Goal: Task Accomplishment & Management: Complete application form

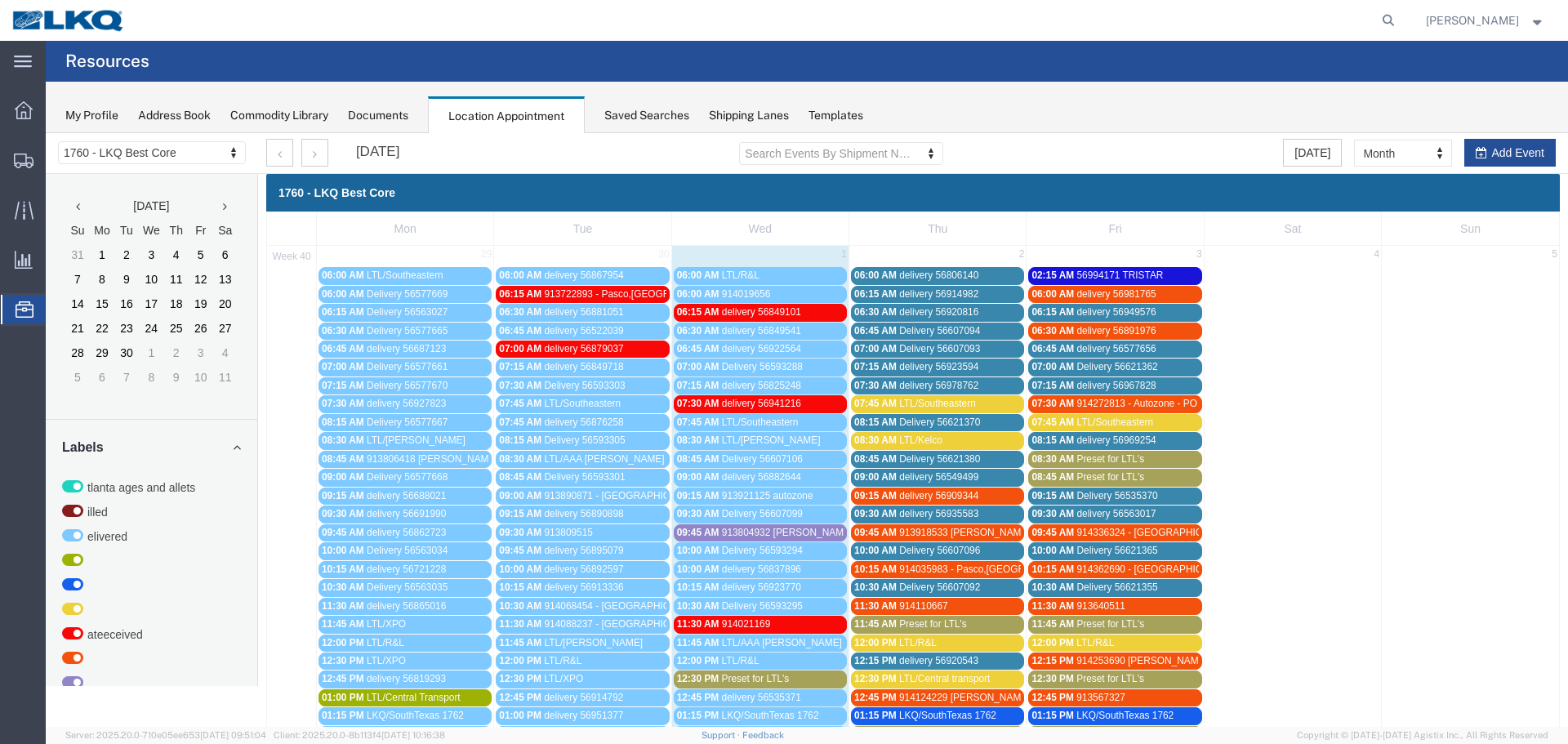
scroll to position [409, 0]
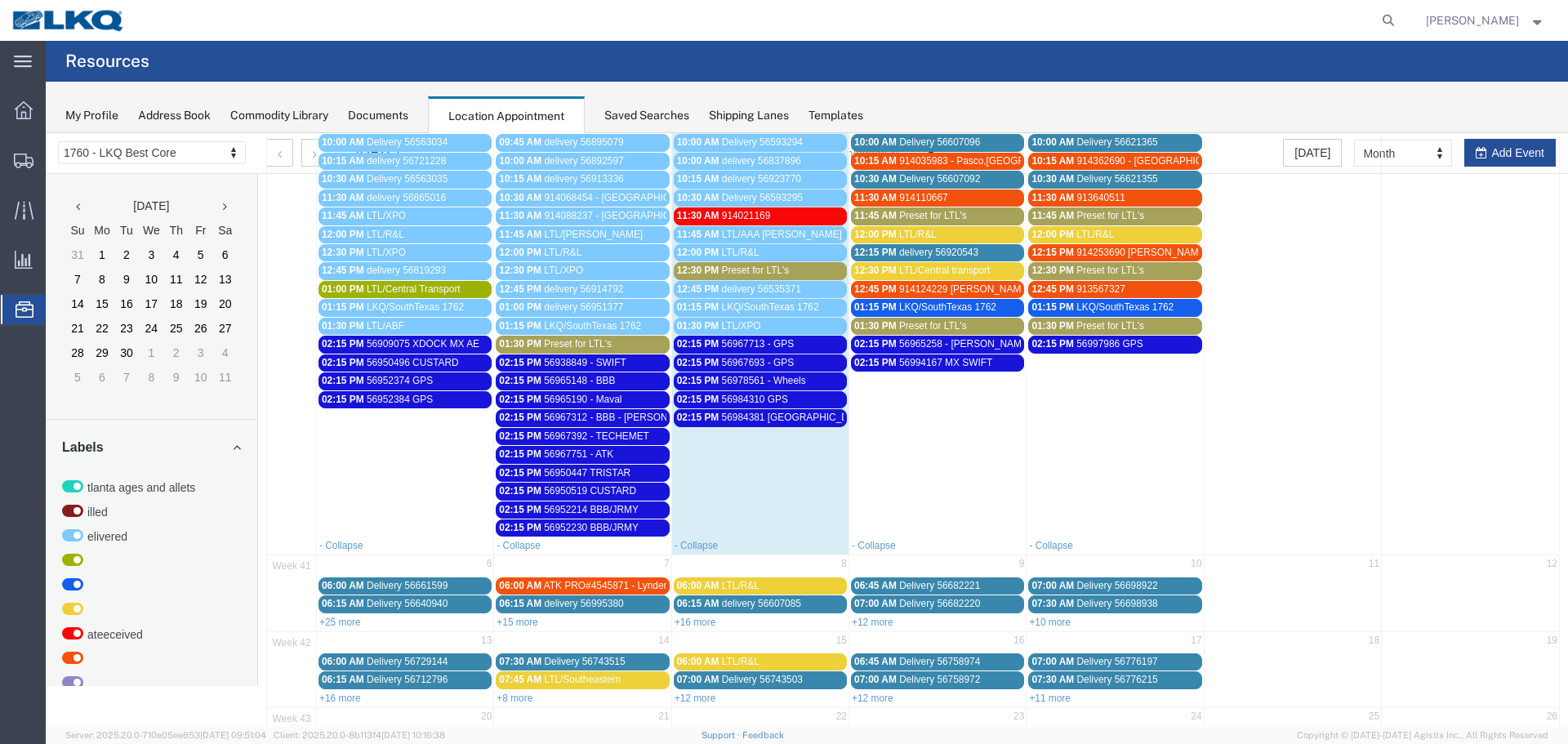
click at [1499, 155] on td at bounding box center [1470, 196] width 178 height 680
select select "1"
select select
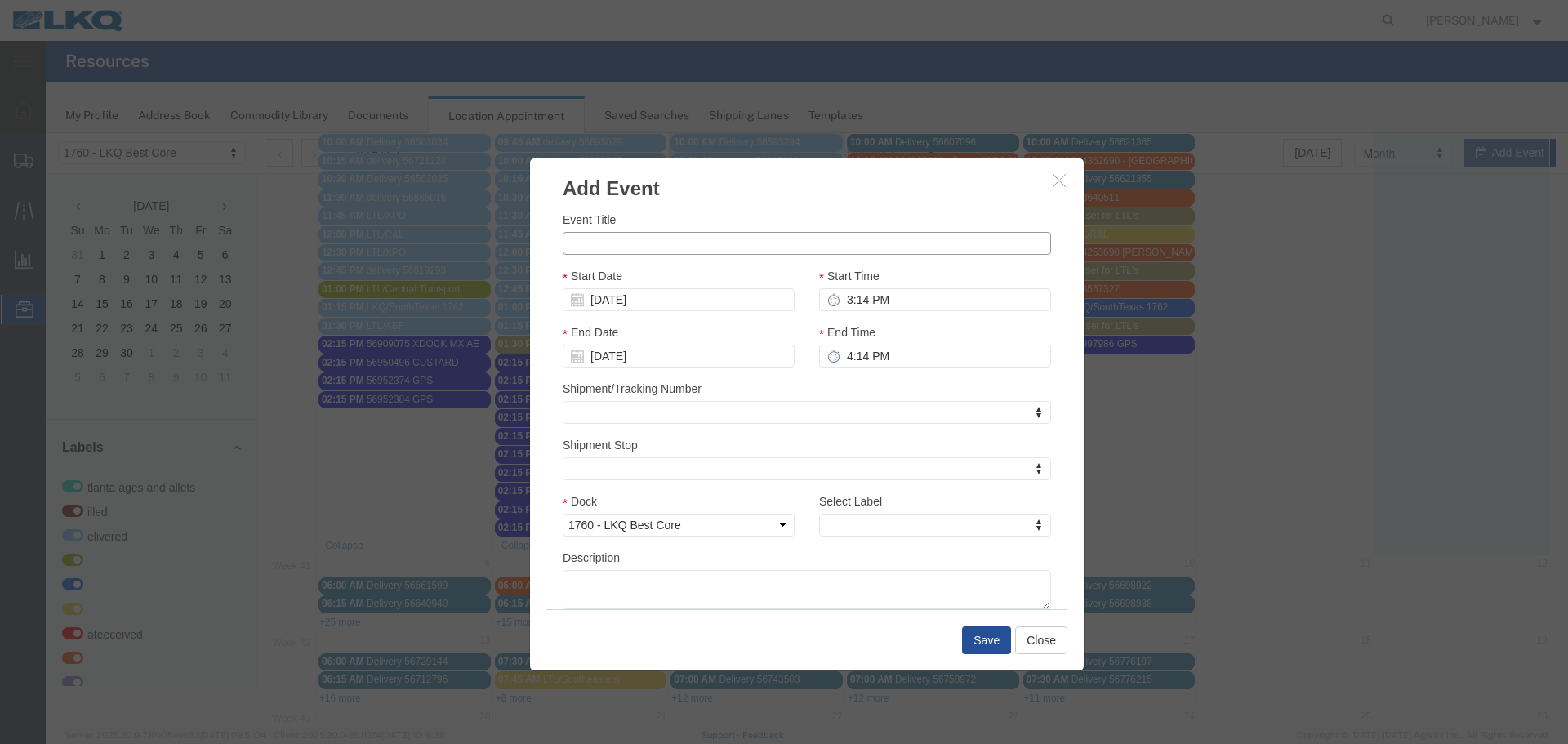
click at [650, 237] on input "Event Title" at bounding box center [806, 243] width 488 height 23
paste input "56998988"
type input "56998988 ATK"
click at [746, 210] on div "Event Title 56998988 ATK" at bounding box center [806, 232] width 488 height 44
click at [604, 290] on input "10/05/2025" at bounding box center [678, 300] width 232 height 23
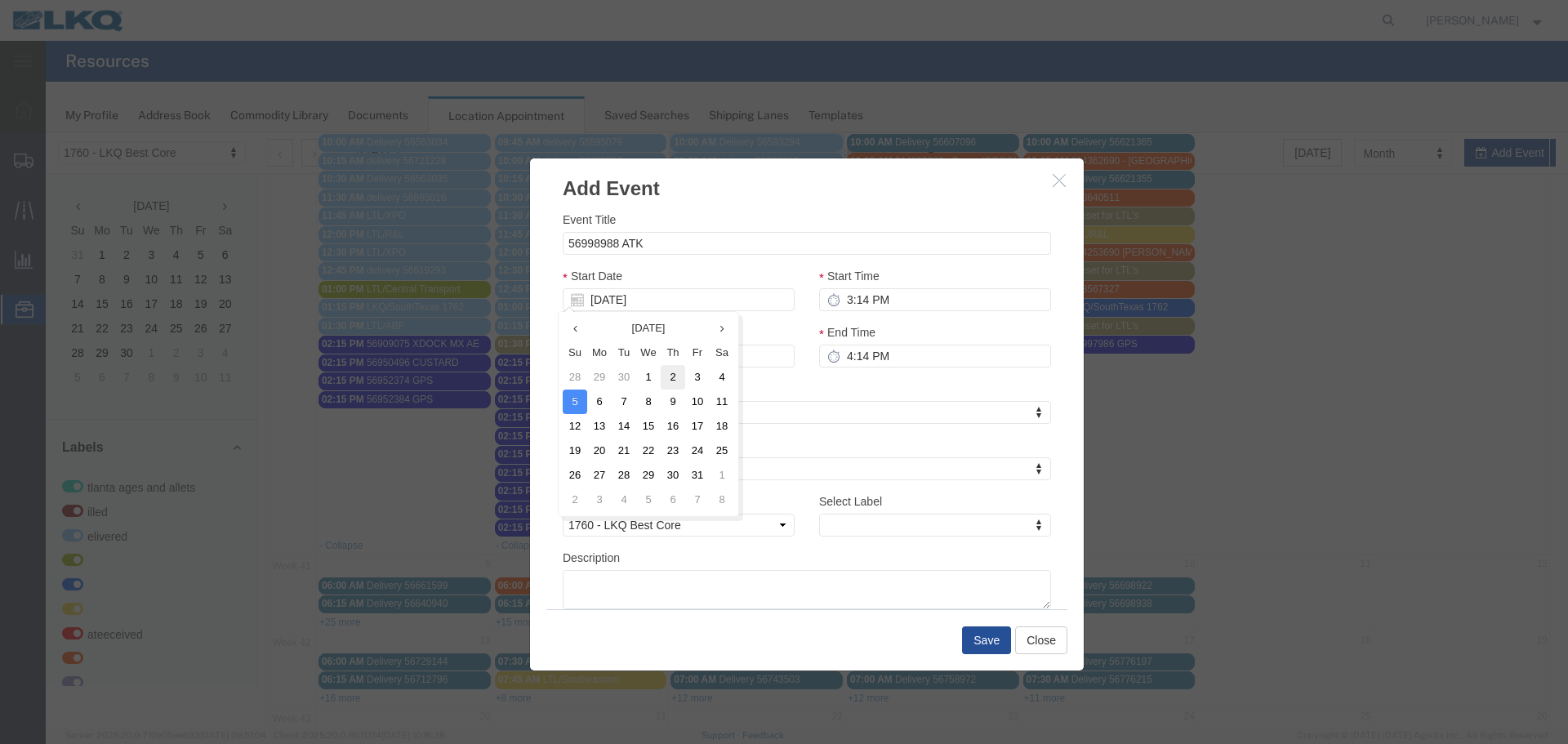
drag, startPoint x: 658, startPoint y: 380, endPoint x: 675, endPoint y: 380, distance: 17.0
click at [675, 380] on tr "28 29 30 1 2 3 4" at bounding box center [648, 377] width 172 height 25
click at [675, 380] on td "2" at bounding box center [672, 377] width 25 height 25
click at [866, 302] on input "3:14 PM" at bounding box center [935, 300] width 232 height 23
type input "2:15 PM"
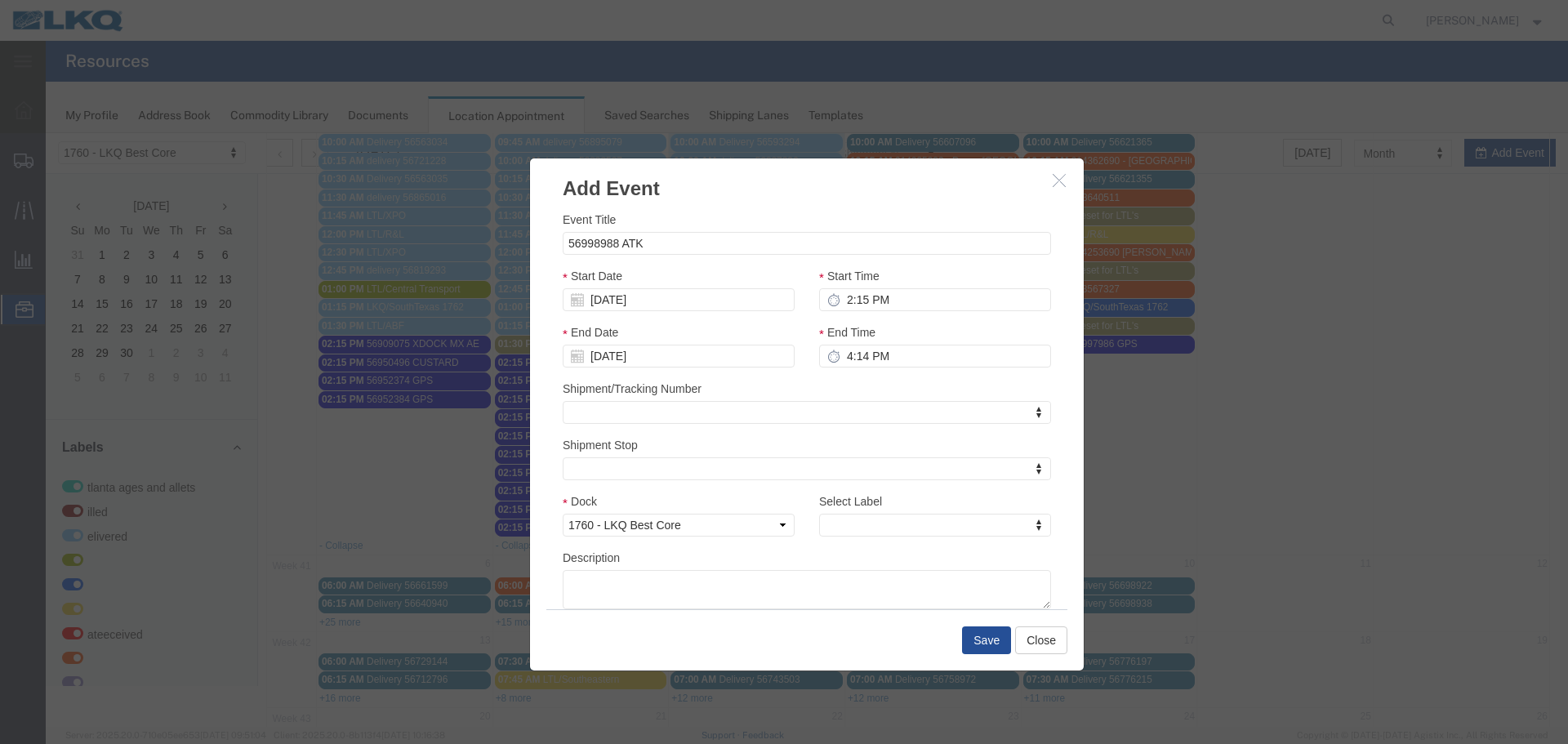
click at [836, 342] on div "End Time 4:14 PM" at bounding box center [935, 345] width 232 height 44
click at [852, 358] on input "4:14 PM" at bounding box center [935, 355] width 232 height 23
type input "2:15 PM"
click at [841, 387] on div "Shipment/Tracking Number Shipment/Tracking Number Shipment/Tracking Number" at bounding box center [806, 402] width 488 height 44
click at [784, 528] on div "Dock Select 1760 - LKQ Best Core 1760 - Outbound Loads" at bounding box center [678, 520] width 256 height 57
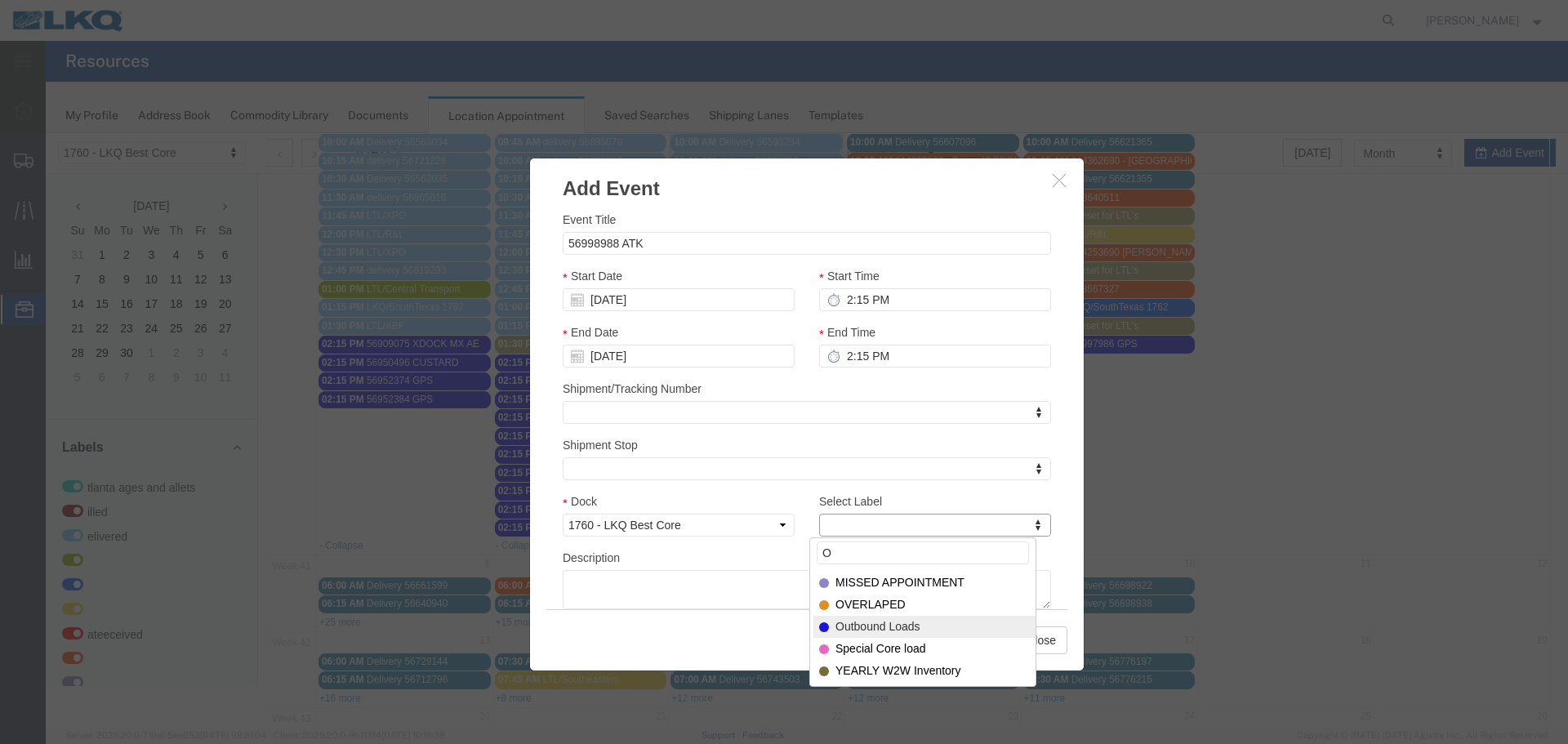
type input "O"
select select "80"
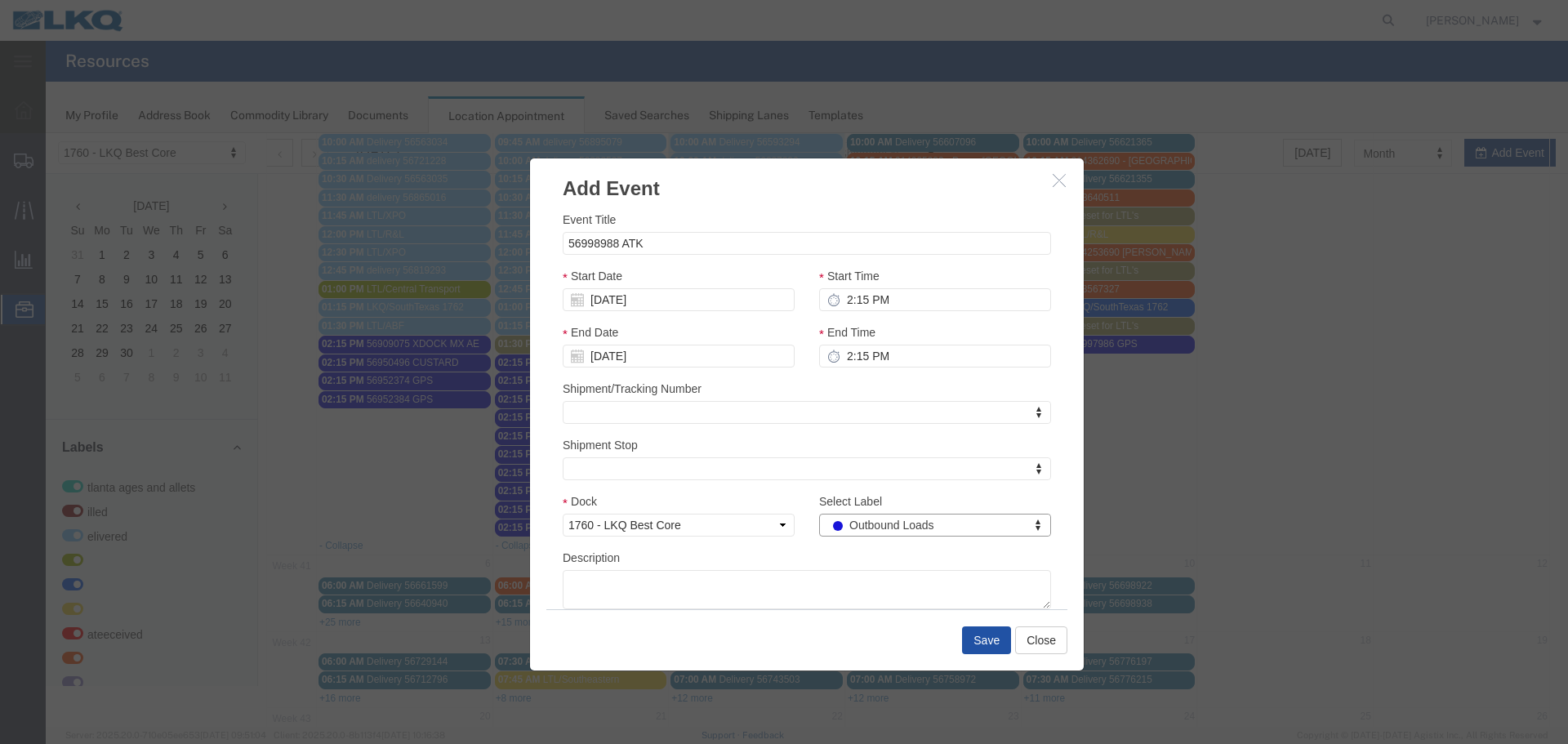
click at [968, 636] on button "Save" at bounding box center [986, 640] width 49 height 28
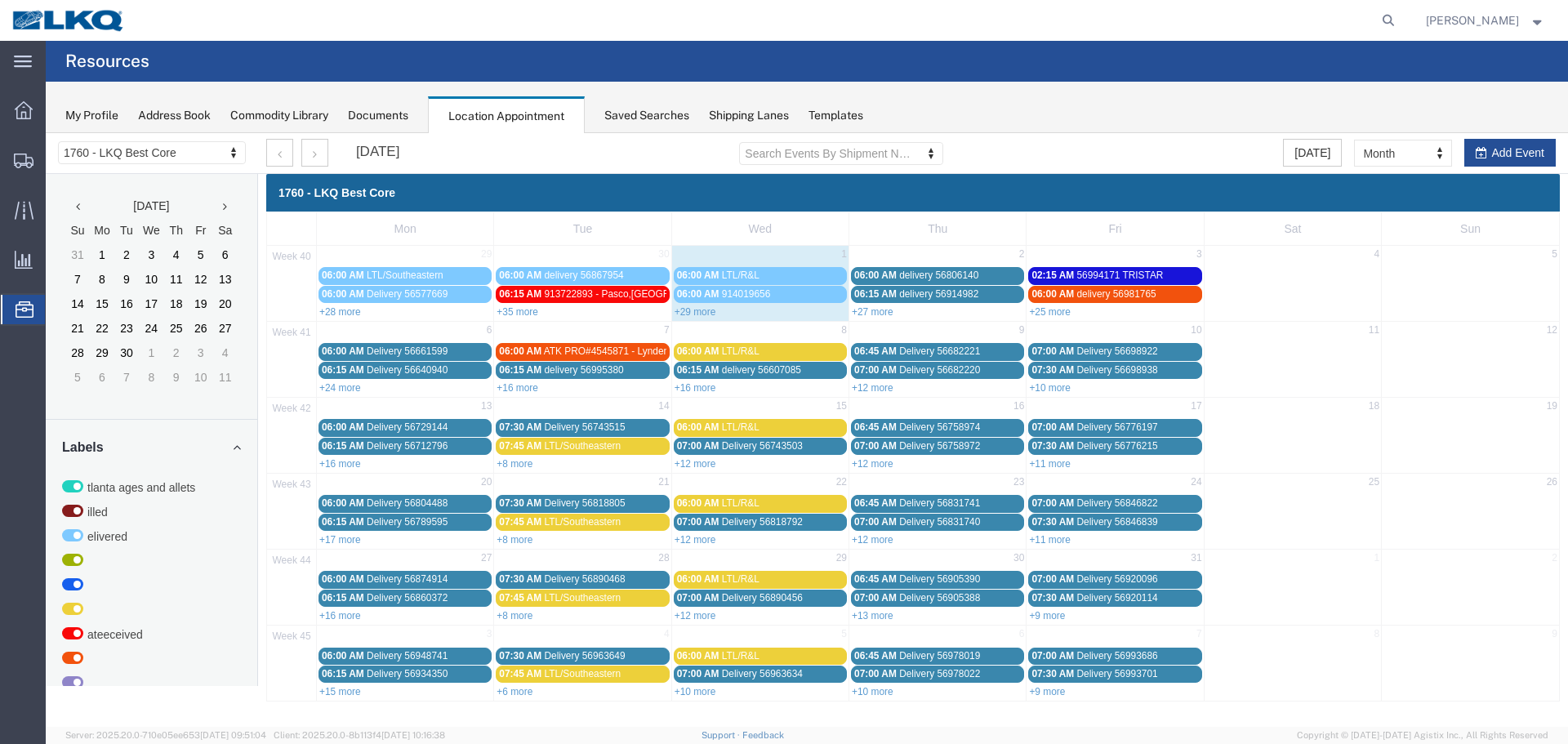
scroll to position [0, 0]
click at [879, 312] on link "+27 more" at bounding box center [873, 312] width 42 height 12
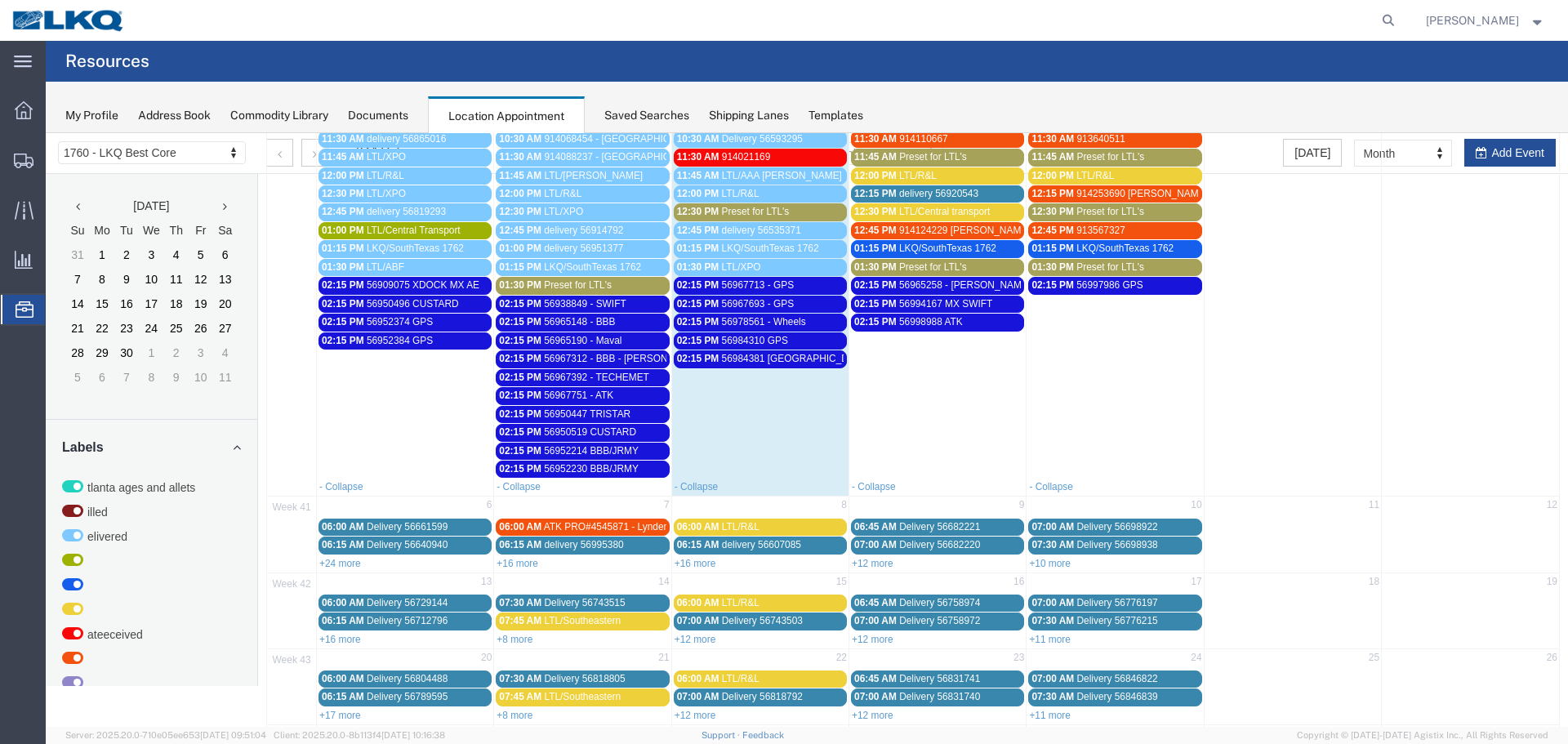
scroll to position [245, 0]
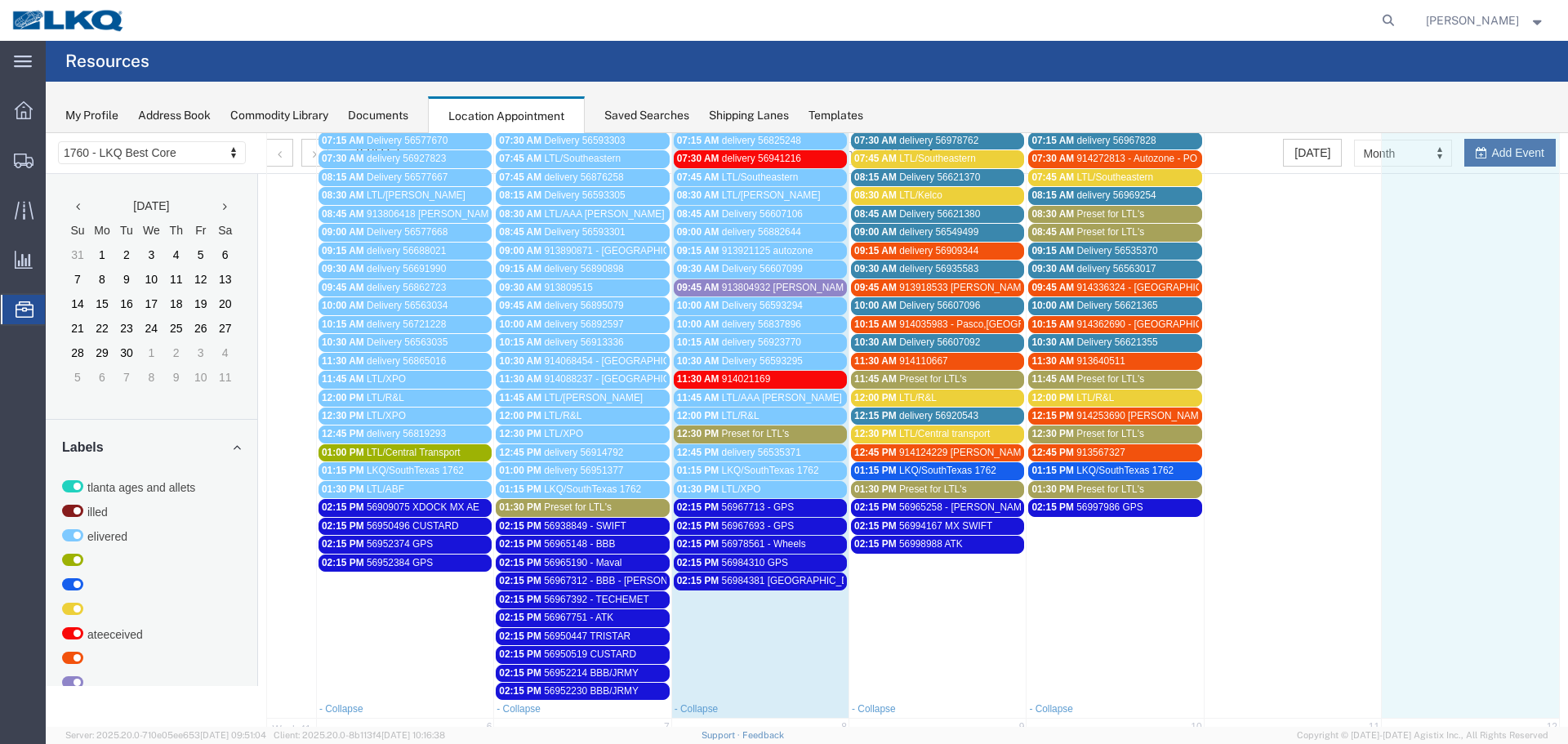
click at [1494, 158] on td at bounding box center [1470, 360] width 178 height 680
select select "1"
select select
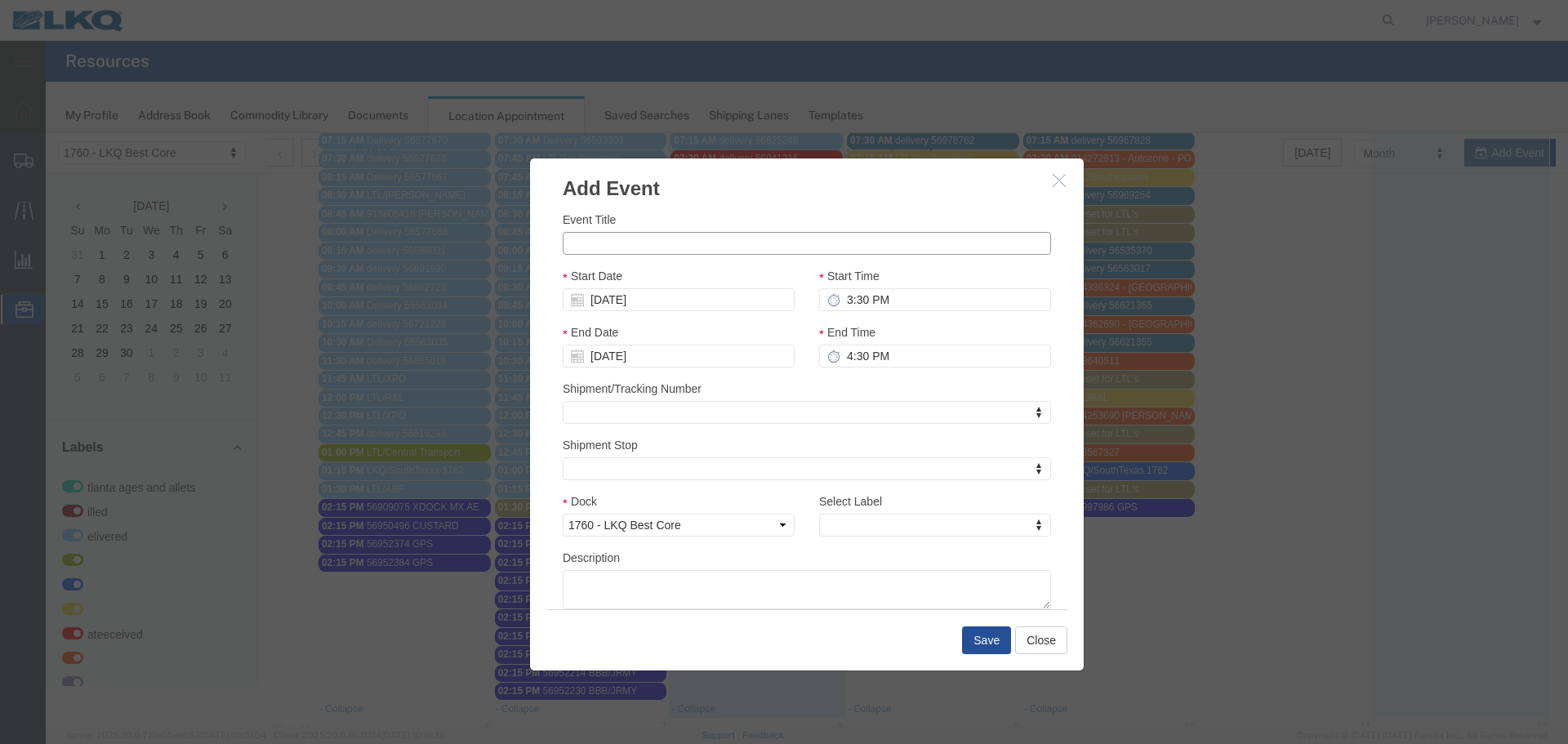
click at [594, 253] on input "Event Title" at bounding box center [806, 243] width 488 height 23
paste input "56999320"
type input "56999320 BOAT ROCK"
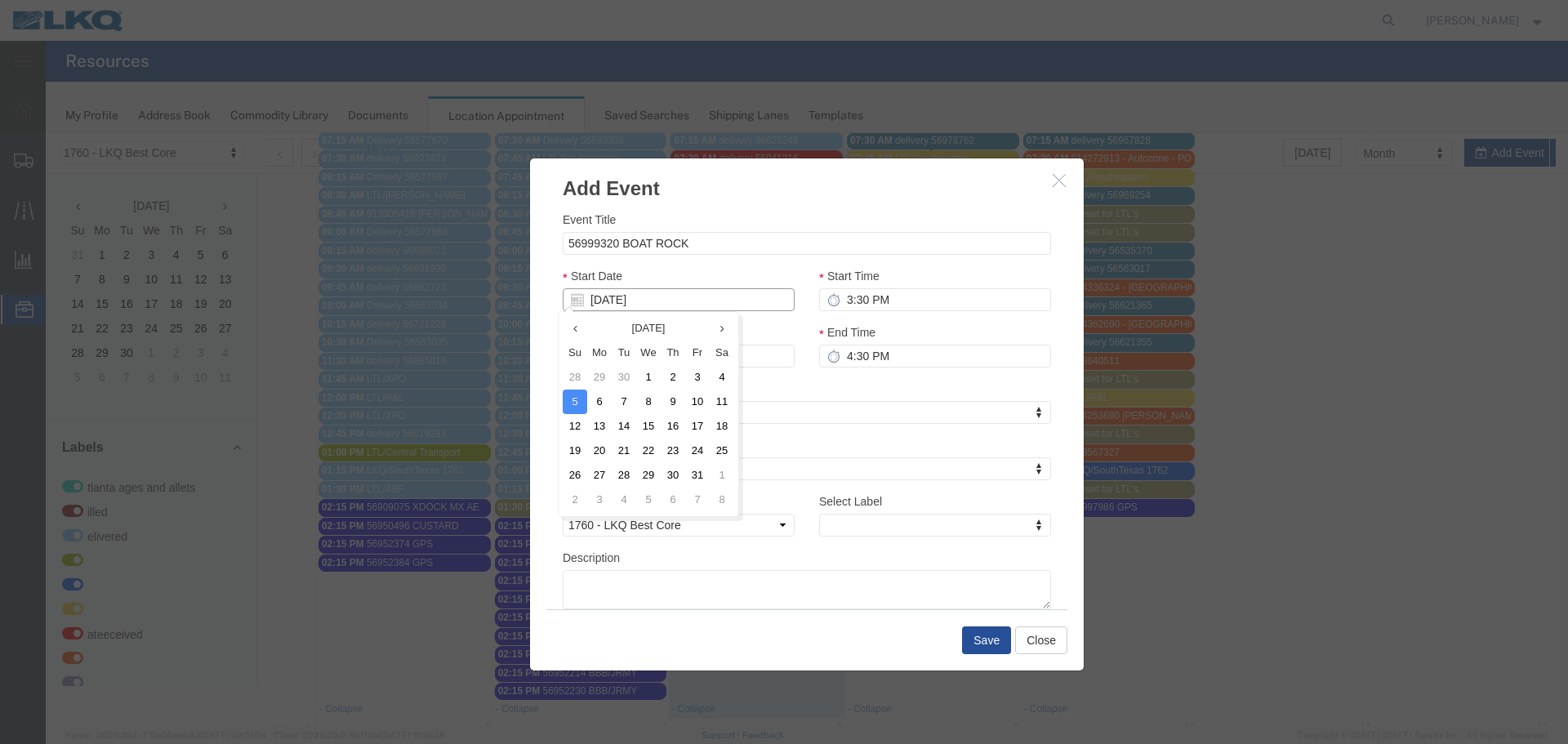
click at [621, 298] on input "10/05/2025" at bounding box center [678, 300] width 232 height 23
click at [573, 324] on icon at bounding box center [575, 328] width 4 height 11
click at [720, 337] on th at bounding box center [721, 328] width 25 height 25
click at [669, 381] on td "2" at bounding box center [672, 377] width 25 height 25
click at [873, 294] on input "3:30 PM" at bounding box center [935, 300] width 232 height 23
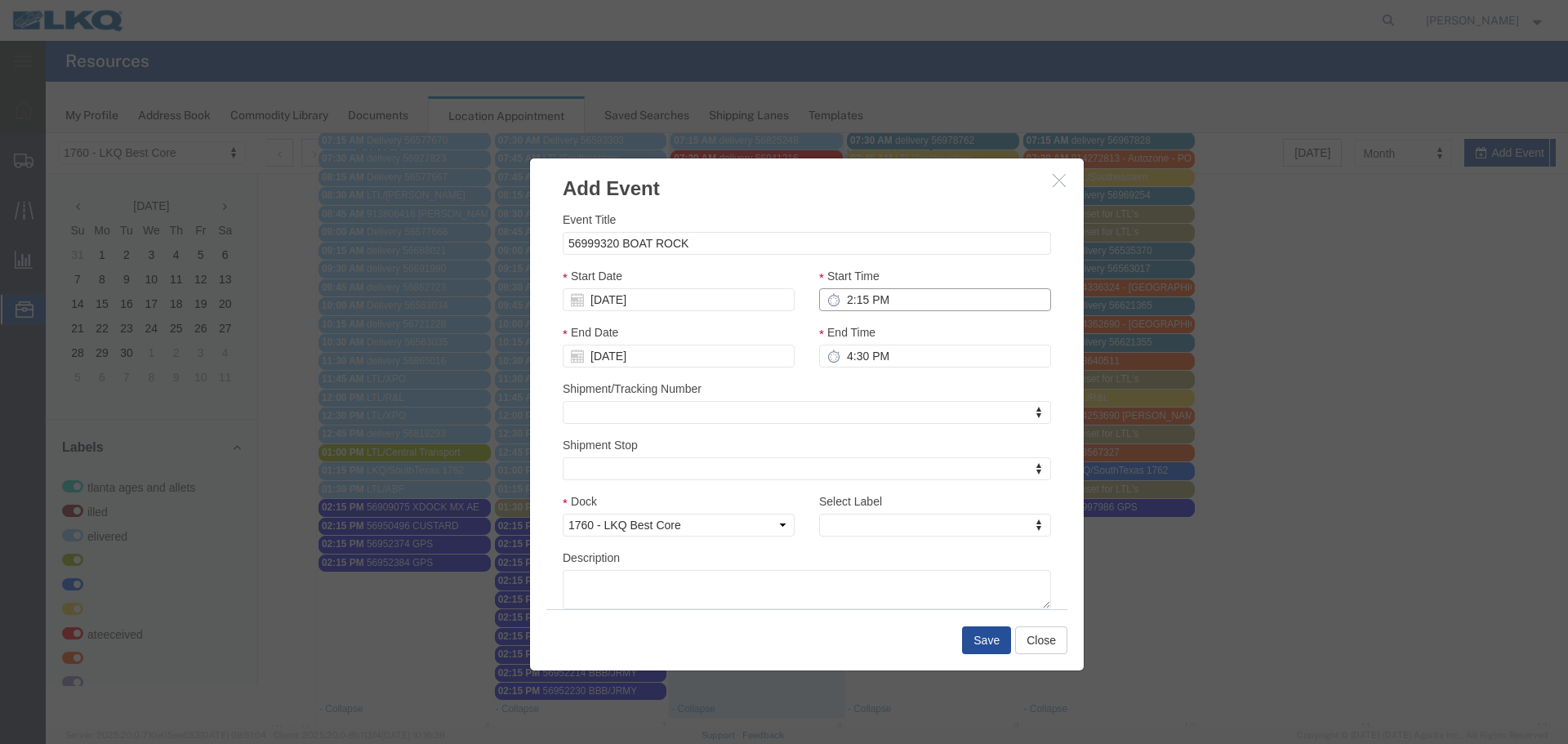
type input "2:15 PM"
click at [839, 362] on input "4:30 PM" at bounding box center [935, 355] width 232 height 23
type input "2:15 PM"
click at [847, 383] on div "Shipment/Tracking Number Shipment/Tracking Number Shipment/Tracking Number" at bounding box center [806, 402] width 488 height 44
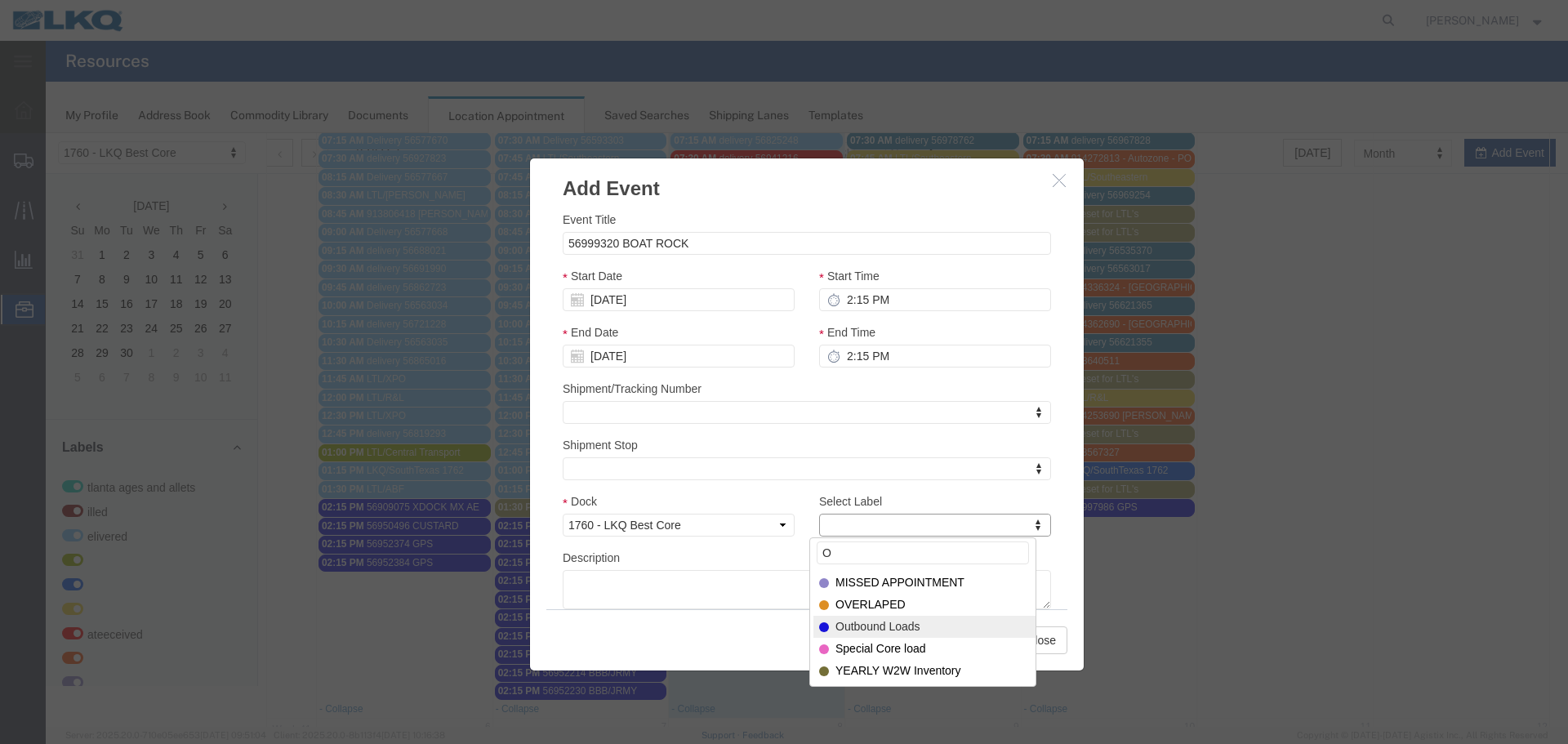
type input "O"
select select "80"
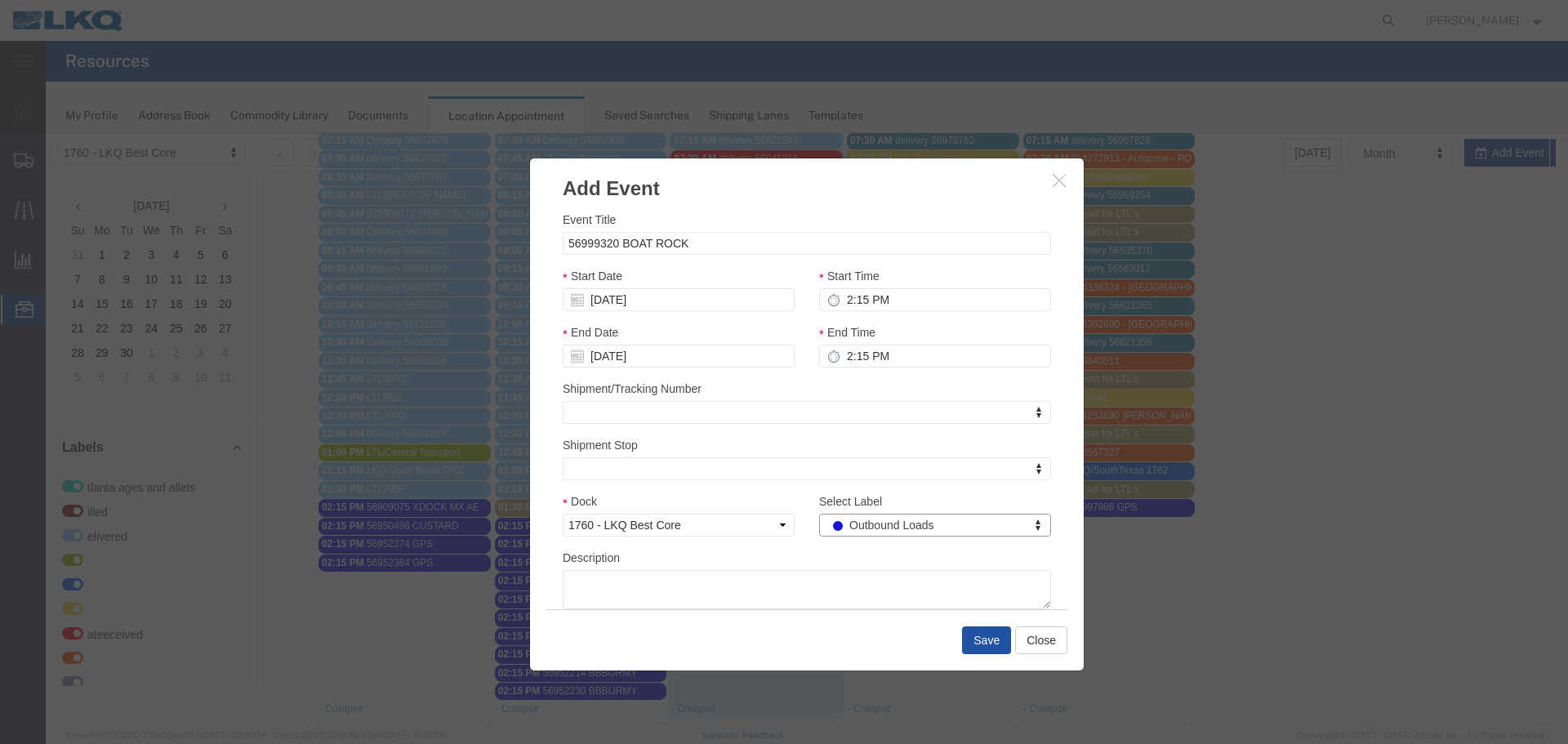
click at [977, 635] on button "Save" at bounding box center [986, 640] width 49 height 28
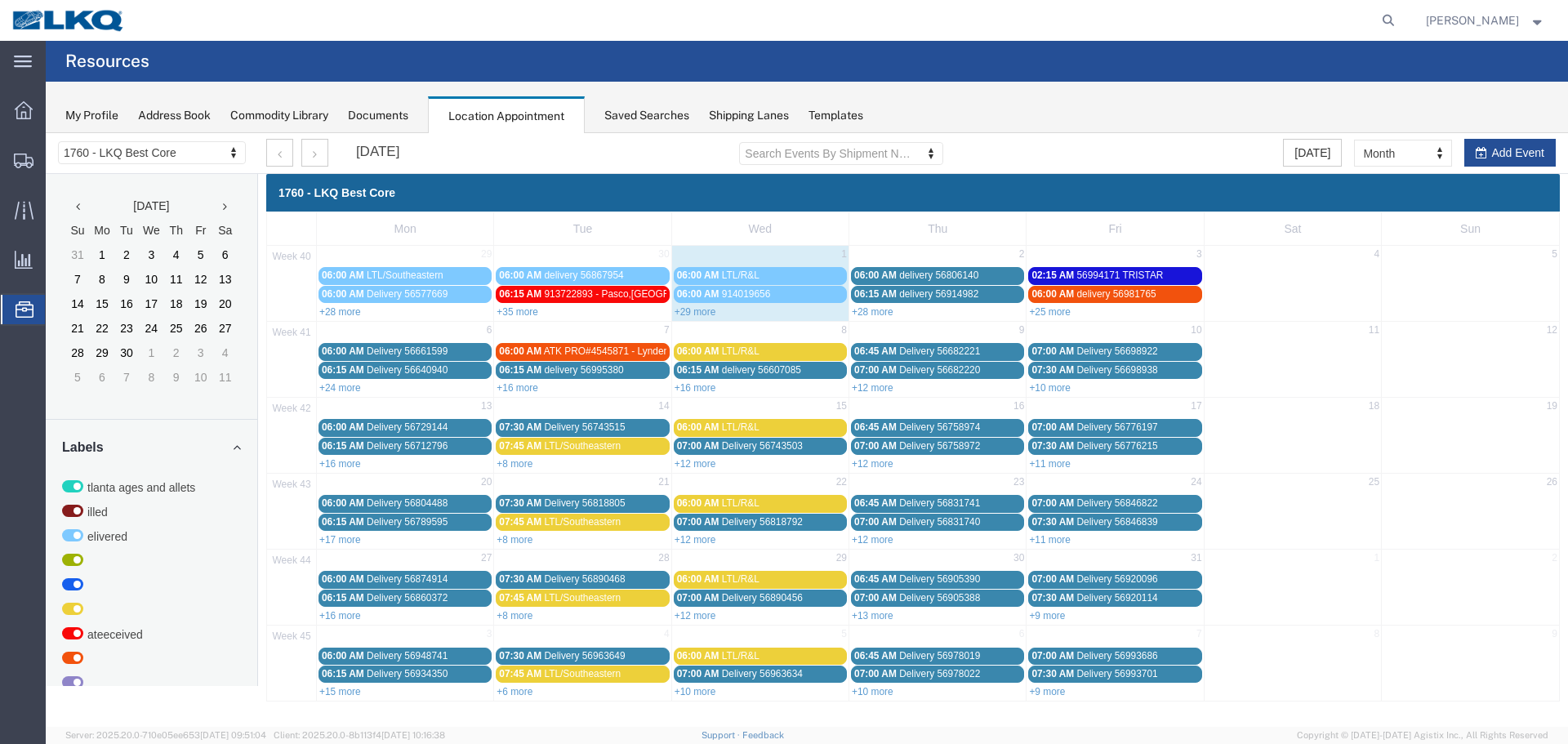
scroll to position [0, 0]
click at [885, 311] on link "+28 more" at bounding box center [873, 312] width 42 height 12
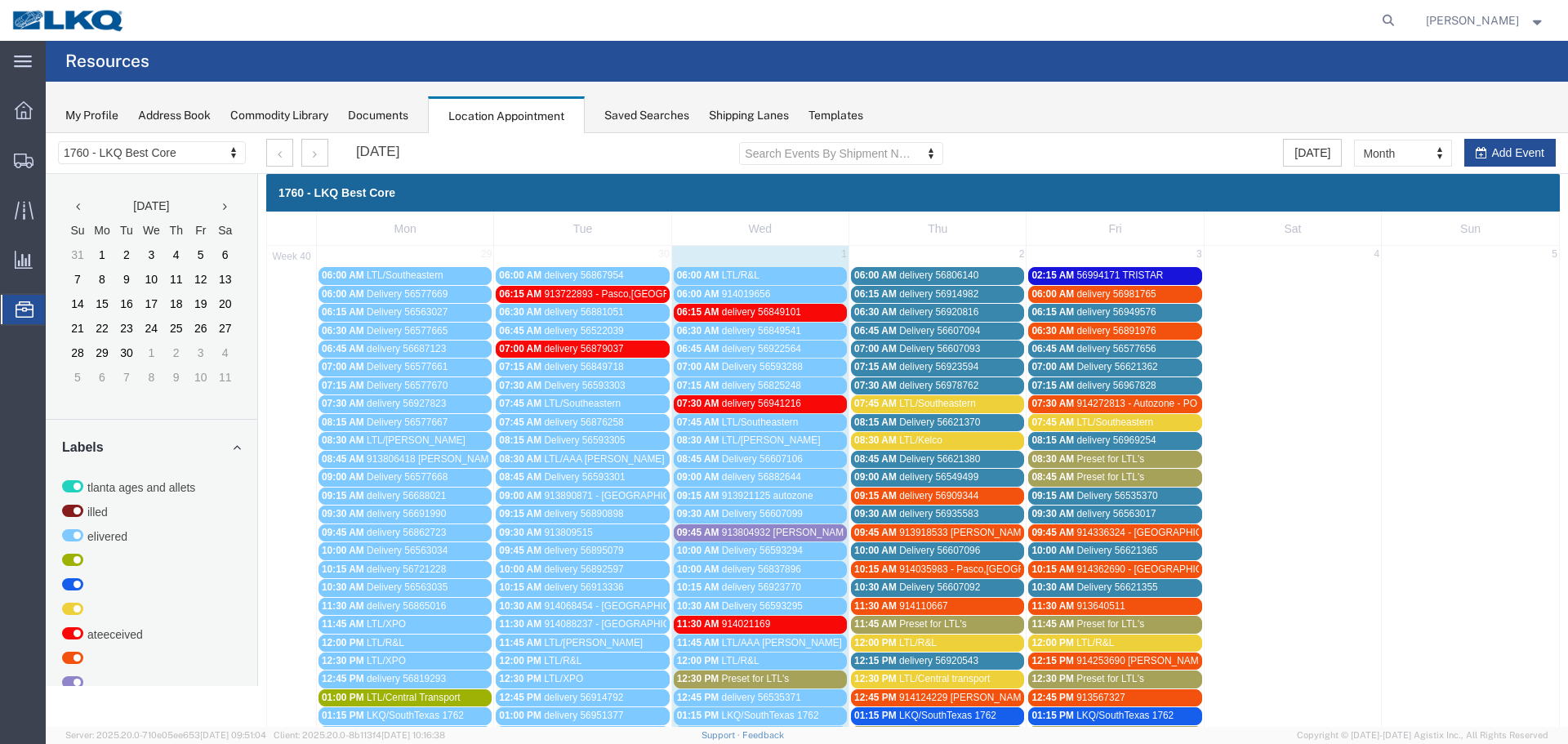
scroll to position [326, 0]
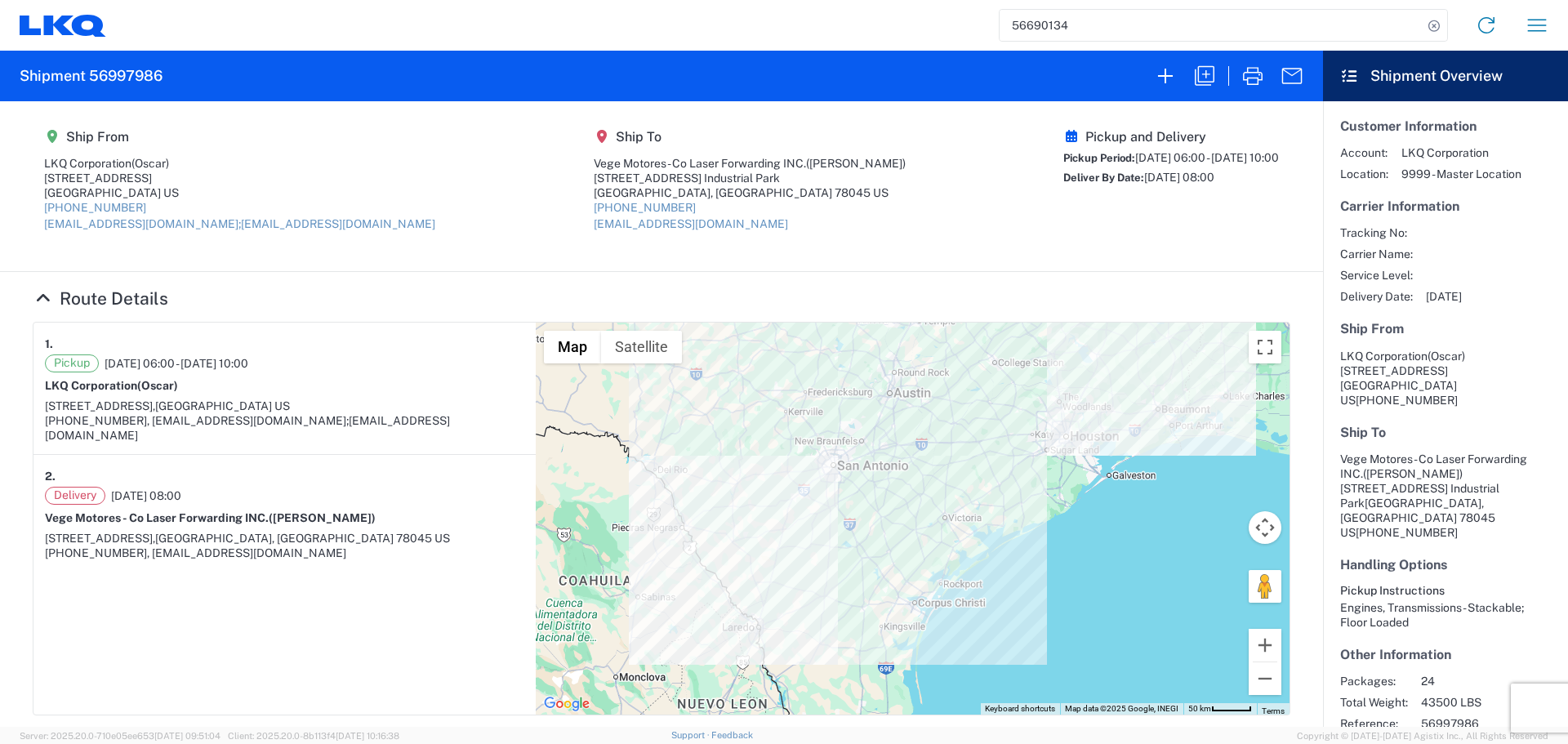
click at [1023, 22] on input "56690134" at bounding box center [1211, 25] width 422 height 31
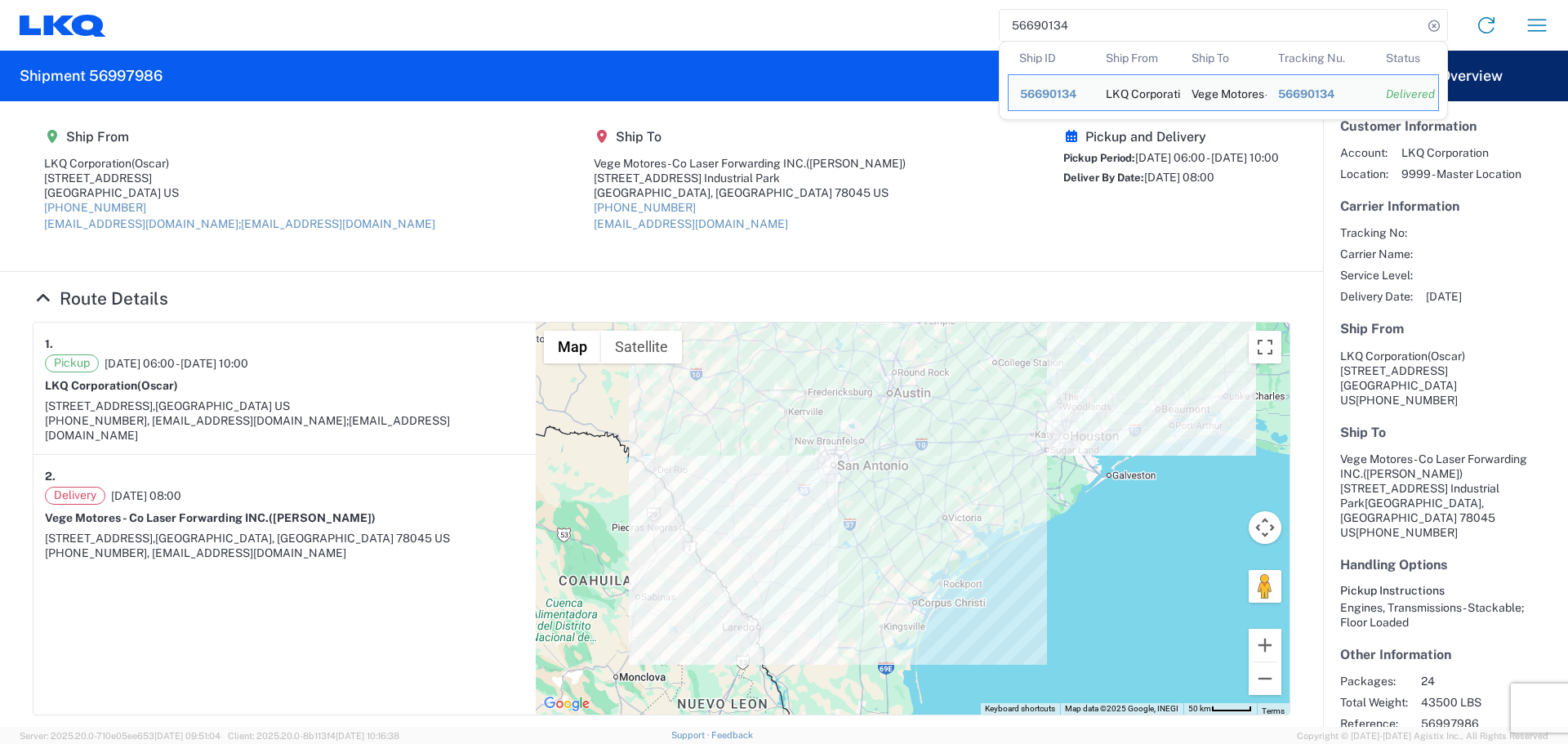
click at [1023, 22] on input "56690134" at bounding box center [1211, 25] width 422 height 31
paste input "967751"
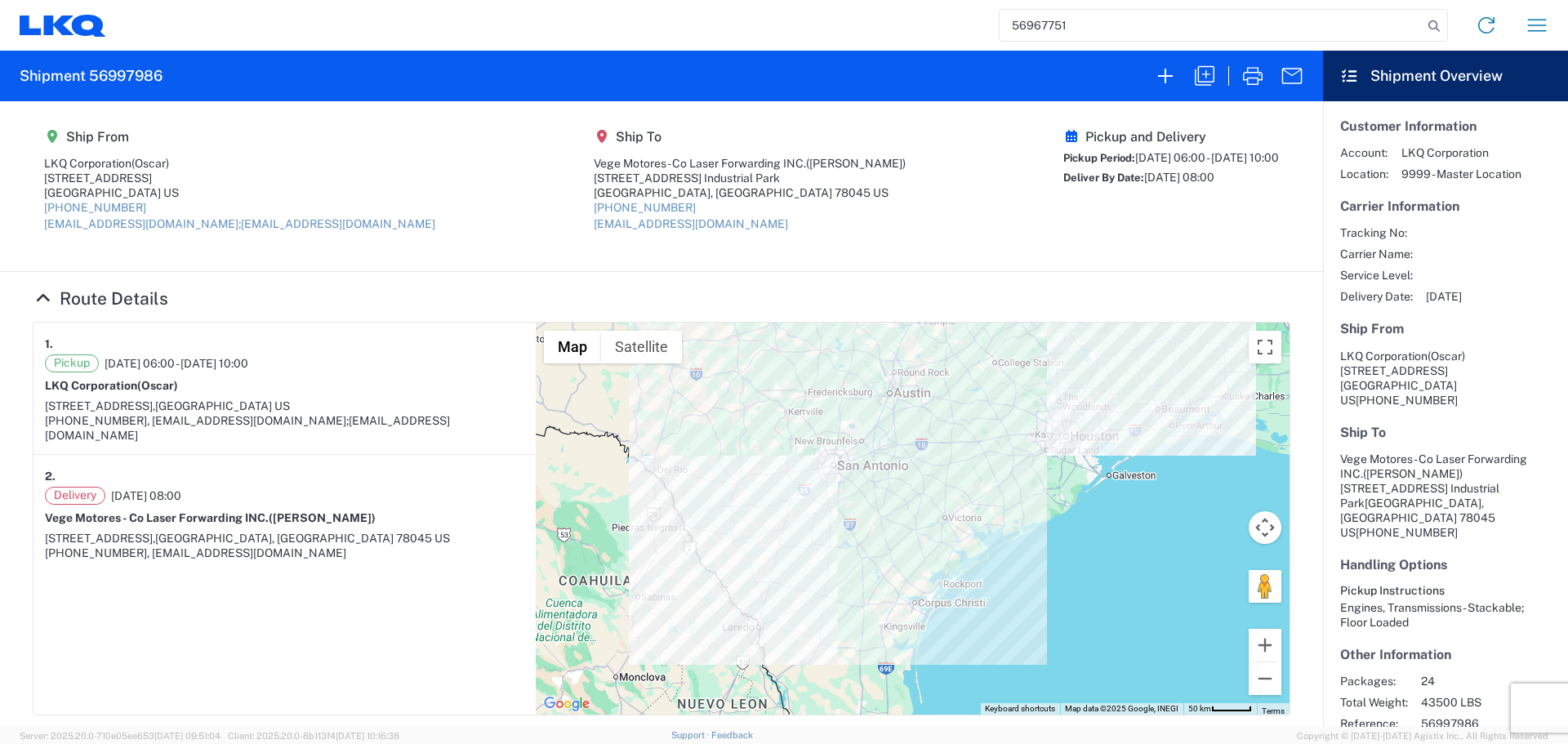
type input "56967751"
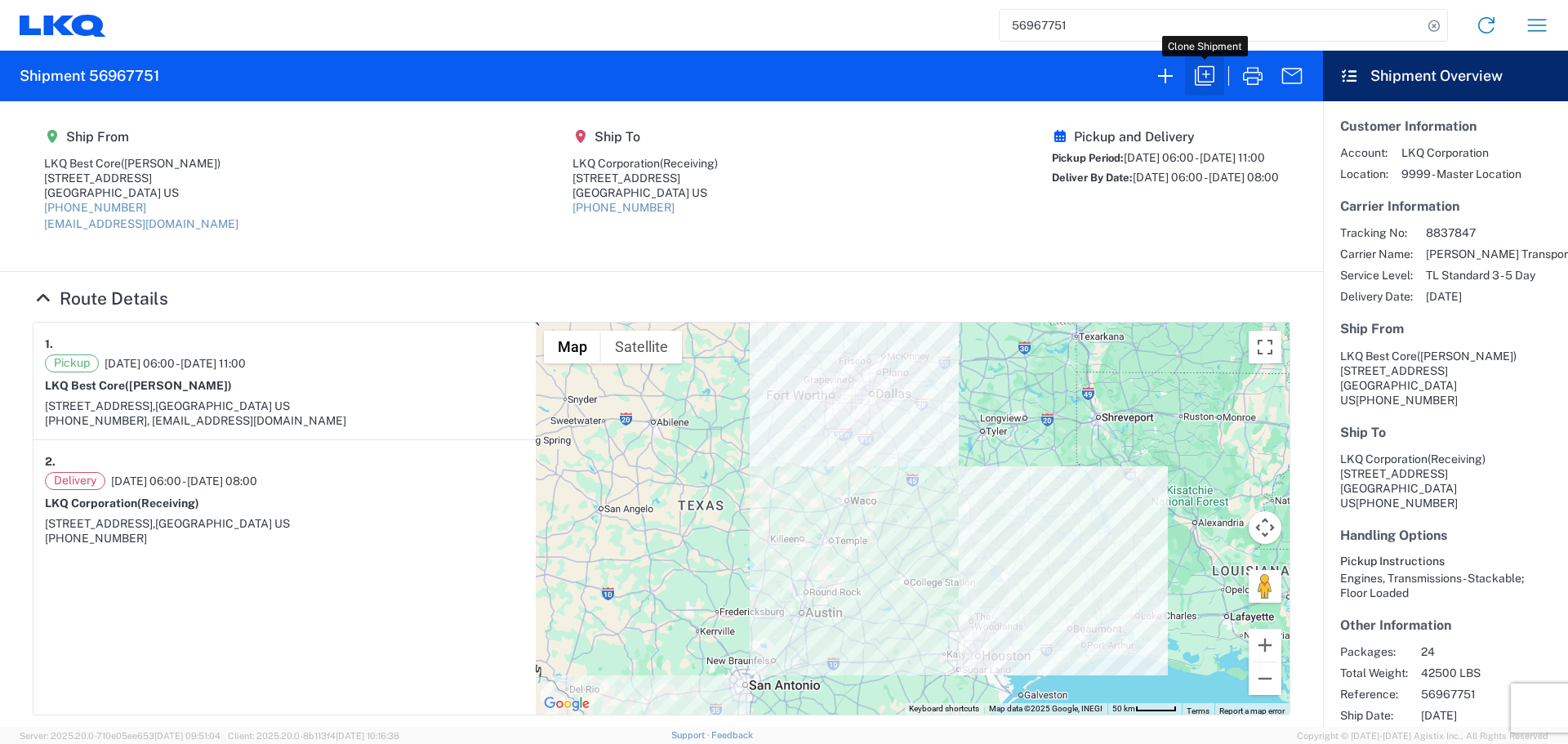
click at [1199, 85] on icon "button" at bounding box center [1204, 75] width 26 height 26
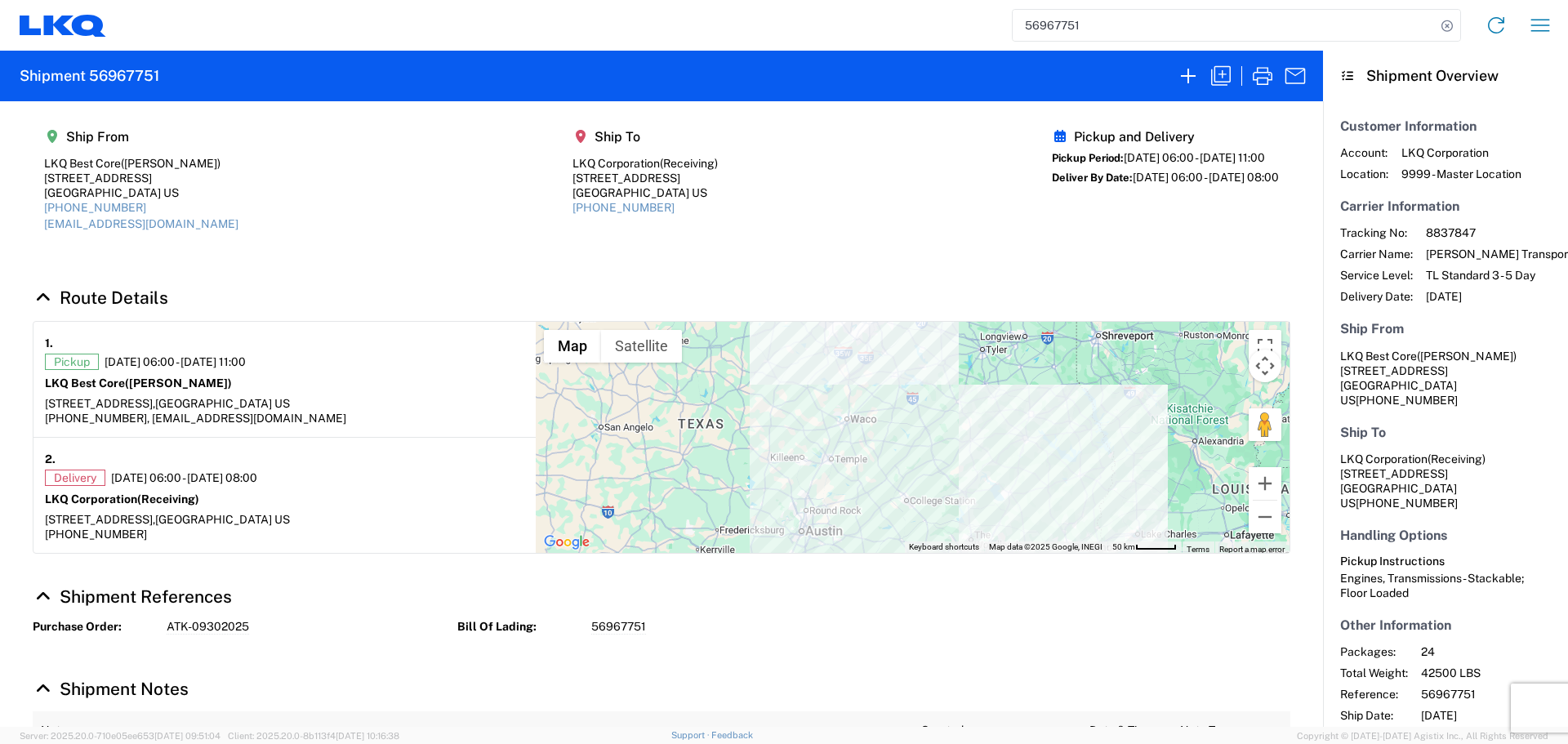
select select "FULL"
select select "LBS"
select select "IN"
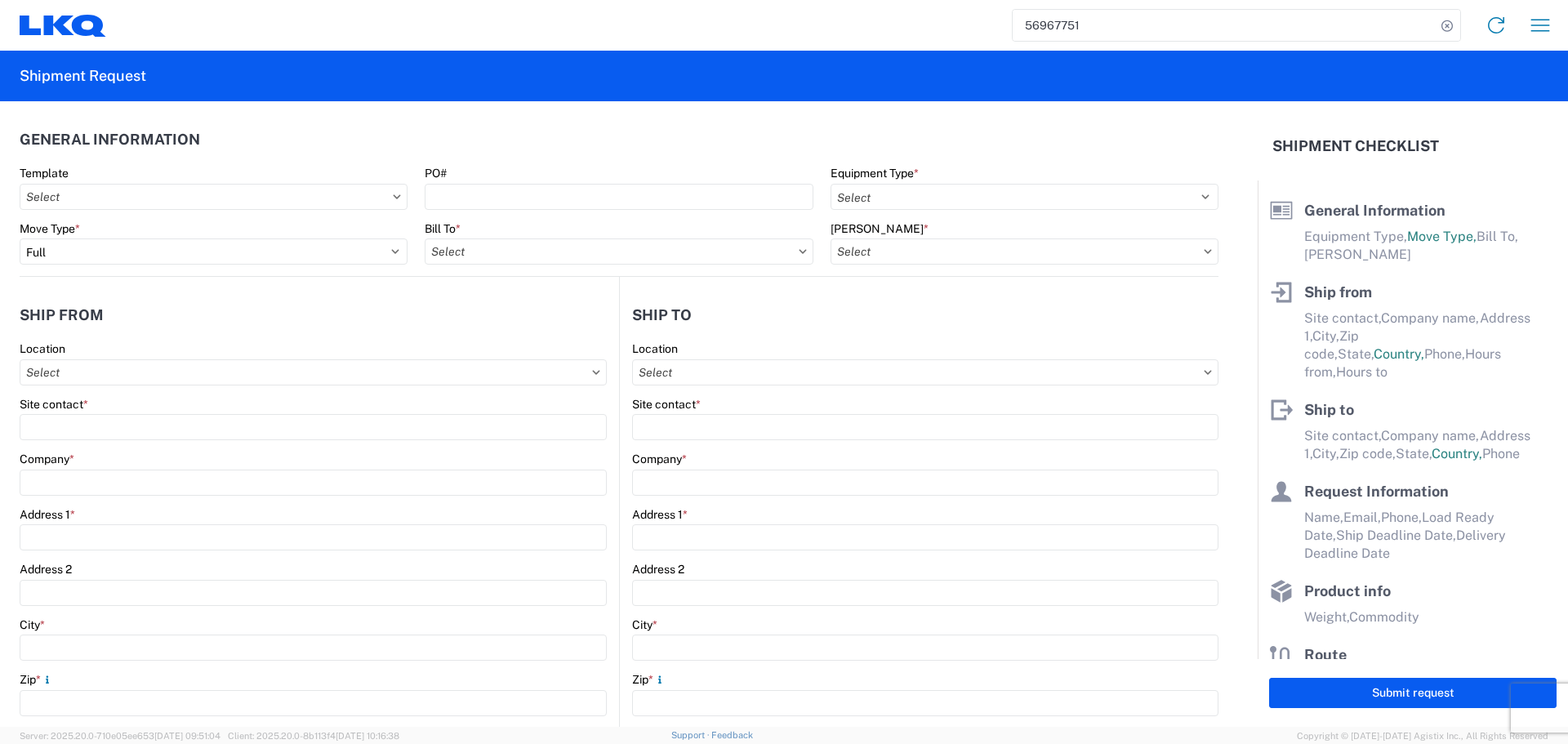
select select "STDV"
type input "[PERSON_NAME]"
type input "LKQ Best Core"
type input "[STREET_ADDRESS]"
type input "[GEOGRAPHIC_DATA]"
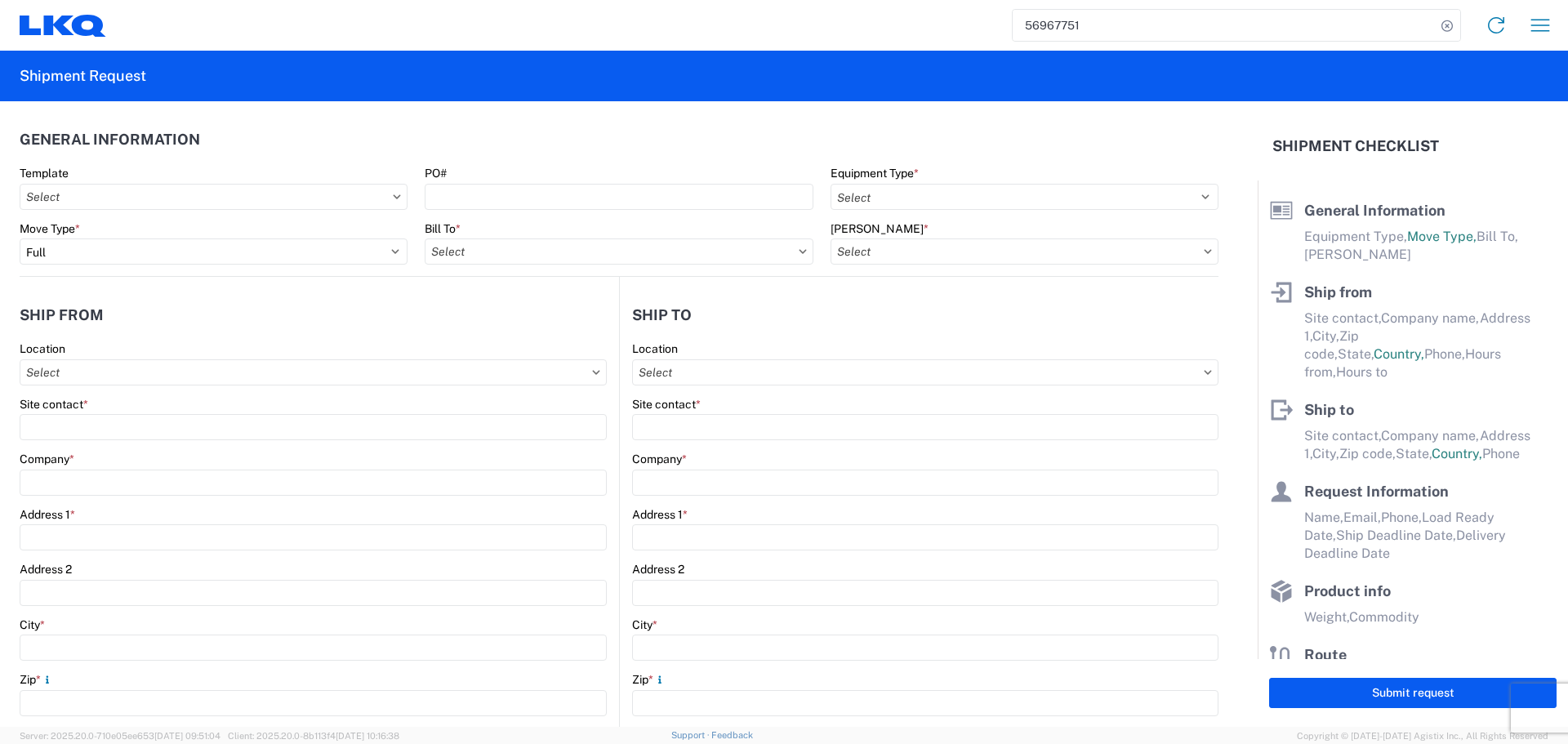
type input "77038"
type input "[EMAIL_ADDRESS][DOMAIN_NAME]"
type input "Receiving"
type input "LKQ Corporation"
type input "[STREET_ADDRESS]"
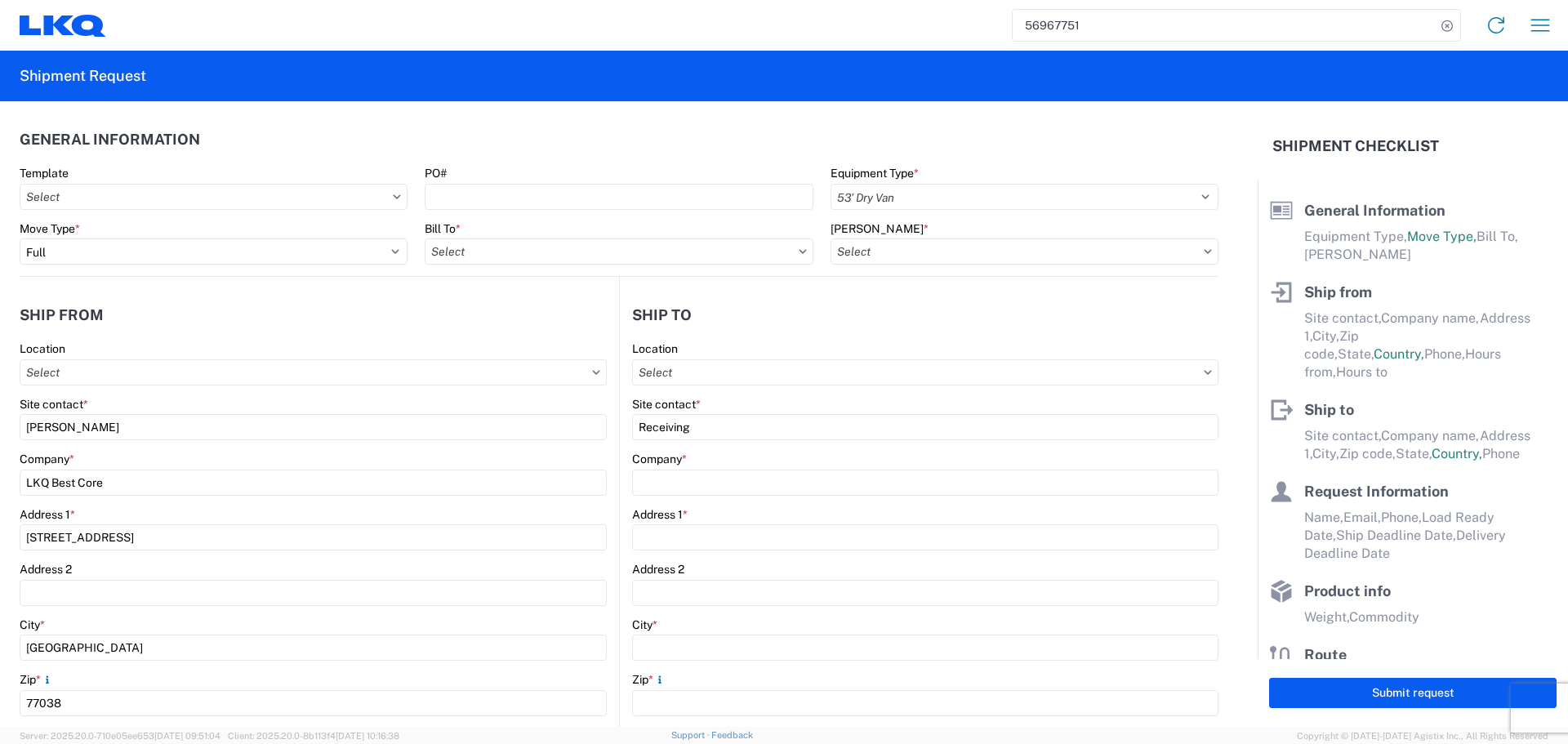
type input "[GEOGRAPHIC_DATA]"
type input "75050"
type input "[PERSON_NAME]"
type input "[EMAIL_ADDRESS][DOMAIN_NAME]"
type input "2818861028"
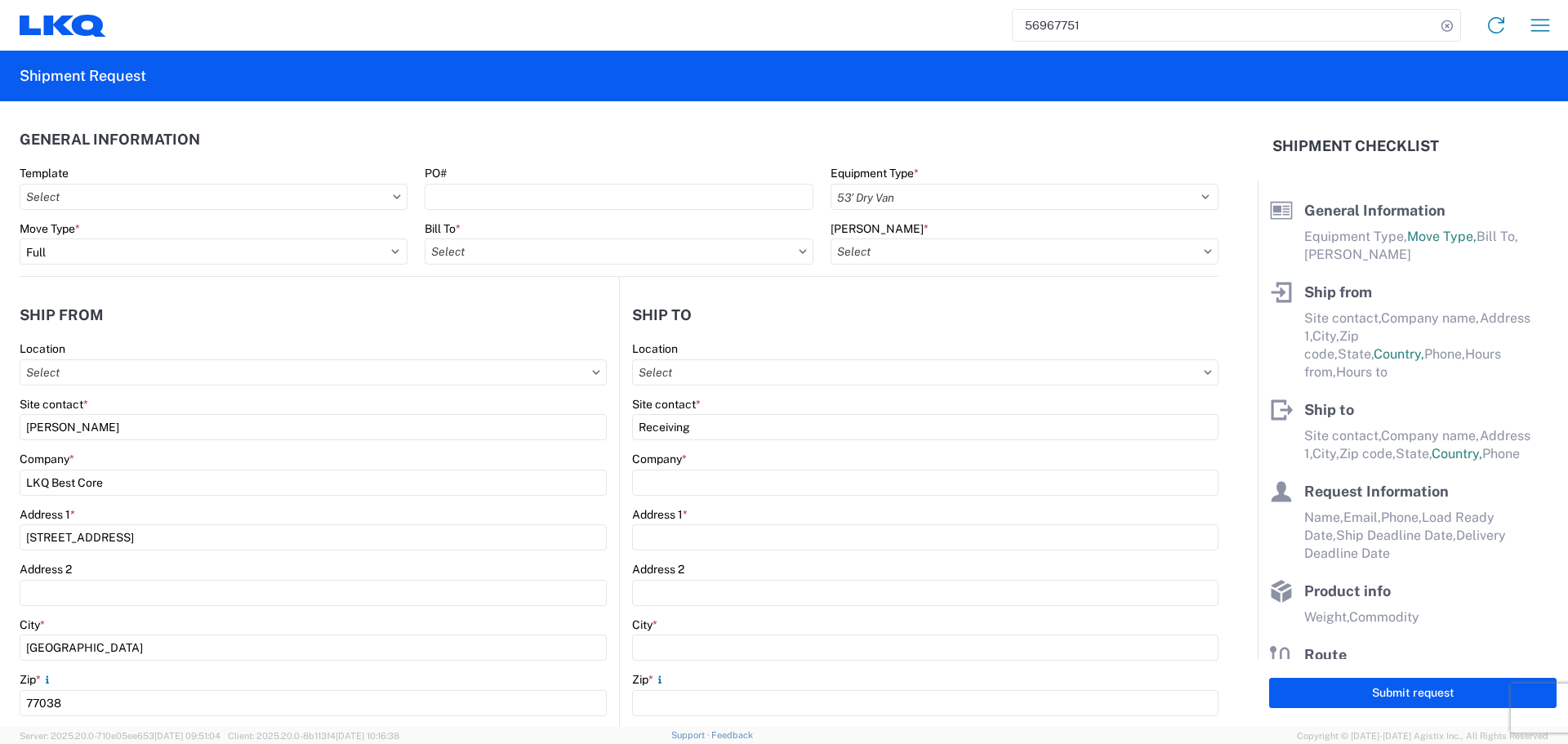
type input "[DATE]"
type input "42500"
type input "Engines, Transmissions"
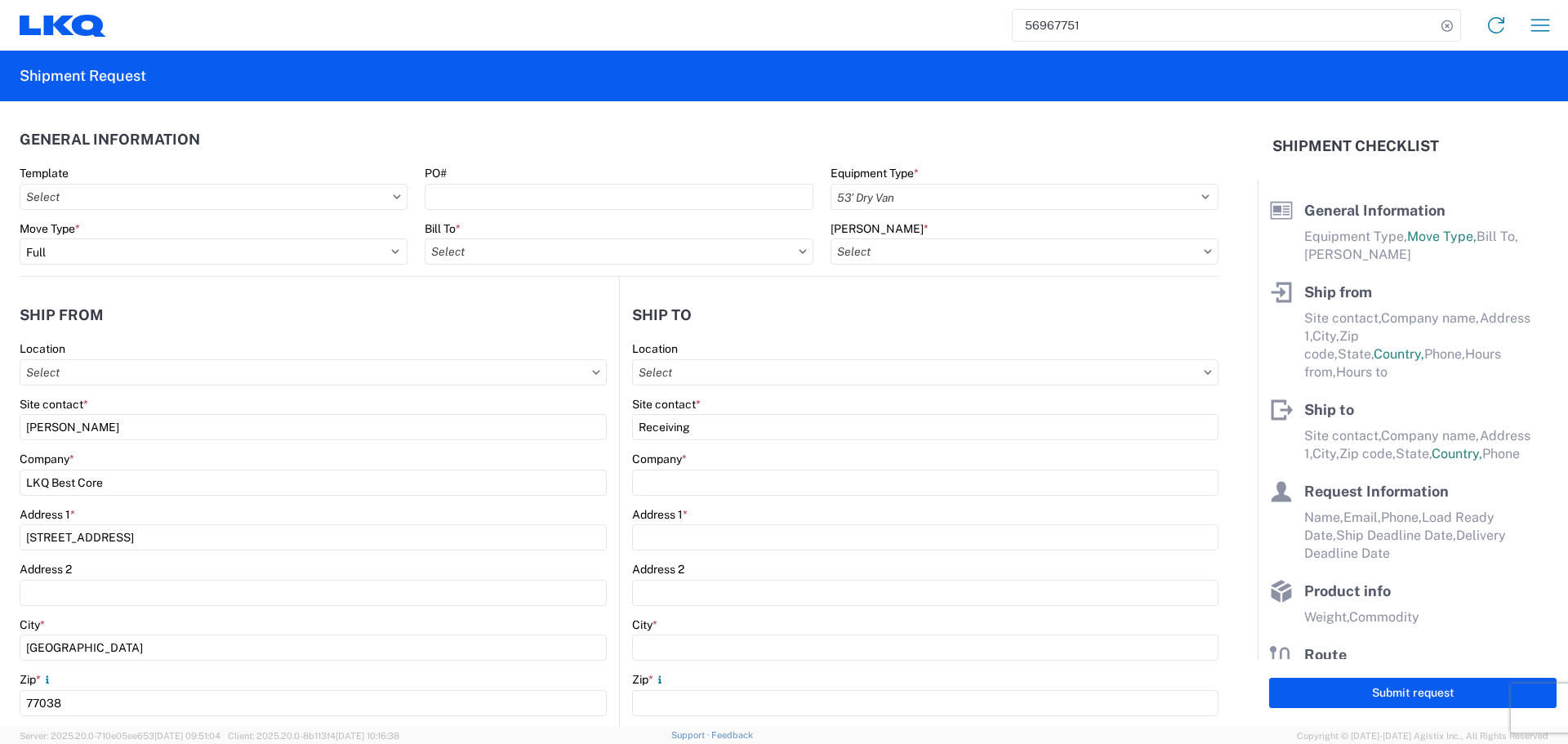
type input "24"
type input "0"
type input "0.28"
type input "0.25"
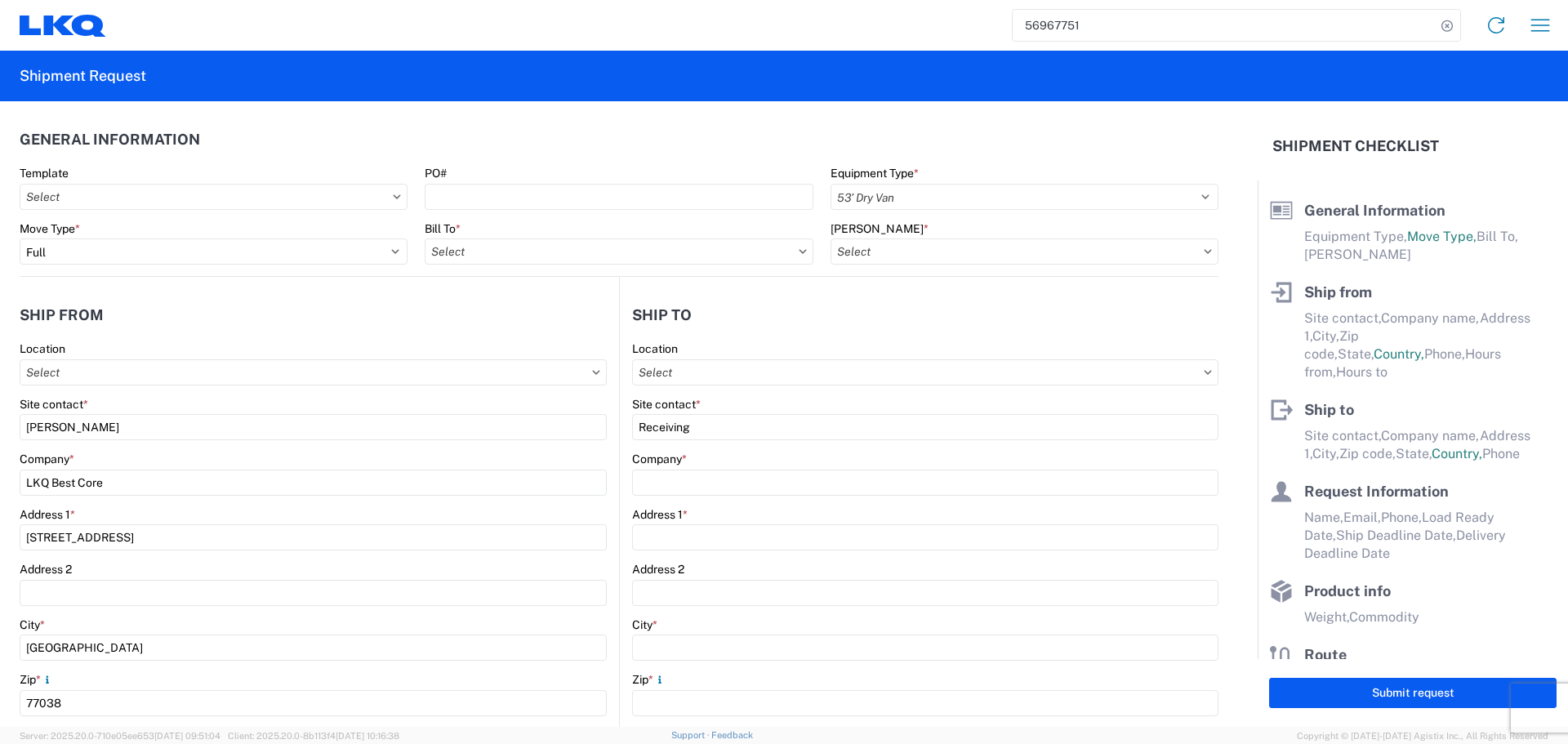
select select "FT"
select select "US"
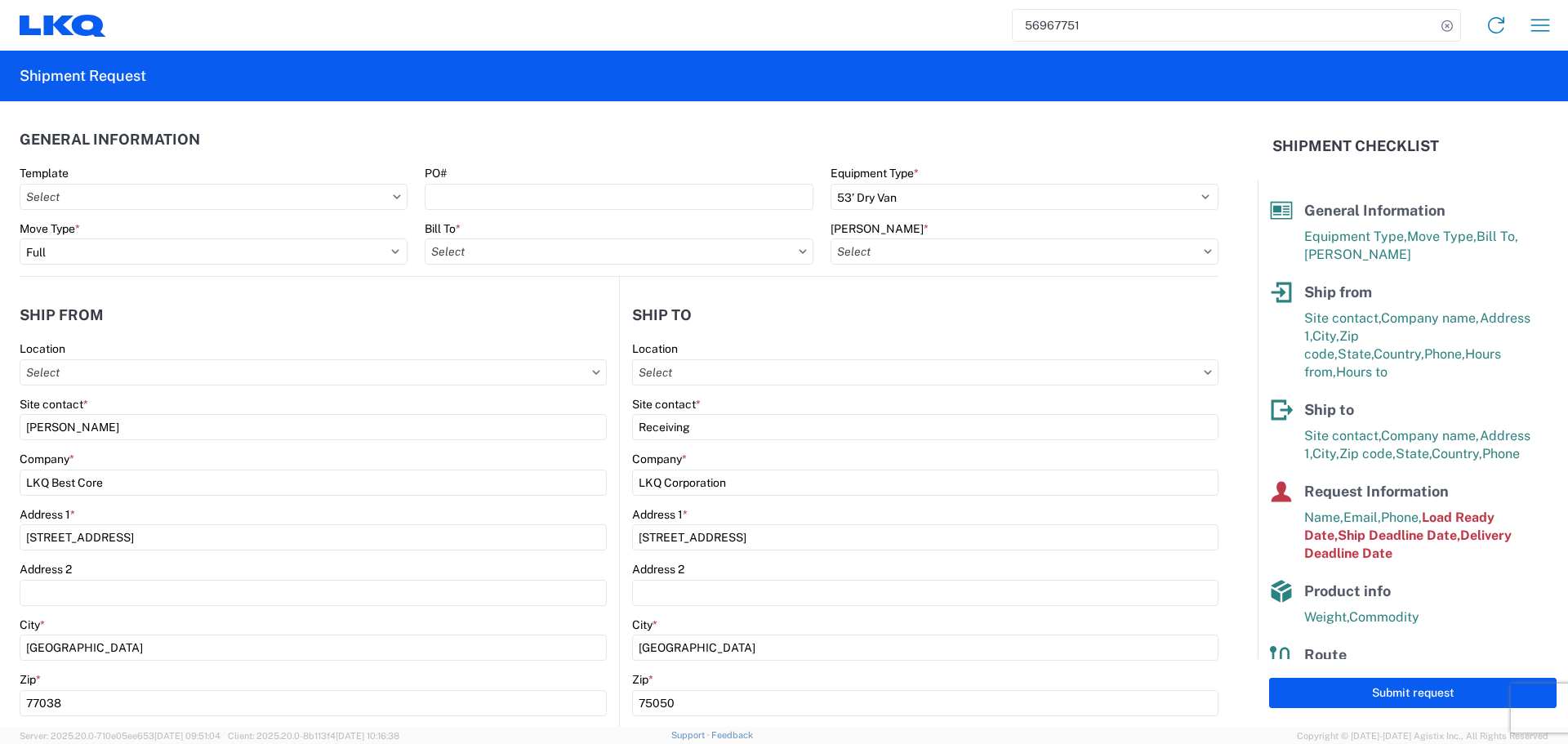
type input "1882 - North American ATK Corporation"
type input "1760 - LKQ Best Core"
type input "1760-1300-50180-0000 - 1760 Freight In - Cores"
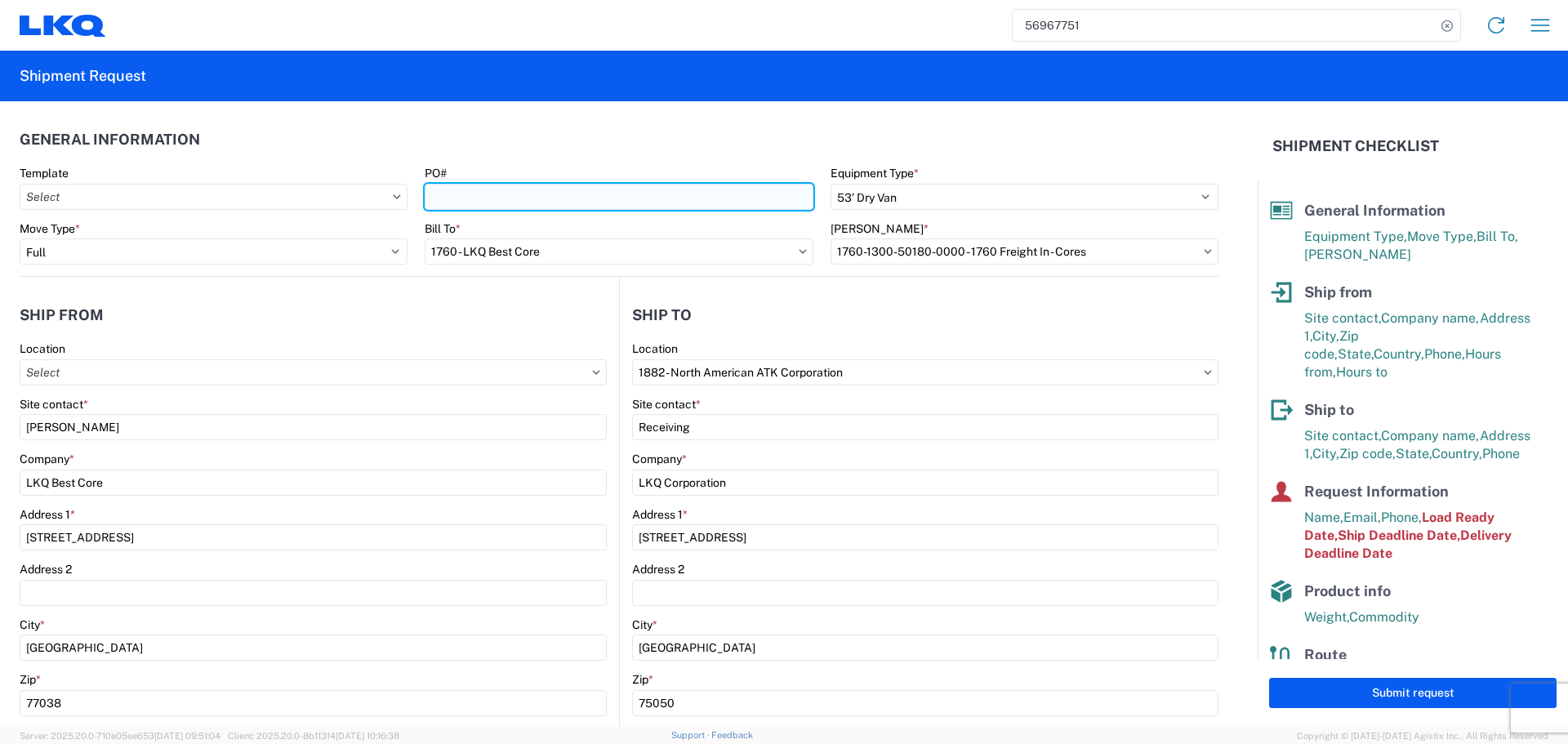
click at [518, 200] on input "PO#" at bounding box center [618, 196] width 388 height 26
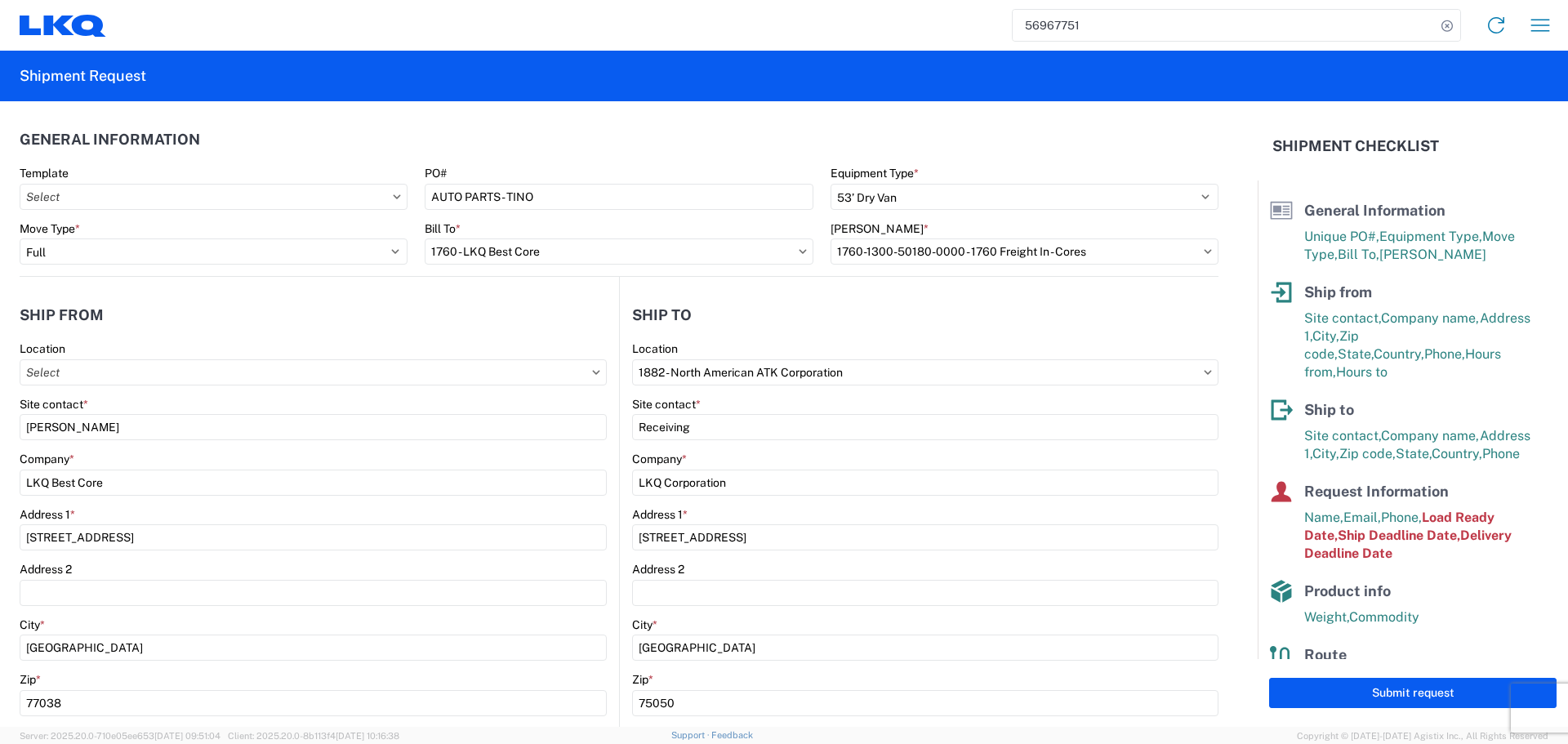
click at [548, 151] on header "General Information" at bounding box center [619, 139] width 1198 height 37
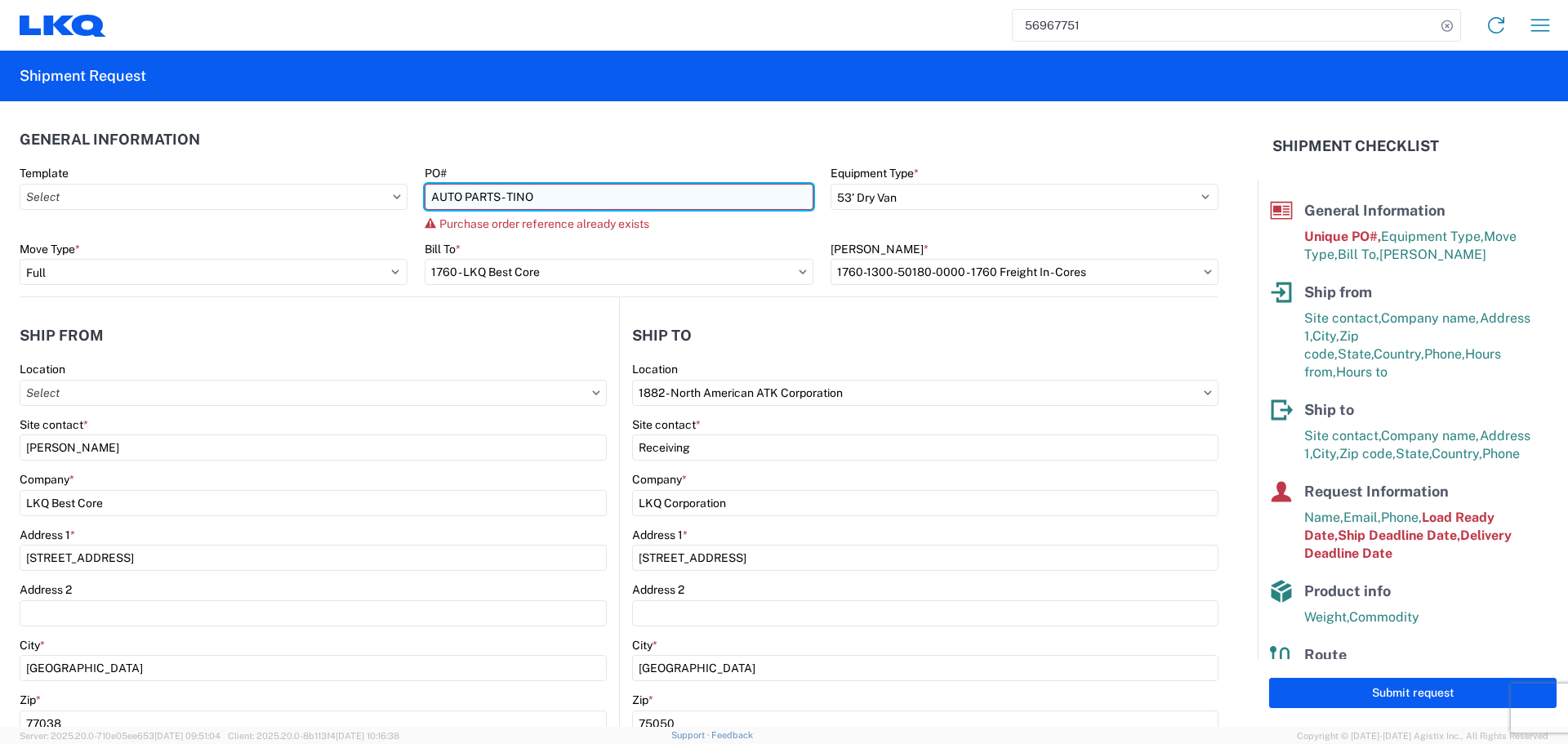
click at [502, 196] on input "AUTO PARTS - TINO" at bounding box center [618, 196] width 388 height 26
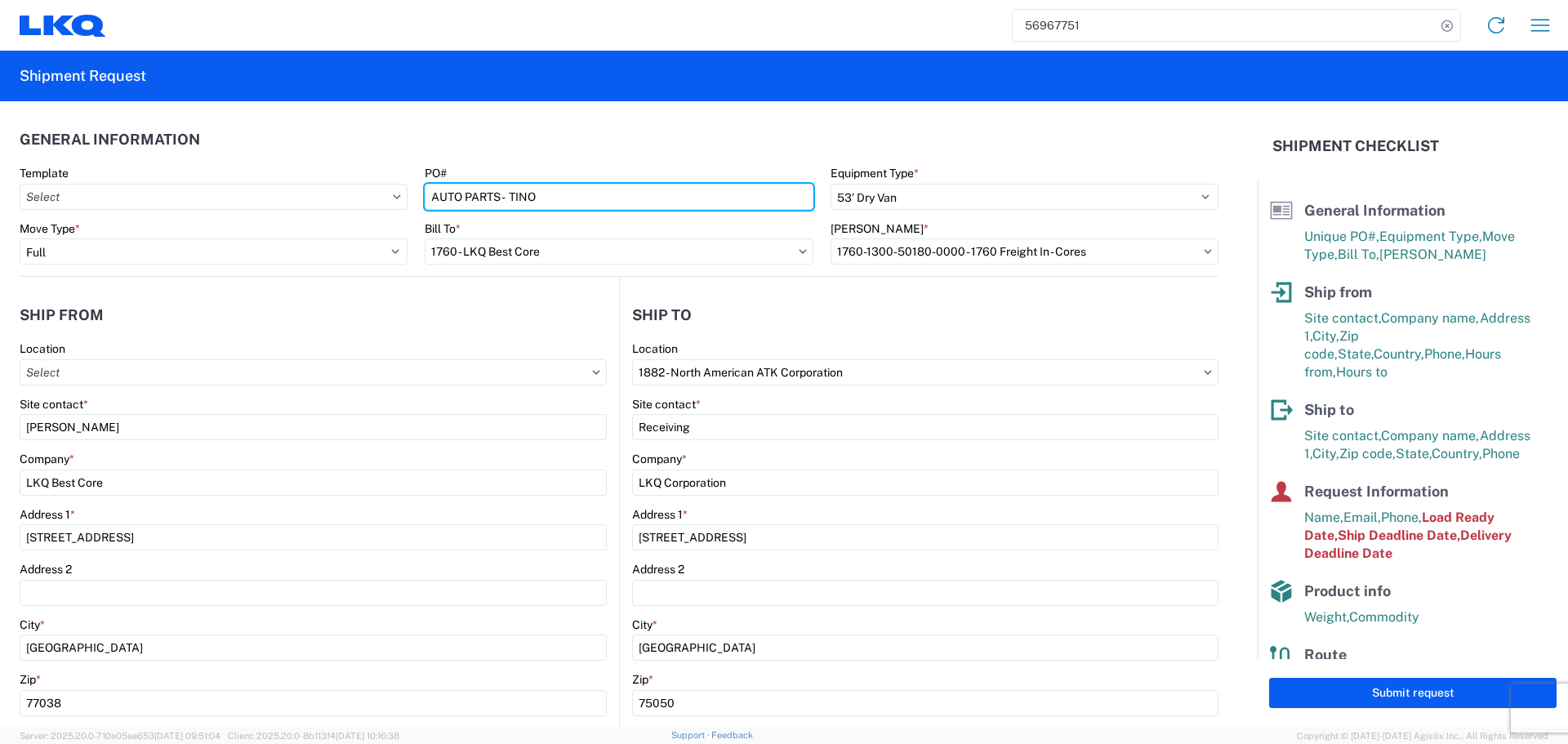
type input "AUTO PARTS - TINO"
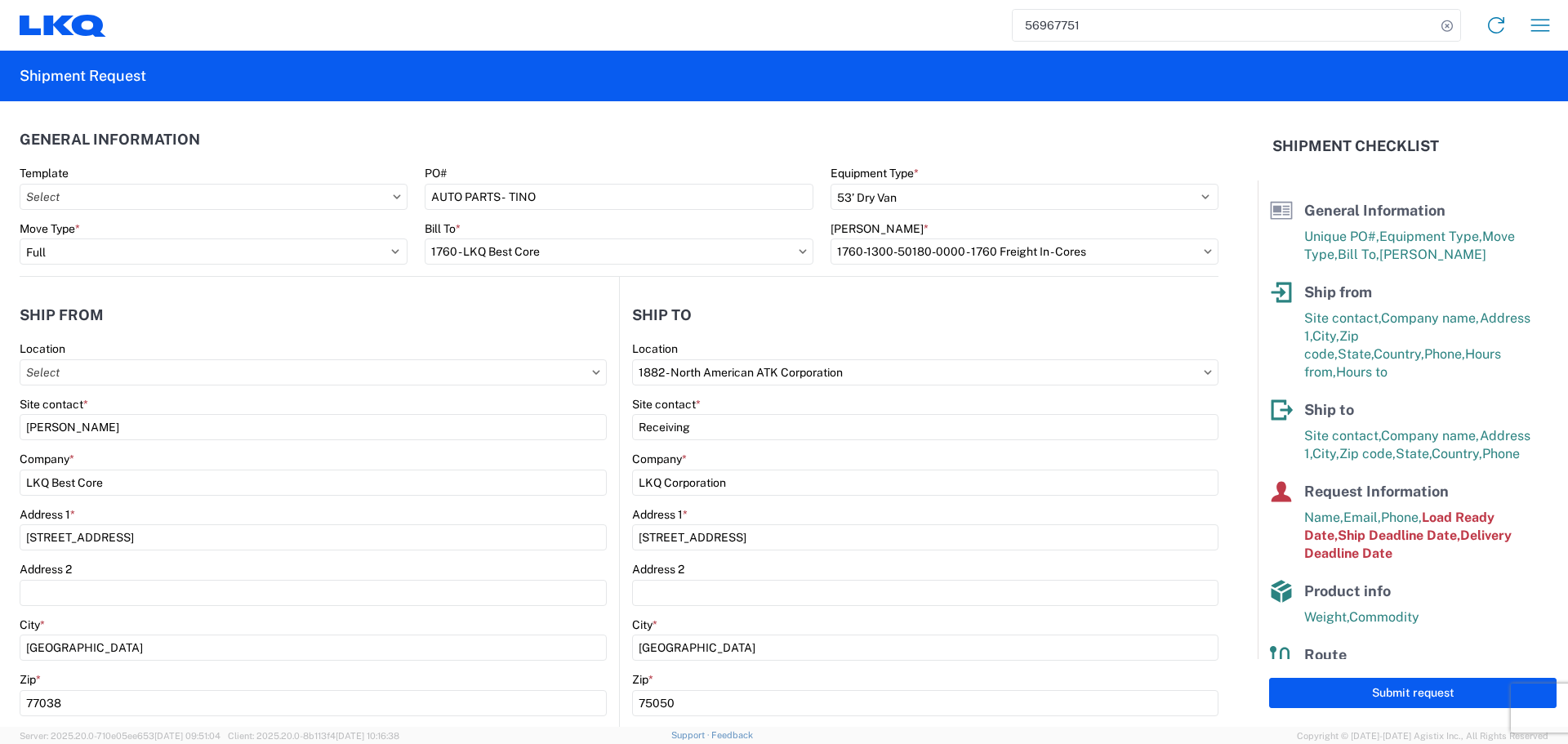
click at [579, 161] on agx-form-section "General Information Template PO# AUTO PARTS - TINO Equipment Type * Select 53’ …" at bounding box center [619, 198] width 1198 height 155
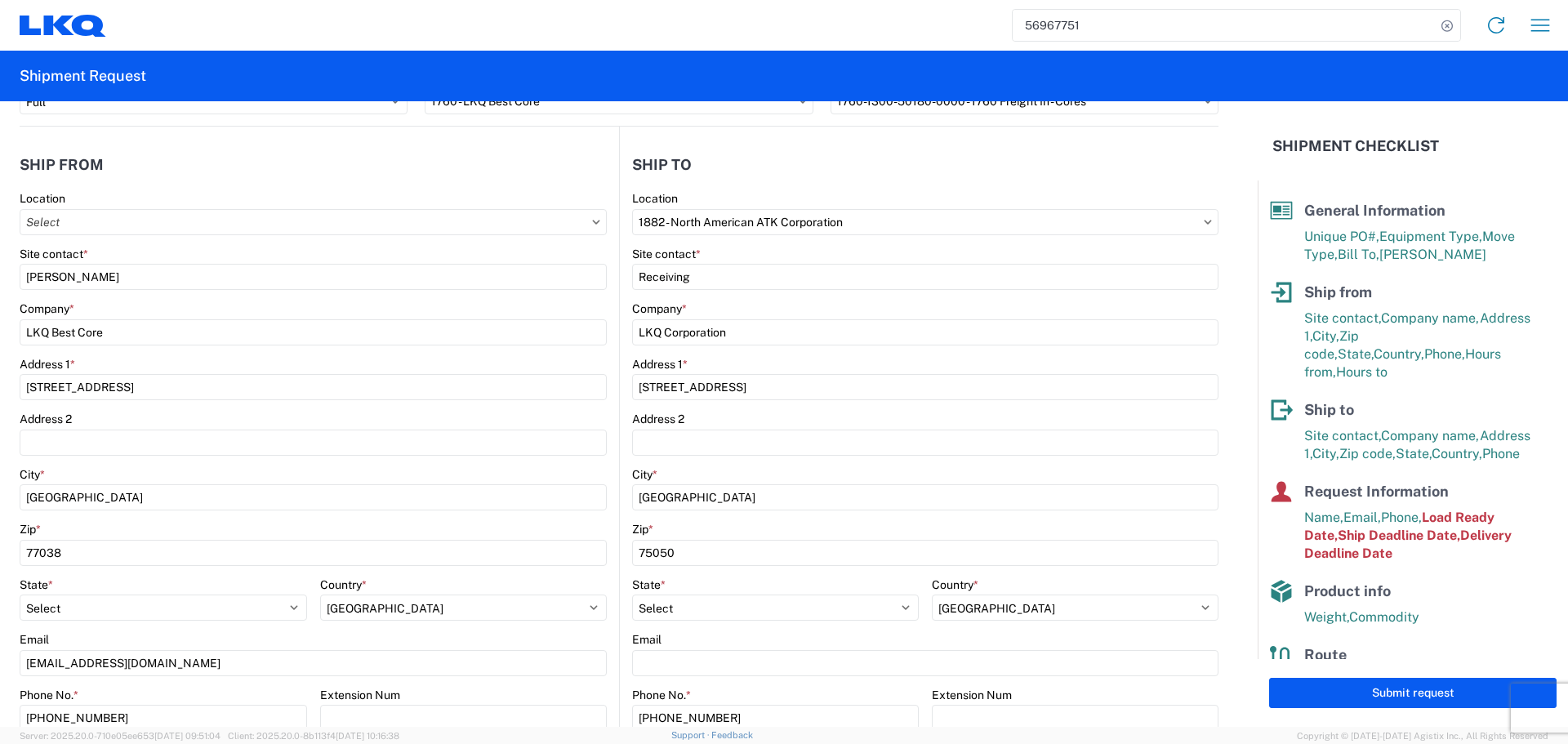
scroll to position [164, 0]
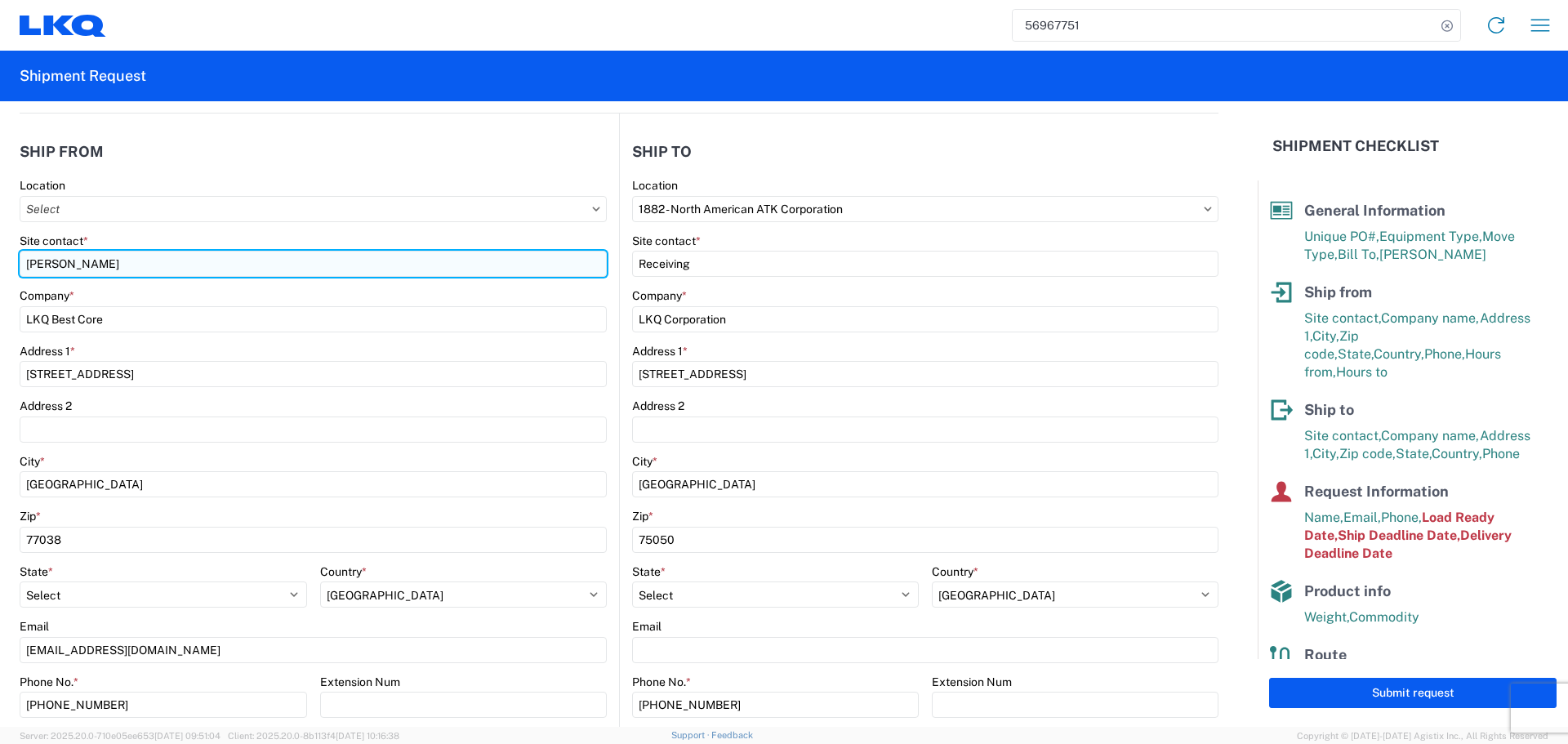
click at [80, 274] on input "[PERSON_NAME]" at bounding box center [313, 264] width 587 height 26
type input "Oscar"
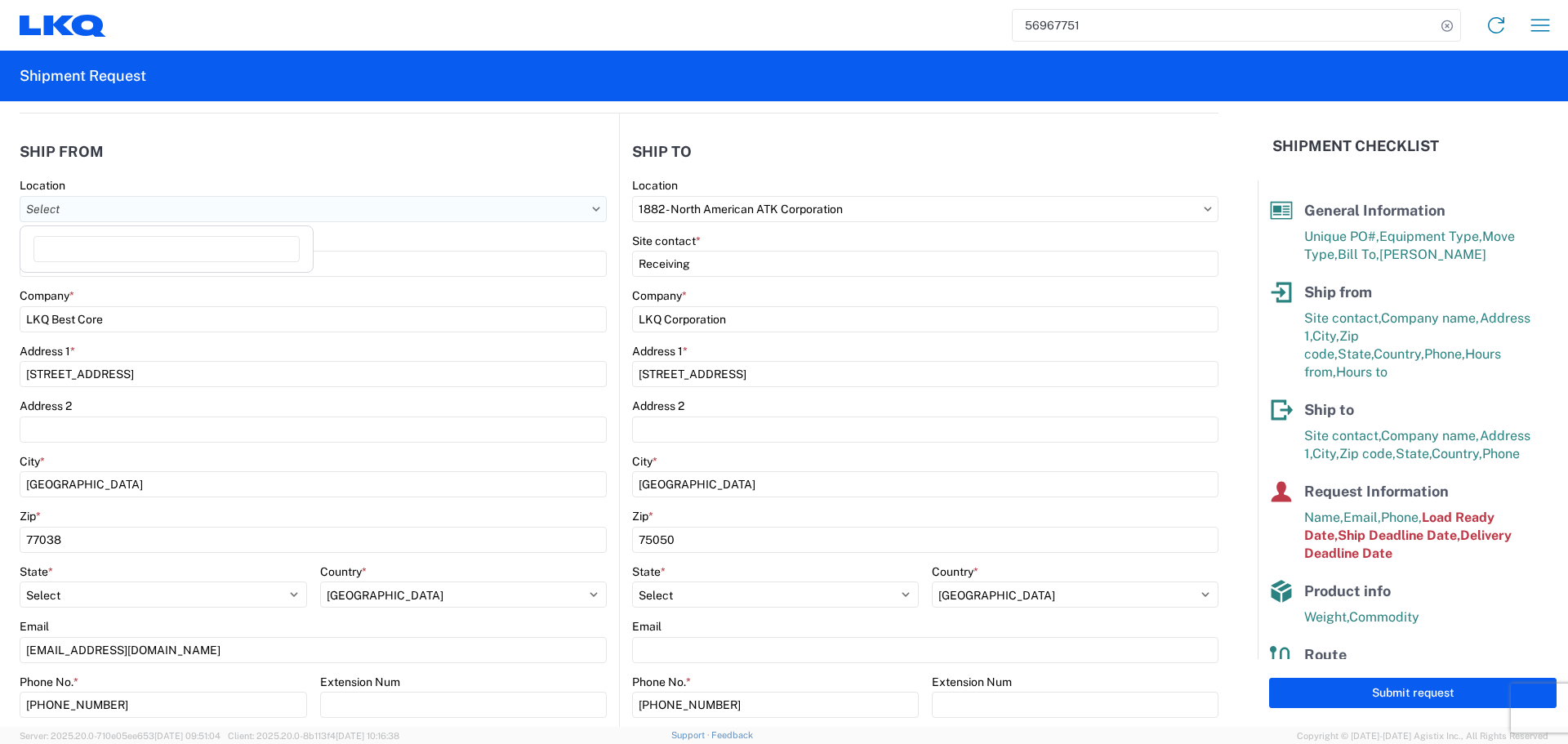
click at [186, 205] on input "text" at bounding box center [313, 209] width 587 height 26
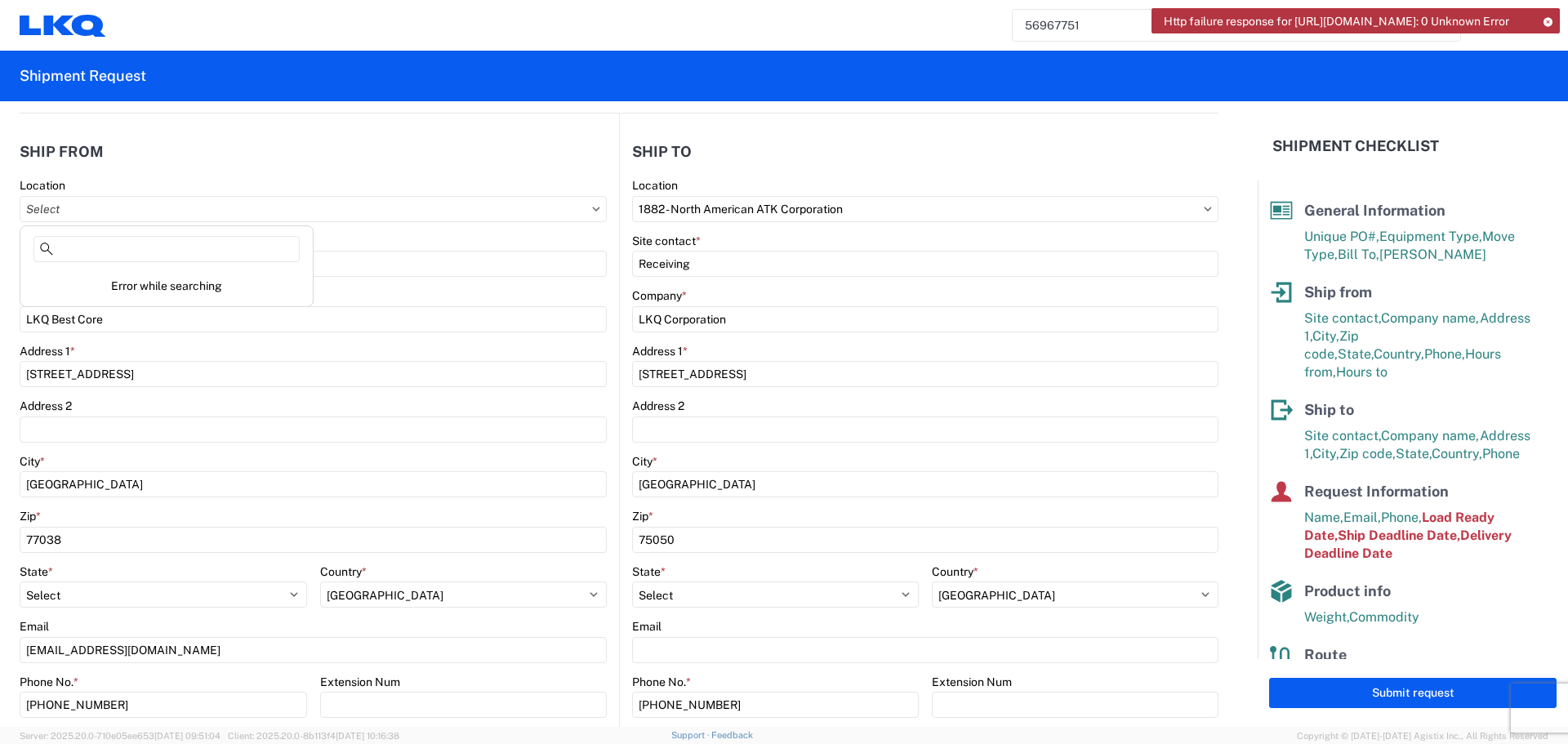
click at [234, 176] on agx-form-section "Ship from 1760 Location Site contact * Oscar Company * LKQ Best Core Address 1 …" at bounding box center [319, 477] width 599 height 689
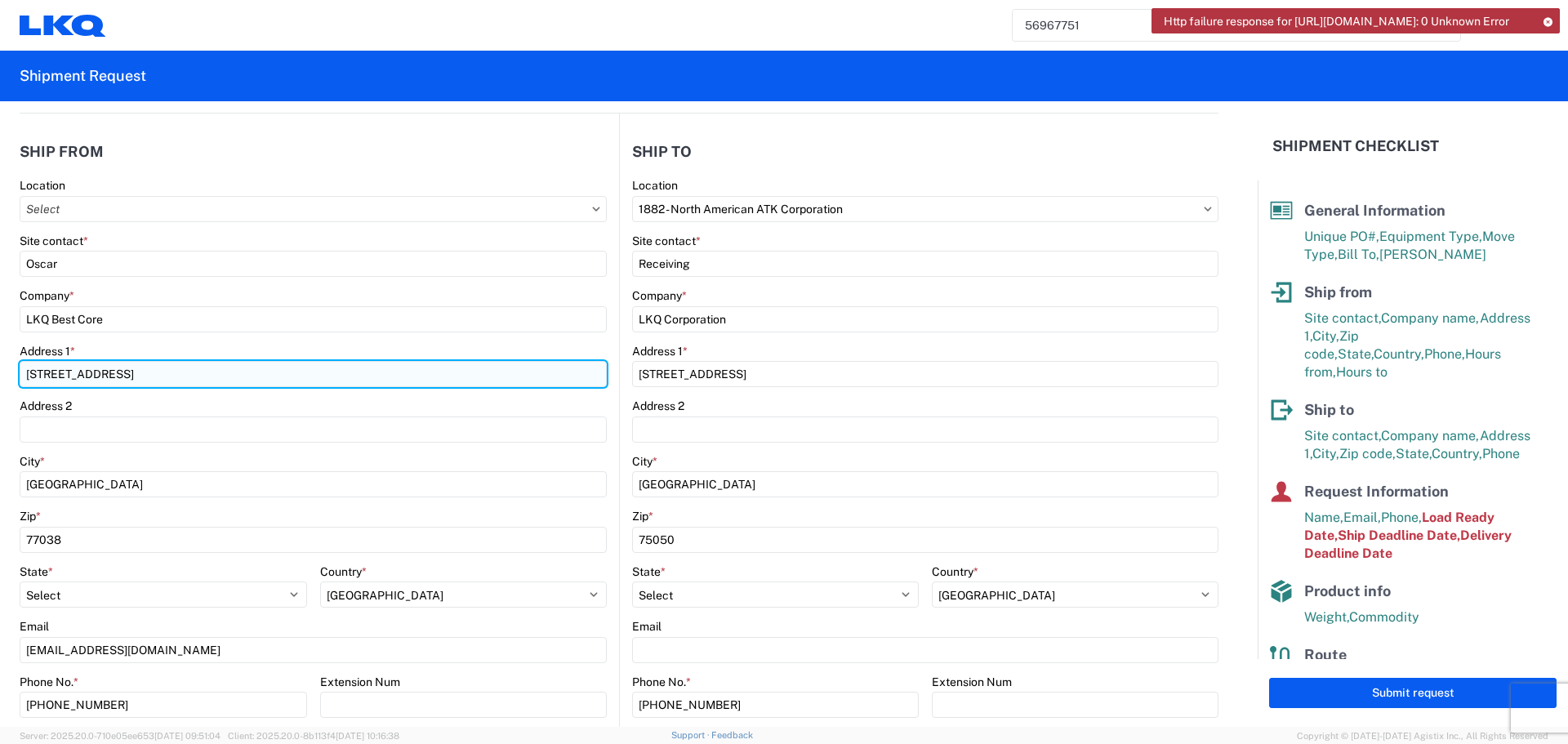
click at [45, 368] on input "[STREET_ADDRESS]" at bounding box center [313, 374] width 587 height 26
click at [50, 375] on input "[STREET_ADDRESS]" at bounding box center [313, 374] width 587 height 26
type input "[STREET_ADDRESS]"
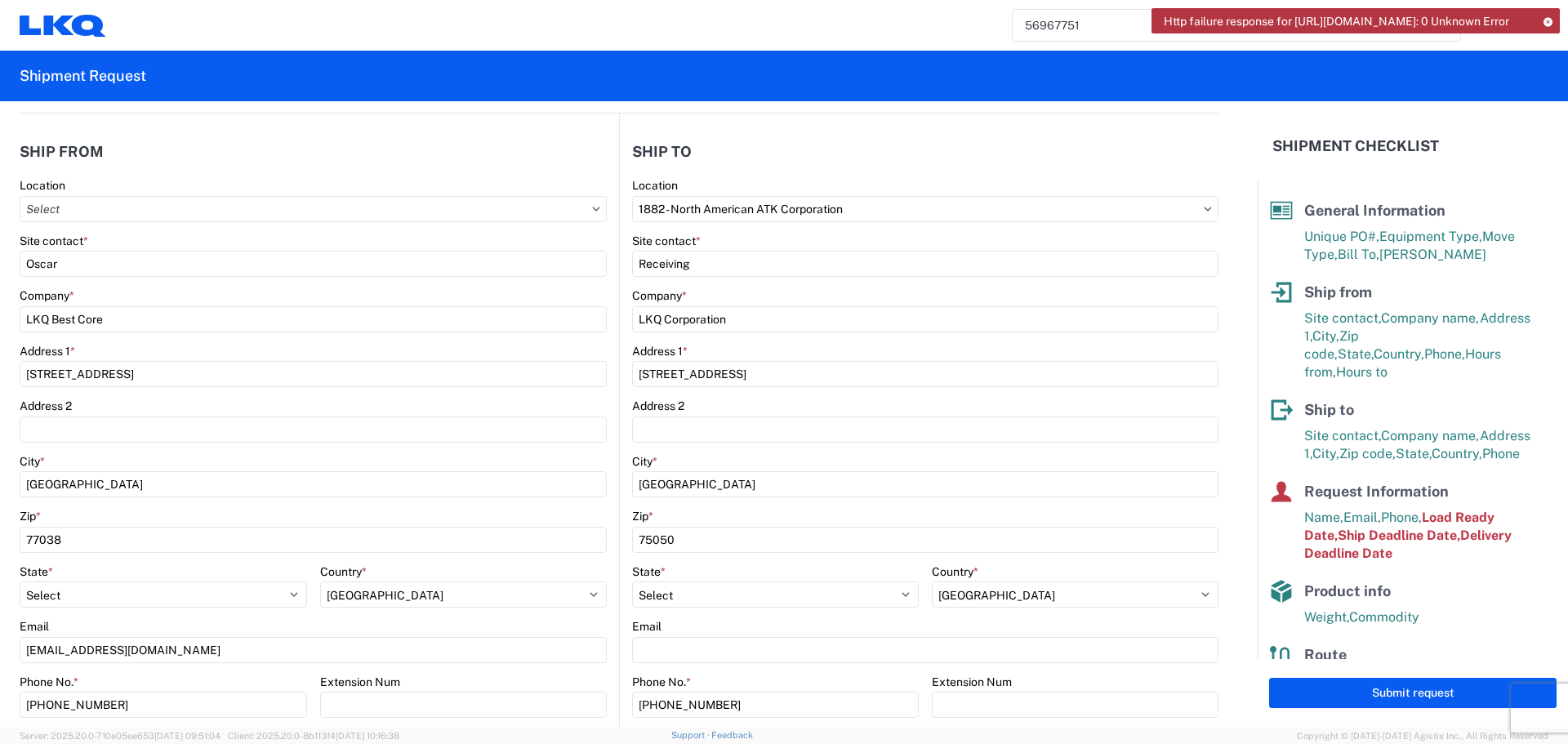
click at [308, 297] on div "Company *" at bounding box center [313, 296] width 587 height 15
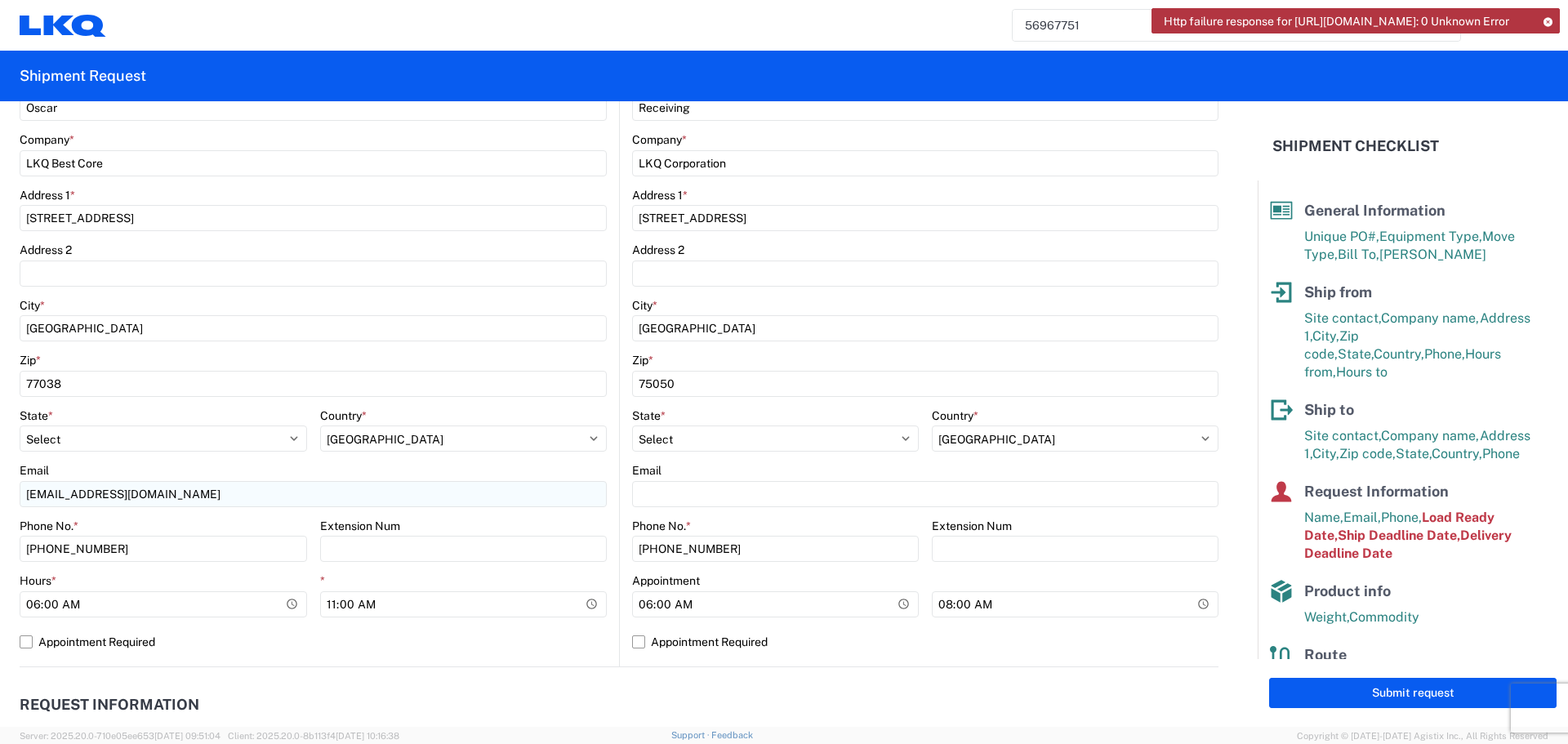
scroll to position [326, 0]
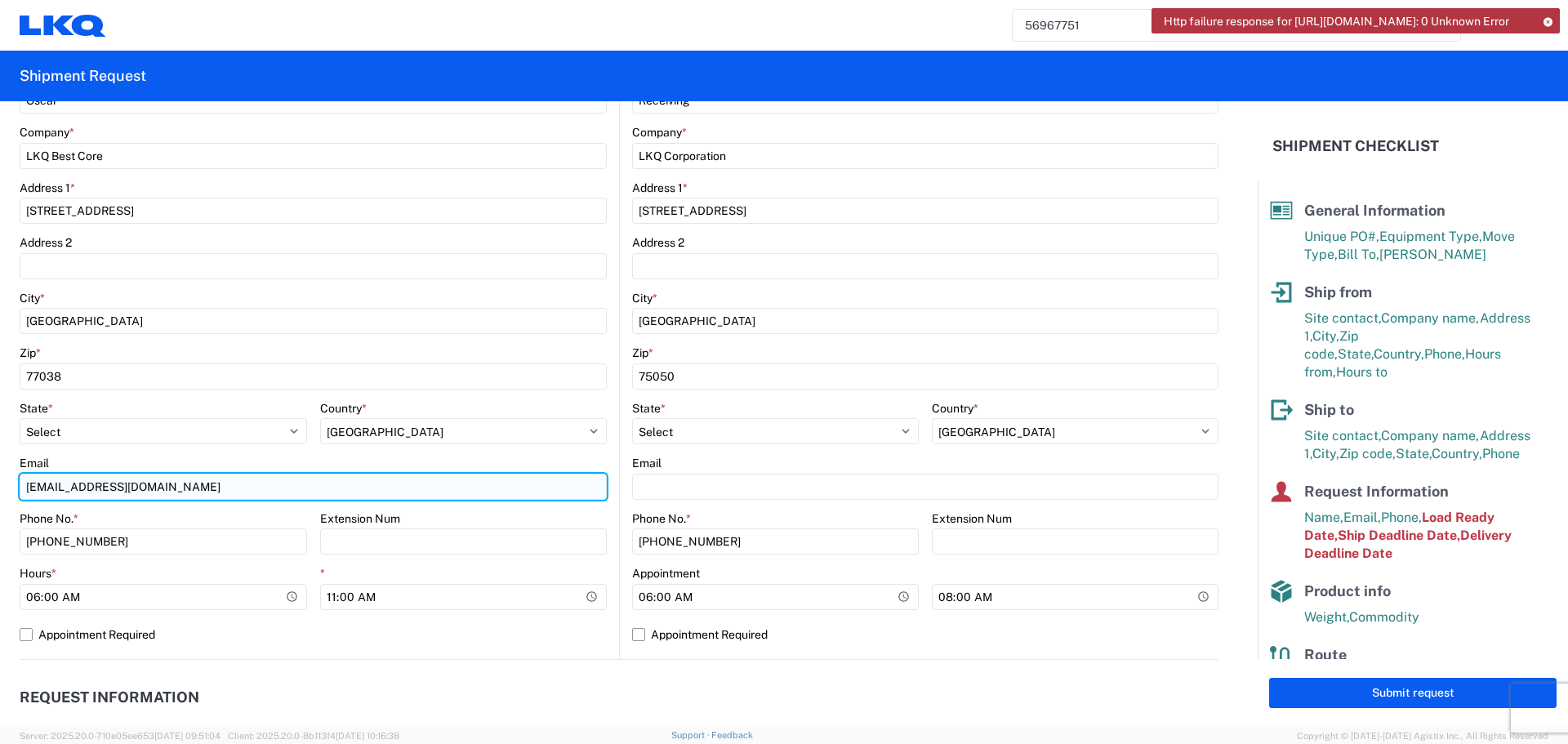
click at [97, 498] on input "[EMAIL_ADDRESS][DOMAIN_NAME]" at bounding box center [313, 486] width 587 height 26
type input "[EMAIL_ADDRESS][DOMAIN_NAME]"
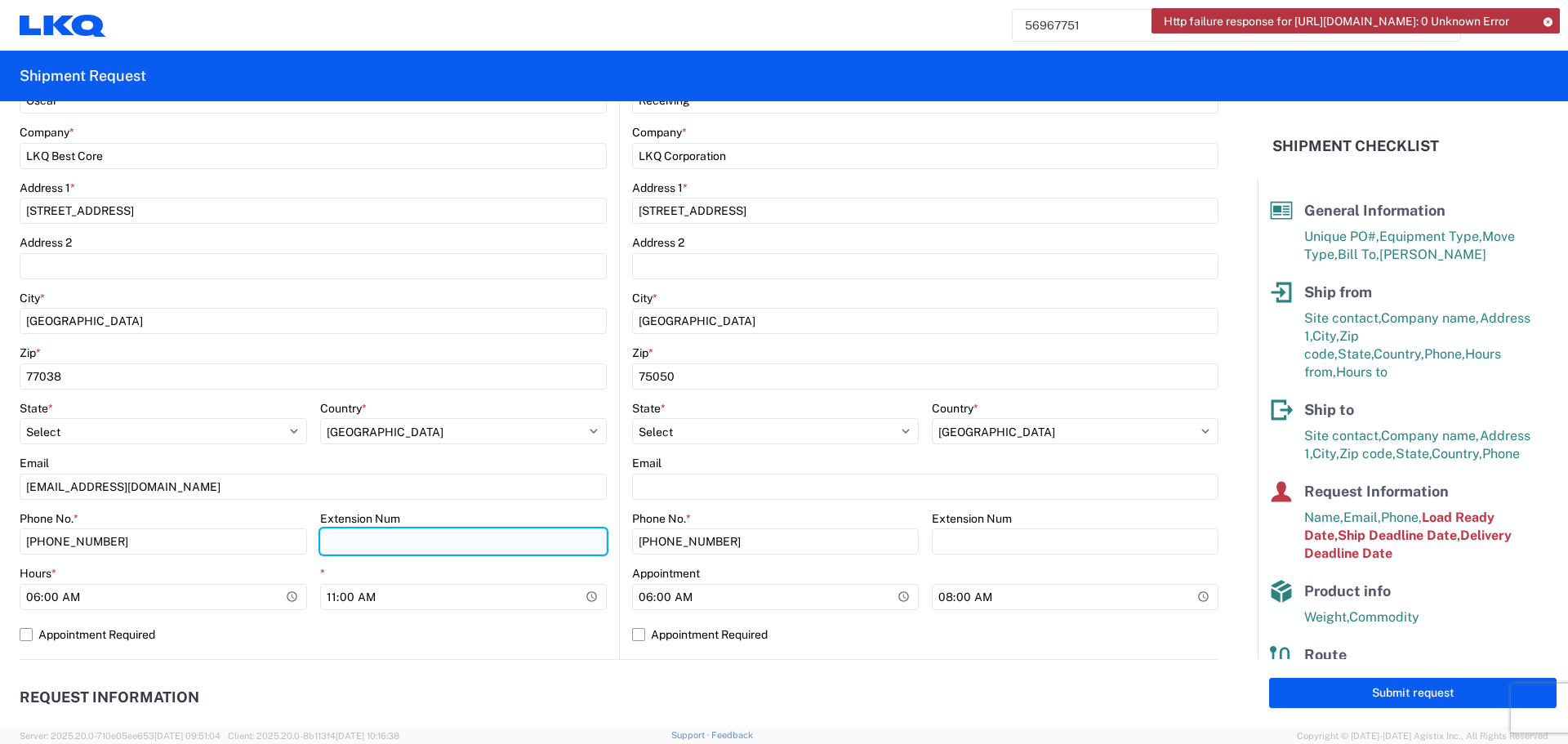
click at [538, 531] on input "Extension Num" at bounding box center [464, 542] width 288 height 26
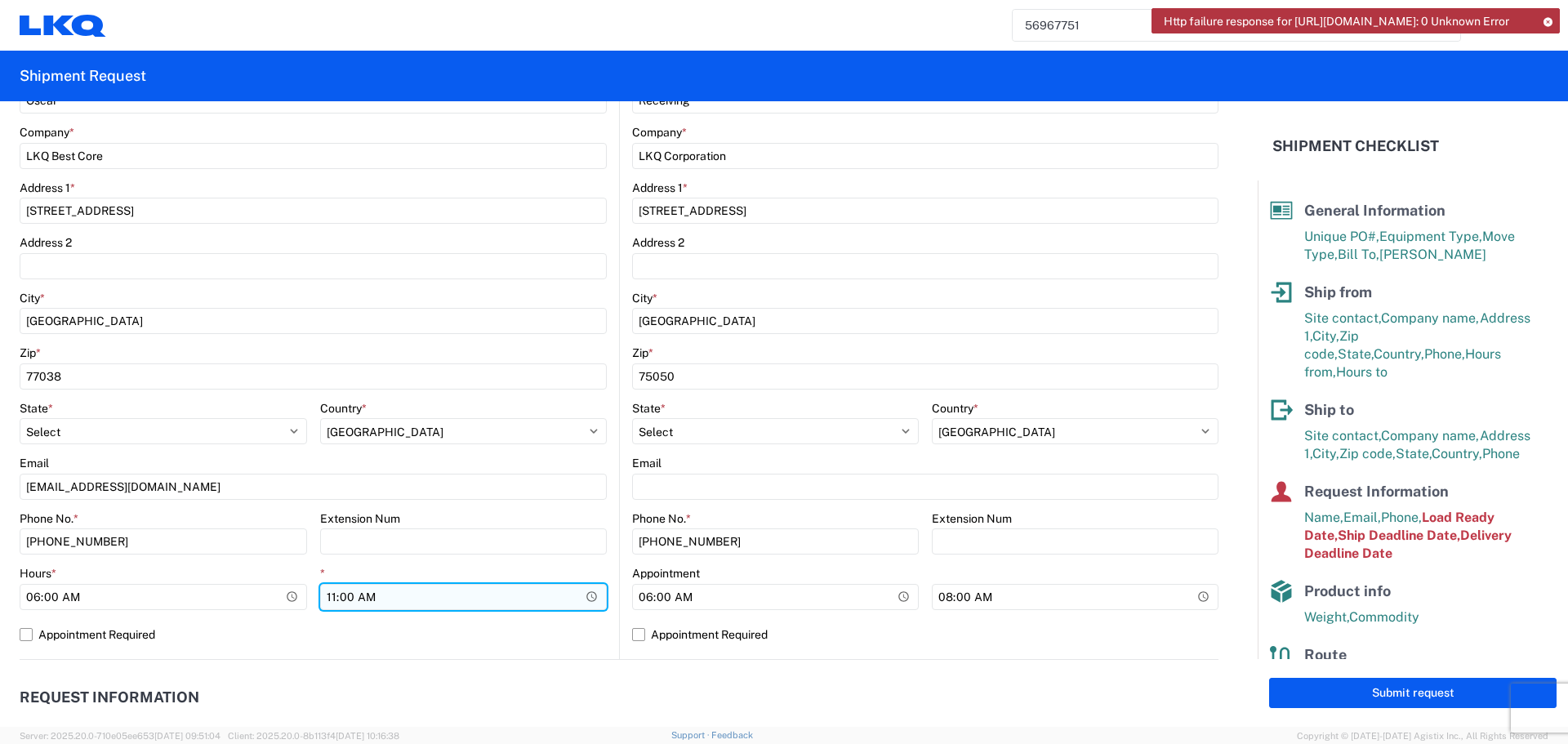
click at [344, 603] on input "11:00:00" at bounding box center [464, 597] width 288 height 26
click at [585, 593] on input "11:00:00" at bounding box center [464, 597] width 288 height 26
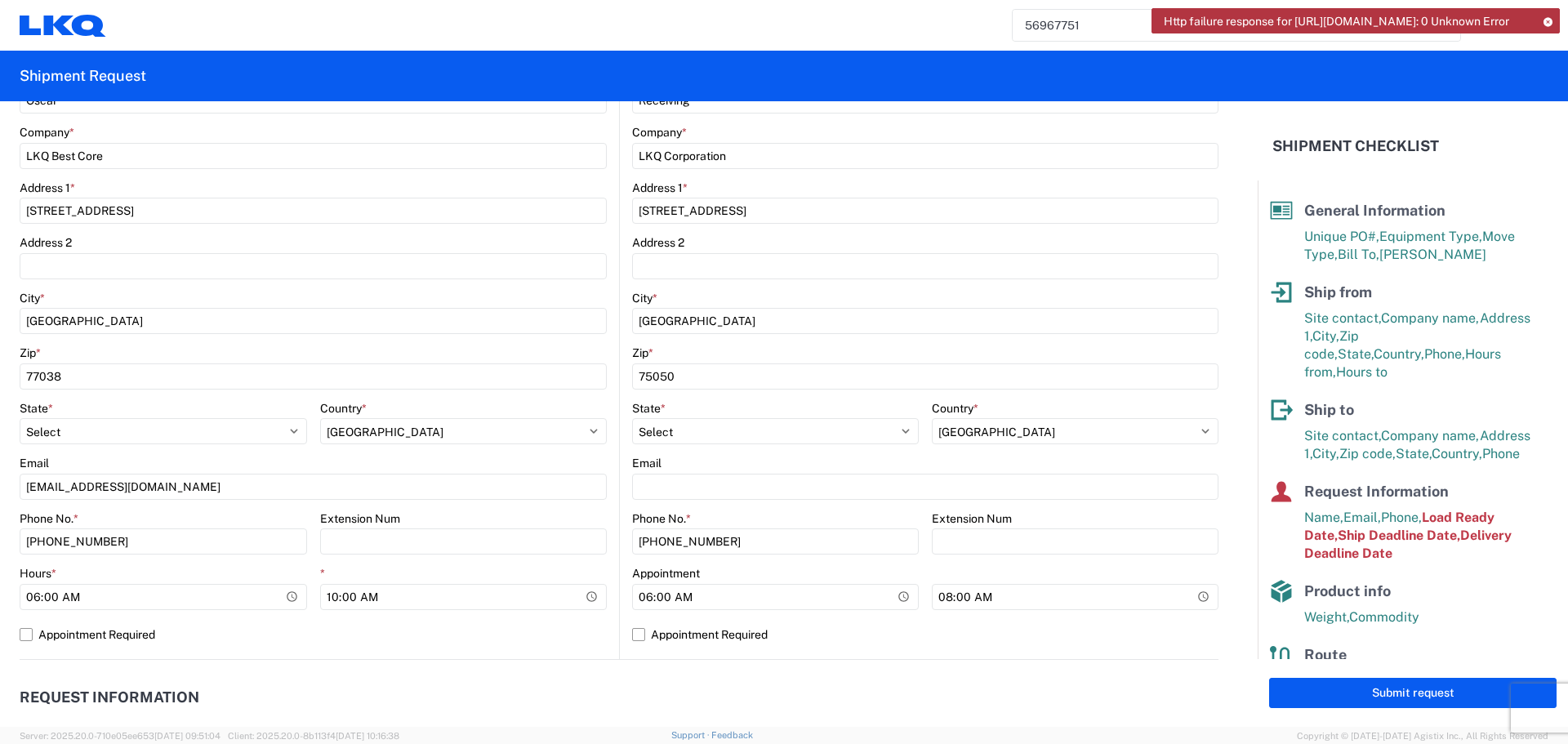
type input "10:00"
click at [510, 512] on div "Extension Num" at bounding box center [464, 518] width 288 height 15
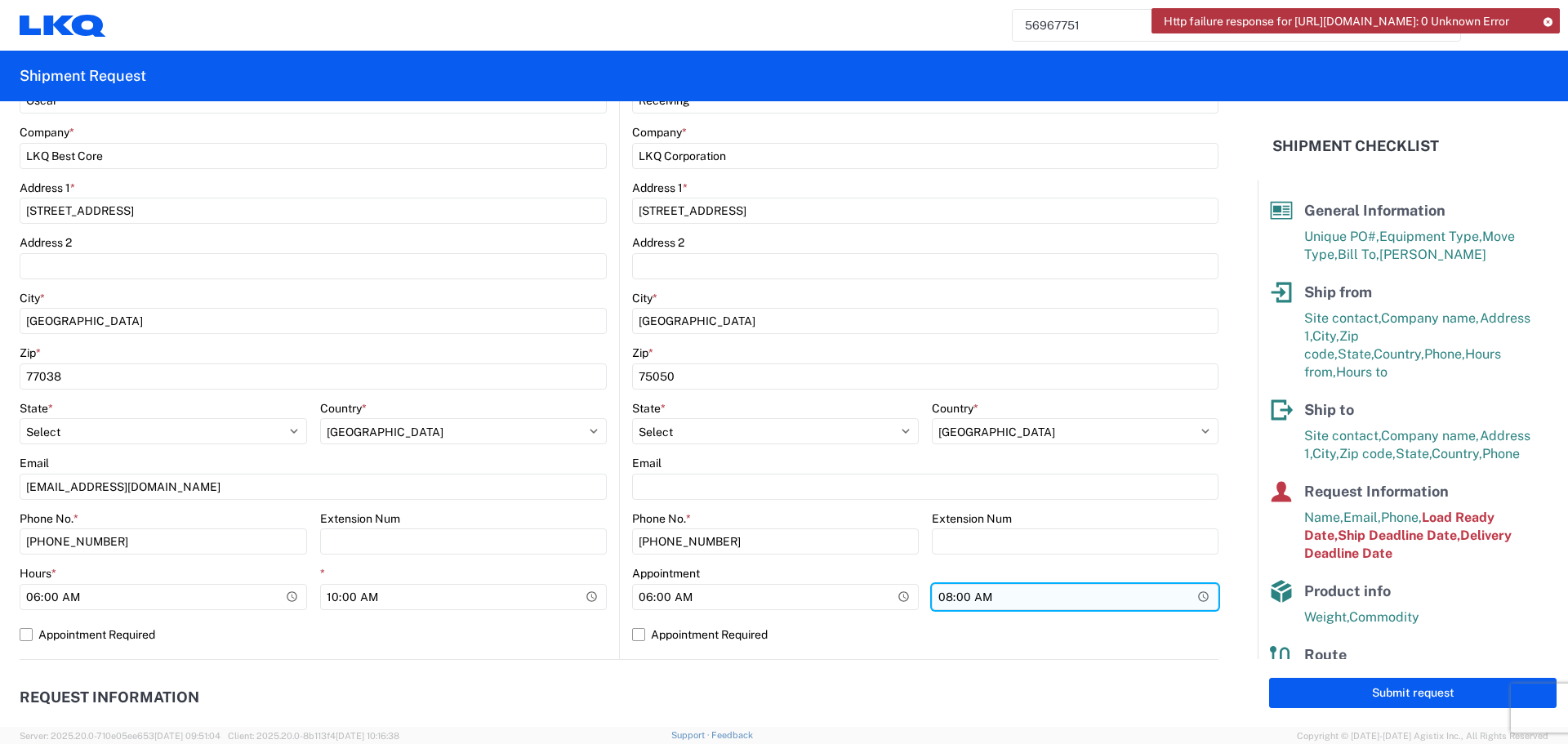
click at [1198, 602] on input "08:00:00" at bounding box center [1074, 597] width 287 height 26
click at [980, 585] on input "00:00" at bounding box center [1074, 597] width 287 height 26
click at [1182, 593] on input "00:00" at bounding box center [1074, 597] width 287 height 26
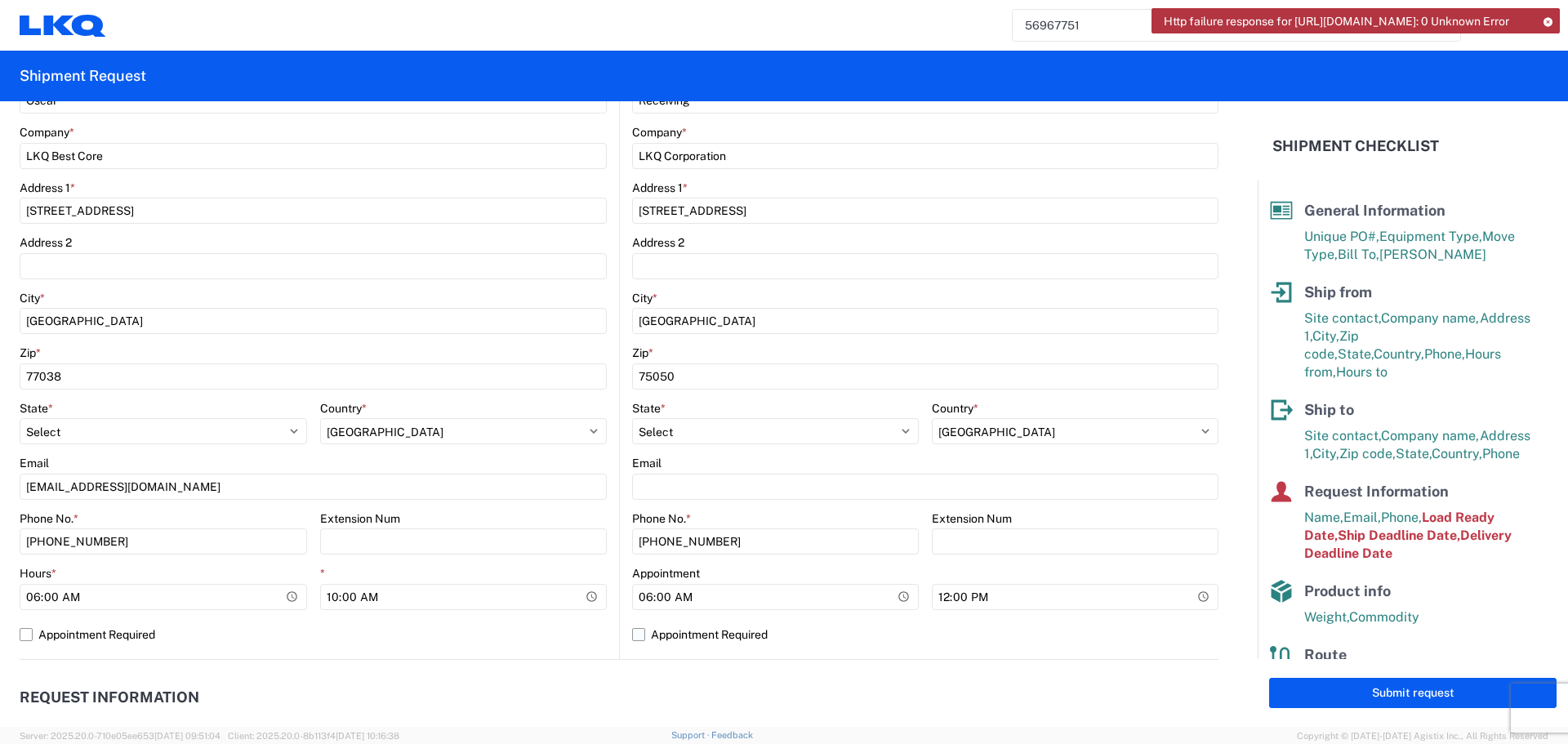
type input "12:00"
drag, startPoint x: 871, startPoint y: 637, endPoint x: 866, endPoint y: 646, distance: 10.3
click at [871, 637] on label "Appointment Required" at bounding box center [924, 634] width 586 height 26
click at [0, 0] on input "Appointment Required" at bounding box center [0, 0] width 0 height 0
select select "US"
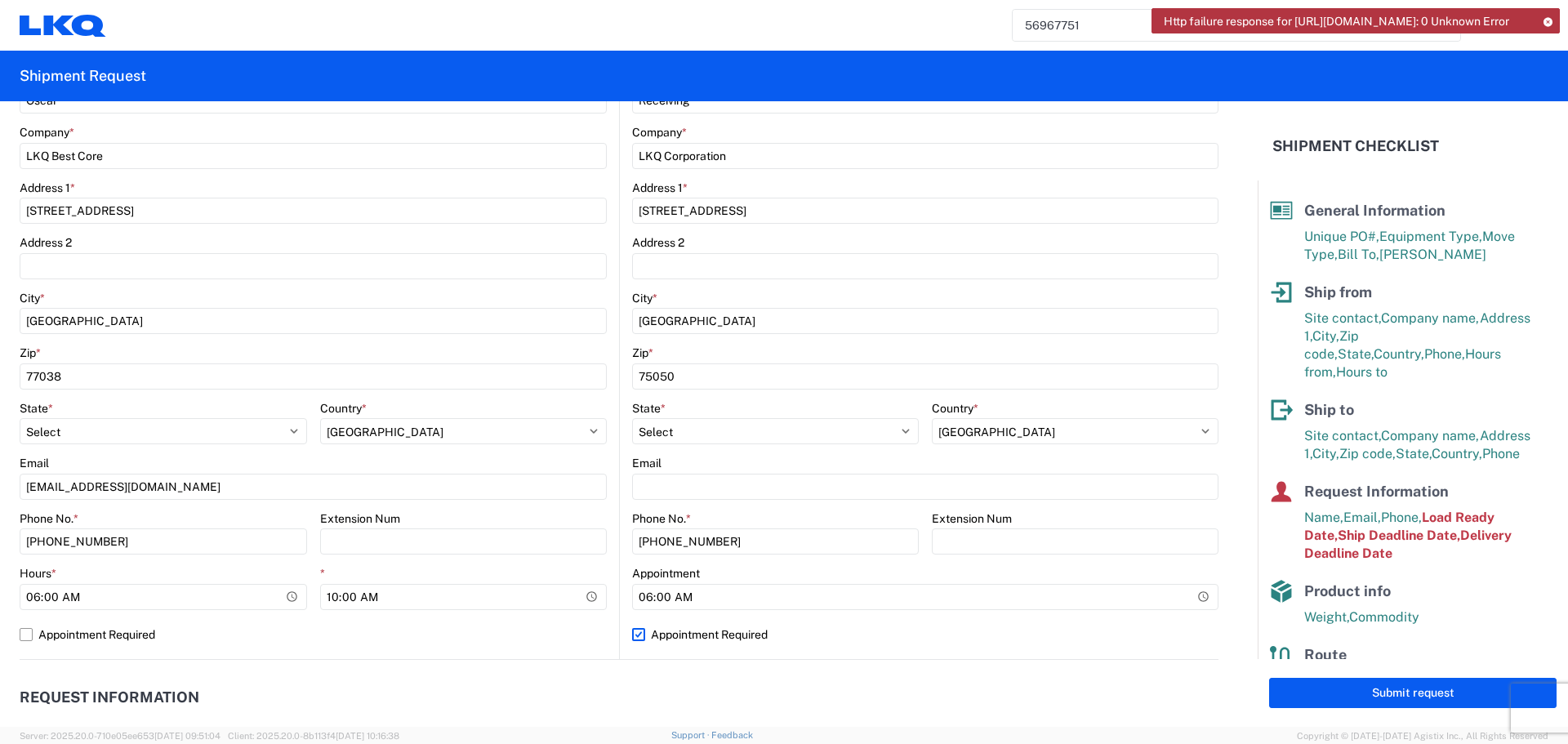
click at [635, 634] on label "Appointment Required" at bounding box center [924, 634] width 586 height 26
click at [0, 0] on input "Appointment Required" at bounding box center [0, 0] width 0 height 0
select select "US"
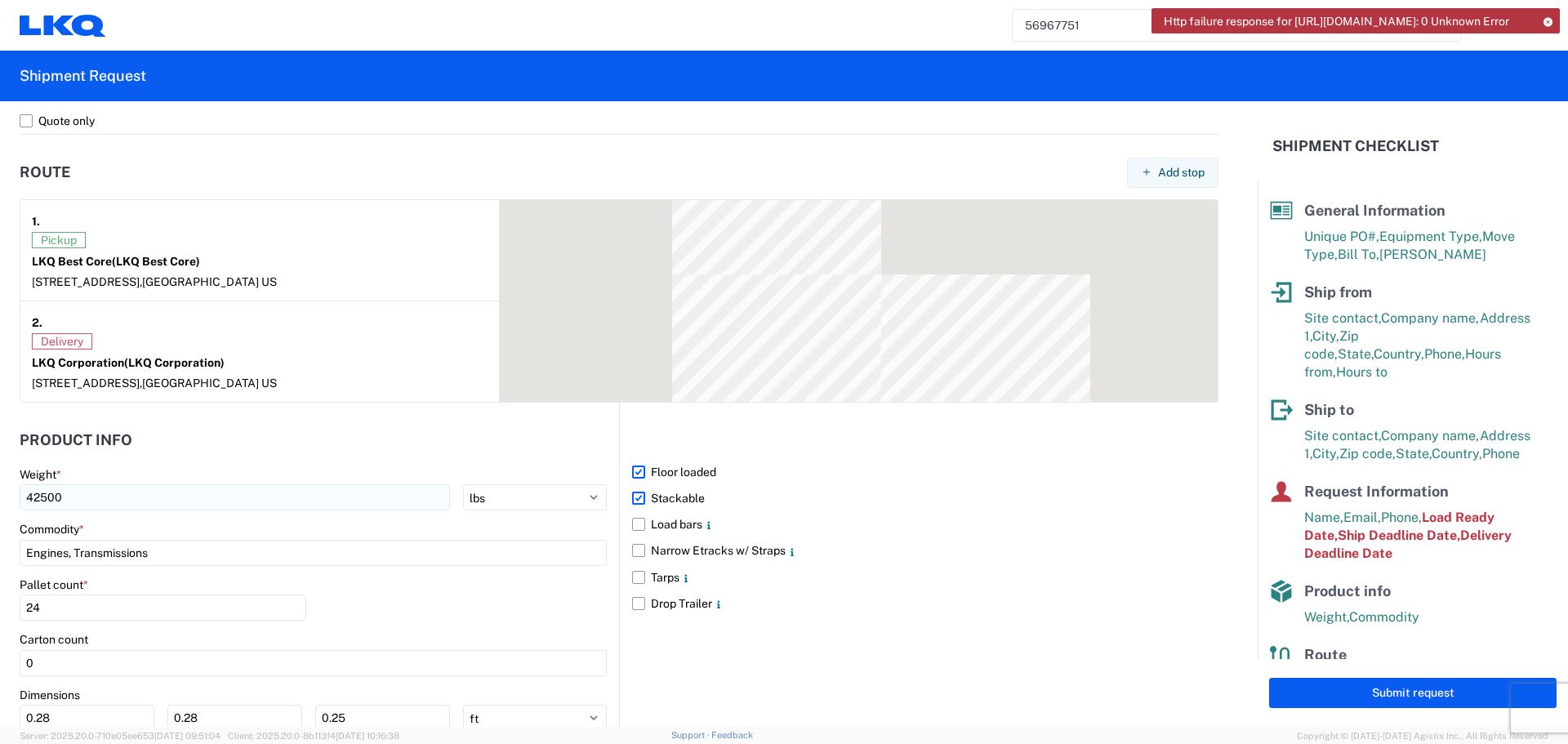
scroll to position [1225, 0]
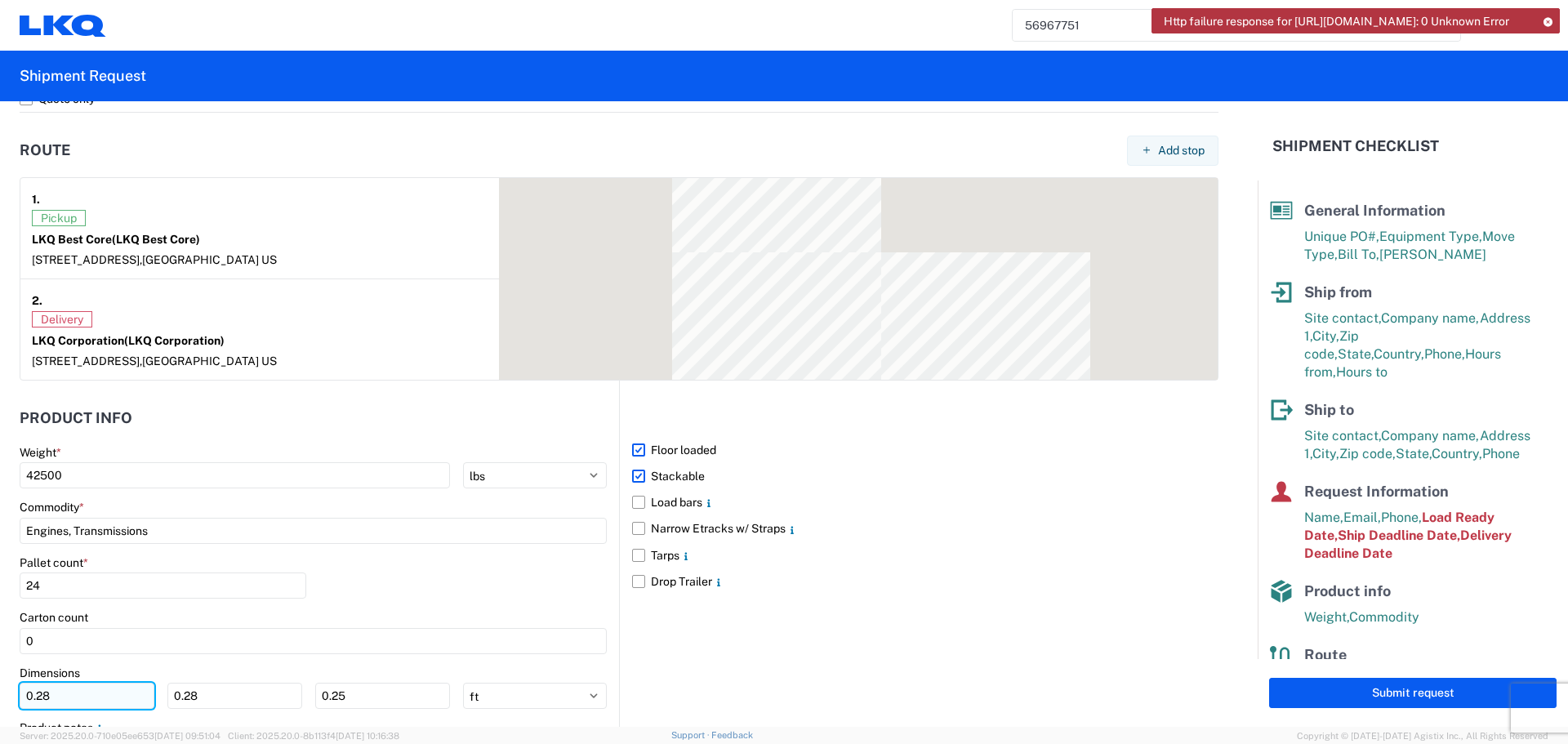
click at [85, 699] on input "0.28" at bounding box center [87, 695] width 135 height 26
type input "0"
type input "40"
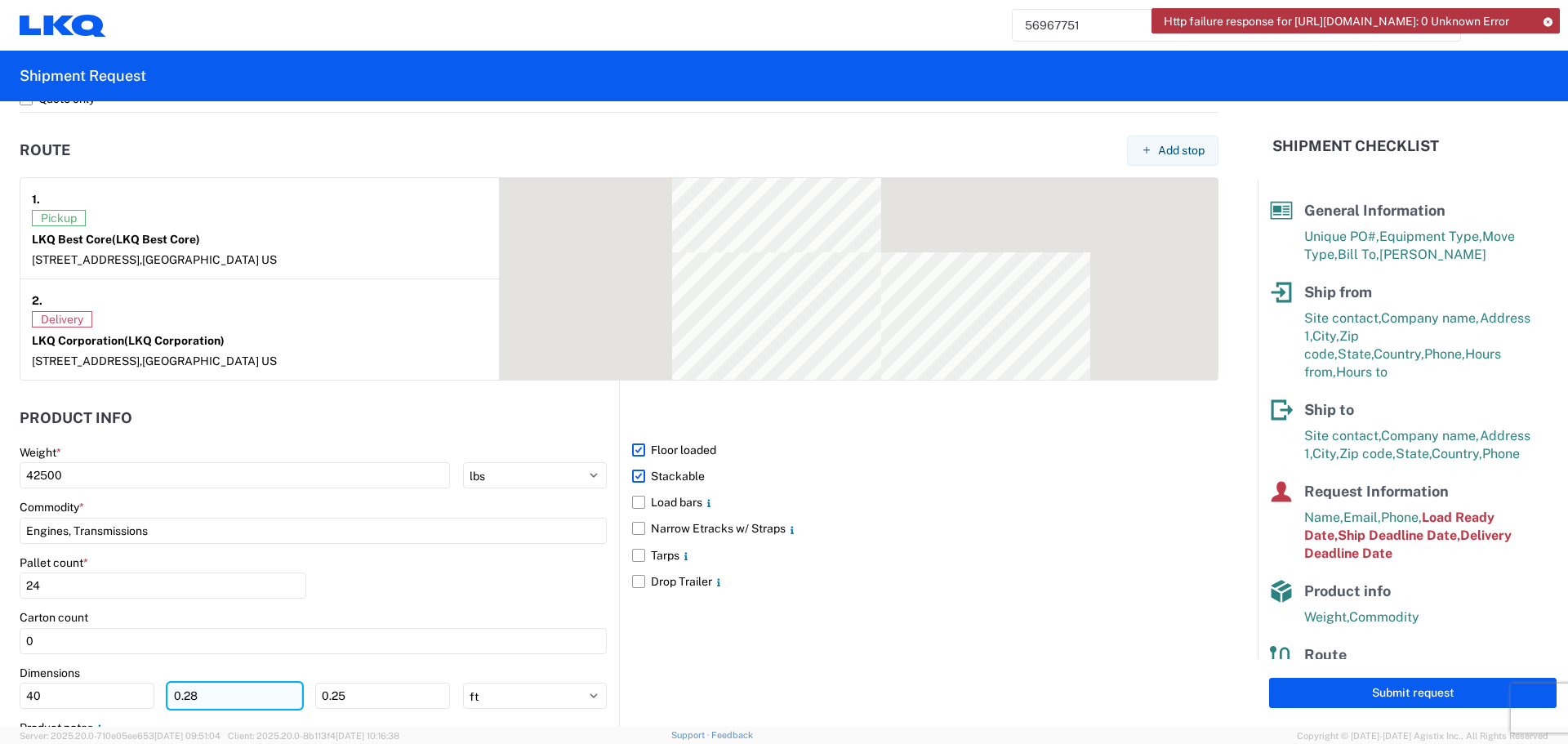
click at [238, 707] on input "0.28" at bounding box center [235, 695] width 135 height 26
type input "0"
type input "40"
click at [399, 707] on input "0.25" at bounding box center [383, 695] width 135 height 26
type input "0"
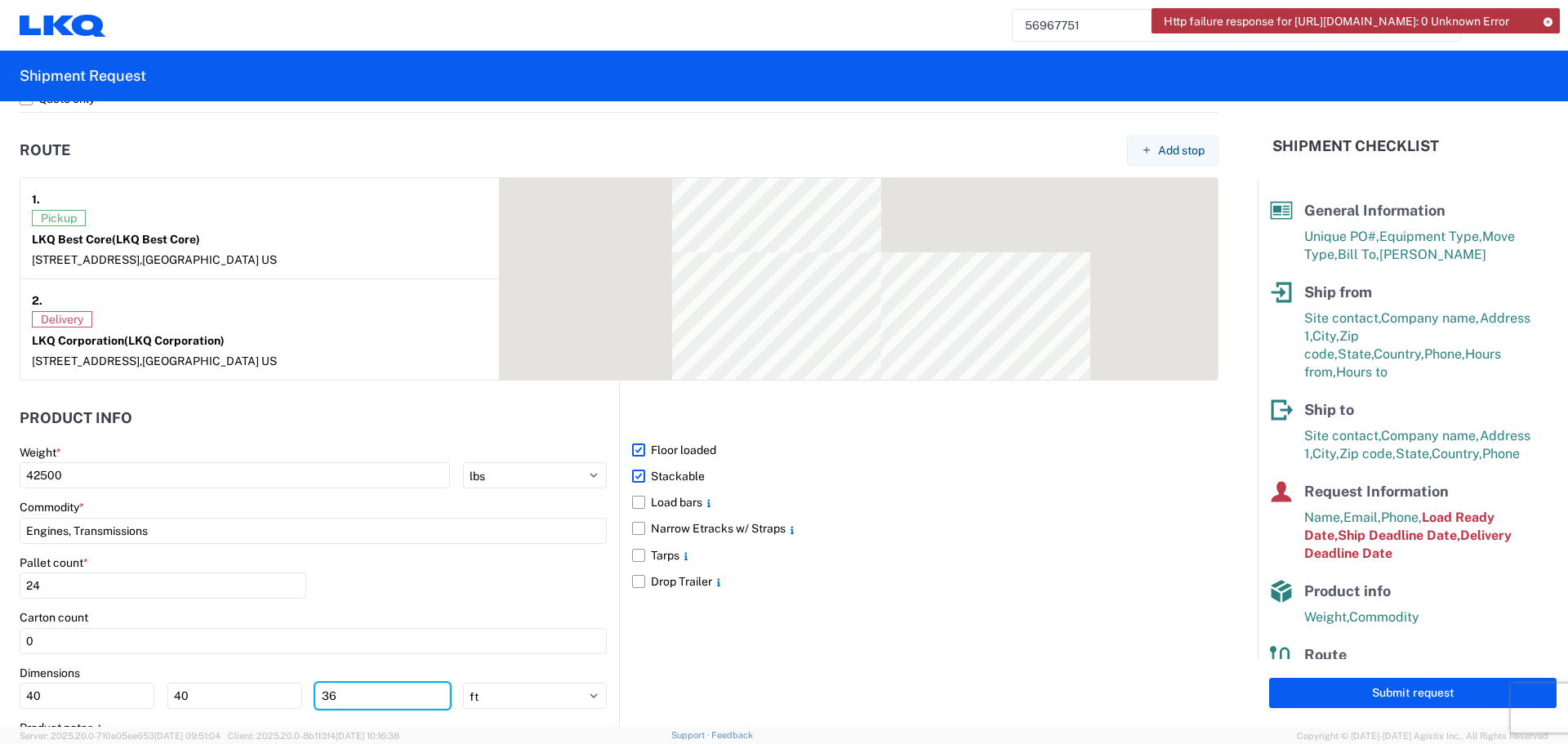
type input "36"
click at [593, 550] on main "Weight * 42500 kgs lbs Commodity * Engines, Transmissions Pallet count * 24 Car…" at bounding box center [319, 625] width 599 height 359
click at [534, 576] on div "Pallet count * 24" at bounding box center [313, 583] width 587 height 56
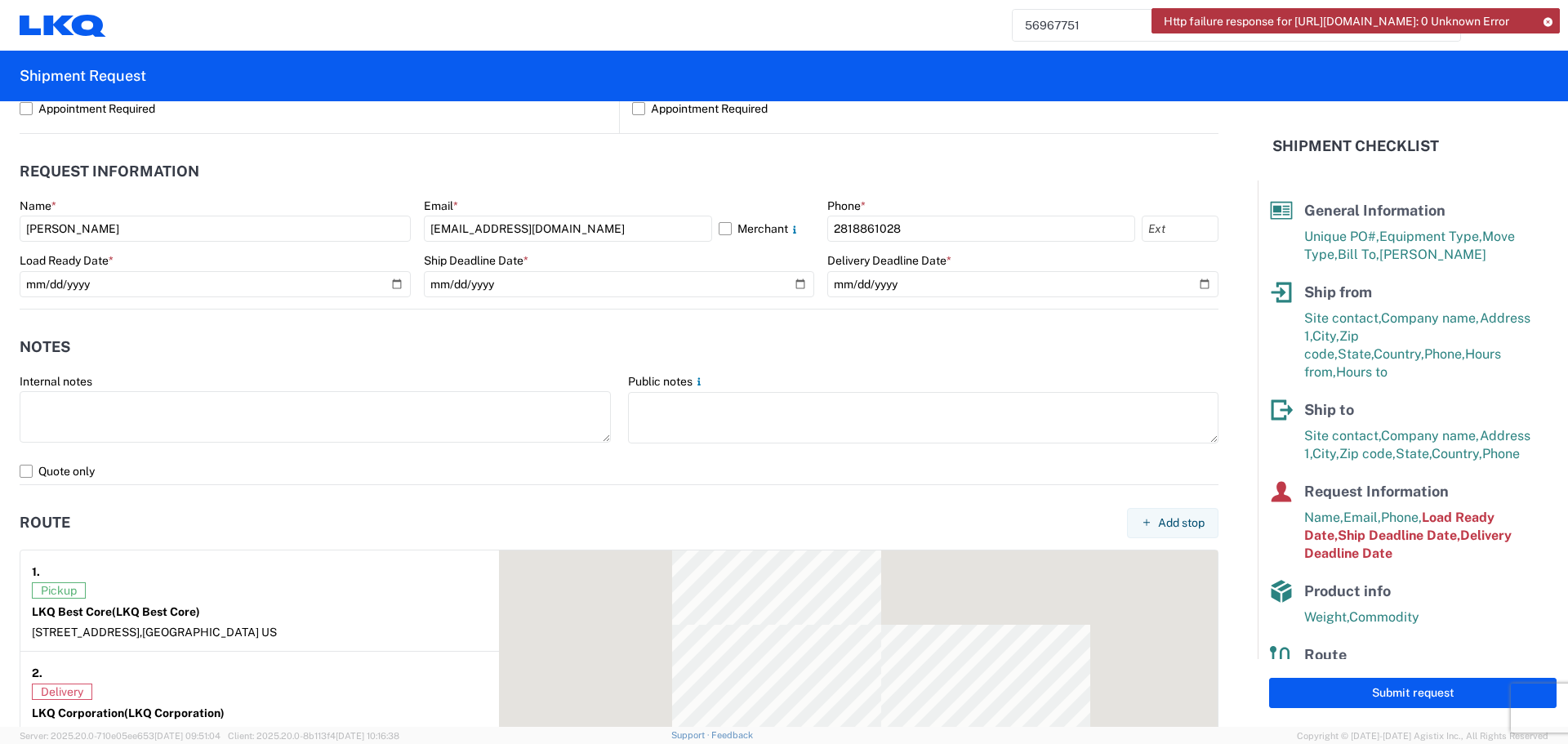
scroll to position [654, 0]
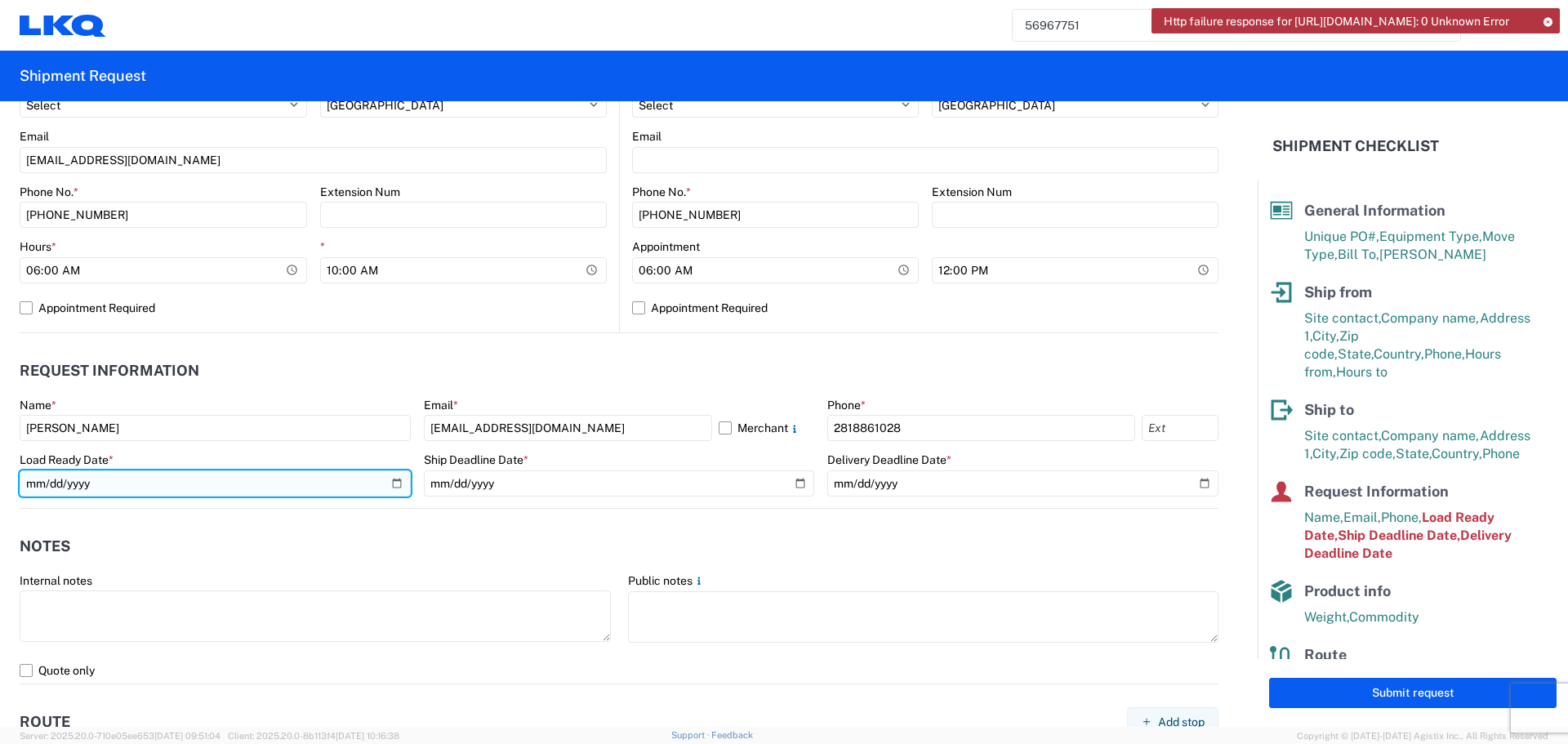
click at [399, 487] on input "[DATE]" at bounding box center [215, 483] width 391 height 26
type input "[DATE]"
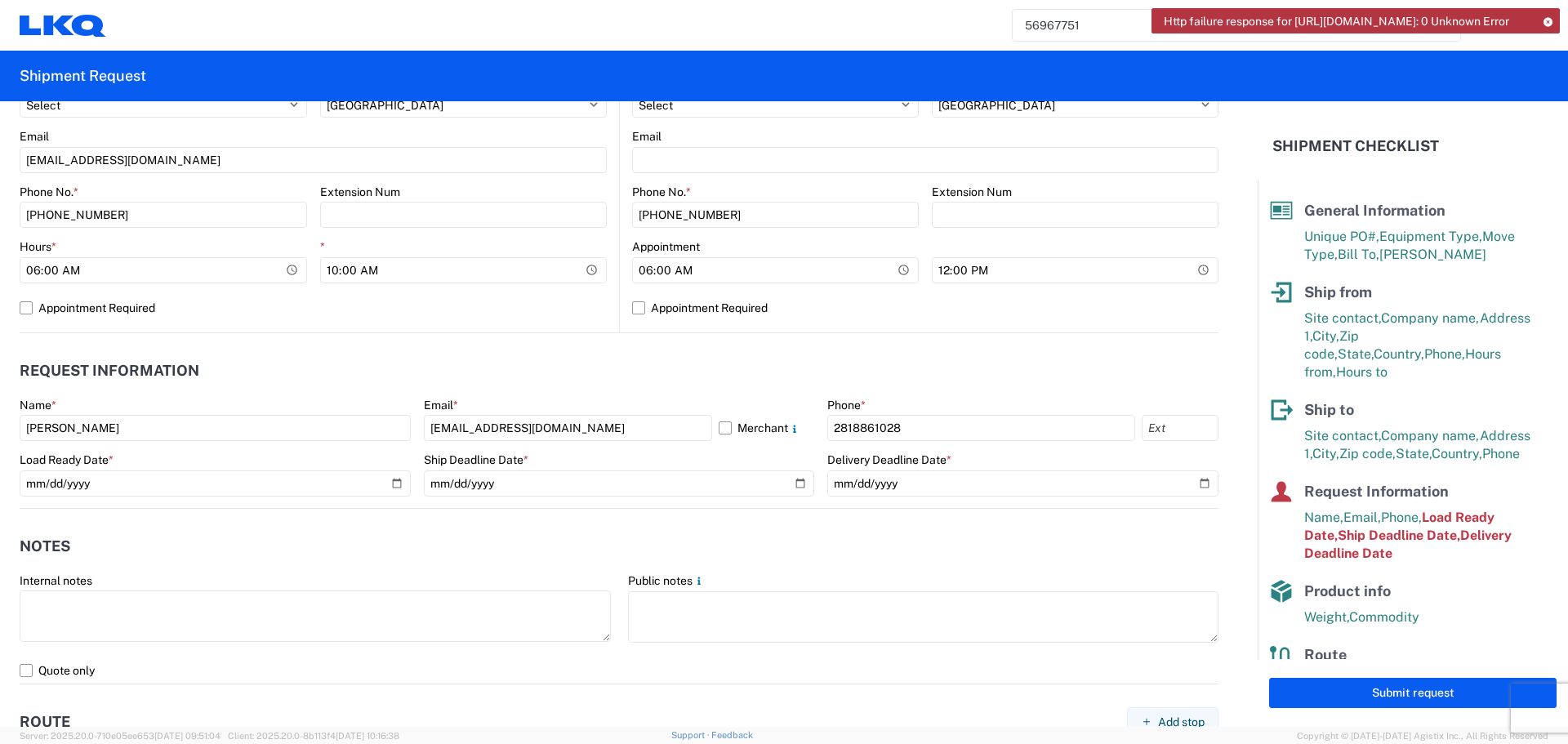
click at [813, 479] on div "Name * [PERSON_NAME] Email * [EMAIL_ADDRESS][DOMAIN_NAME] Merchant Phone * [PHO…" at bounding box center [619, 452] width 1198 height 110
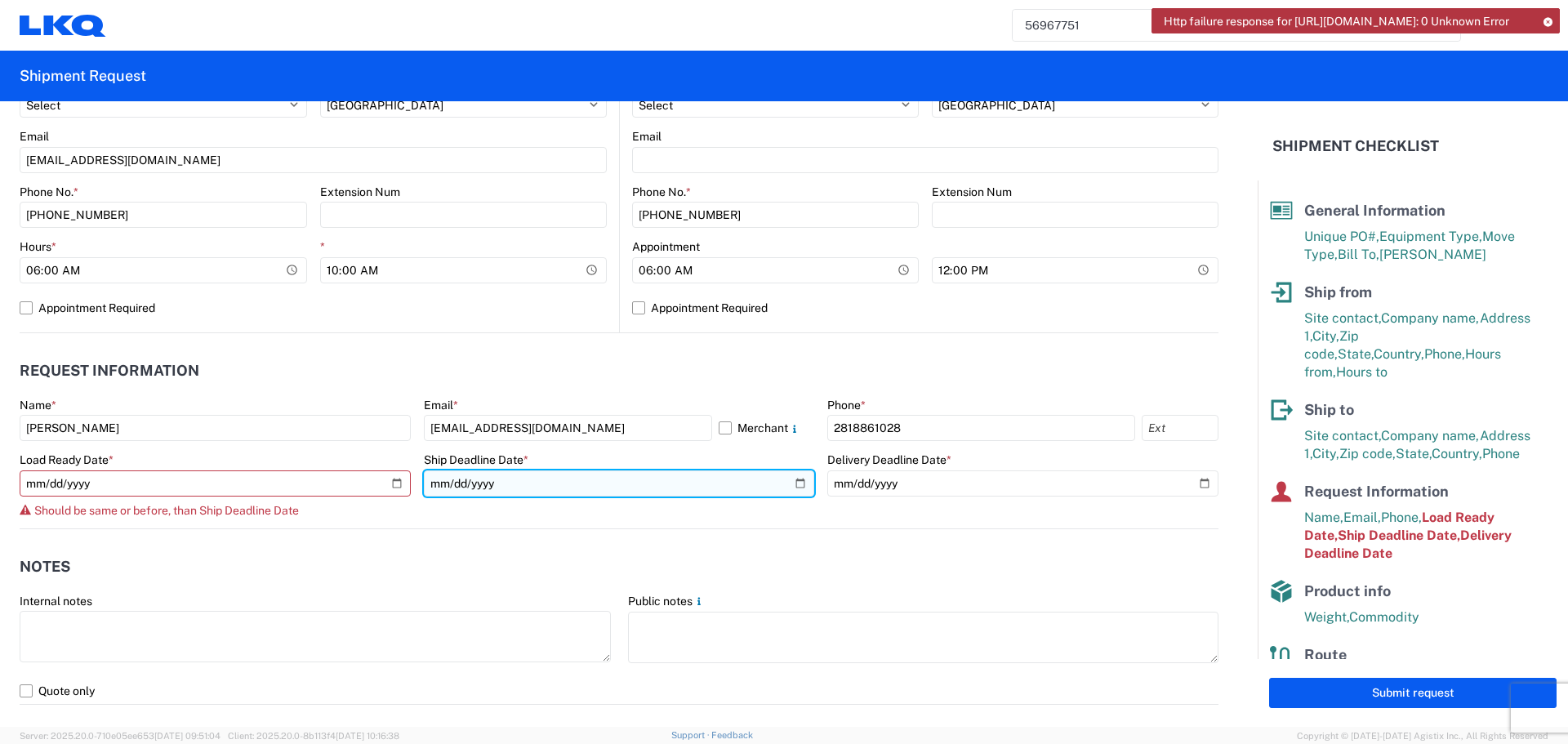
click at [790, 481] on input "[DATE]" at bounding box center [619, 483] width 391 height 26
type input "[DATE]"
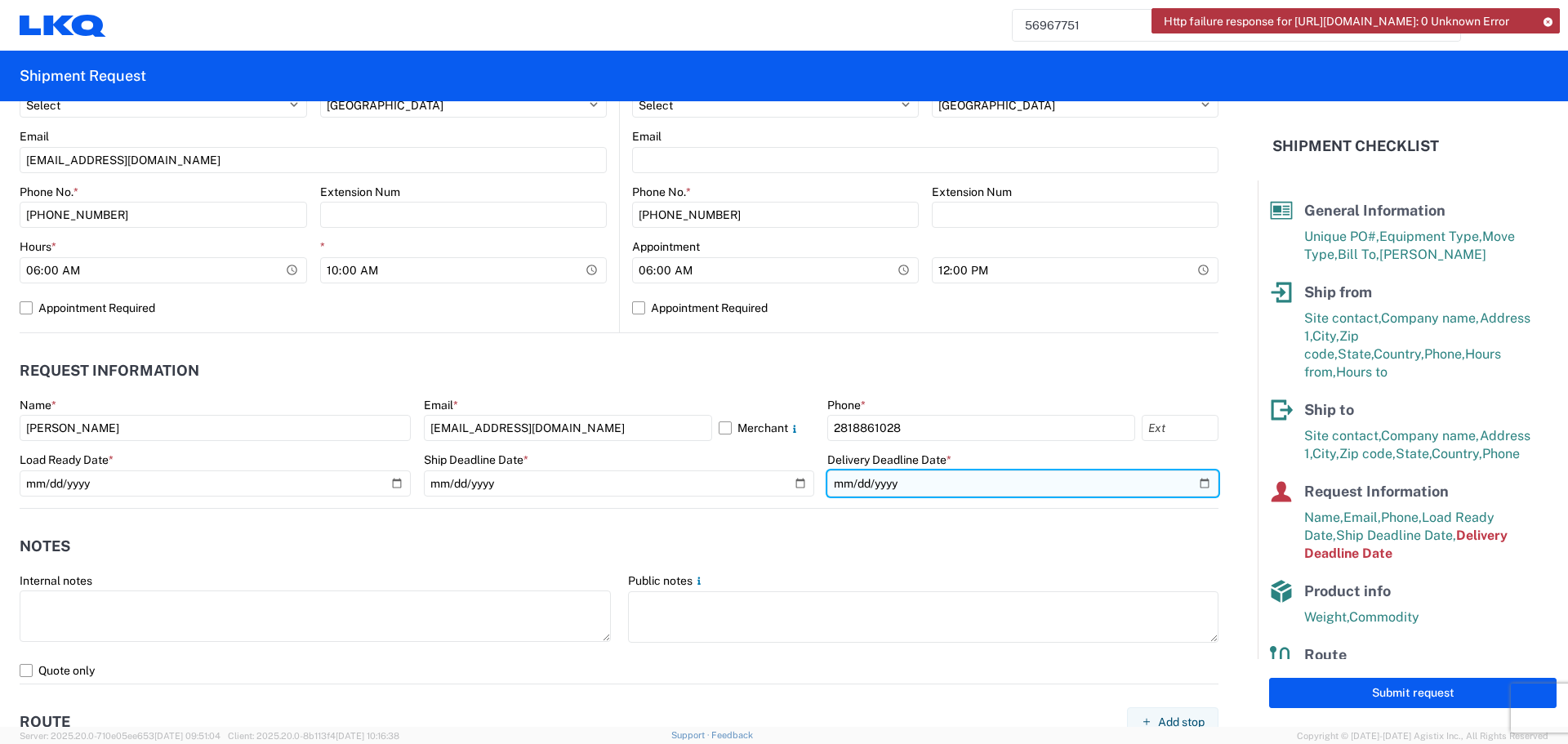
click at [1193, 480] on input "[DATE]" at bounding box center [1023, 483] width 391 height 26
type input "[DATE]"
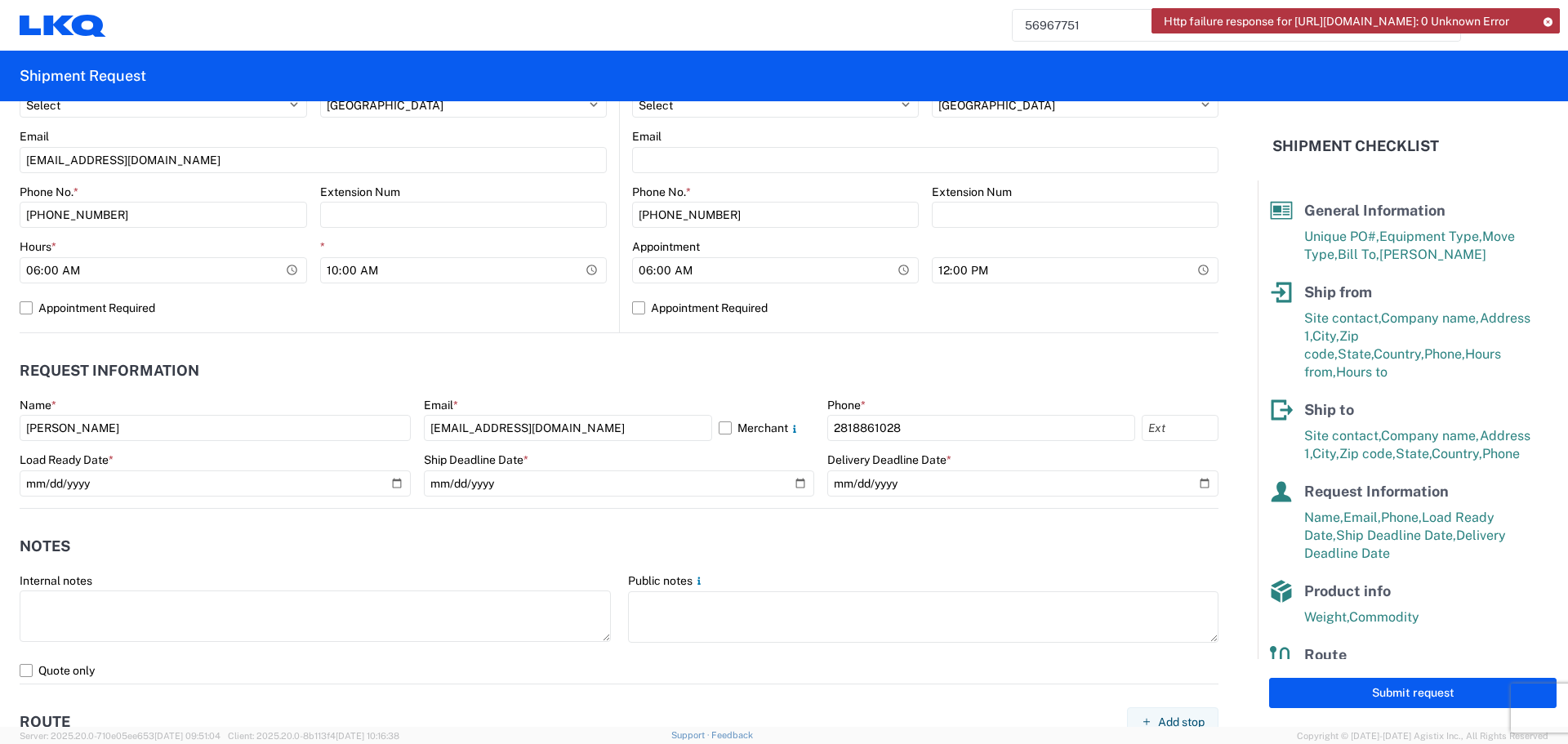
click at [717, 537] on header "Notes" at bounding box center [619, 547] width 1198 height 37
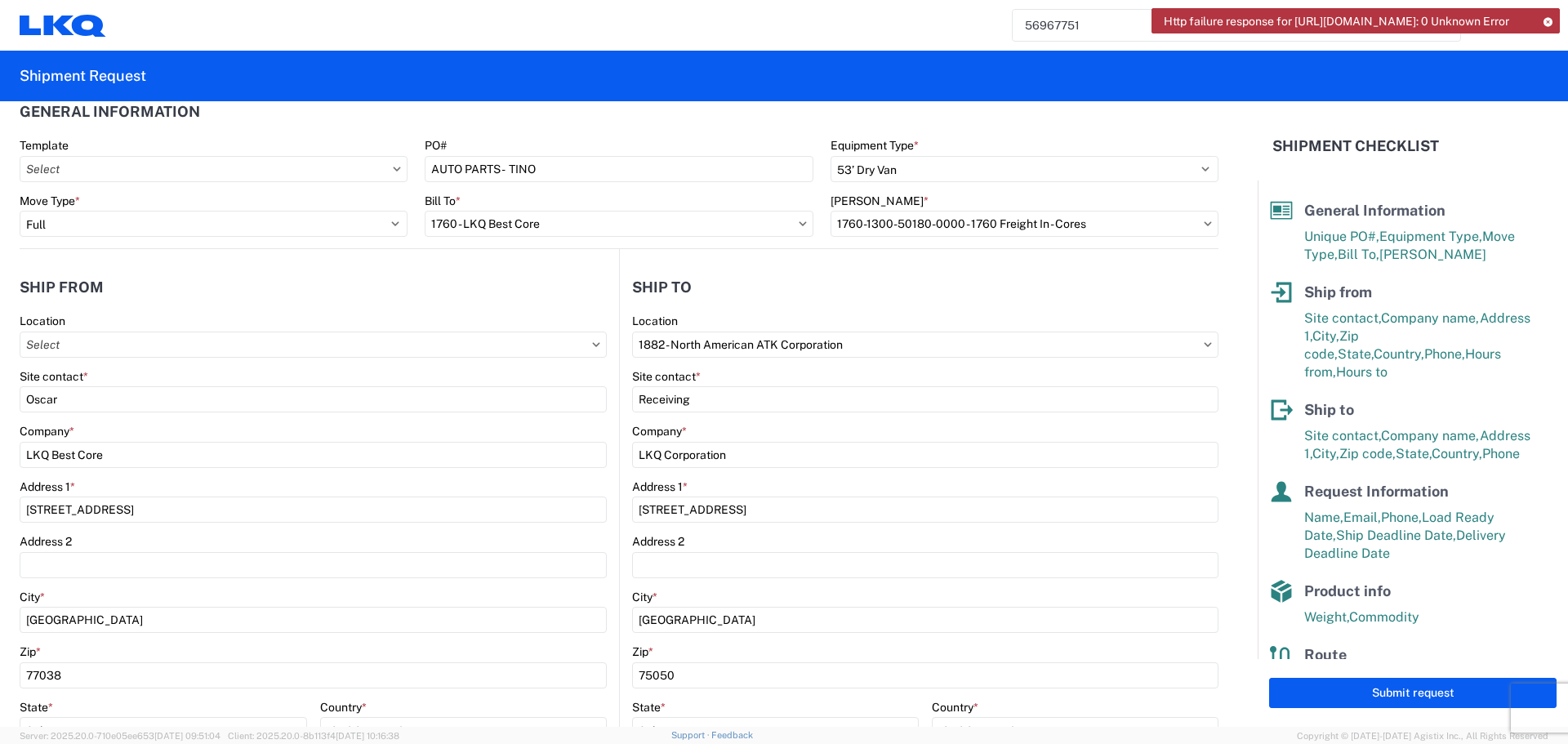
scroll to position [0, 0]
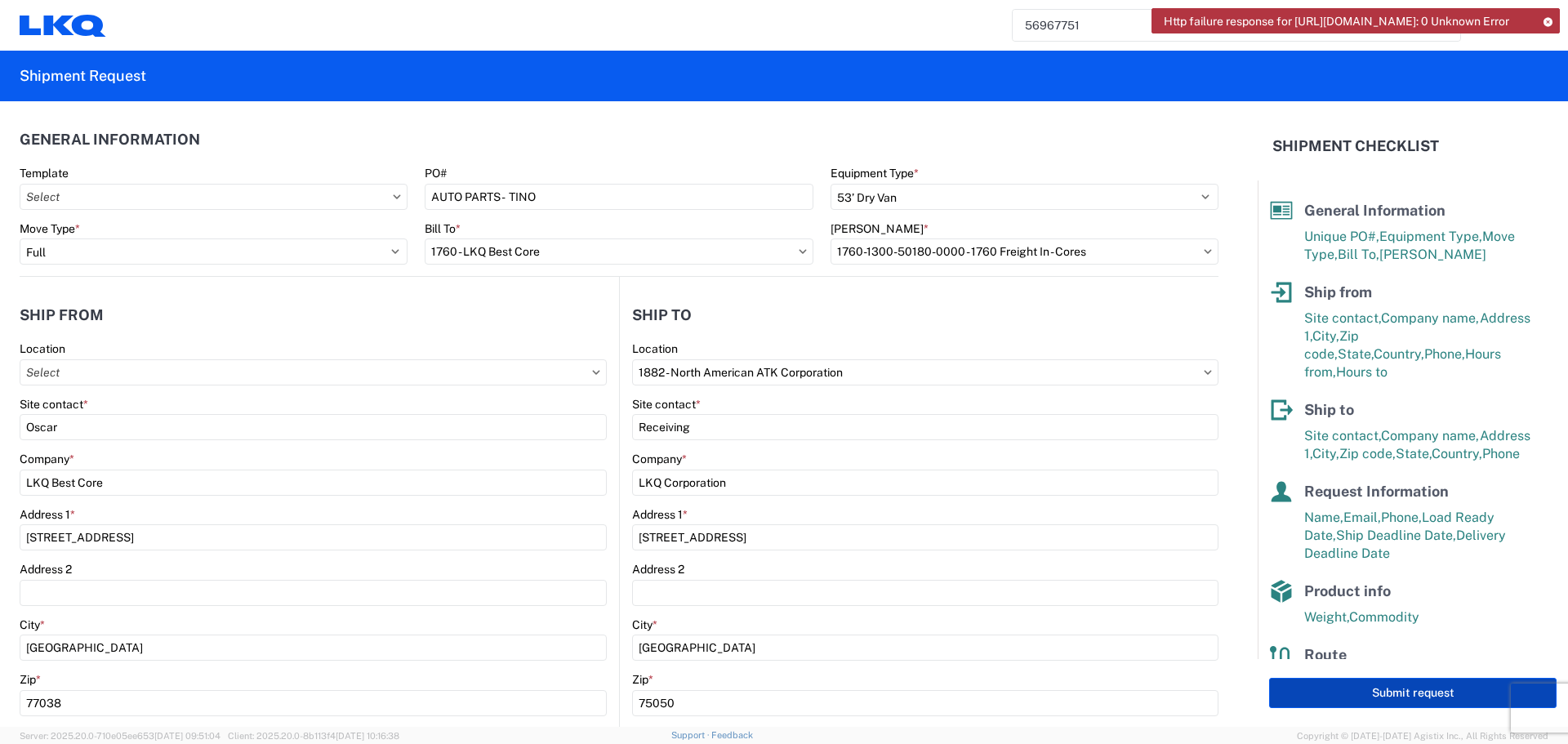
click at [1426, 691] on button "Submit request" at bounding box center [1412, 692] width 288 height 30
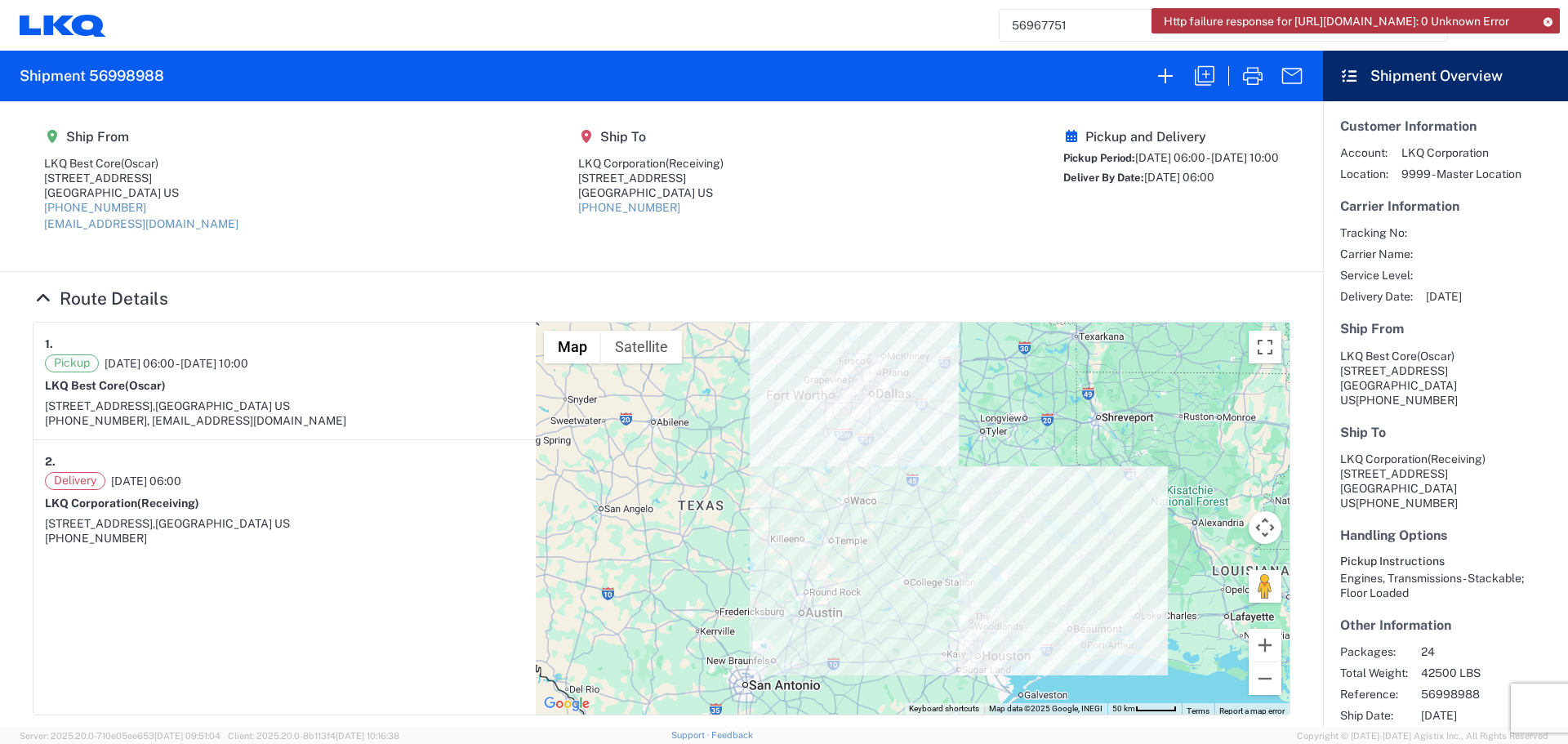
click at [1549, 21] on icon at bounding box center [1547, 21] width 12 height 9
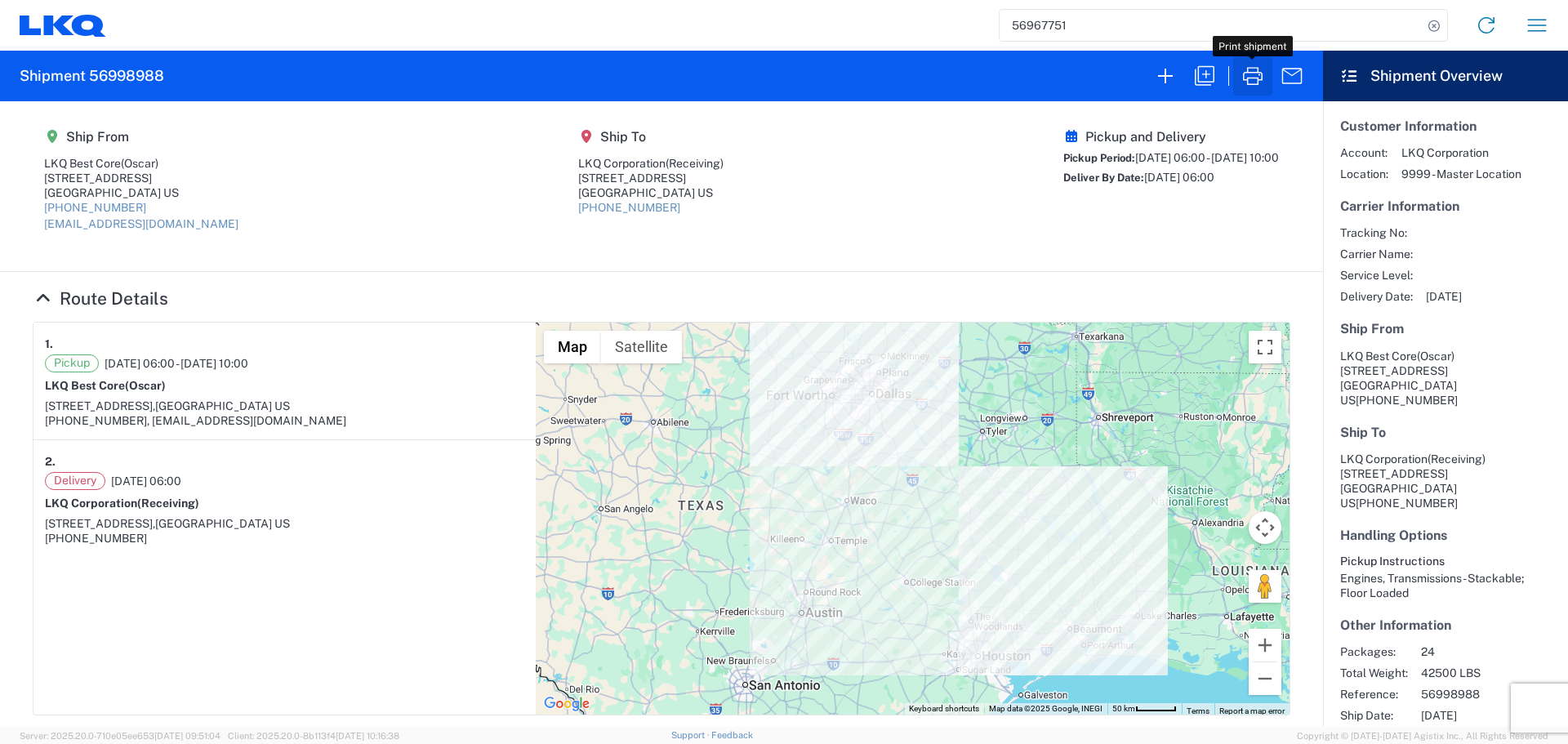
click at [1245, 81] on icon "button" at bounding box center [1253, 75] width 26 height 26
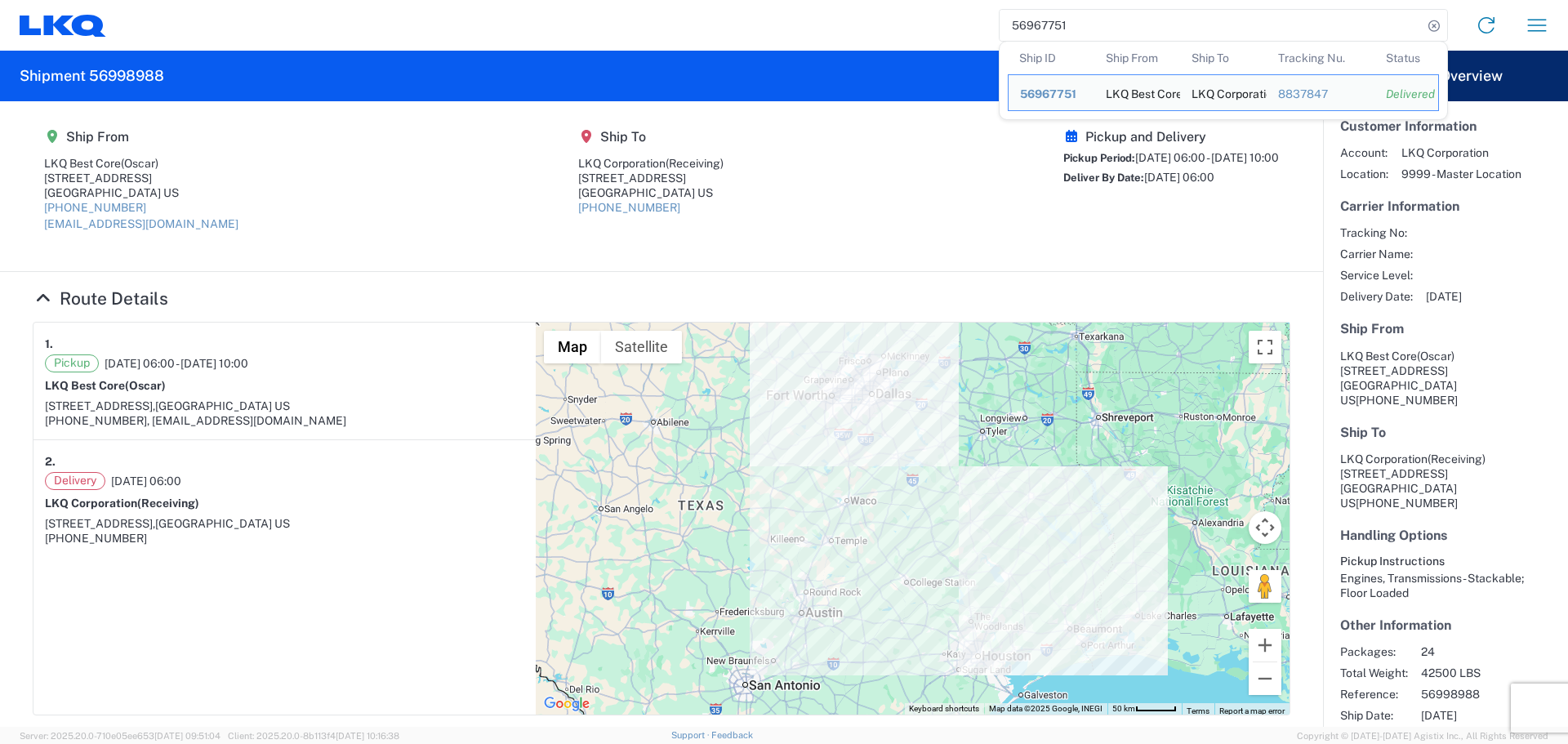
click at [1034, 26] on input "56967751" at bounding box center [1211, 25] width 422 height 31
paste input "93696"
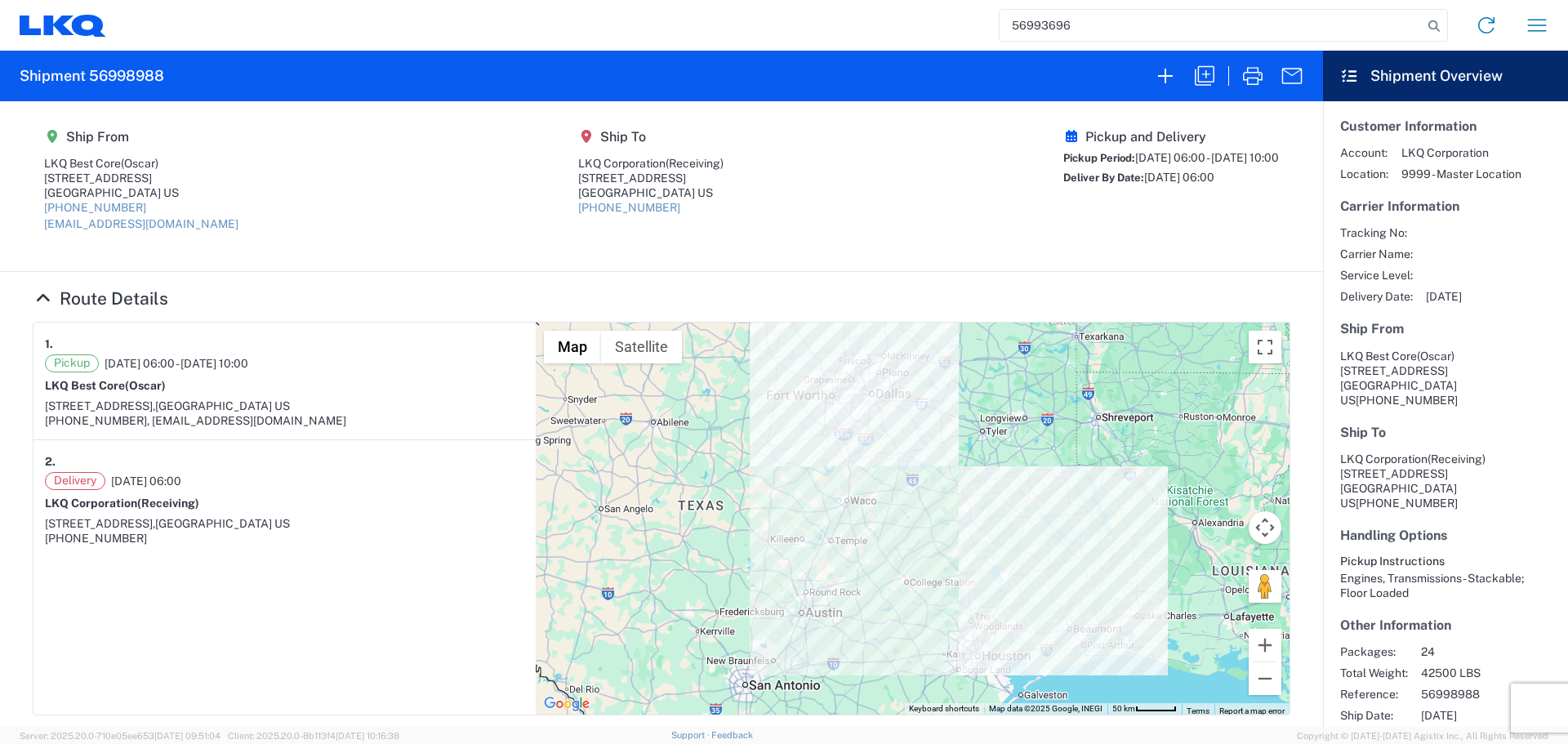
type input "56993696"
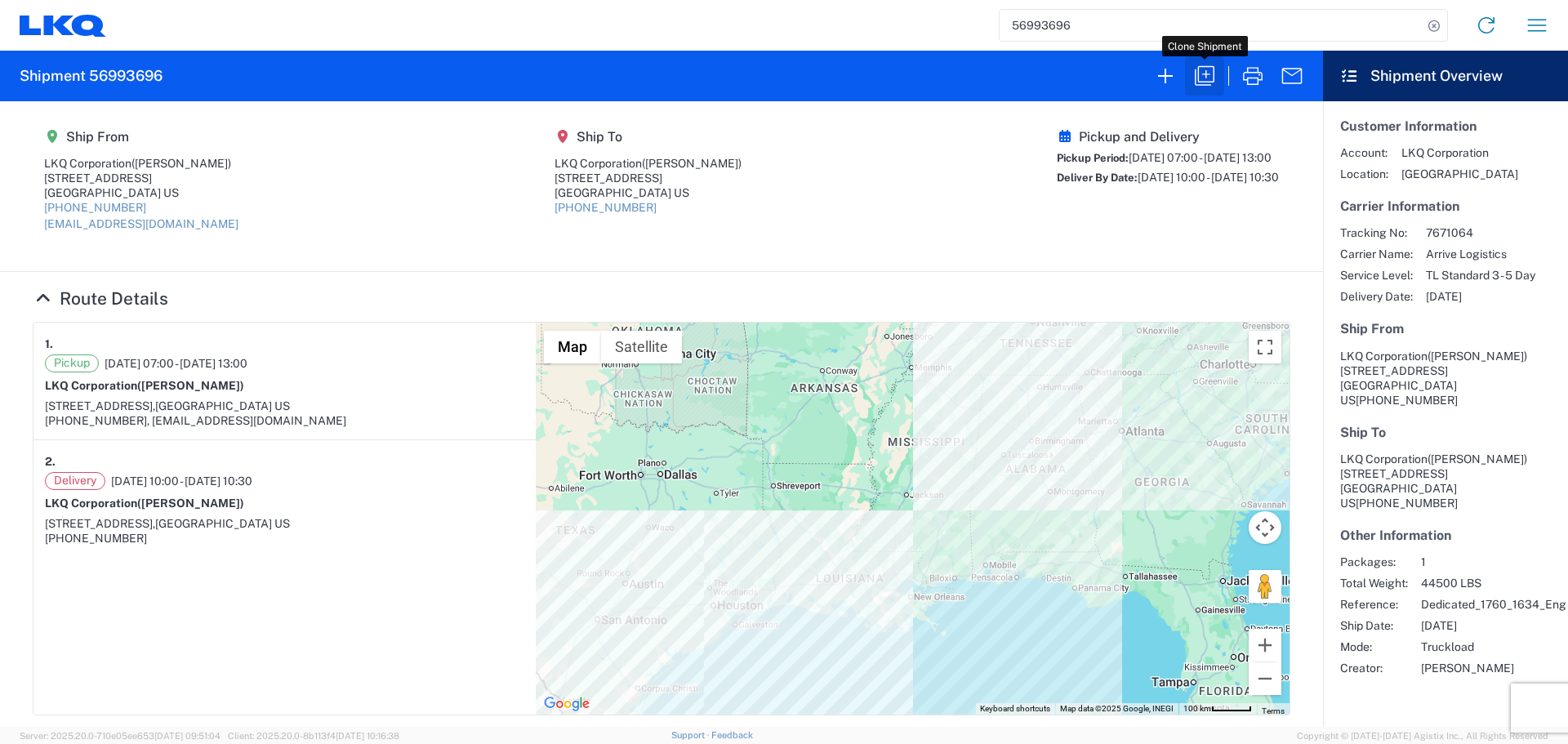
click at [1190, 76] on button "button" at bounding box center [1204, 76] width 40 height 40
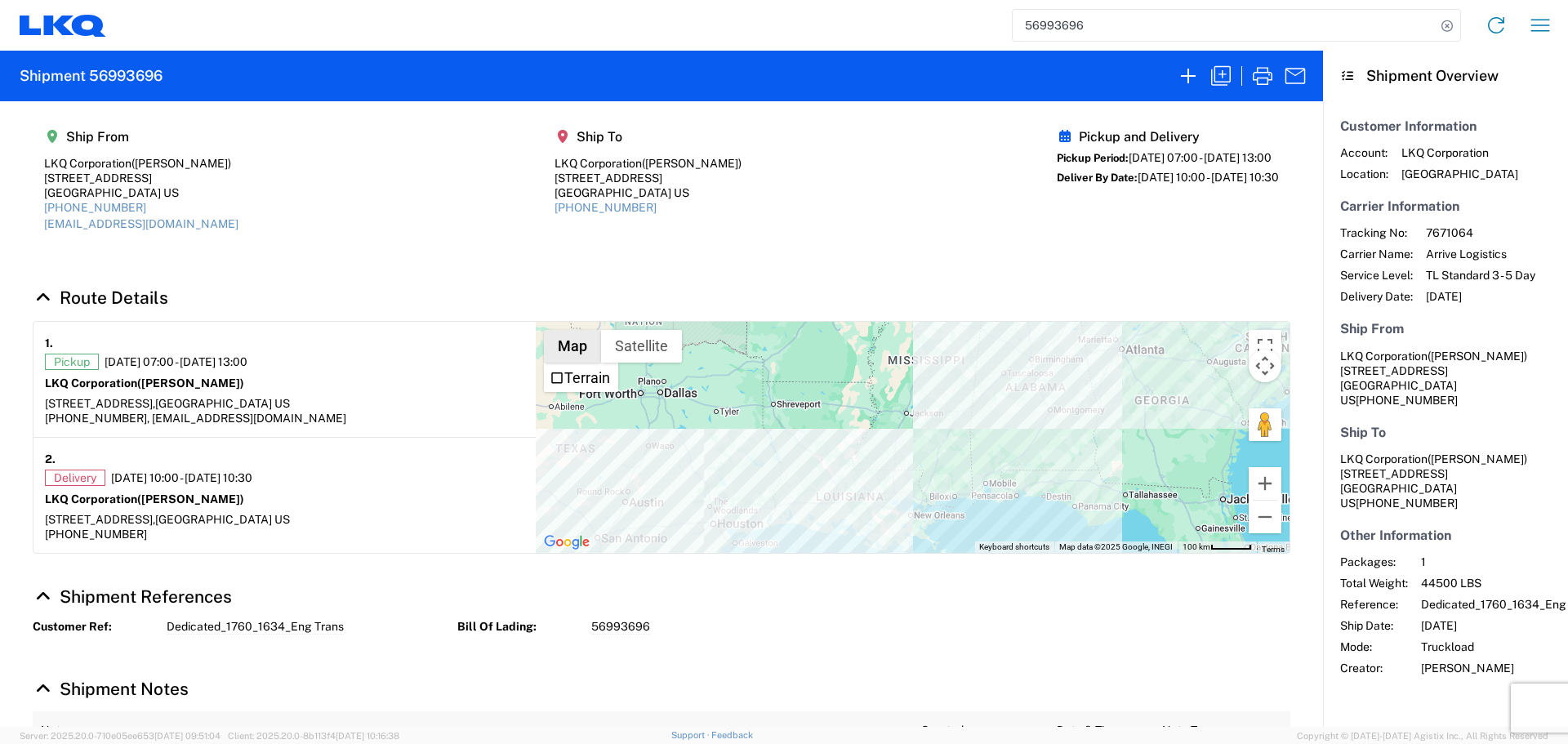
select select "FULL"
select select "US"
select select "LBS"
select select "IN"
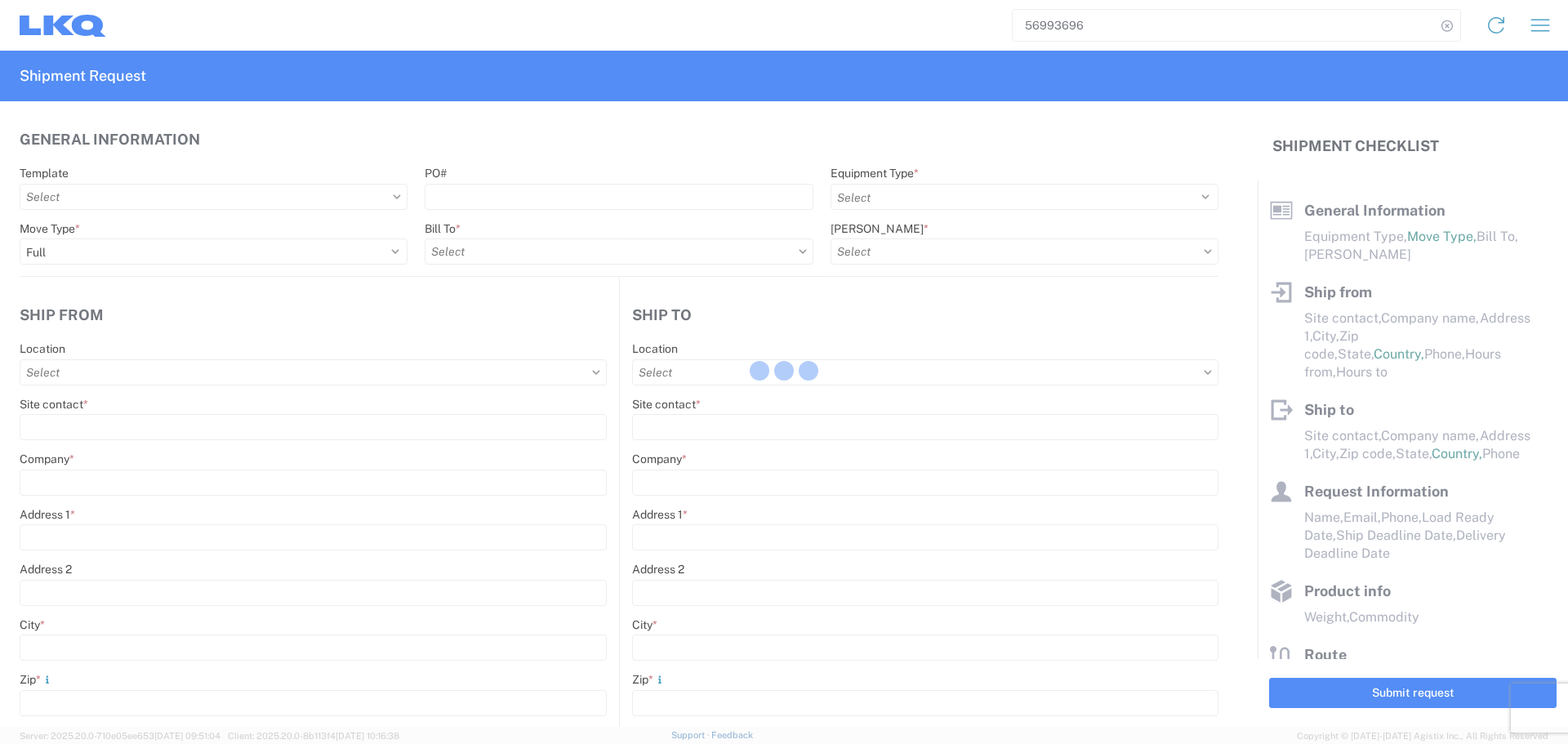
select select
type input "[PERSON_NAME]"
type input "LKQ Corporation"
type input "[STREET_ADDRESS]"
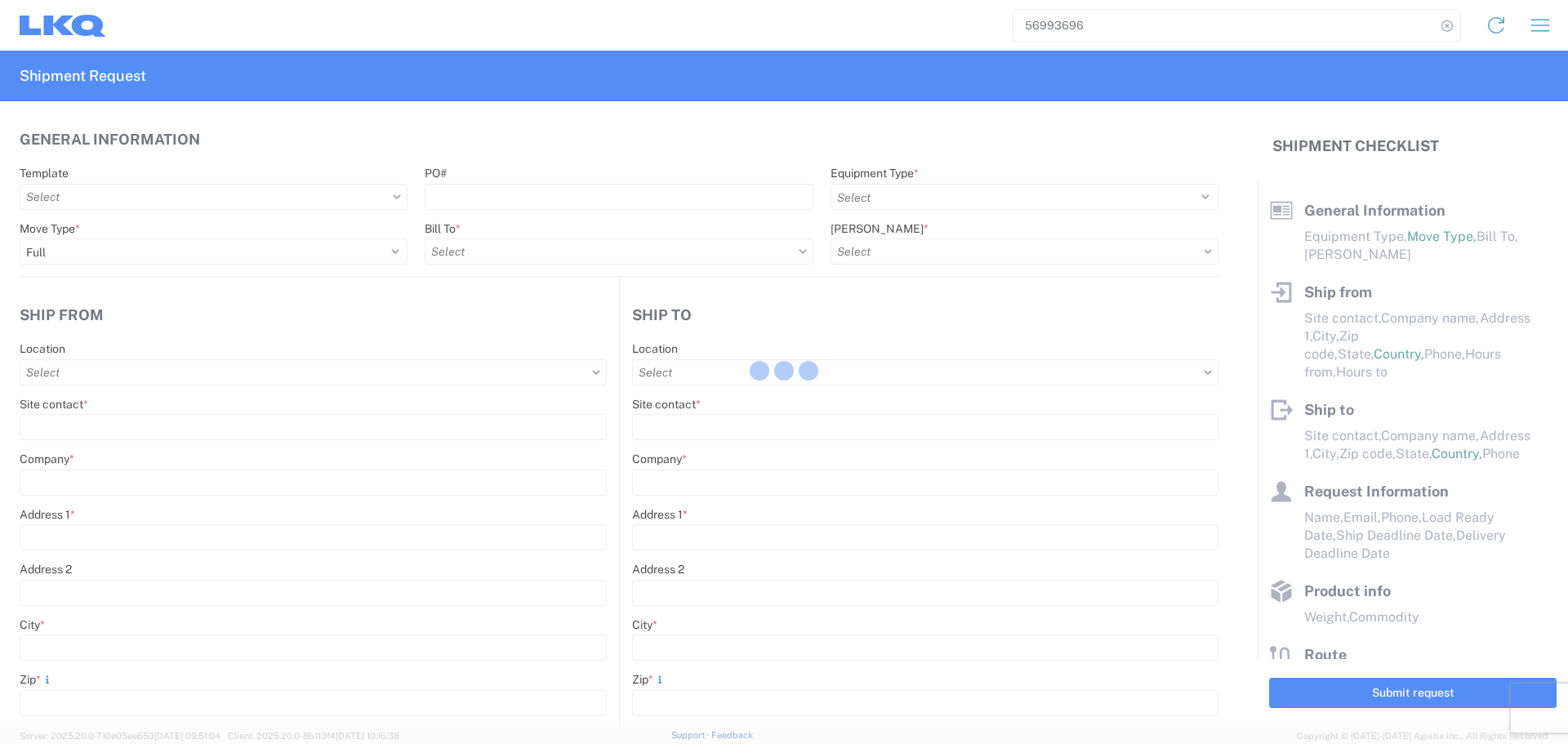
type input "[GEOGRAPHIC_DATA]"
type input "77038"
type input "[EMAIL_ADDRESS][DOMAIN_NAME]"
type input "[PERSON_NAME]"
type input "LKQ Corporation"
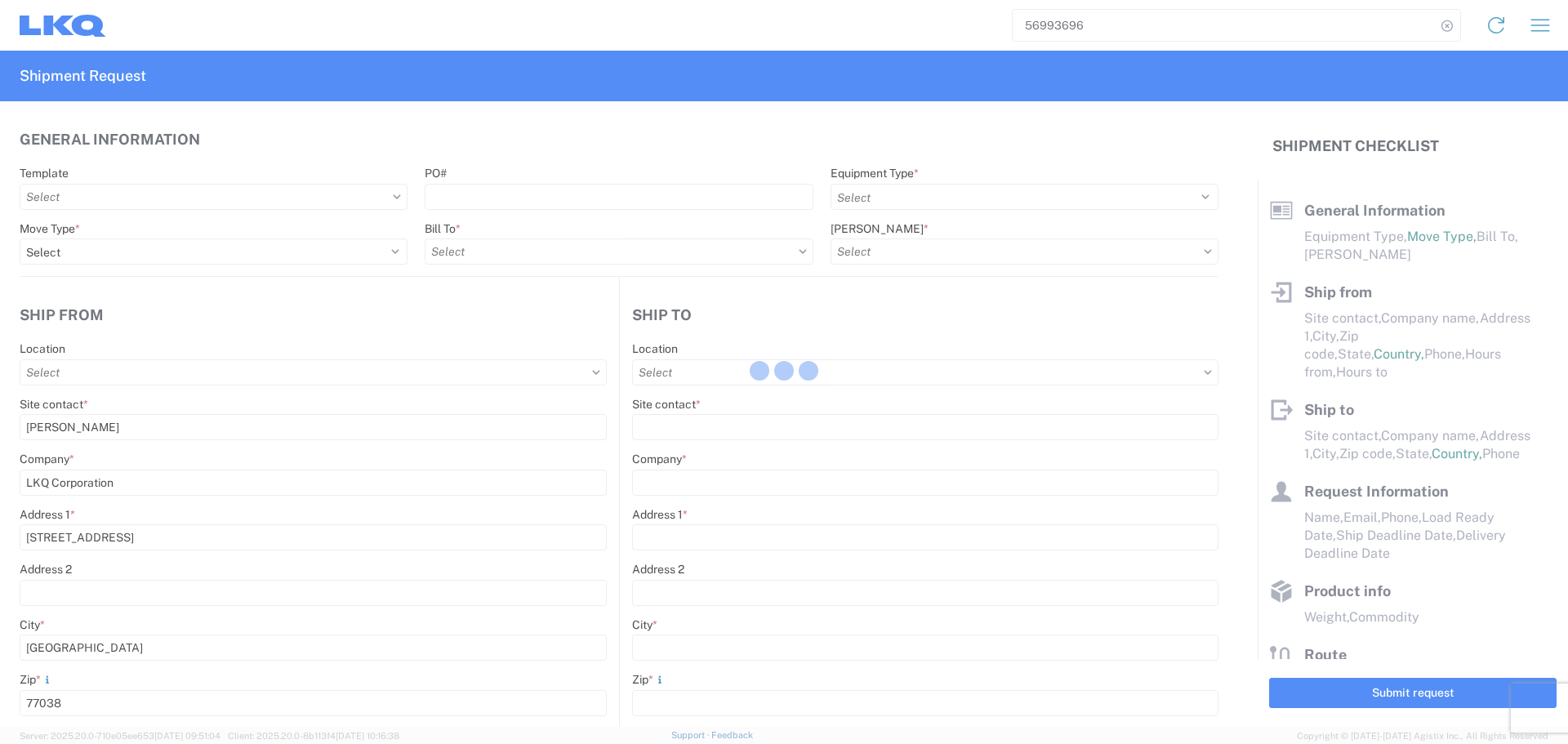
type input "[STREET_ADDRESS]"
type input "[GEOGRAPHIC_DATA]"
type input "30336"
type input "[DATE]"
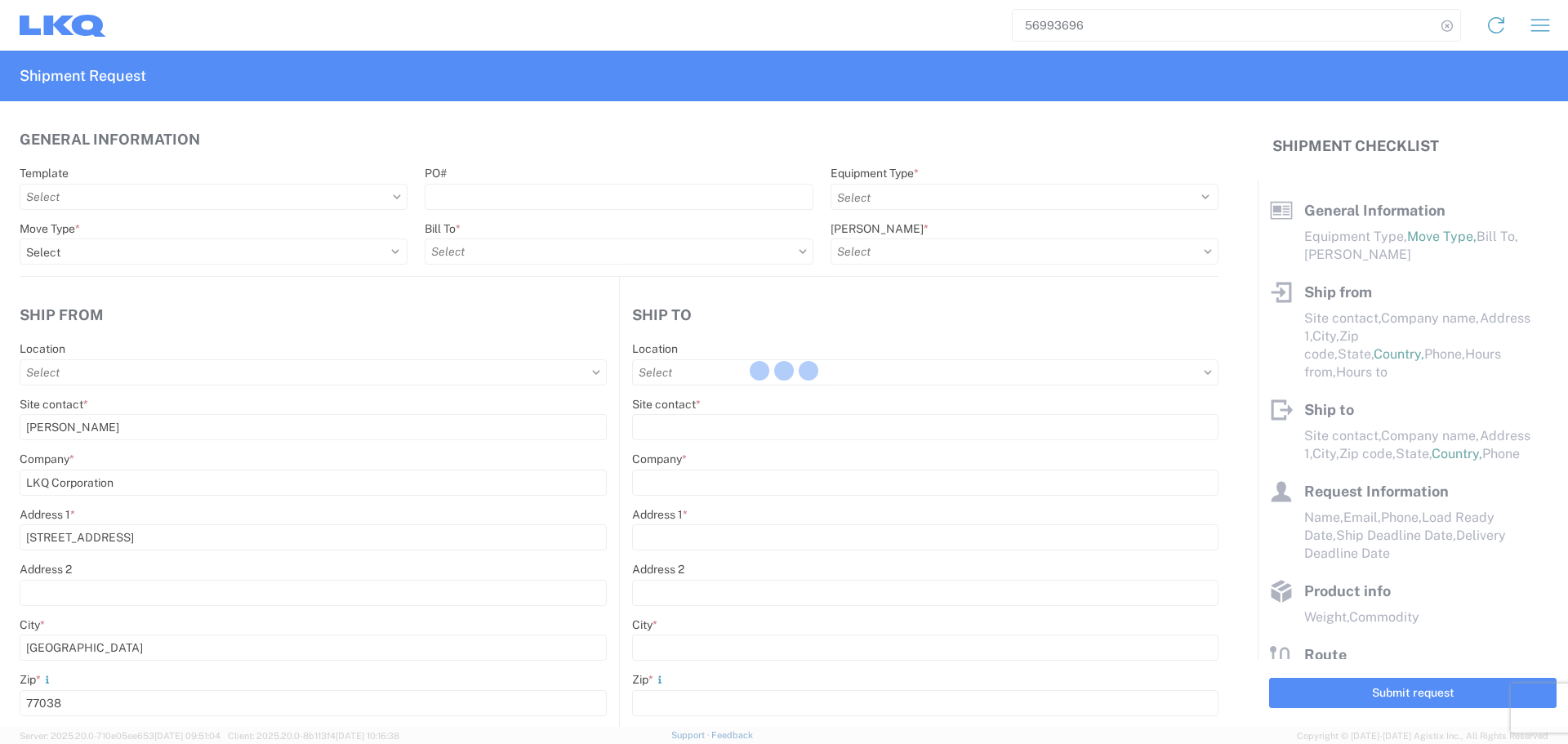
type input "[DATE]"
type input "44500"
type input "Engines, Transmissions"
type input "1"
select select "US"
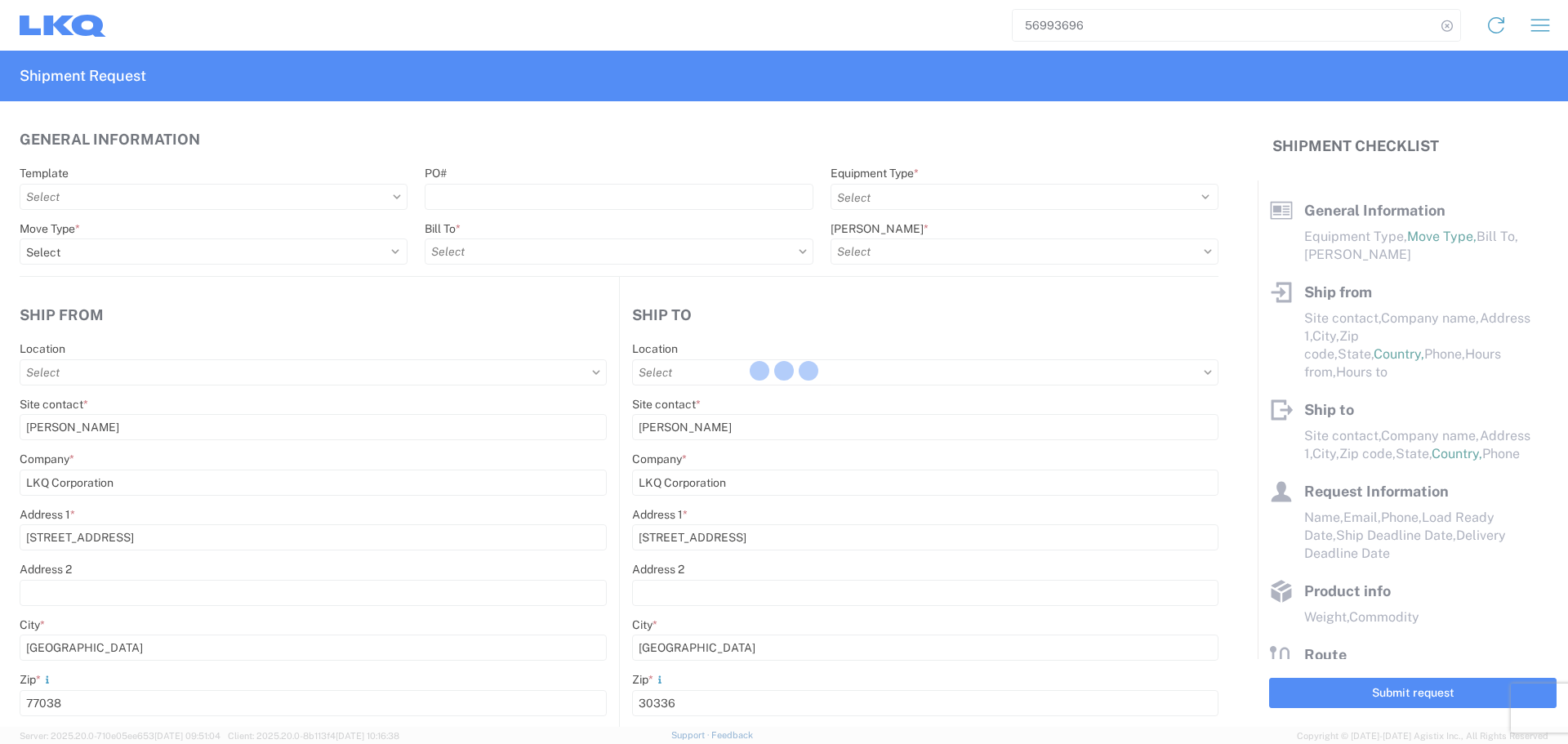
select select "US"
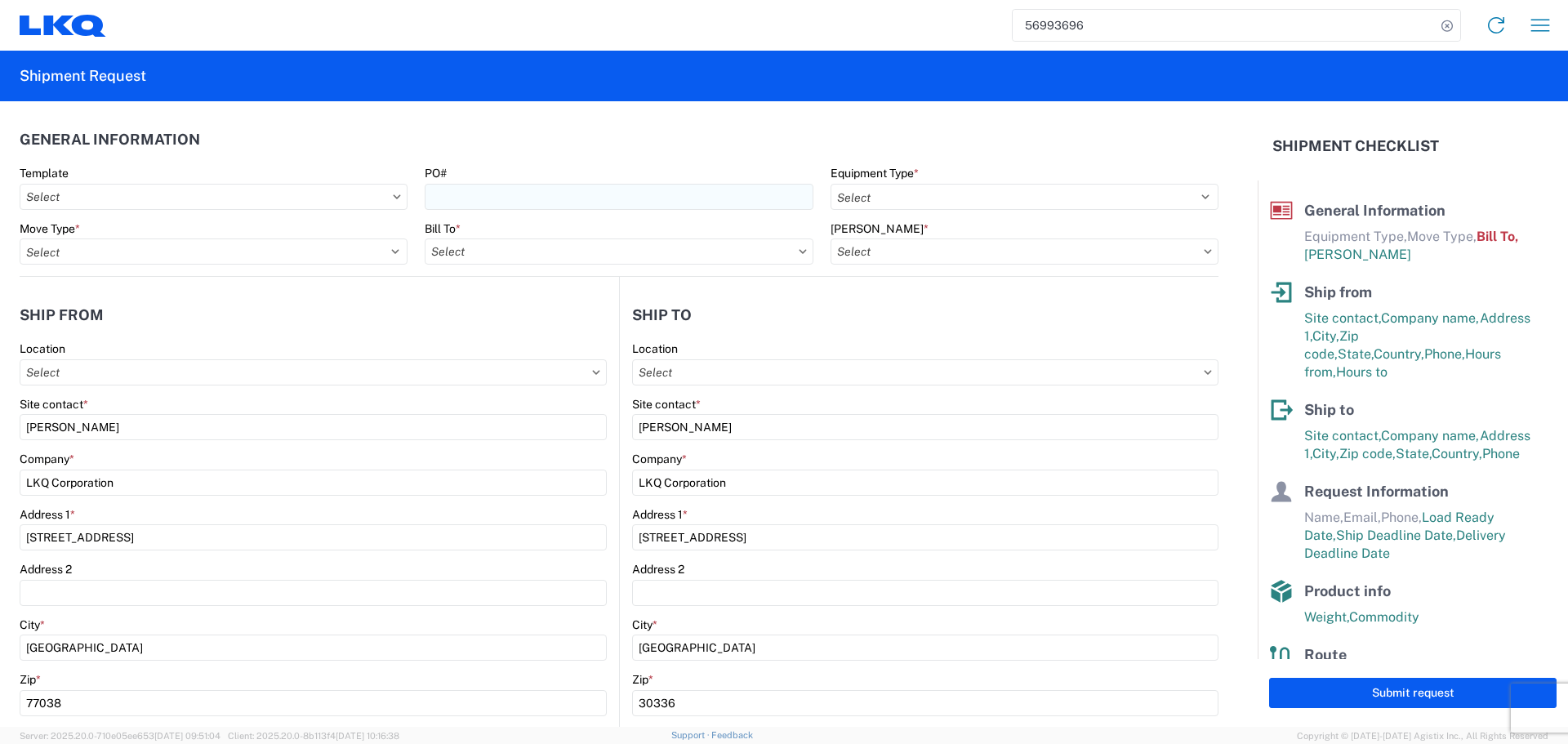
type input "1760 - LKQ Best Core"
type input "1634 - [GEOGRAPHIC_DATA] - [PERSON_NAME] - Boat Rock"
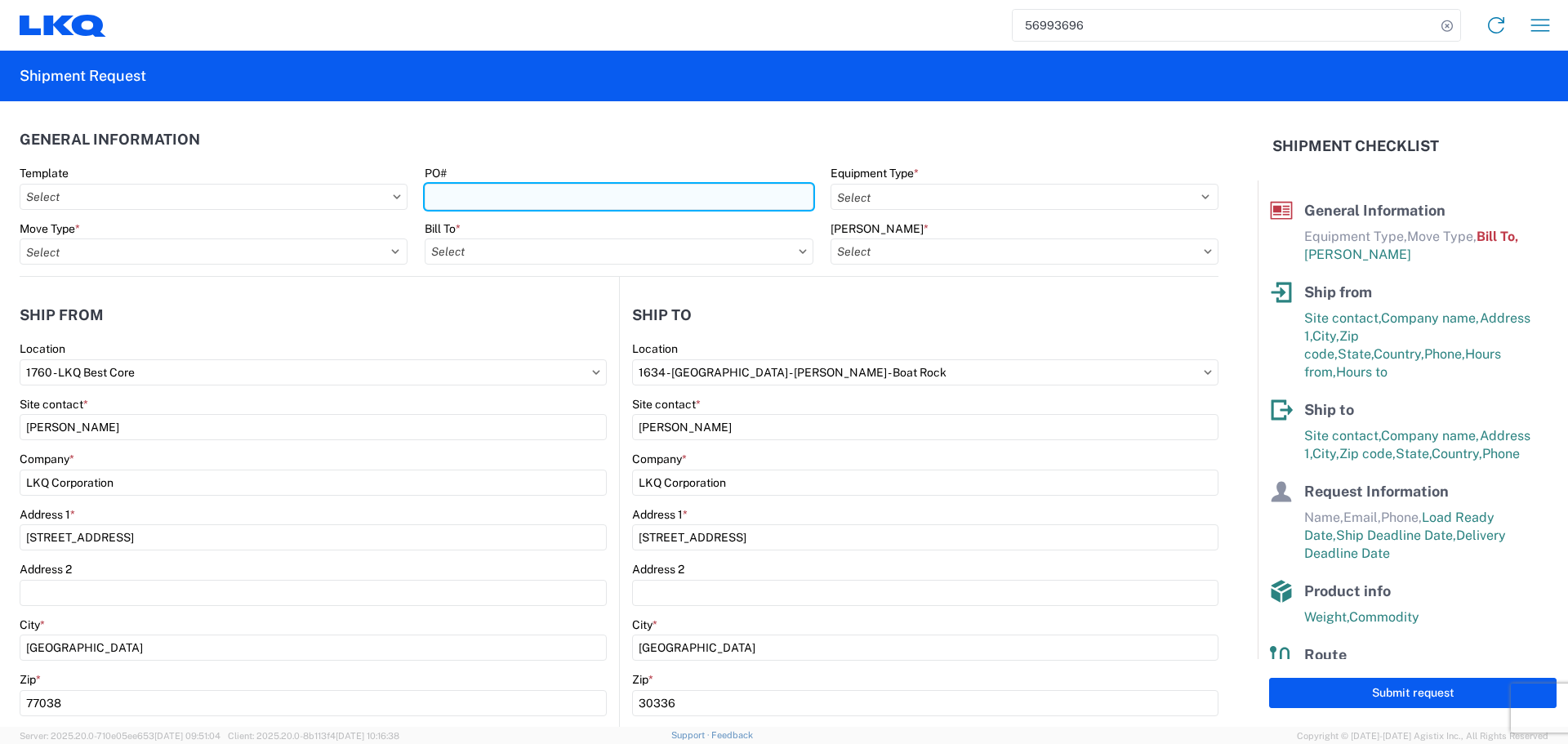
click at [663, 189] on input "PO#" at bounding box center [618, 196] width 388 height 26
type input "1760-6300-66000-0000 - 1760 Freight Out"
type input "AUTO PARTS"
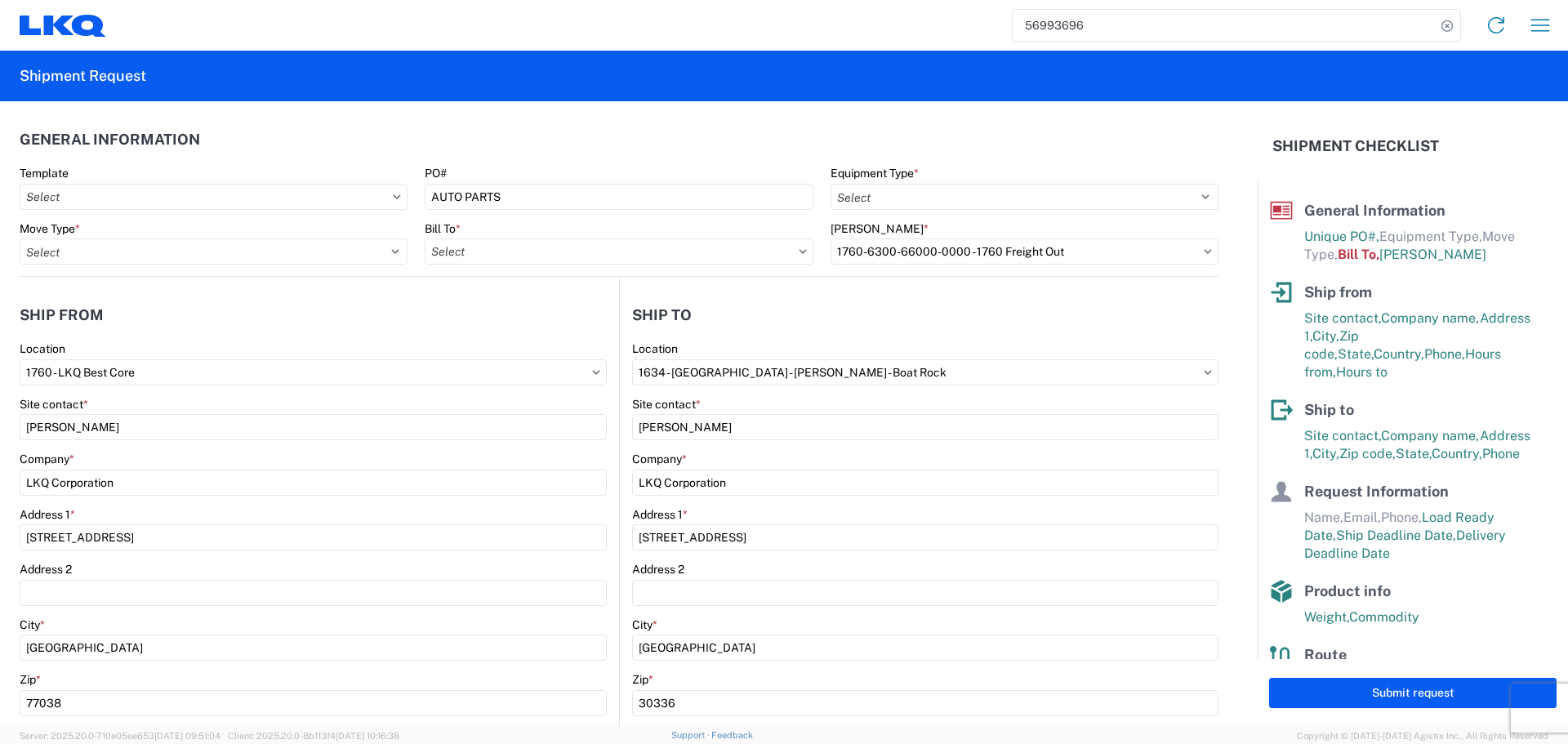
click at [561, 144] on header "General Information" at bounding box center [619, 139] width 1198 height 37
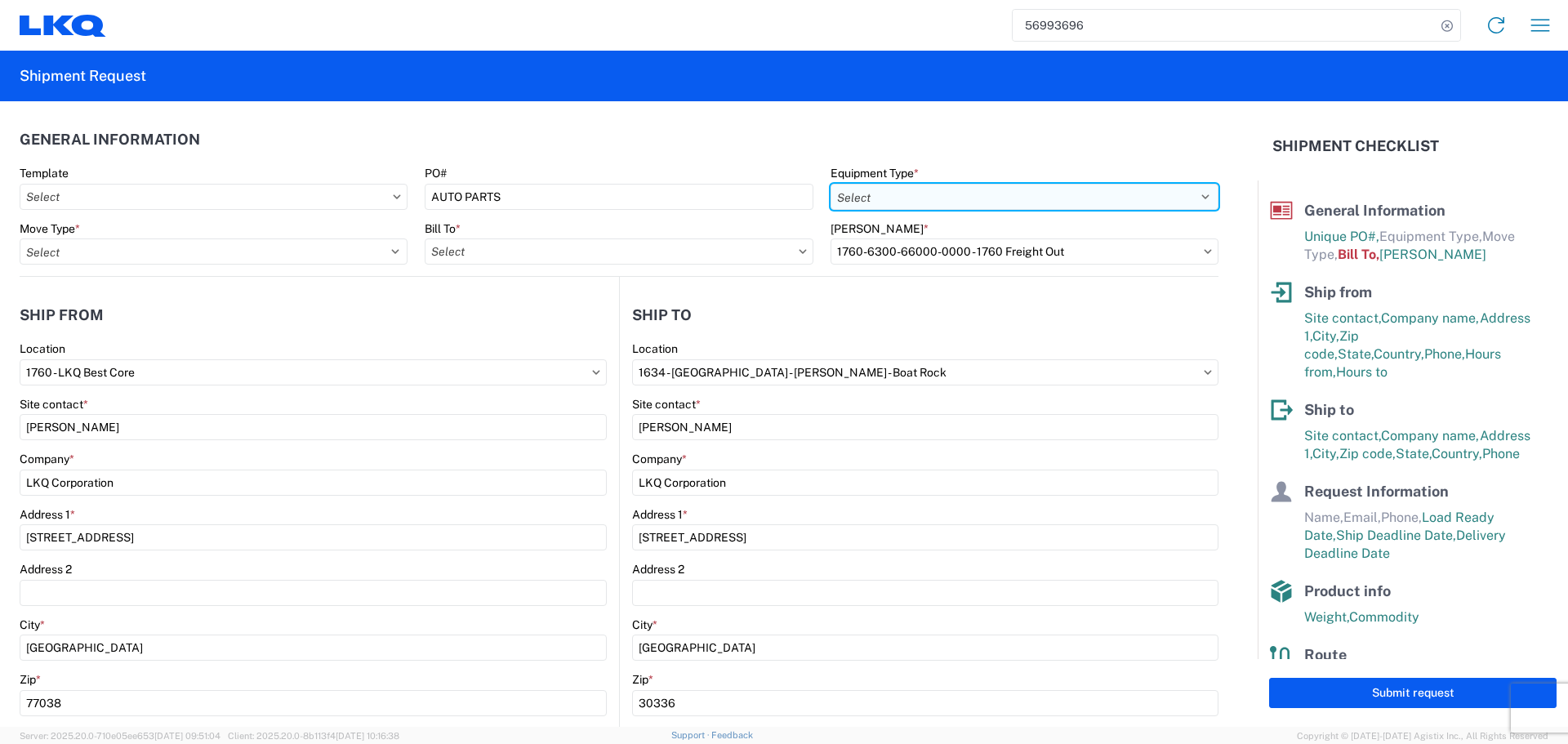
click at [949, 194] on select "Select 53’ Dry Van Flatbed Dropdeck (van) Lowboy (flatbed) Rail" at bounding box center [1024, 196] width 388 height 26
select select "STDV"
click at [830, 184] on select "Select 53’ Dry Van Flatbed Dropdeck (van) Lowboy (flatbed) Rail" at bounding box center [1024, 196] width 388 height 26
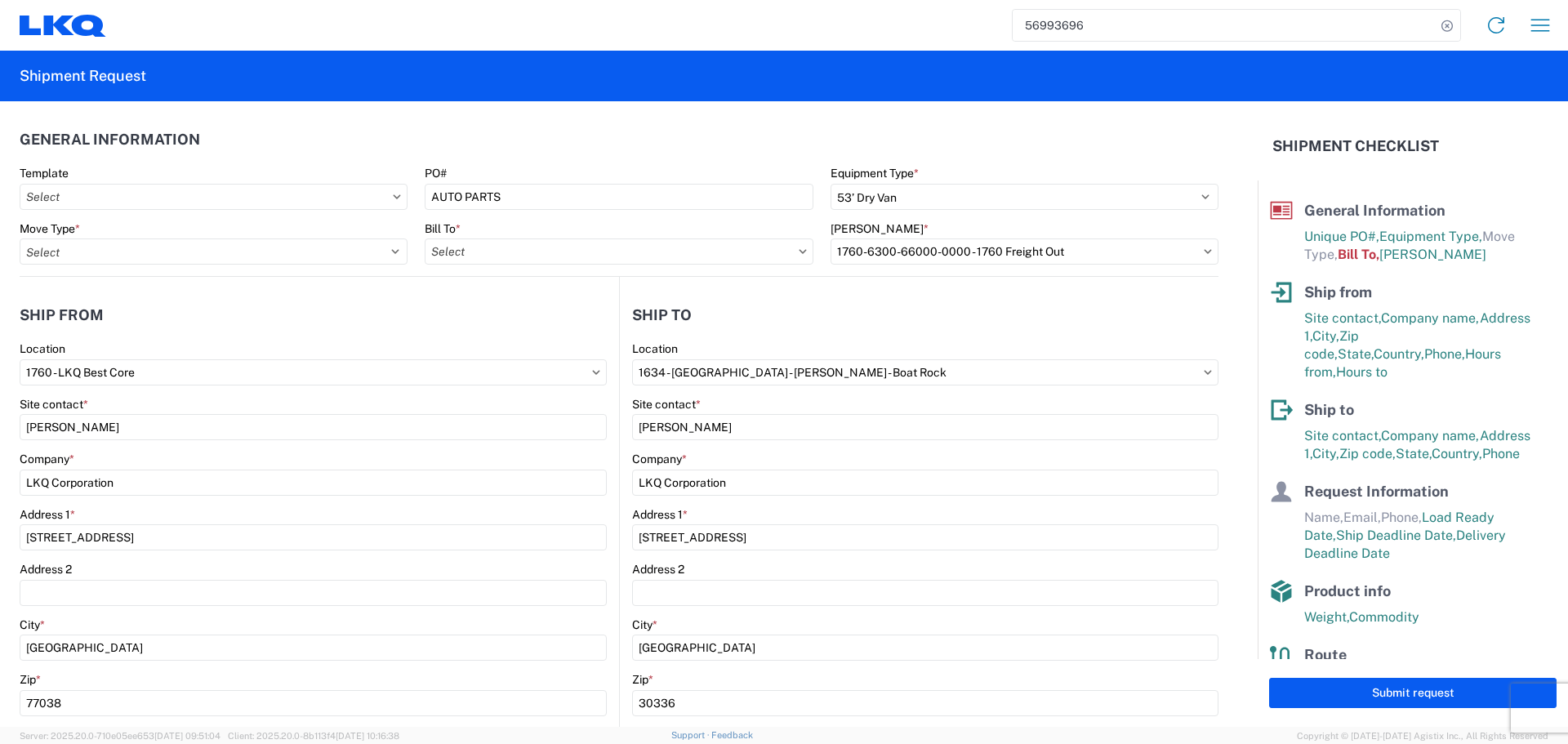
click at [659, 149] on header "General Information" at bounding box center [619, 139] width 1198 height 37
click at [520, 261] on input "text" at bounding box center [618, 251] width 388 height 26
type input "1760"
click at [520, 312] on div "1760 - LKQ Best Core" at bounding box center [567, 324] width 286 height 26
type input "1760 - LKQ Best Core"
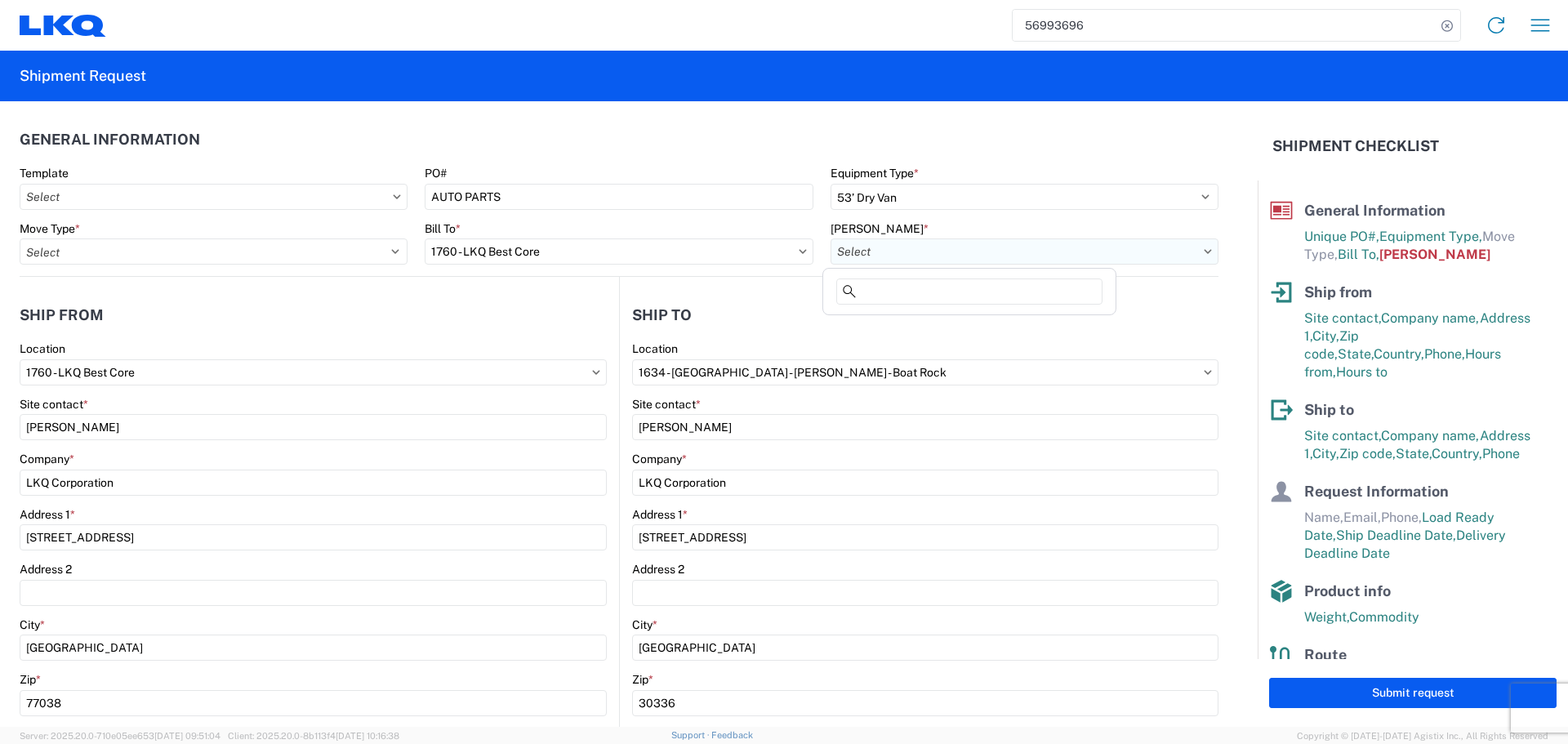
click at [903, 254] on input "text" at bounding box center [1024, 251] width 388 height 26
click at [967, 344] on div "1760-6300-66000-0000 - 1760 Freight Out" at bounding box center [969, 350] width 286 height 26
type input "1760-6300-66000-0000 - 1760 Freight Out"
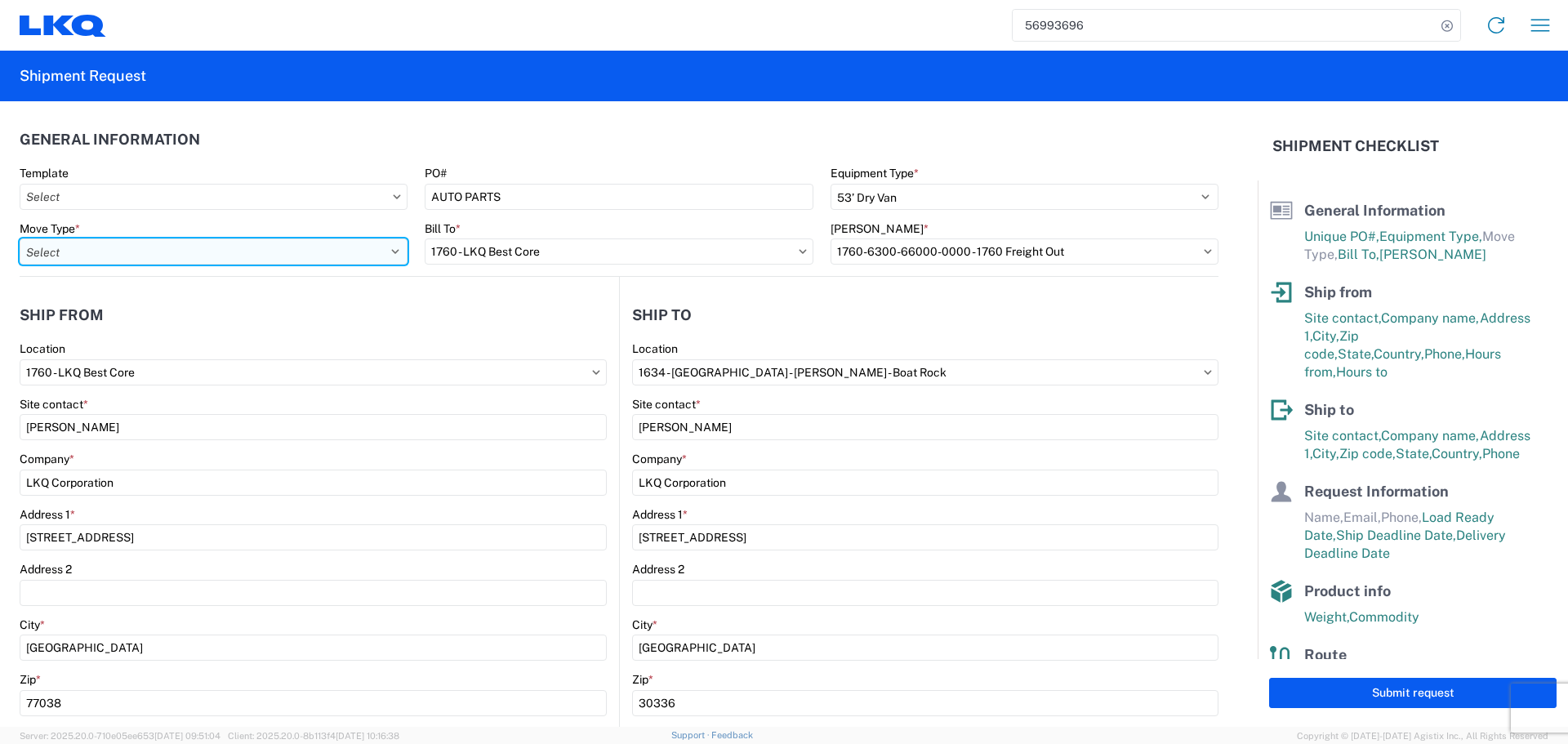
click at [395, 261] on select "Select Full Partial TL" at bounding box center [213, 251] width 388 height 26
select select "FULL"
click at [20, 238] on select "Select Full Partial TL" at bounding box center [213, 251] width 388 height 26
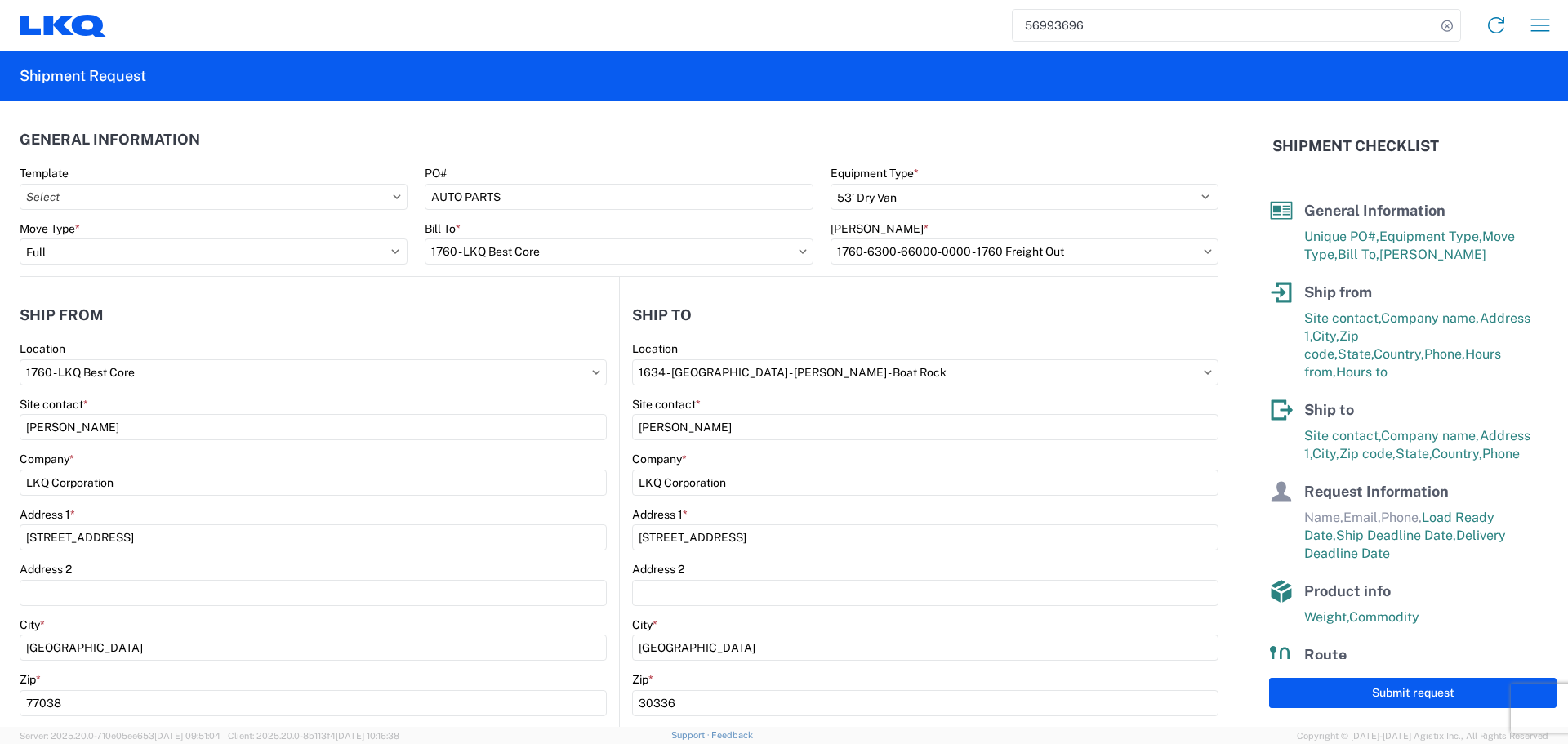
click at [279, 279] on agx-shipment-stop-widget-v2 "Ship from 1760 Location 1760 - LKQ Best Core Site contact * [PERSON_NAME] Compa…" at bounding box center [319, 631] width 599 height 709
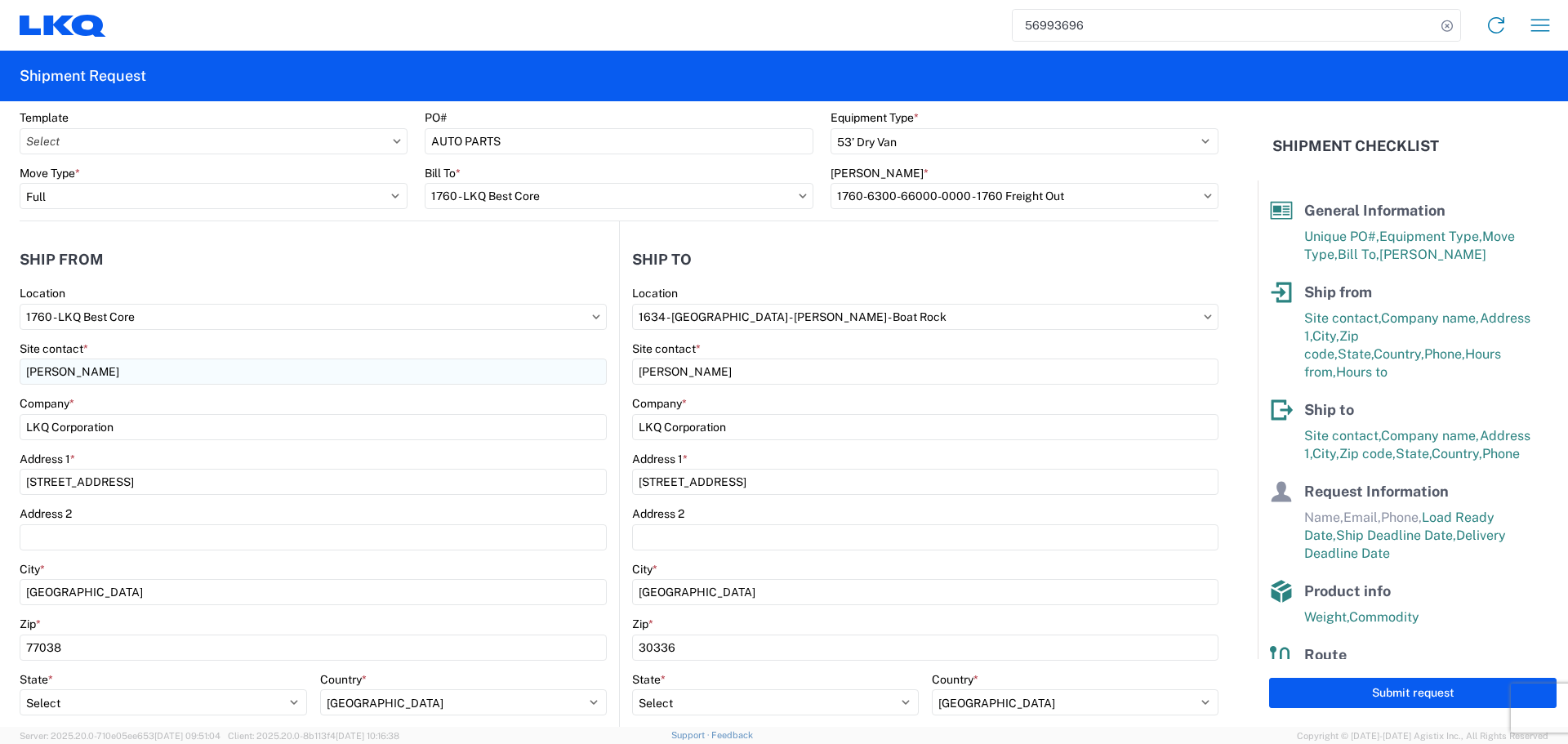
scroll to position [164, 0]
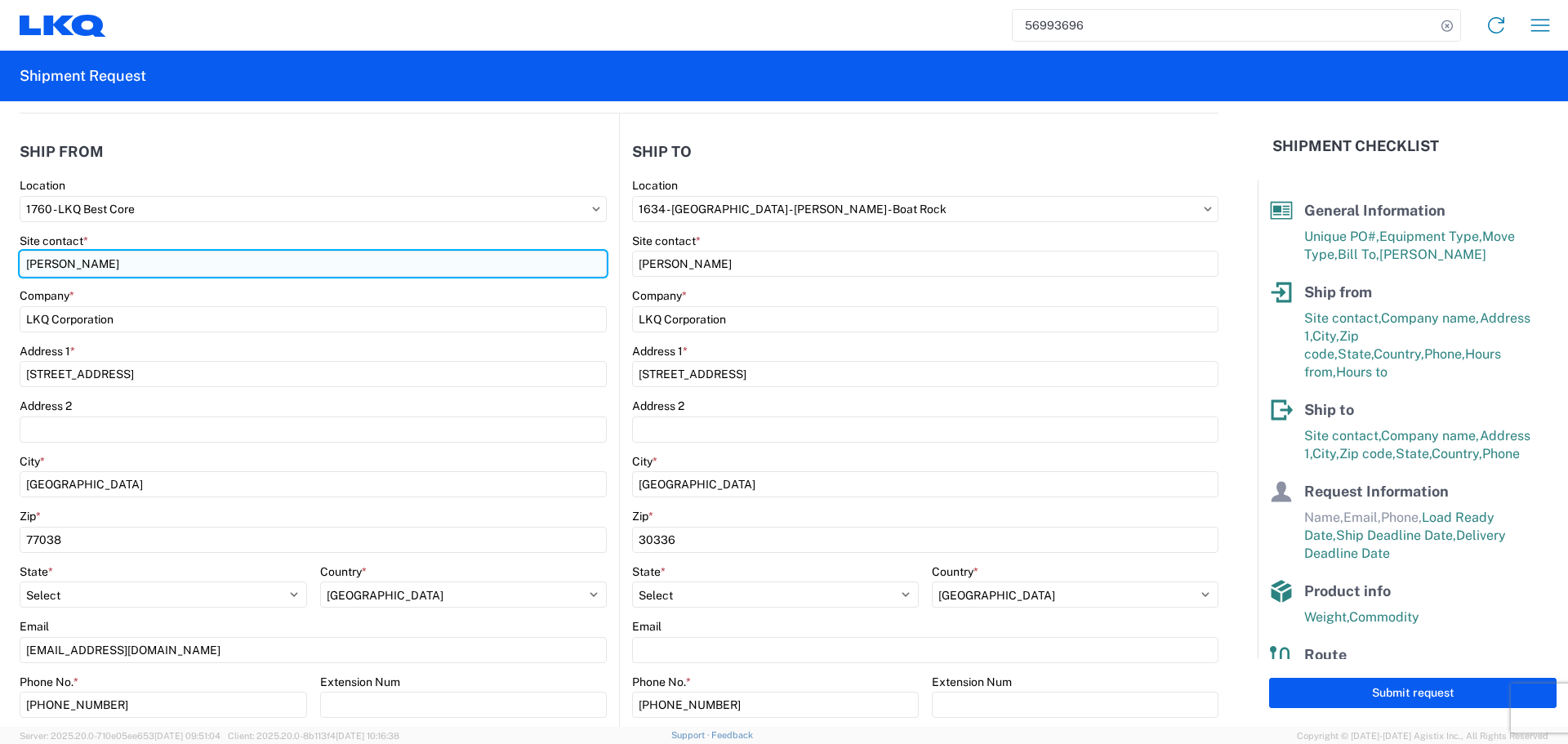
click at [66, 264] on input "[PERSON_NAME]" at bounding box center [313, 264] width 587 height 26
type input "Oscar"
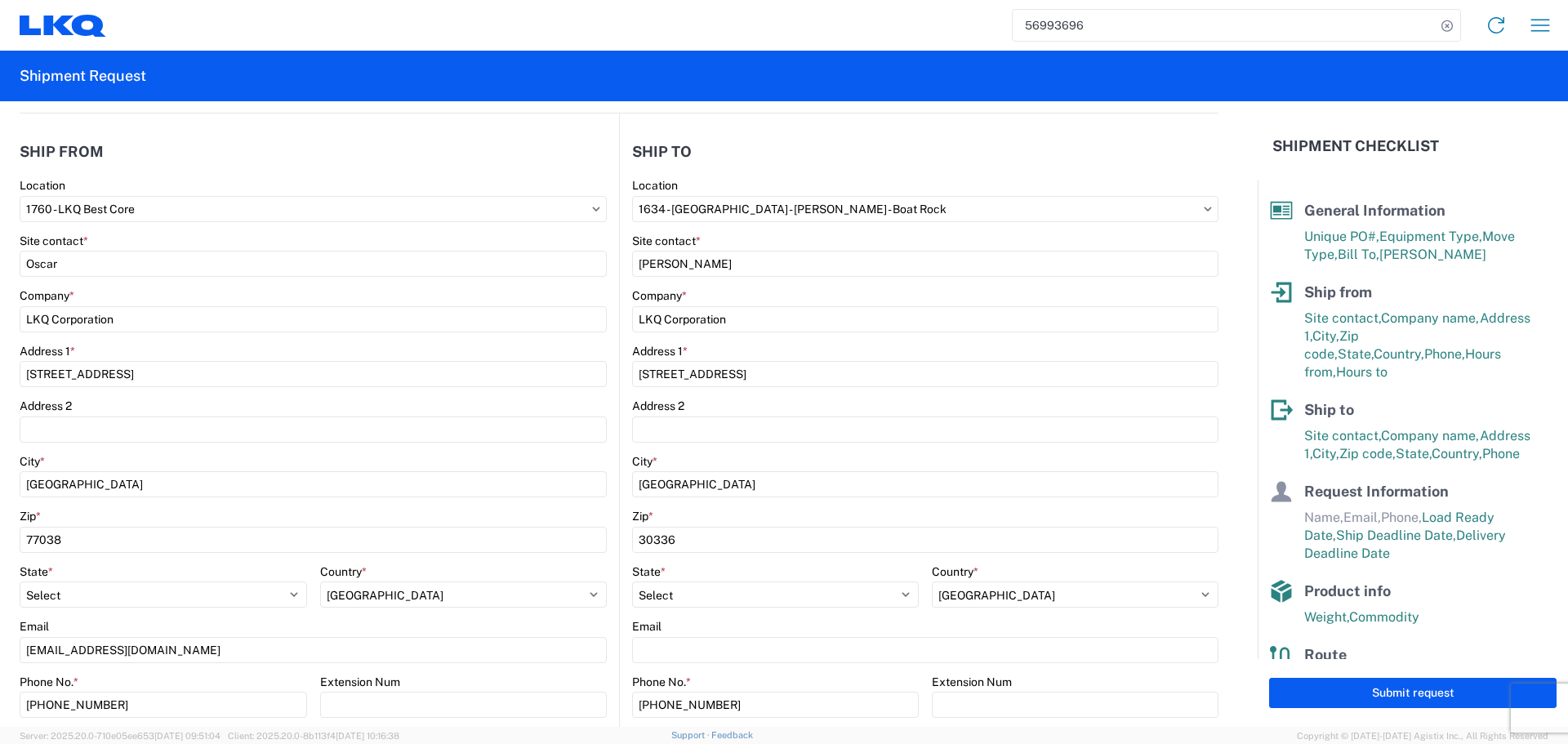
click at [155, 232] on agx-form-control-wrapper-v2 "Location 1760 - LKQ Best Core" at bounding box center [313, 205] width 587 height 56
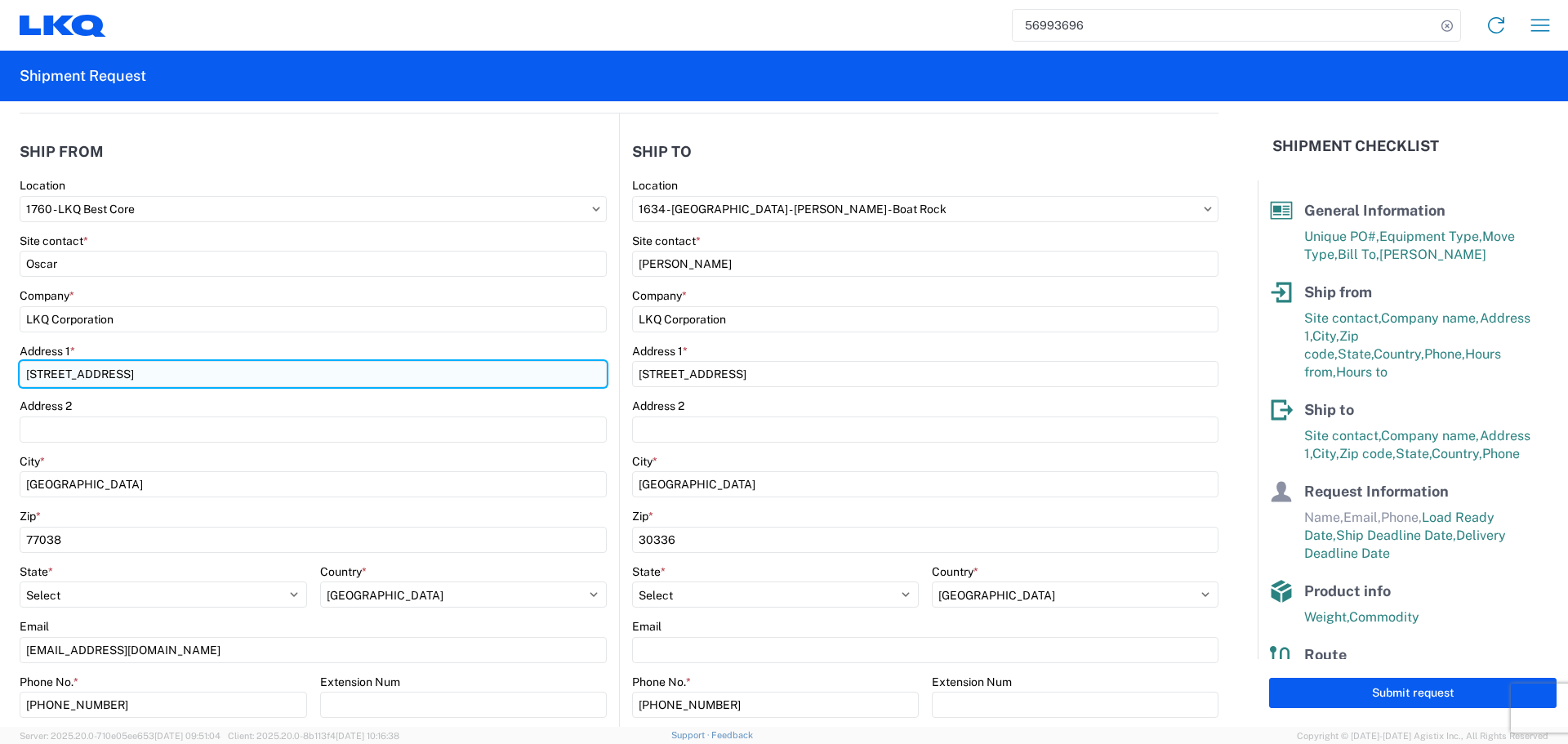
click at [48, 377] on input "[STREET_ADDRESS]" at bounding box center [313, 374] width 587 height 26
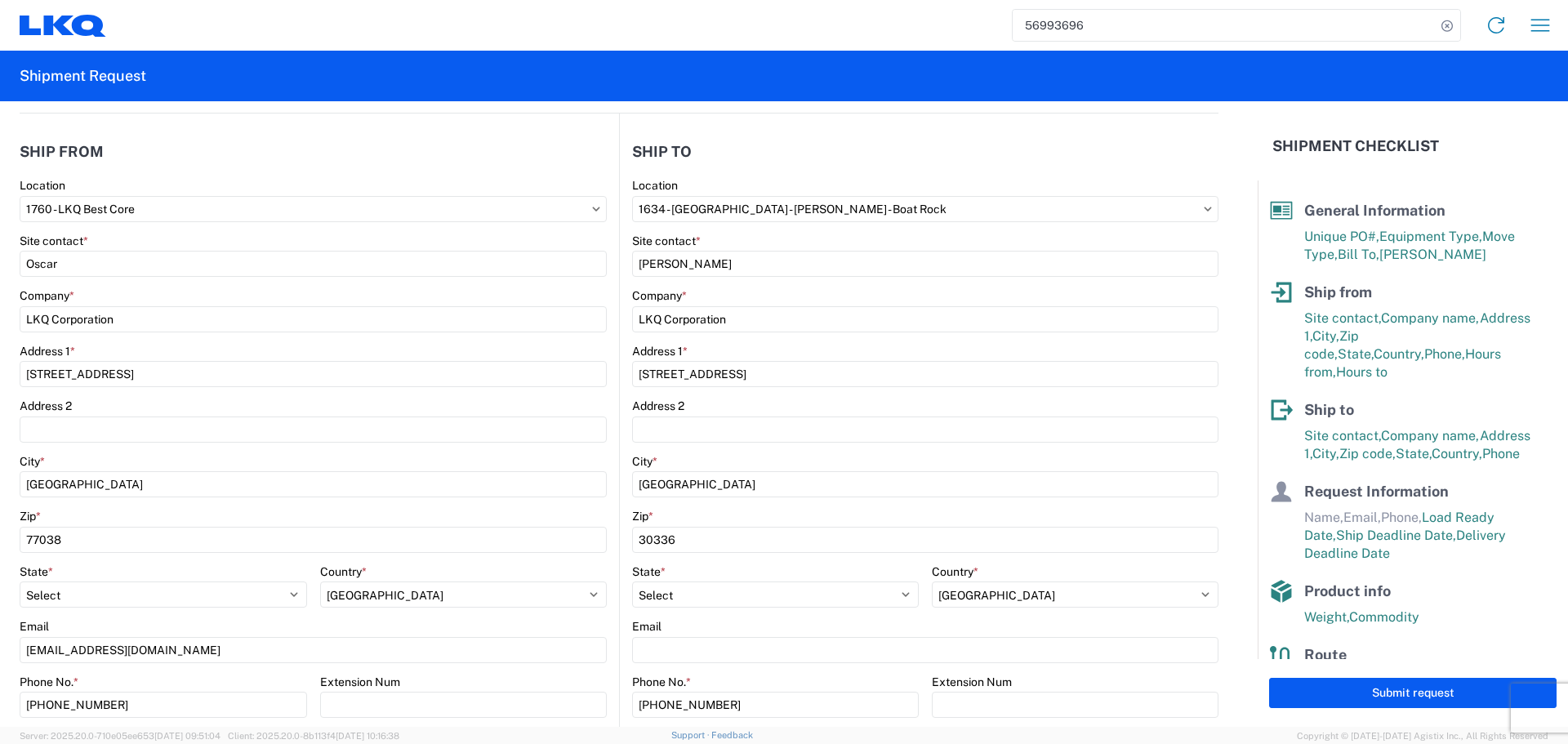
click at [294, 293] on div "Company *" at bounding box center [313, 296] width 587 height 15
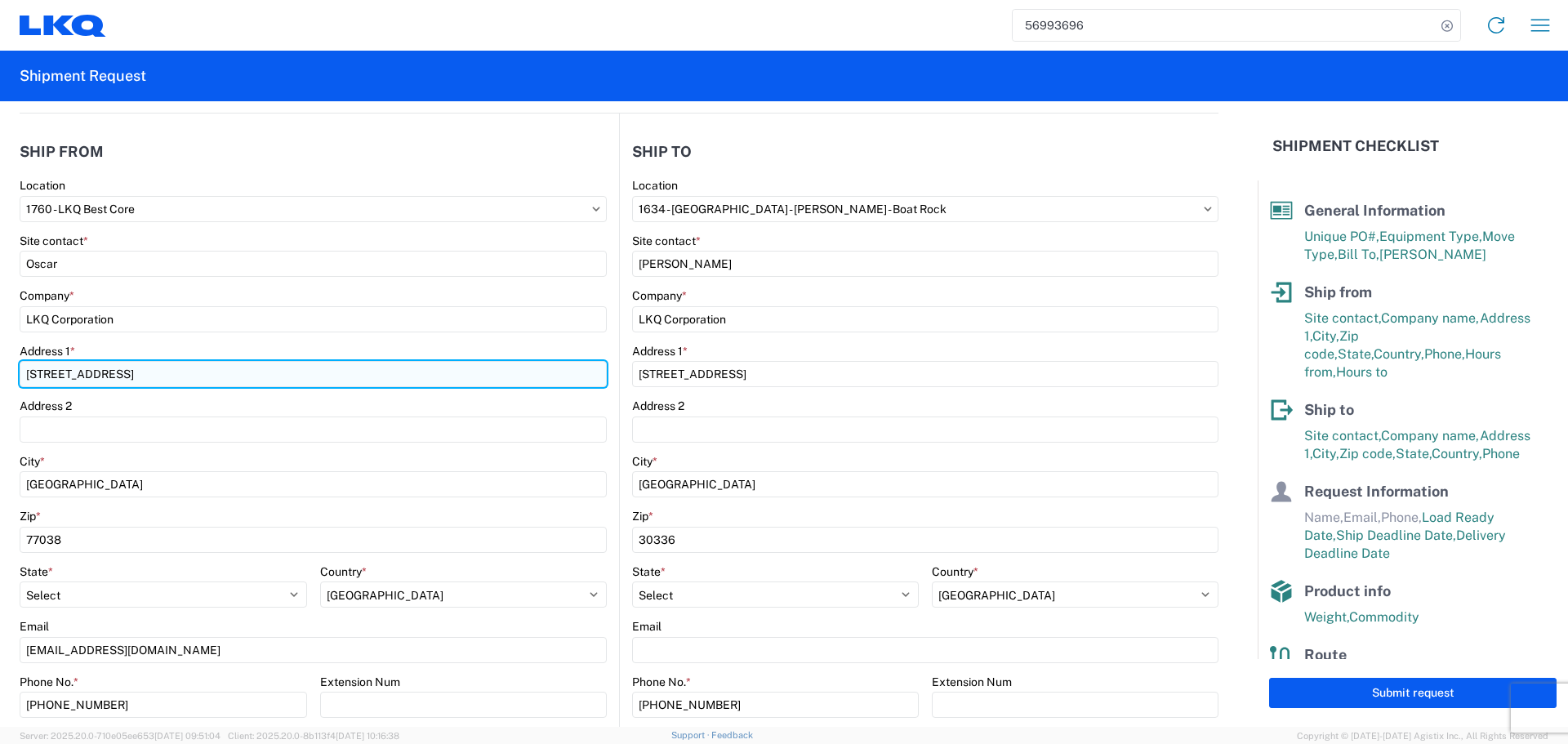
click at [67, 373] on input "[STREET_ADDRESS]" at bounding box center [313, 374] width 587 height 26
type input "[STREET_ADDRESS]"
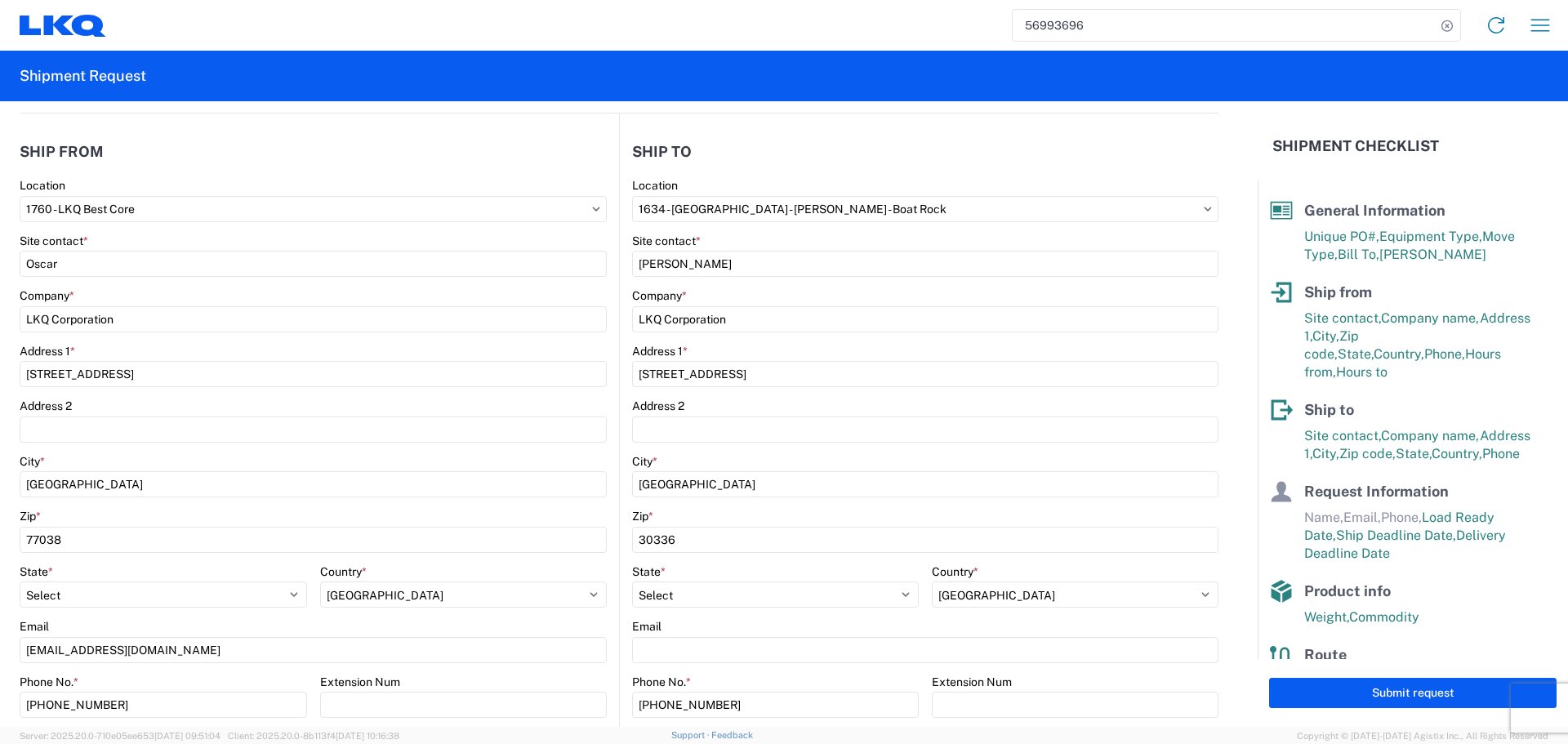
click at [252, 339] on agx-form-control-wrapper-v2 "Company * LKQ Corporation" at bounding box center [313, 316] width 587 height 56
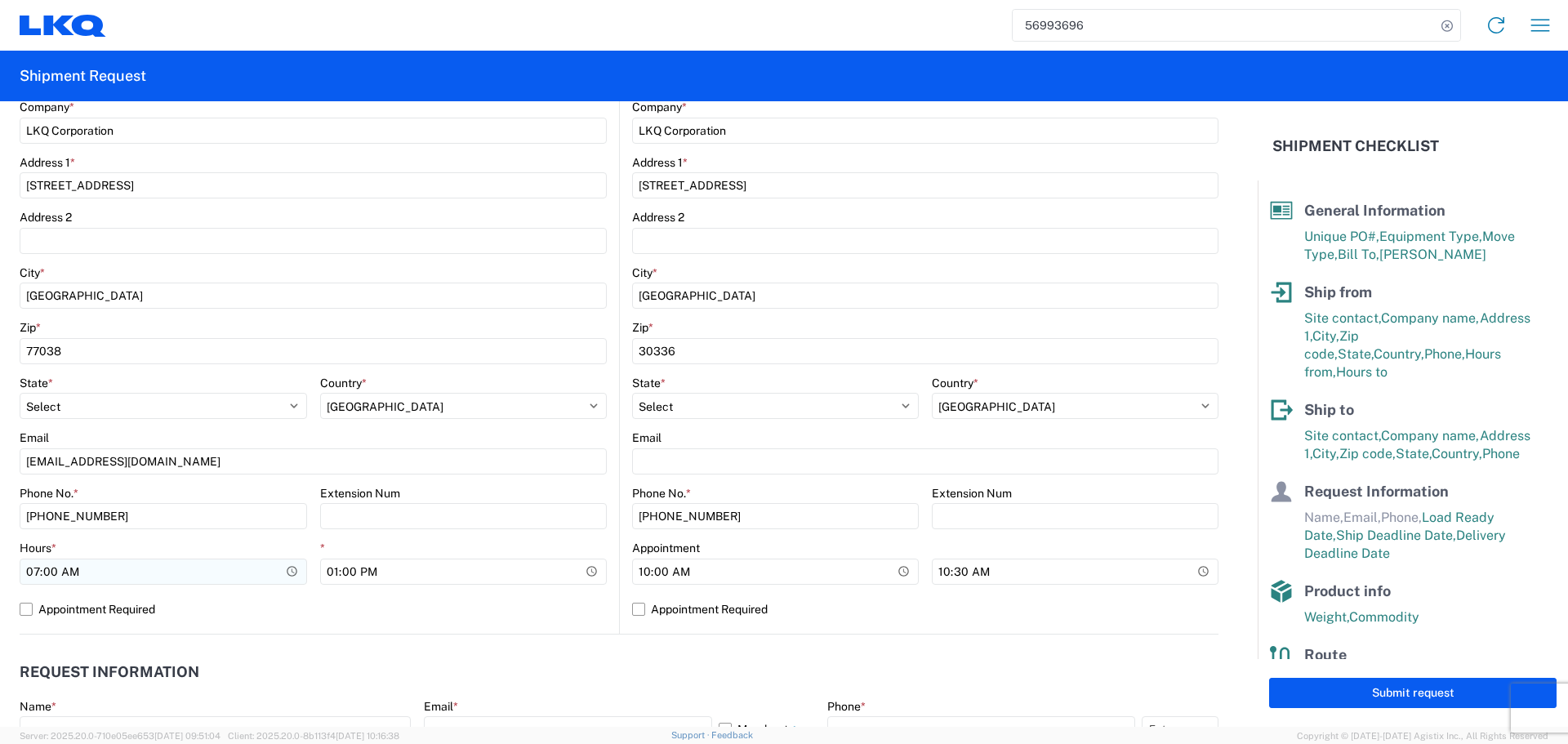
scroll to position [409, 0]
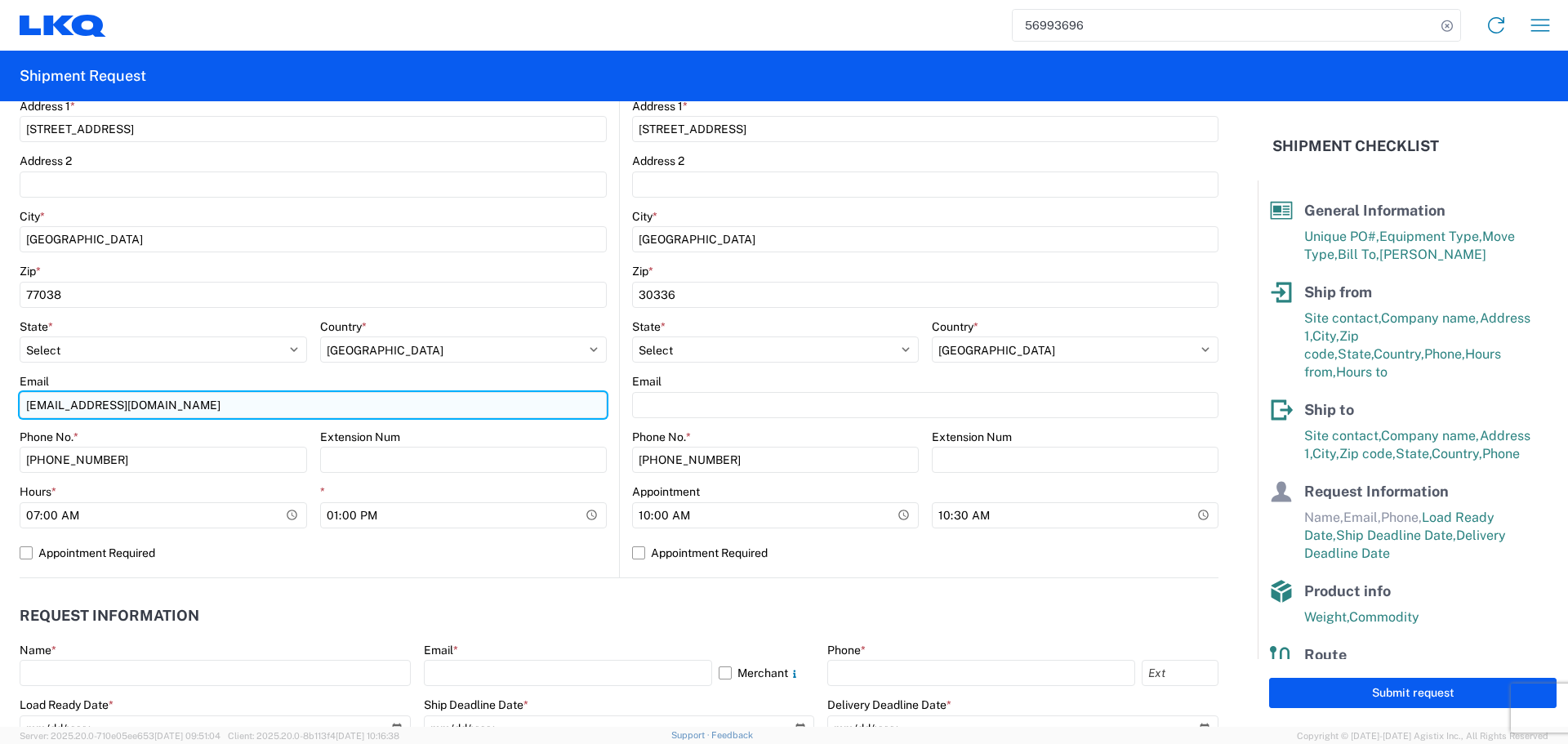
click at [67, 398] on input "[EMAIL_ADDRESS][DOMAIN_NAME]" at bounding box center [313, 405] width 587 height 26
type input "[EMAIL_ADDRESS][DOMAIN_NAME]"
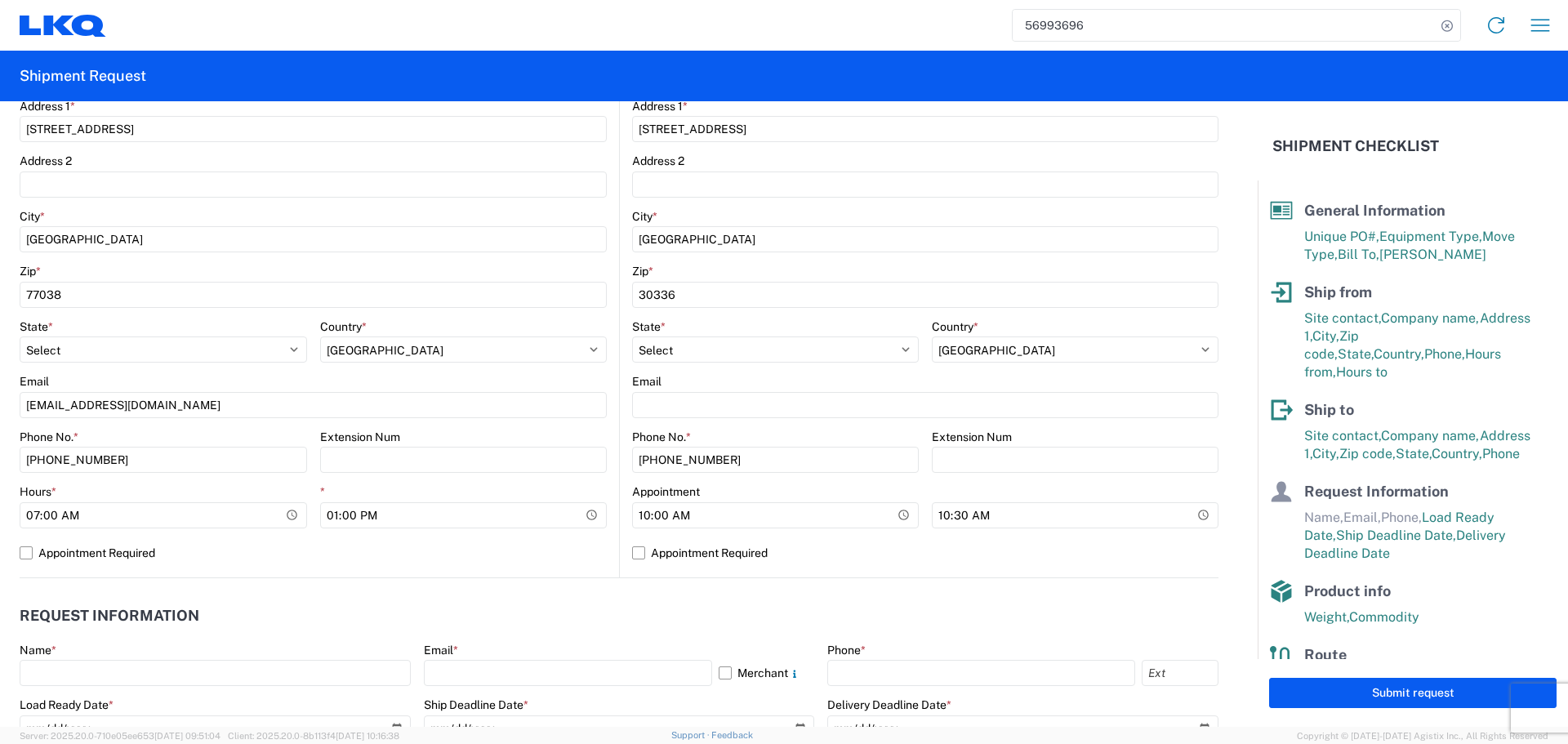
click at [214, 479] on agx-form-control-wrapper-v2 "Phone No. * [PHONE_NUMBER]" at bounding box center [164, 457] width 288 height 56
click at [287, 514] on input "07:00:00" at bounding box center [164, 515] width 288 height 26
type input "06:00"
click at [586, 513] on input "13:00:00" at bounding box center [464, 515] width 288 height 26
type input "10:00"
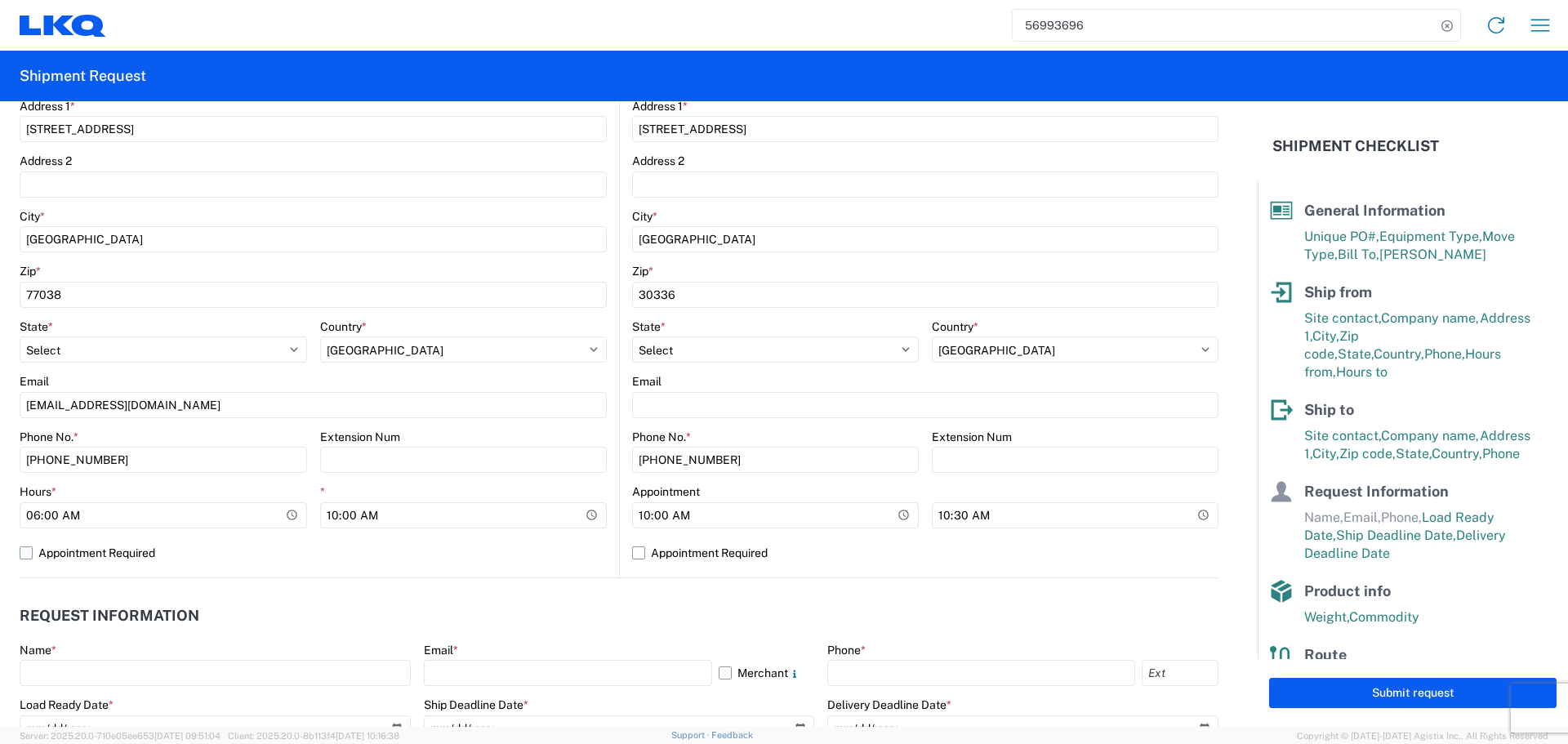
click at [541, 560] on label "Appointment Required" at bounding box center [313, 553] width 587 height 26
click at [0, 0] on input "Appointment Required" at bounding box center [0, 0] width 0 height 0
select select "US"
click at [541, 560] on label "Appointment Required" at bounding box center [313, 553] width 587 height 26
click at [0, 0] on input "Appointment Required" at bounding box center [0, 0] width 0 height 0
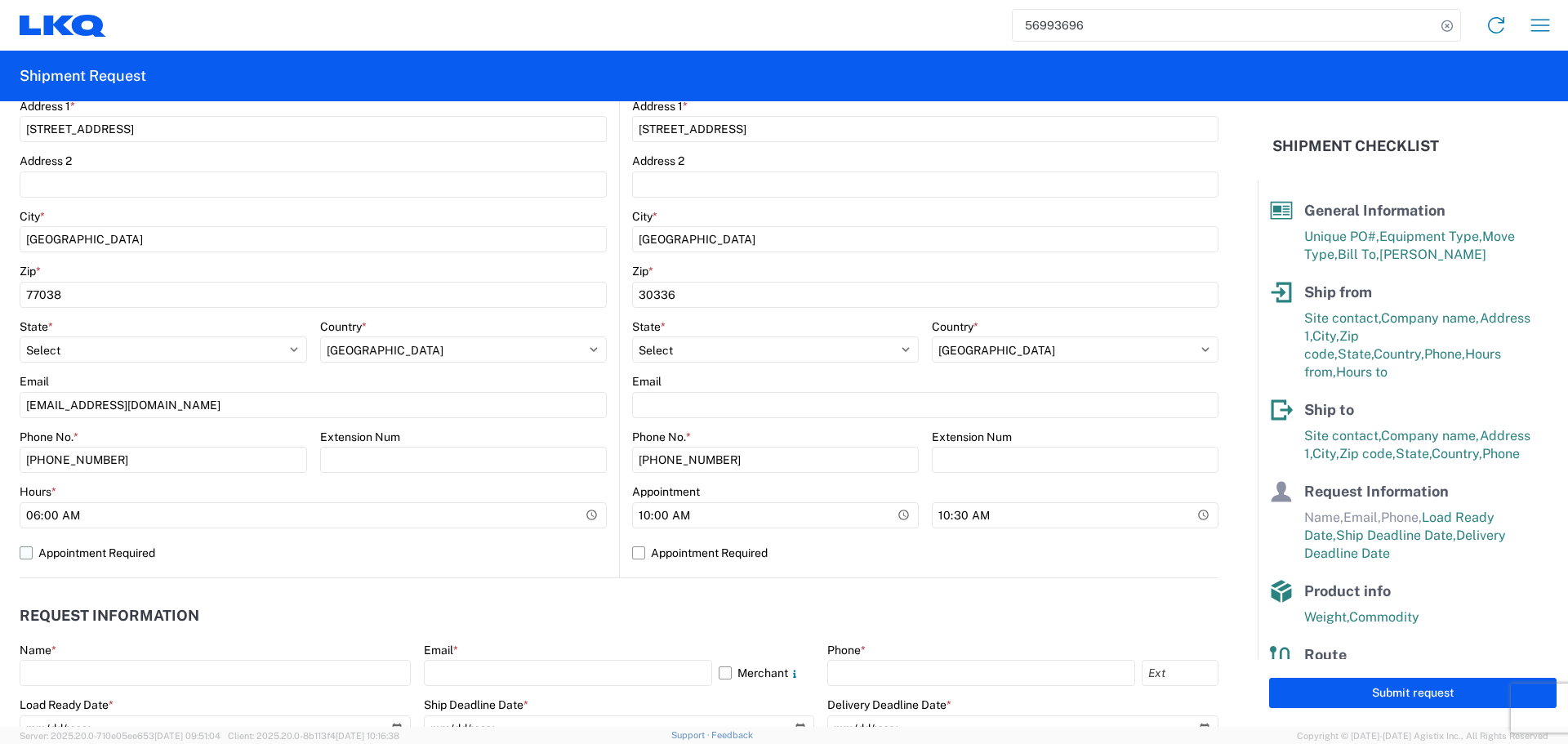
select select "[GEOGRAPHIC_DATA]"
select select "US"
click at [894, 514] on input "10:00:00" at bounding box center [775, 515] width 287 height 26
type input "08:00"
click at [1036, 562] on label "Appointment Required" at bounding box center [924, 553] width 586 height 26
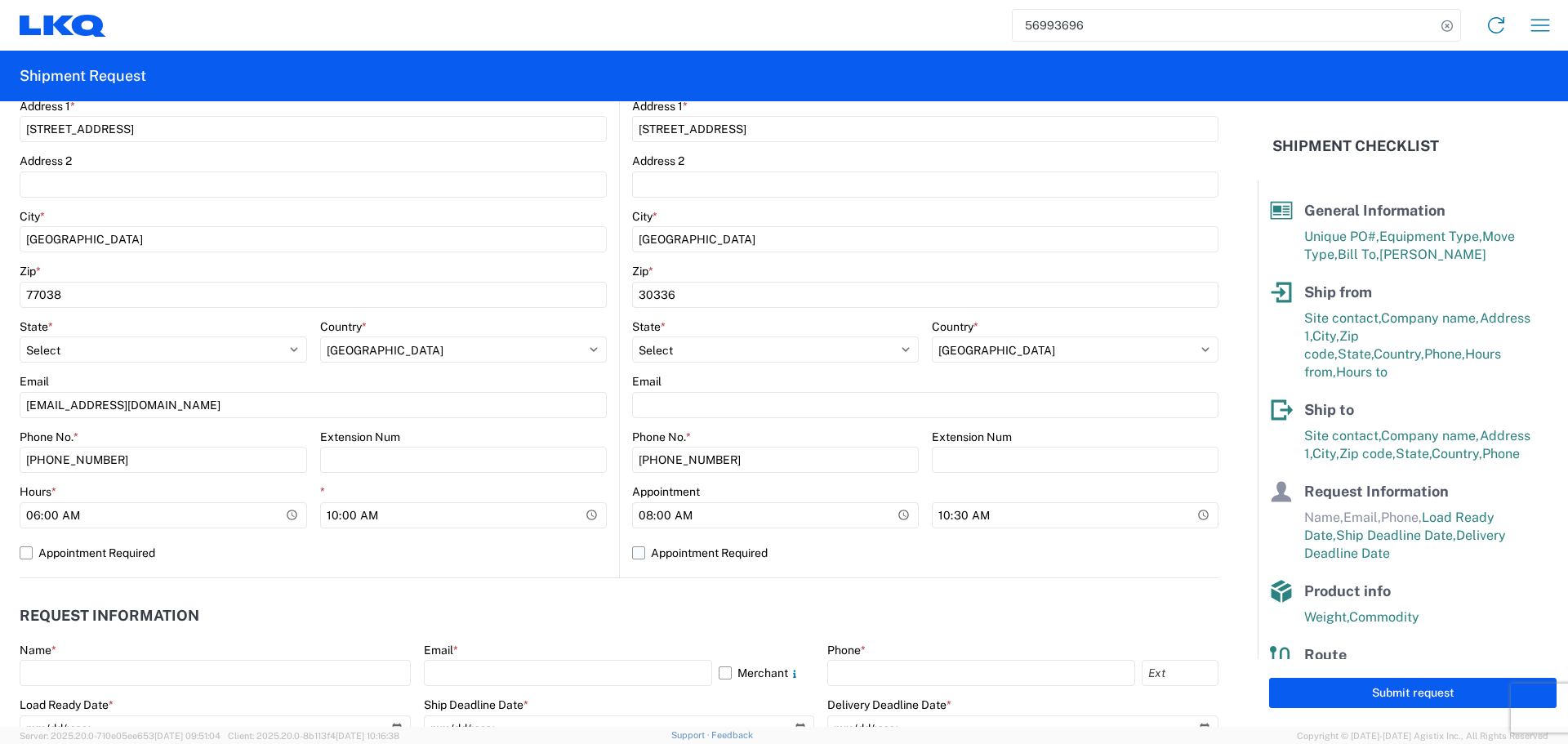
click at [0, 0] on input "Appointment Required" at bounding box center [0, 0] width 0 height 0
select select "GA"
select select "US"
click at [1049, 557] on label "Appointment Required" at bounding box center [924, 553] width 586 height 26
click at [0, 0] on input "Appointment Required" at bounding box center [0, 0] width 0 height 0
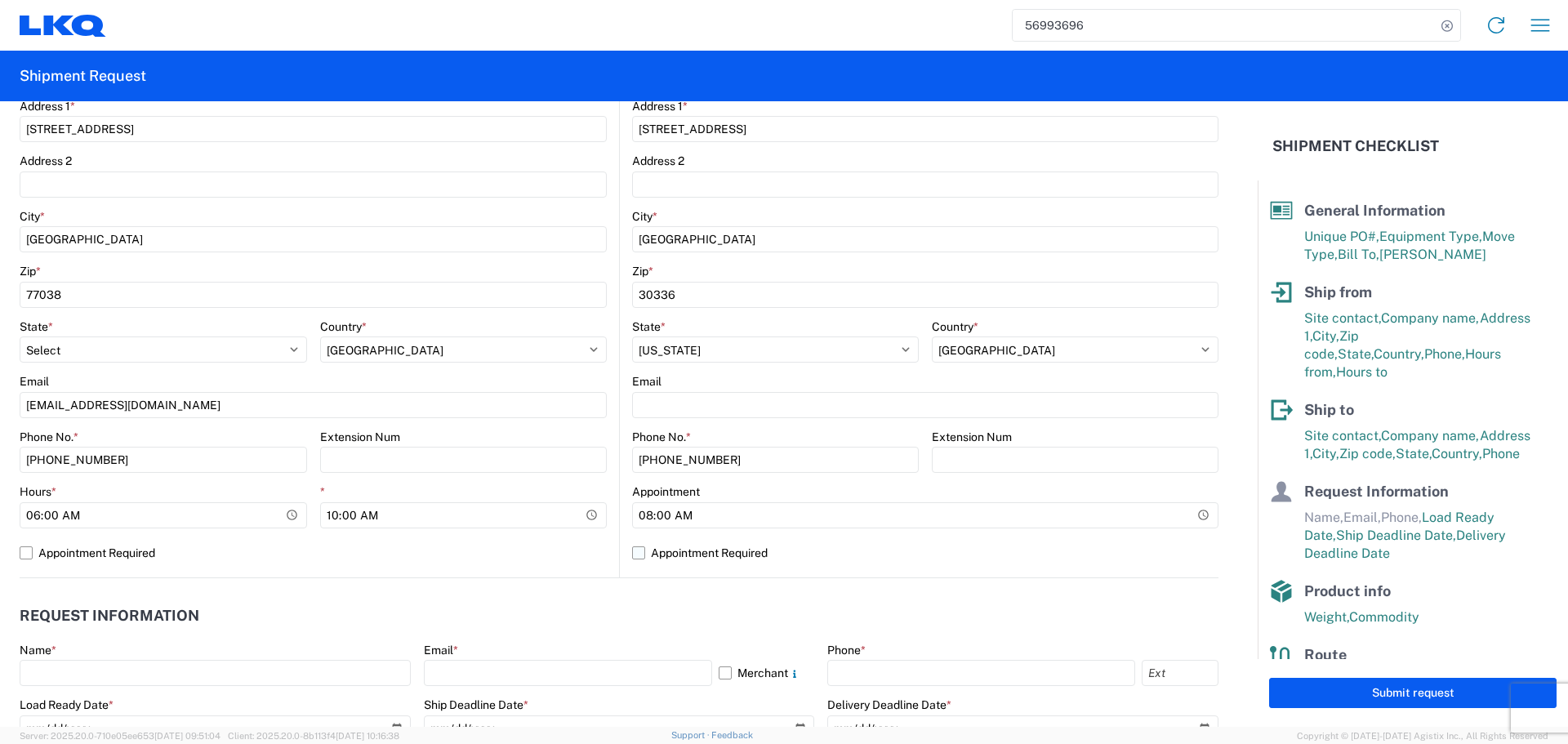
select select "US"
click at [1196, 515] on input "10:30:00" at bounding box center [1074, 515] width 287 height 26
type input "01:00"
click at [1120, 557] on label "Appointment Required" at bounding box center [924, 553] width 586 height 26
click at [0, 0] on input "Appointment Required" at bounding box center [0, 0] width 0 height 0
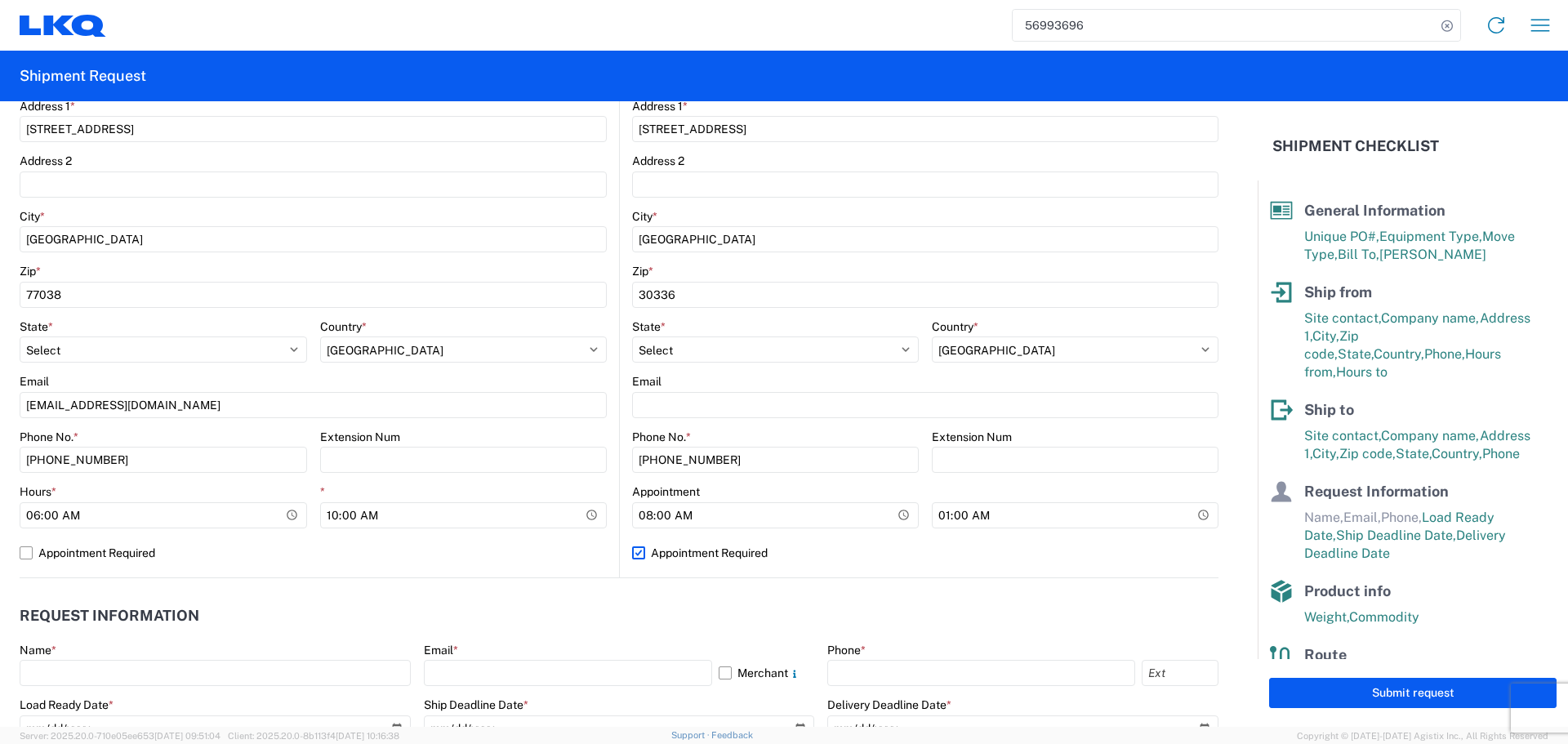
select select "US"
click at [699, 563] on label "Appointment Required" at bounding box center [924, 553] width 586 height 26
click at [0, 0] on input "Appointment Required" at bounding box center [0, 0] width 0 height 0
select select "US"
click at [655, 615] on header "Request Information" at bounding box center [619, 616] width 1198 height 37
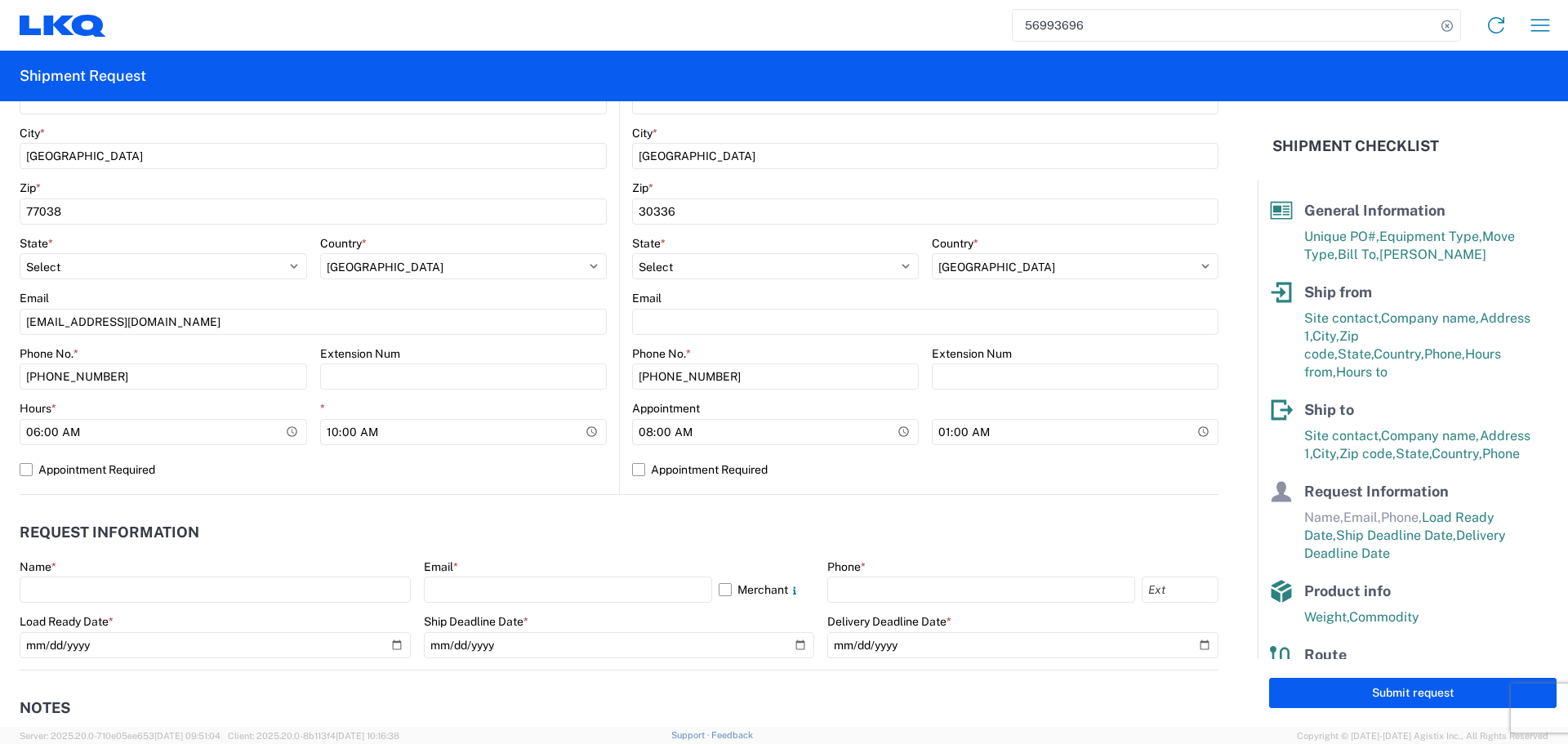
scroll to position [735, 0]
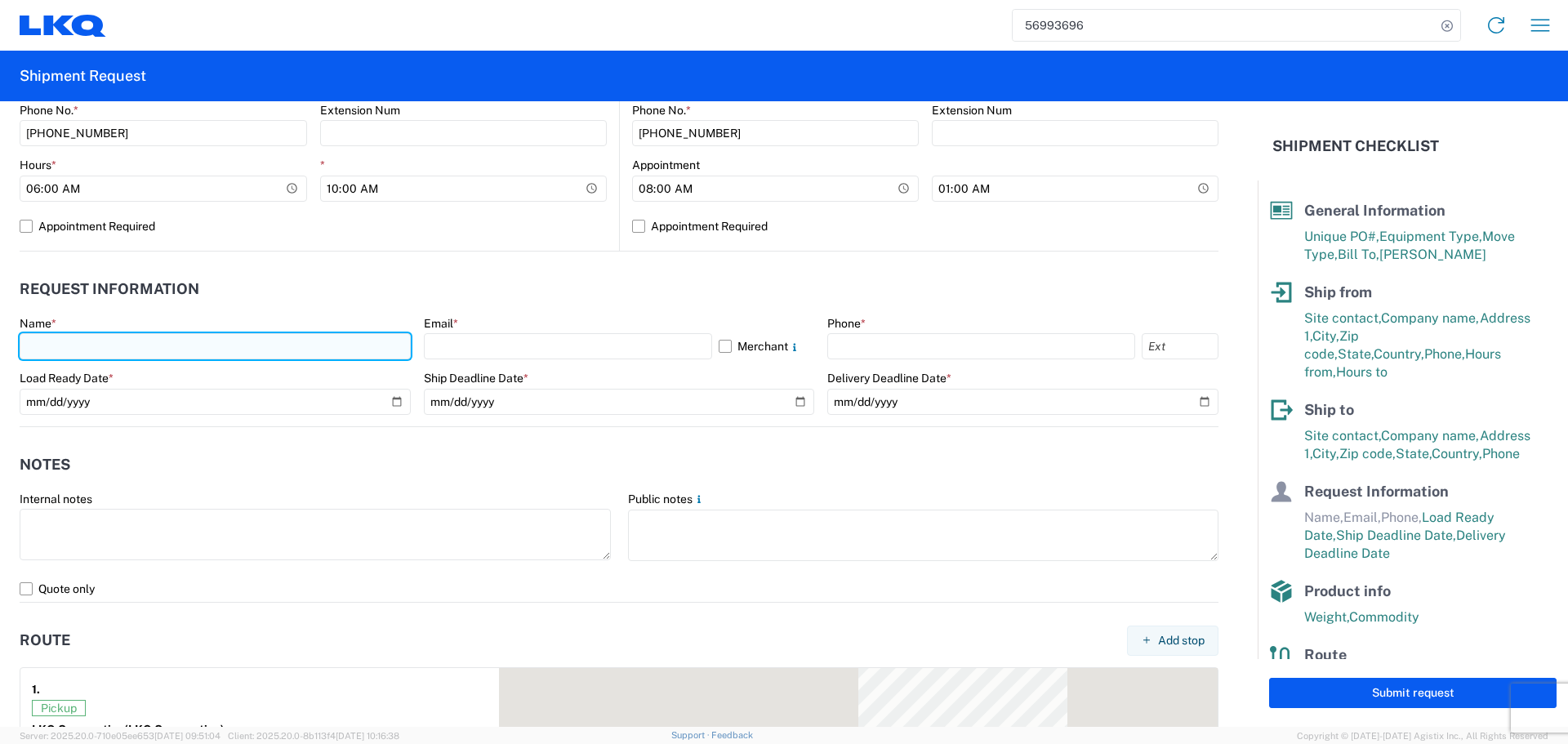
click at [118, 348] on input "text" at bounding box center [215, 346] width 391 height 26
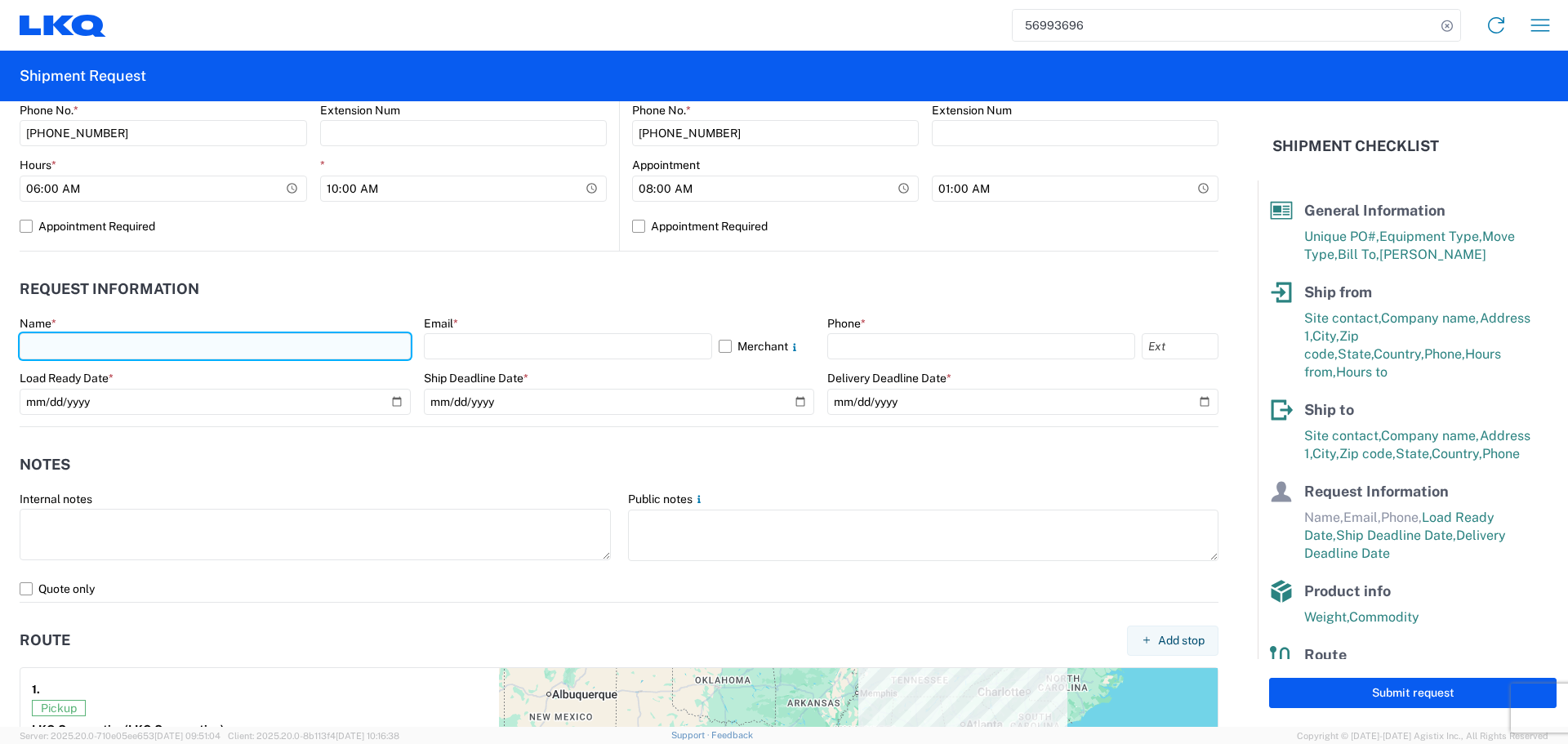
type input "Oscar"
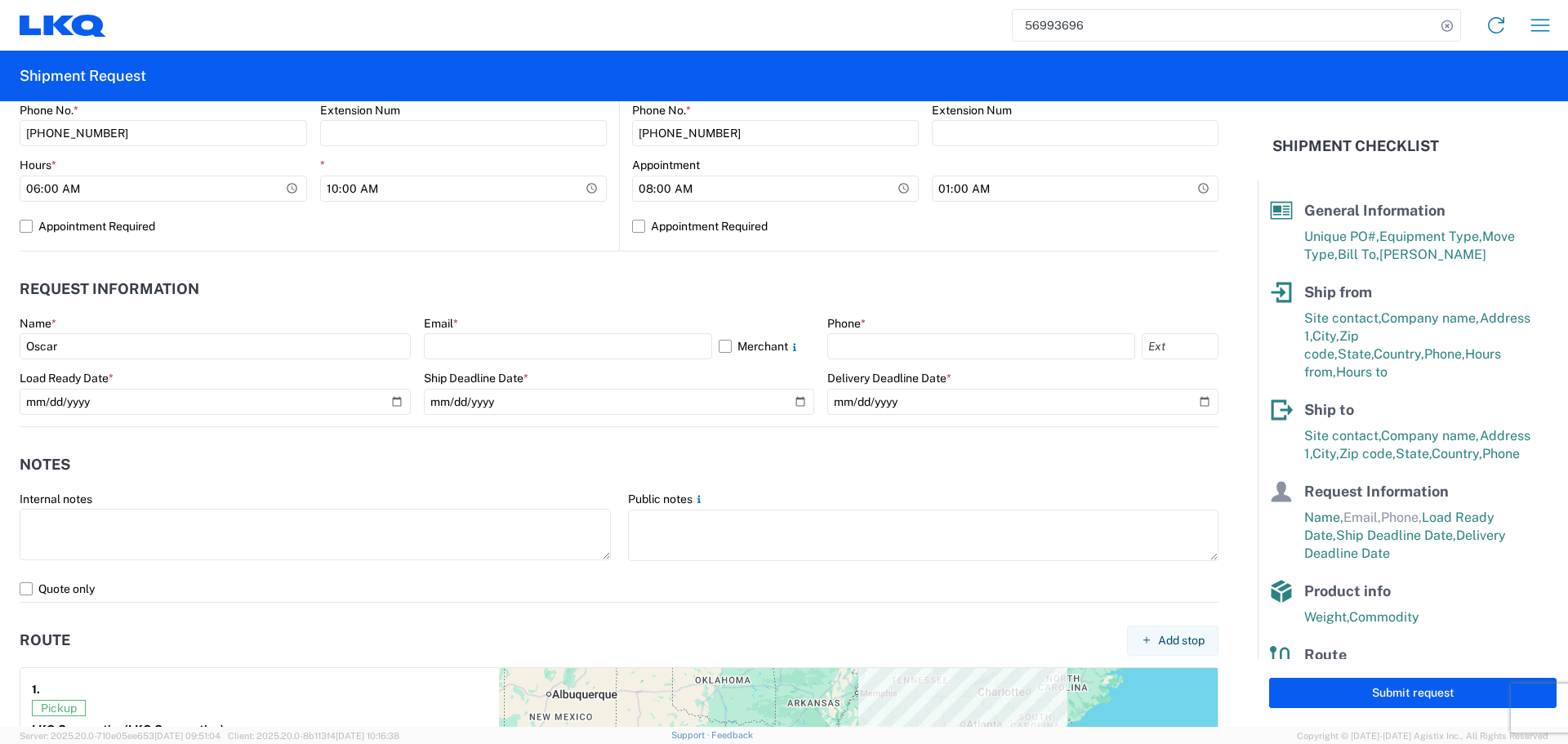
click at [242, 289] on header "Request Information" at bounding box center [619, 289] width 1198 height 37
click at [566, 349] on input "text" at bounding box center [567, 346] width 289 height 26
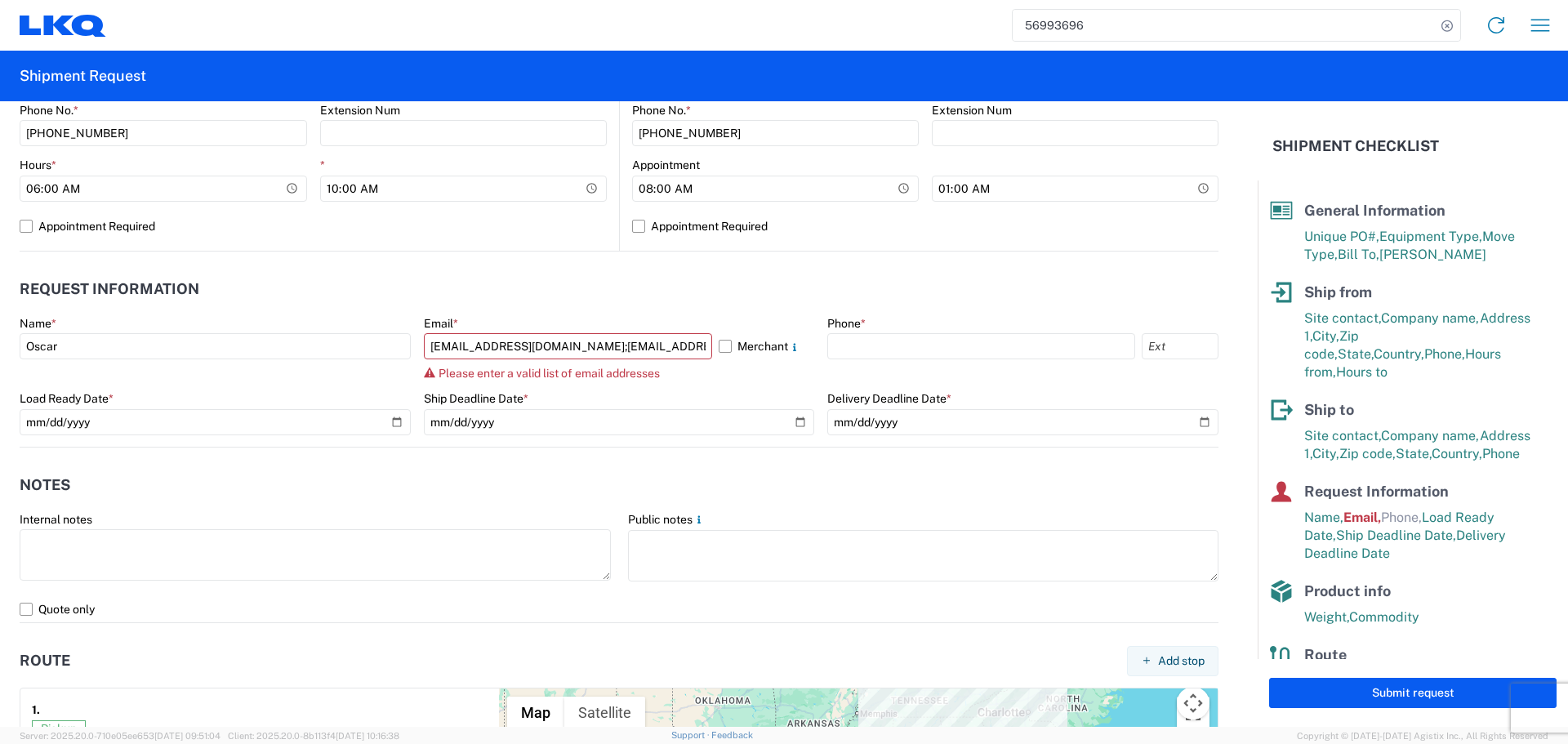
click at [559, 290] on header "Request Information" at bounding box center [619, 289] width 1198 height 37
click at [576, 349] on input "[EMAIL_ADDRESS][DOMAIN_NAME];[EMAIL_ADDRESS][DOMAIN_NAME]" at bounding box center [567, 346] width 289 height 26
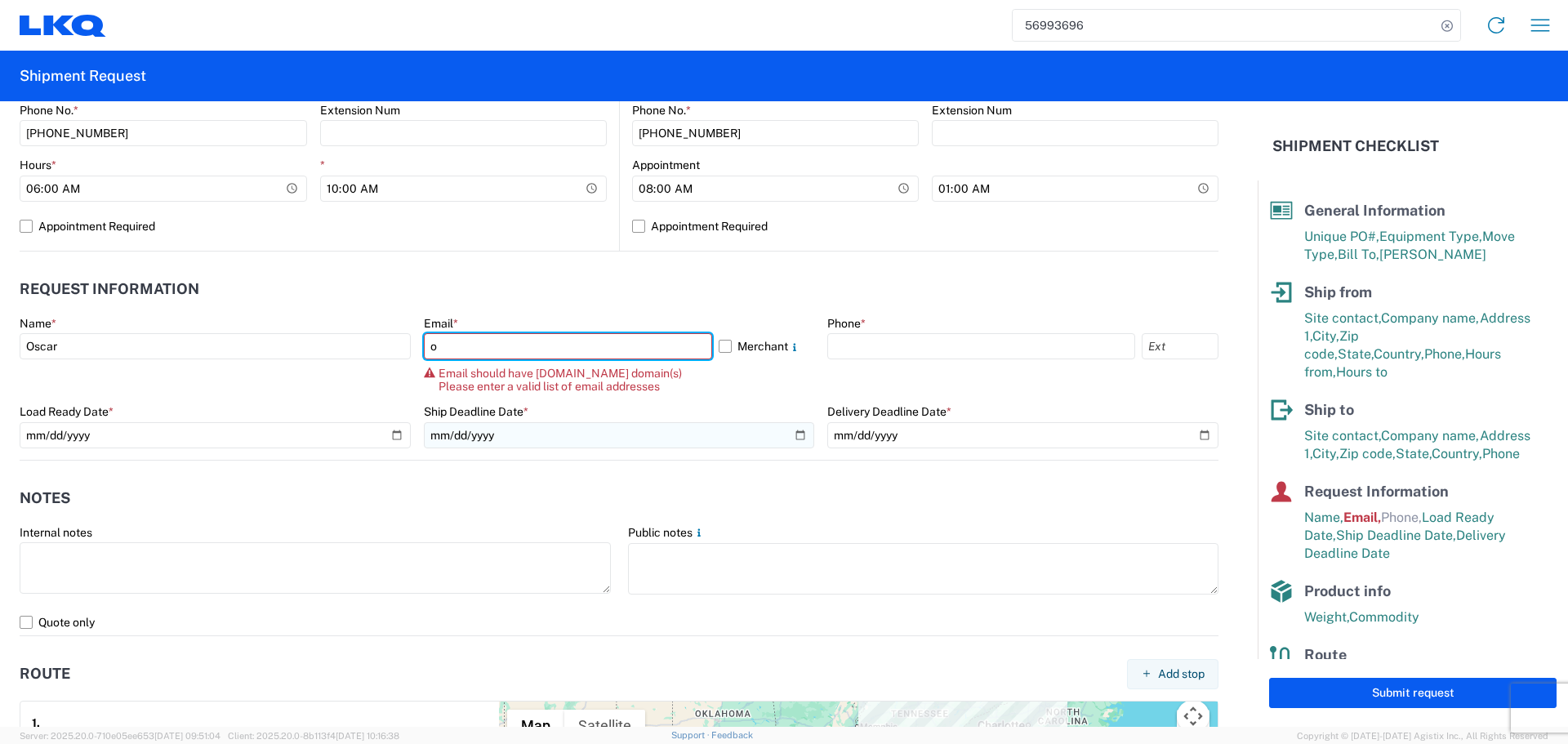
type input "[EMAIL_ADDRESS][DOMAIN_NAME]"
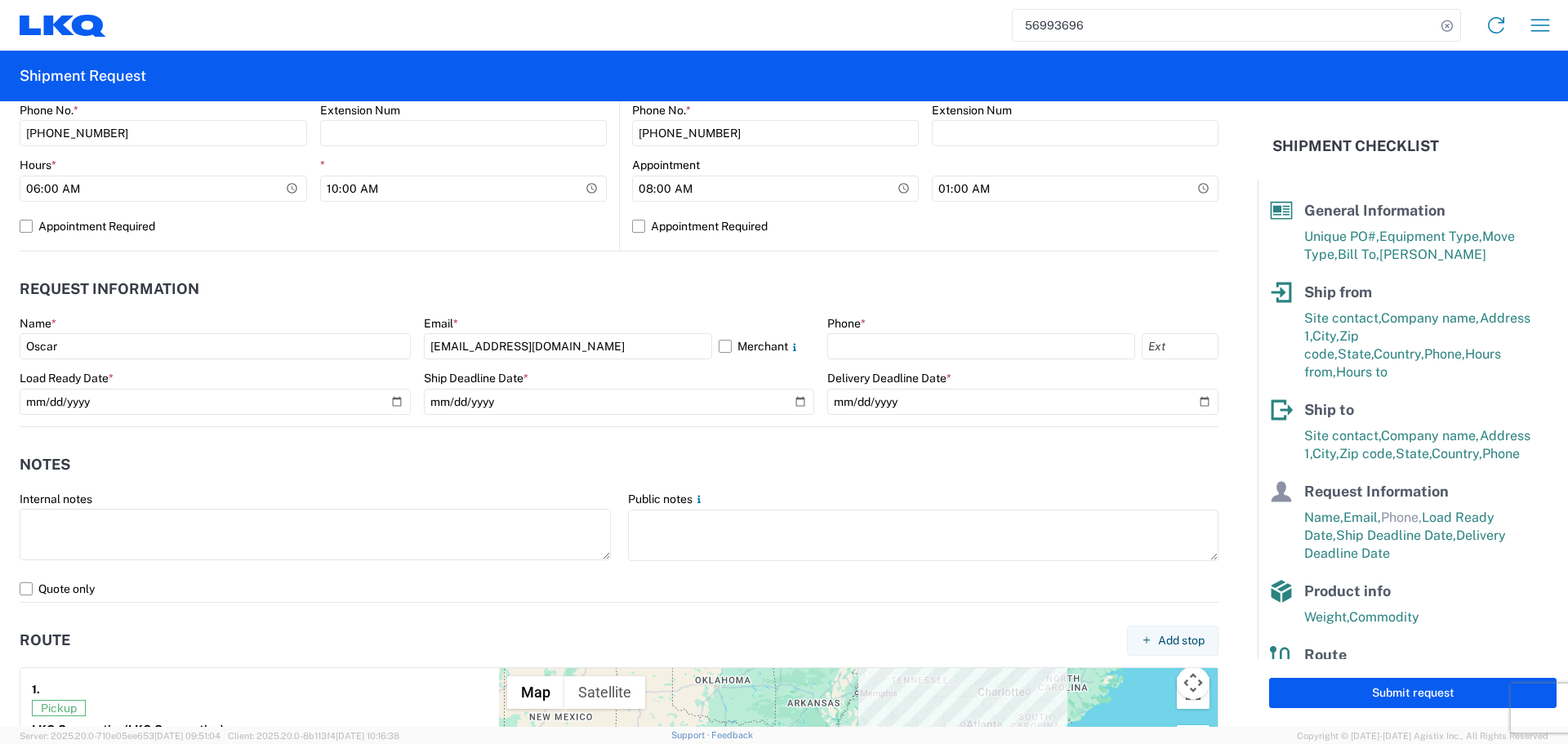
click at [600, 302] on header "Request Information" at bounding box center [619, 289] width 1198 height 37
click at [876, 346] on input "text" at bounding box center [981, 346] width 307 height 26
type input "[PHONE_NUMBER]"
click at [611, 290] on header "Request Information" at bounding box center [619, 289] width 1198 height 37
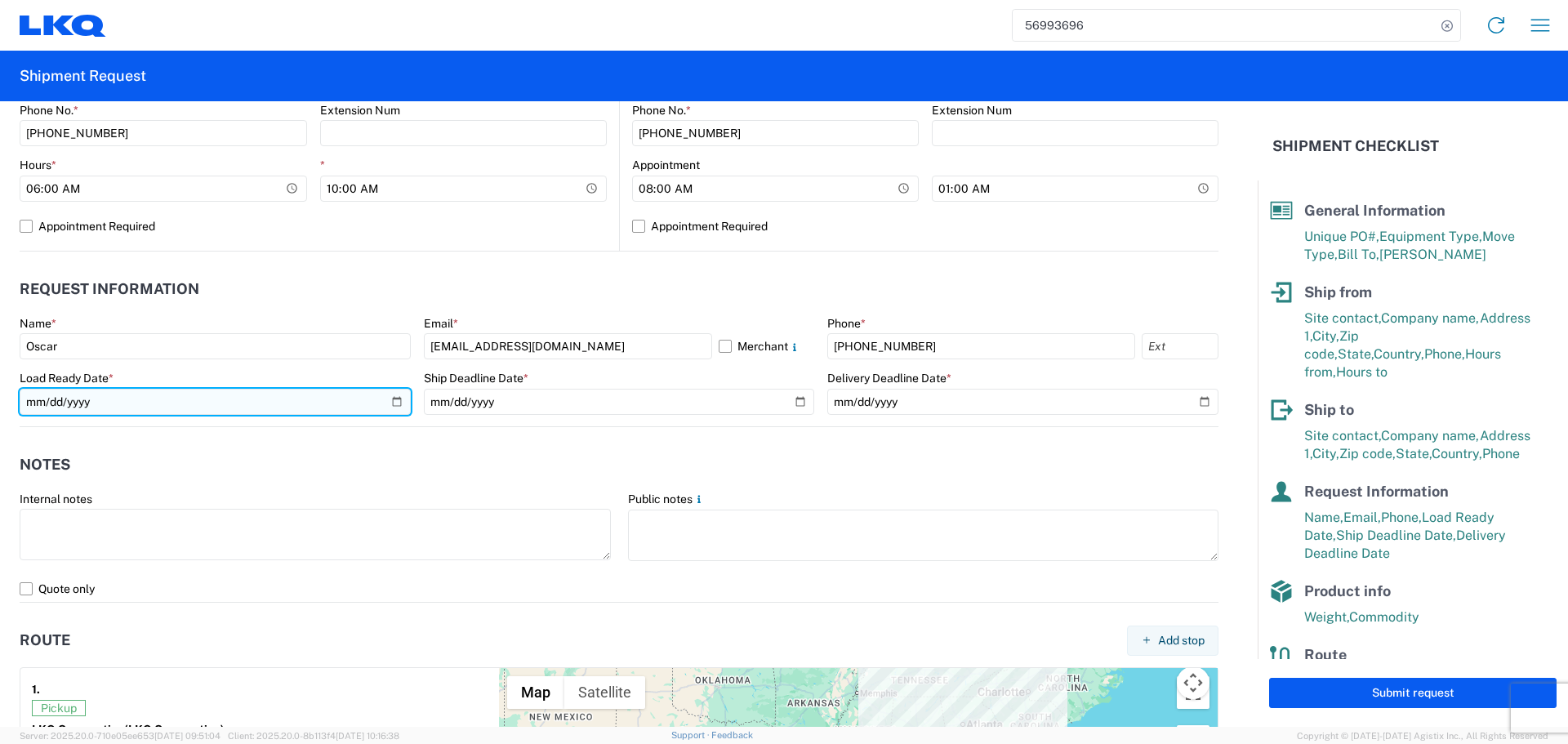
click at [400, 405] on input "[DATE]" at bounding box center [215, 402] width 391 height 26
click at [390, 400] on input "[DATE]" at bounding box center [215, 402] width 391 height 26
click at [403, 403] on input "[DATE]" at bounding box center [215, 402] width 391 height 26
click at [384, 399] on input "[DATE]" at bounding box center [215, 402] width 391 height 26
click at [404, 403] on input "[DATE]" at bounding box center [215, 402] width 391 height 26
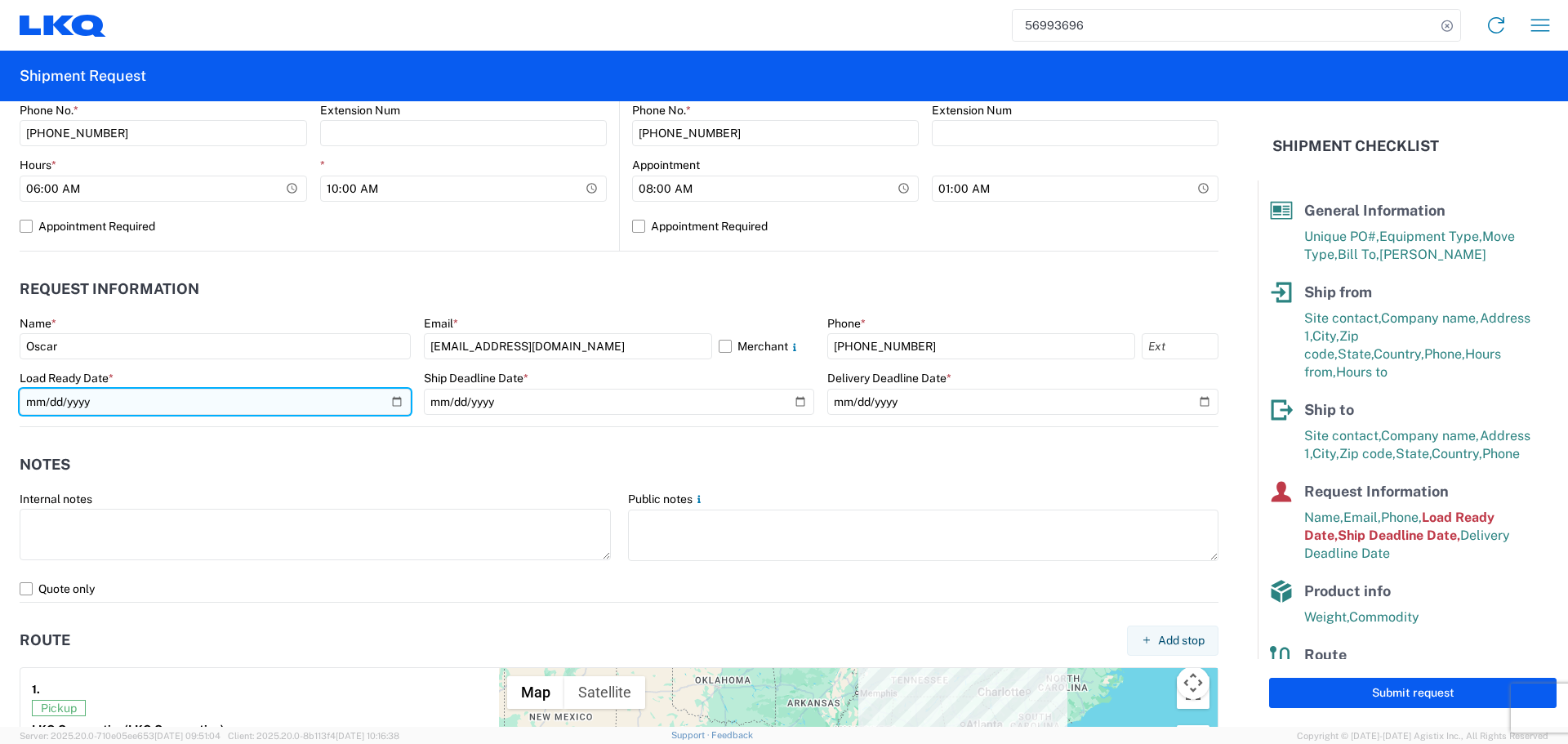
click at [400, 405] on input "[DATE]" at bounding box center [215, 402] width 391 height 26
type input "[DATE]"
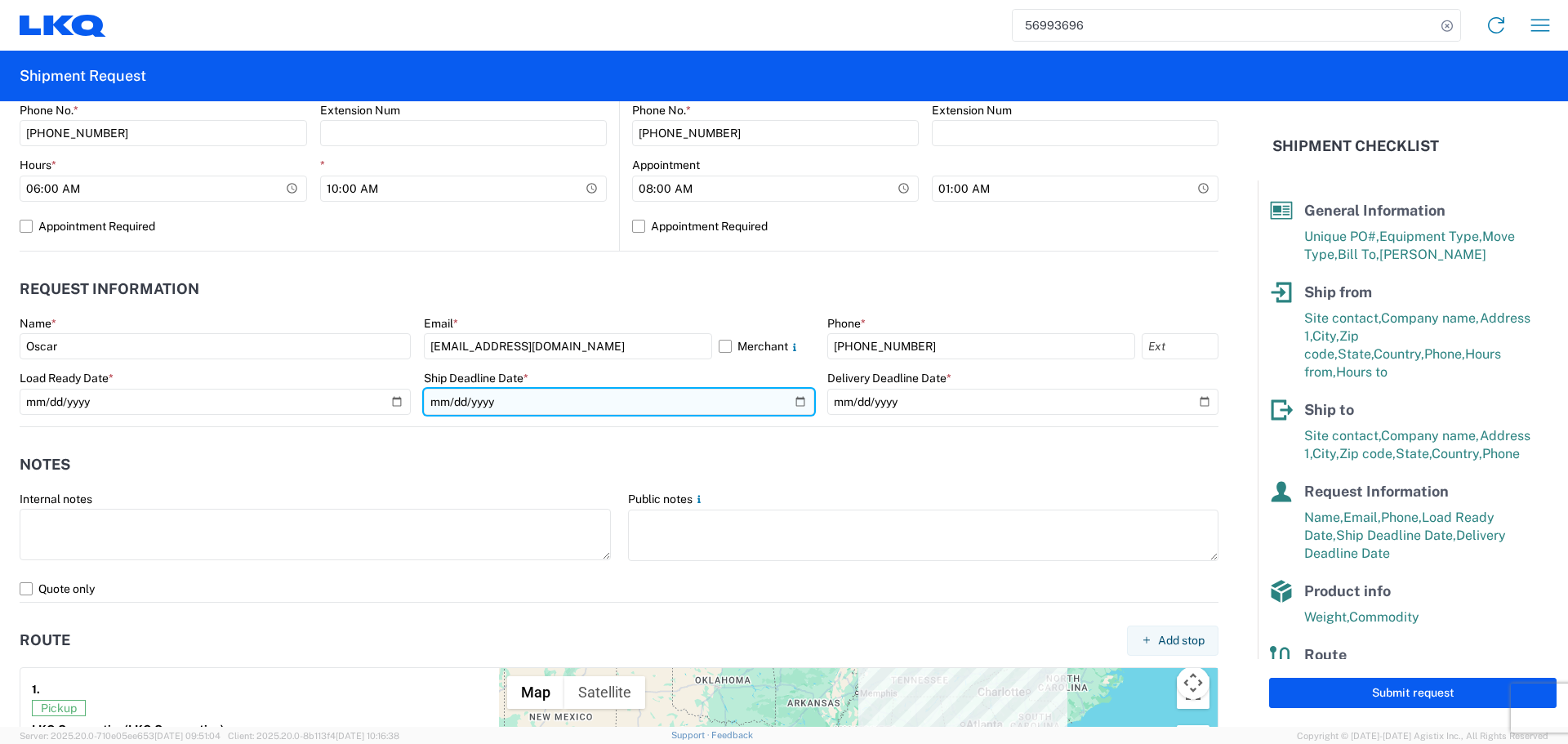
click at [795, 402] on input "[DATE]" at bounding box center [619, 402] width 391 height 26
type input "[DATE]"
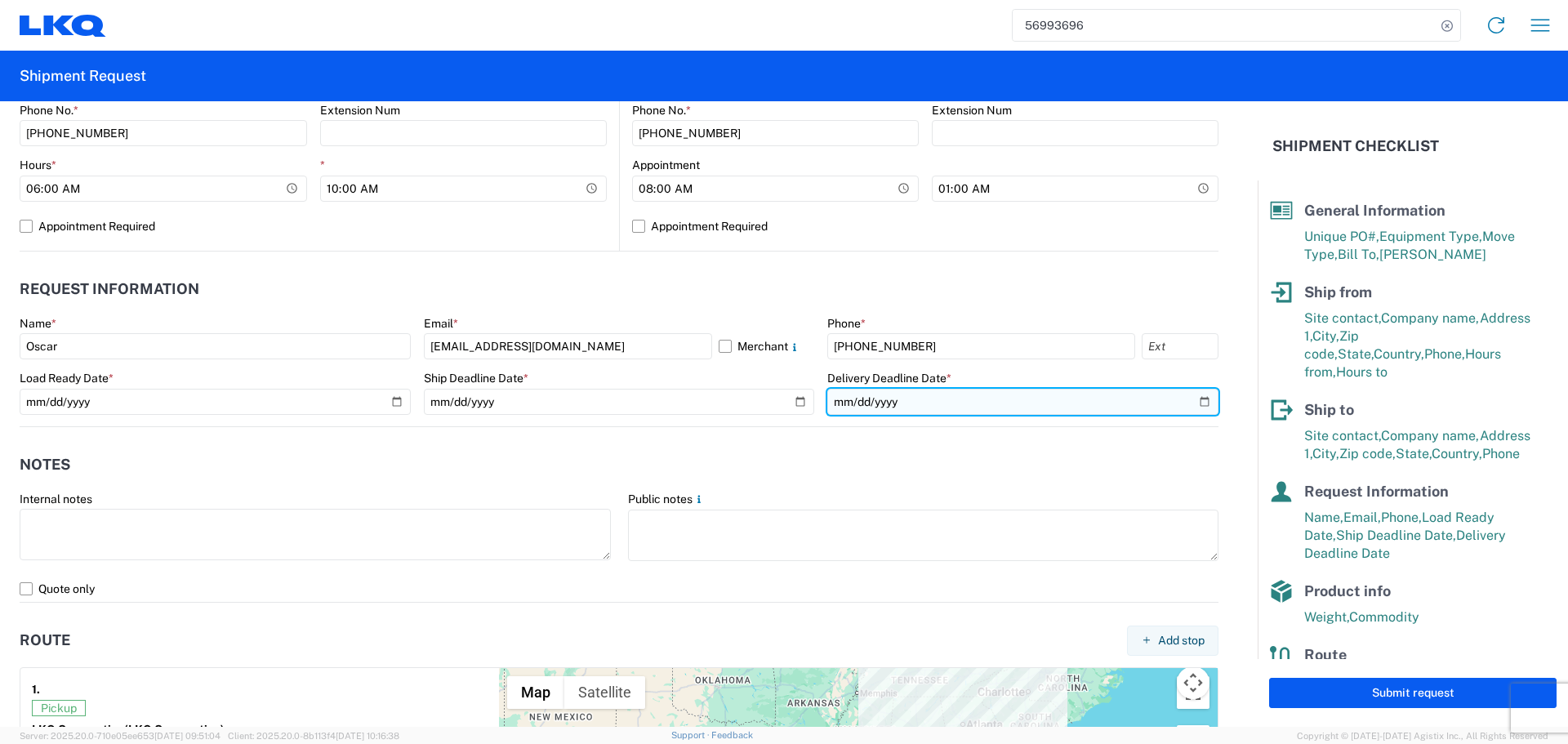
click at [1190, 401] on input "[DATE]" at bounding box center [1023, 402] width 391 height 26
type input "[DATE]"
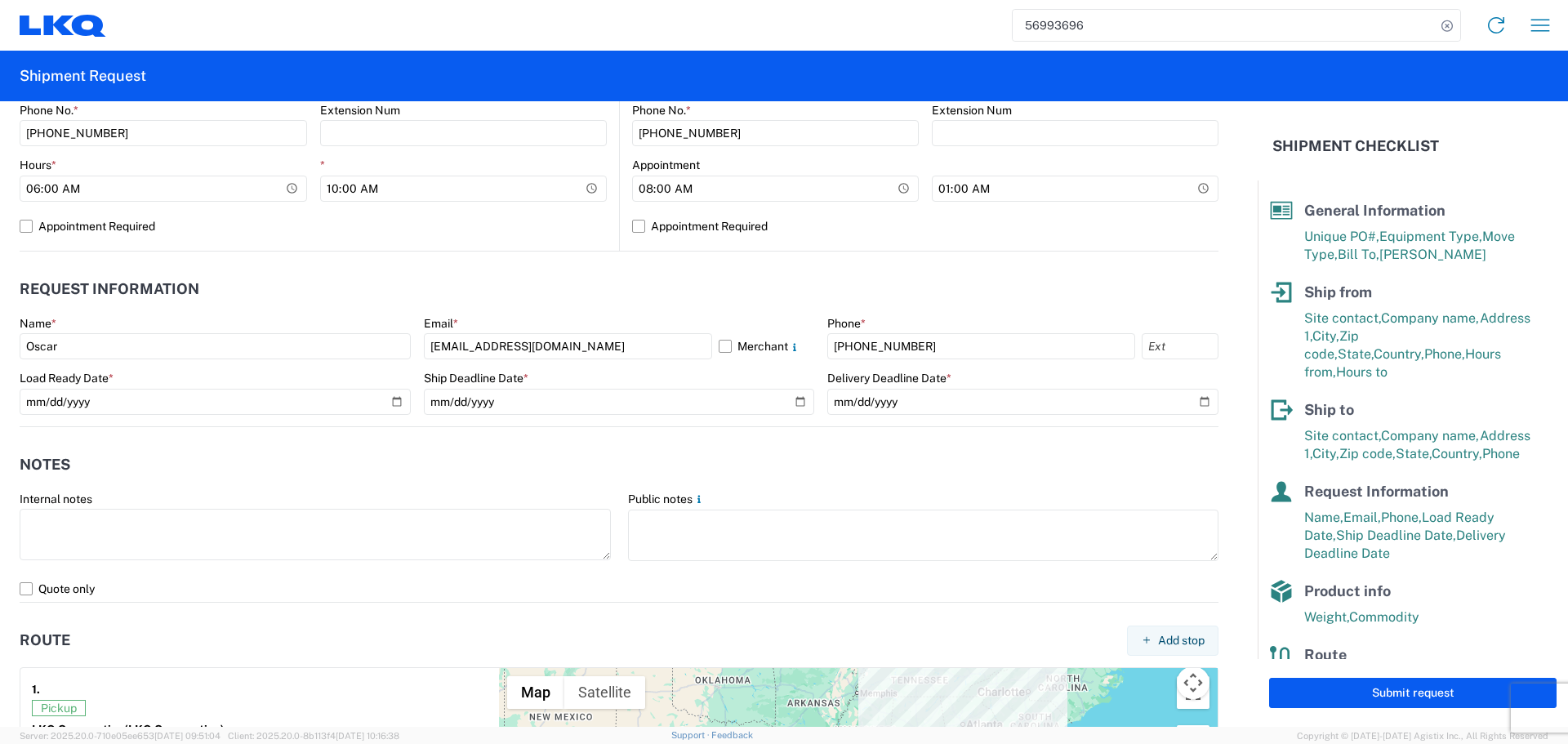
click at [684, 449] on header "Notes" at bounding box center [619, 464] width 1198 height 37
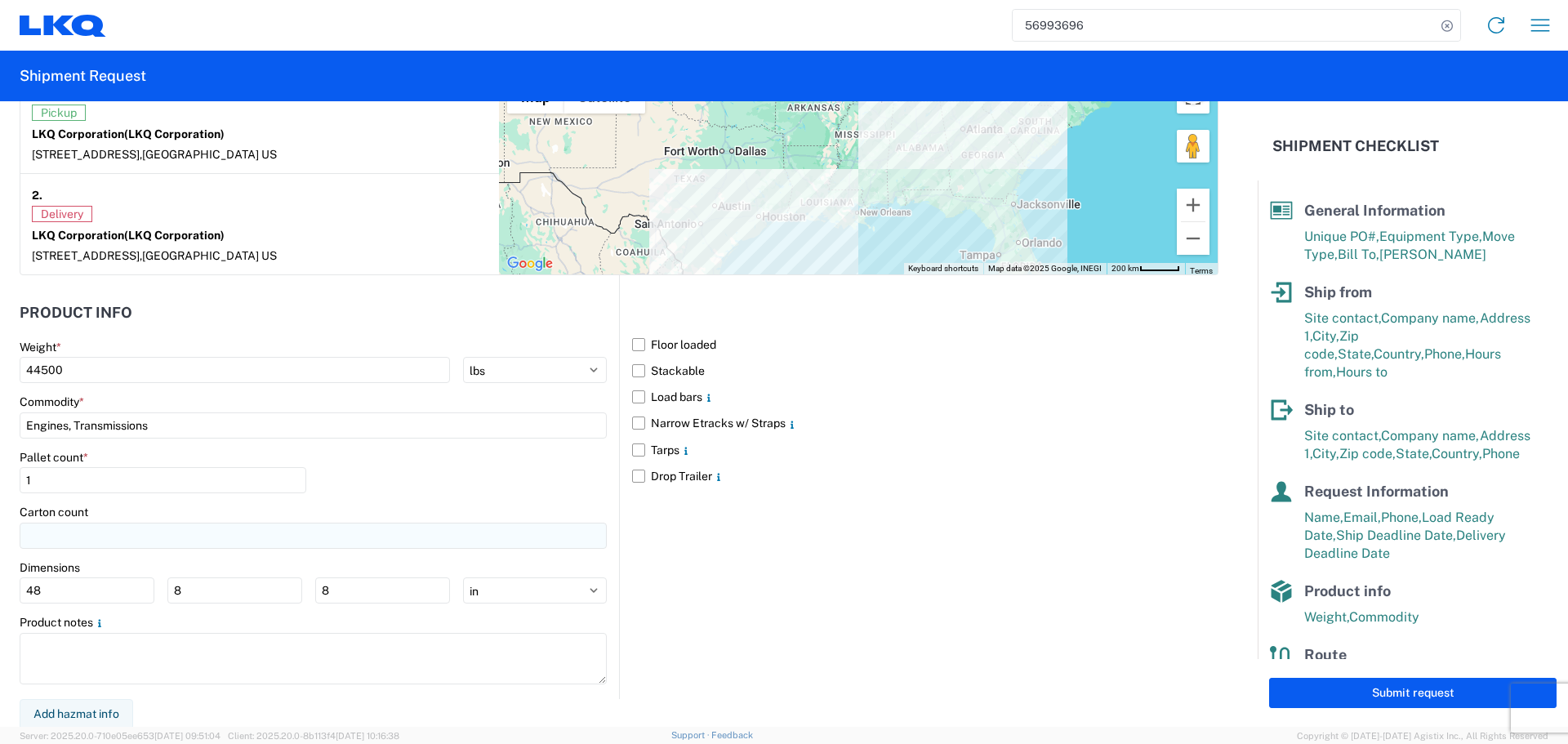
scroll to position [1332, 0]
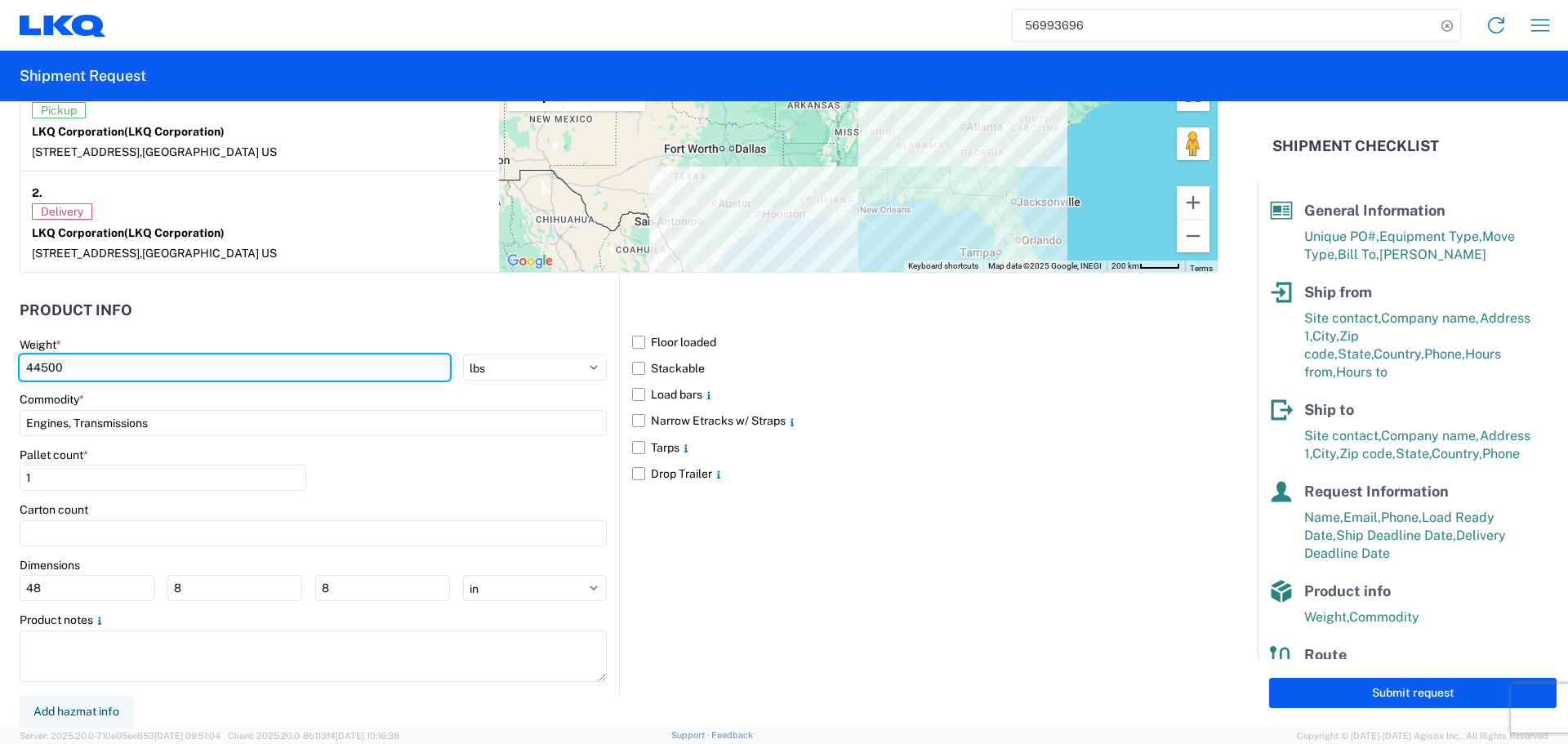
click at [31, 369] on input "44500" at bounding box center [235, 367] width 430 height 26
type input "42500"
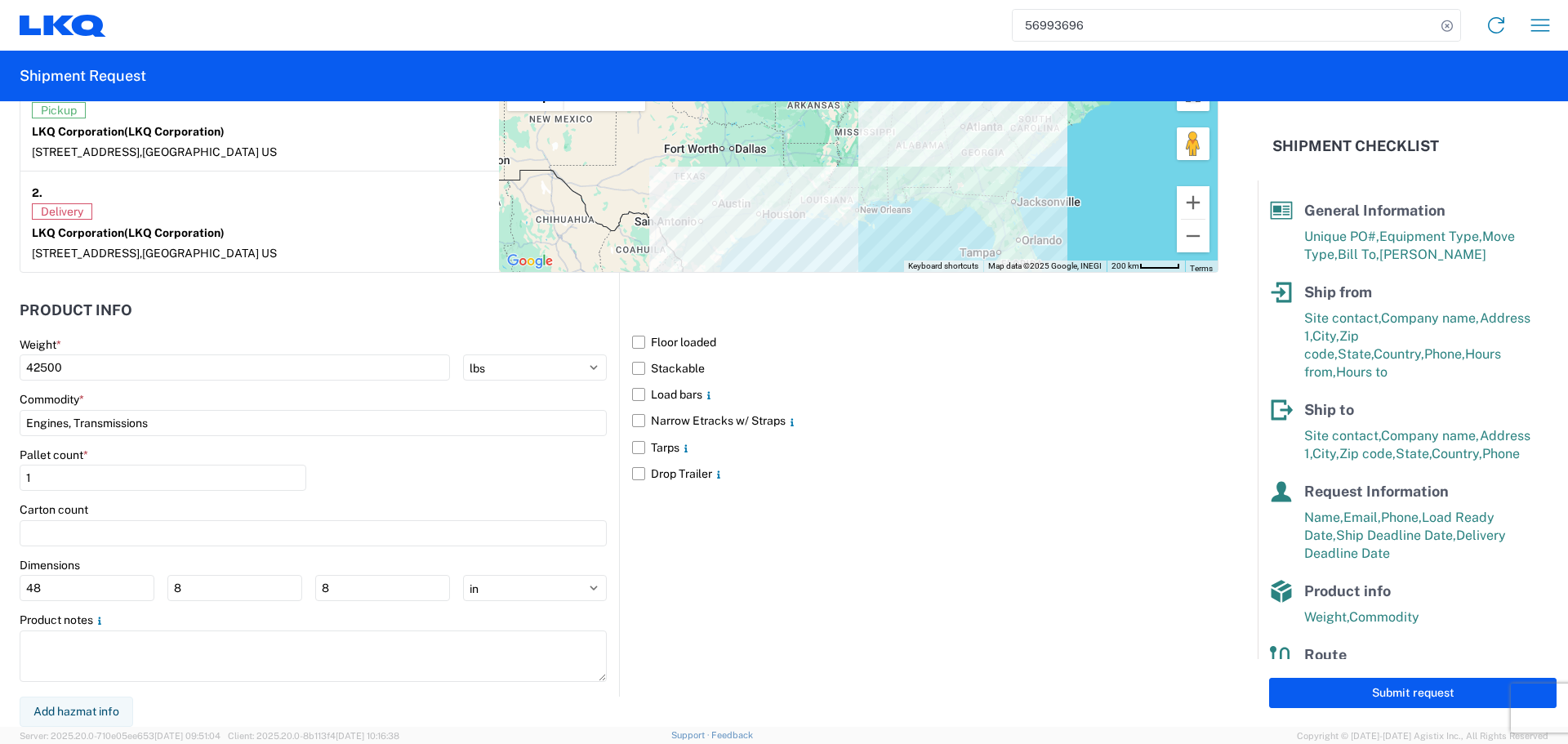
click at [160, 343] on div "Weight *" at bounding box center [313, 344] width 587 height 15
click at [85, 585] on input "48" at bounding box center [87, 588] width 135 height 26
type input "40"
click at [197, 593] on input "8" at bounding box center [235, 588] width 135 height 26
type input "40"
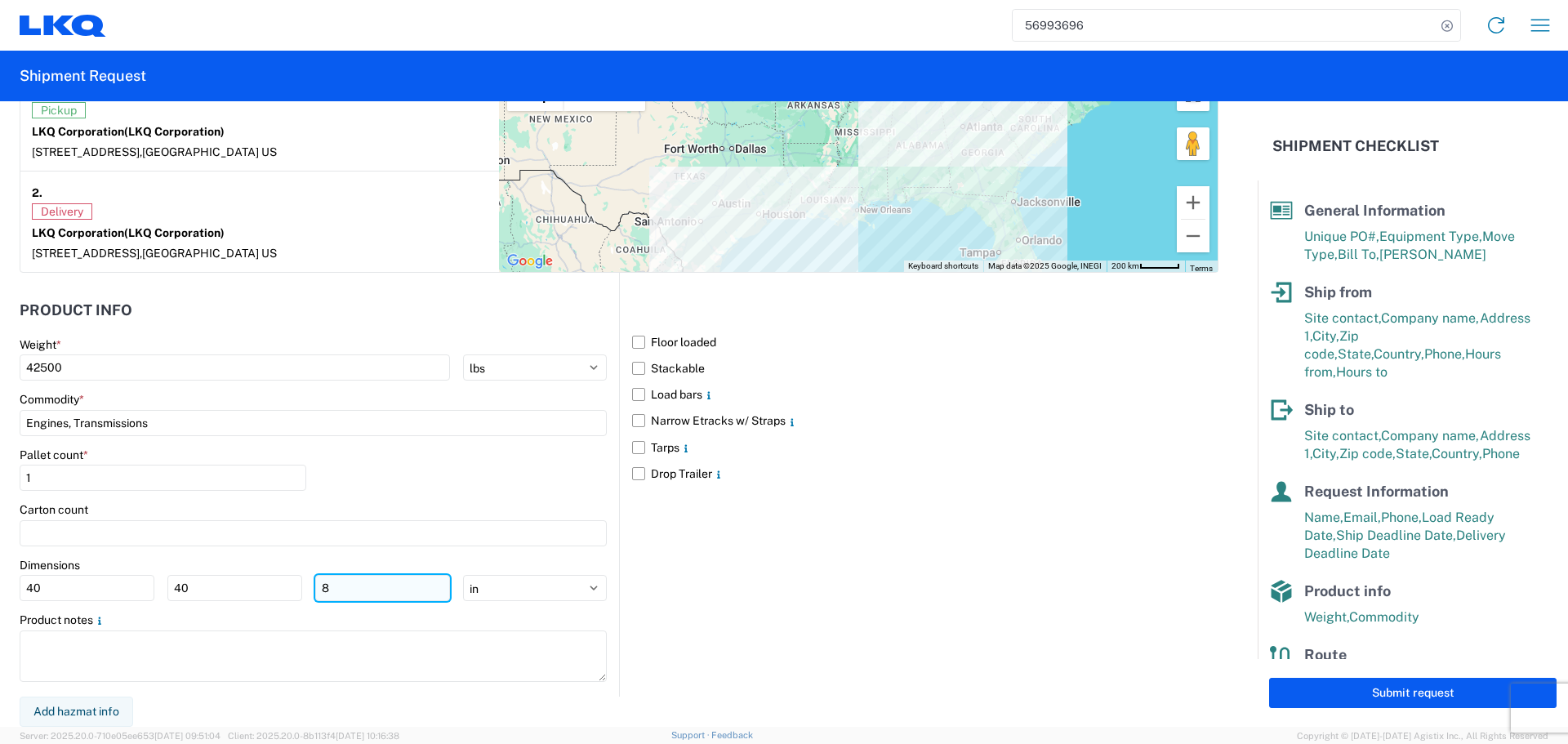
click at [370, 593] on input "8" at bounding box center [383, 588] width 135 height 26
type input "36"
click at [383, 486] on div "Pallet count * 1" at bounding box center [313, 475] width 587 height 56
click at [691, 344] on label "Floor loaded" at bounding box center [924, 342] width 586 height 26
click at [0, 0] on input "Floor loaded" at bounding box center [0, 0] width 0 height 0
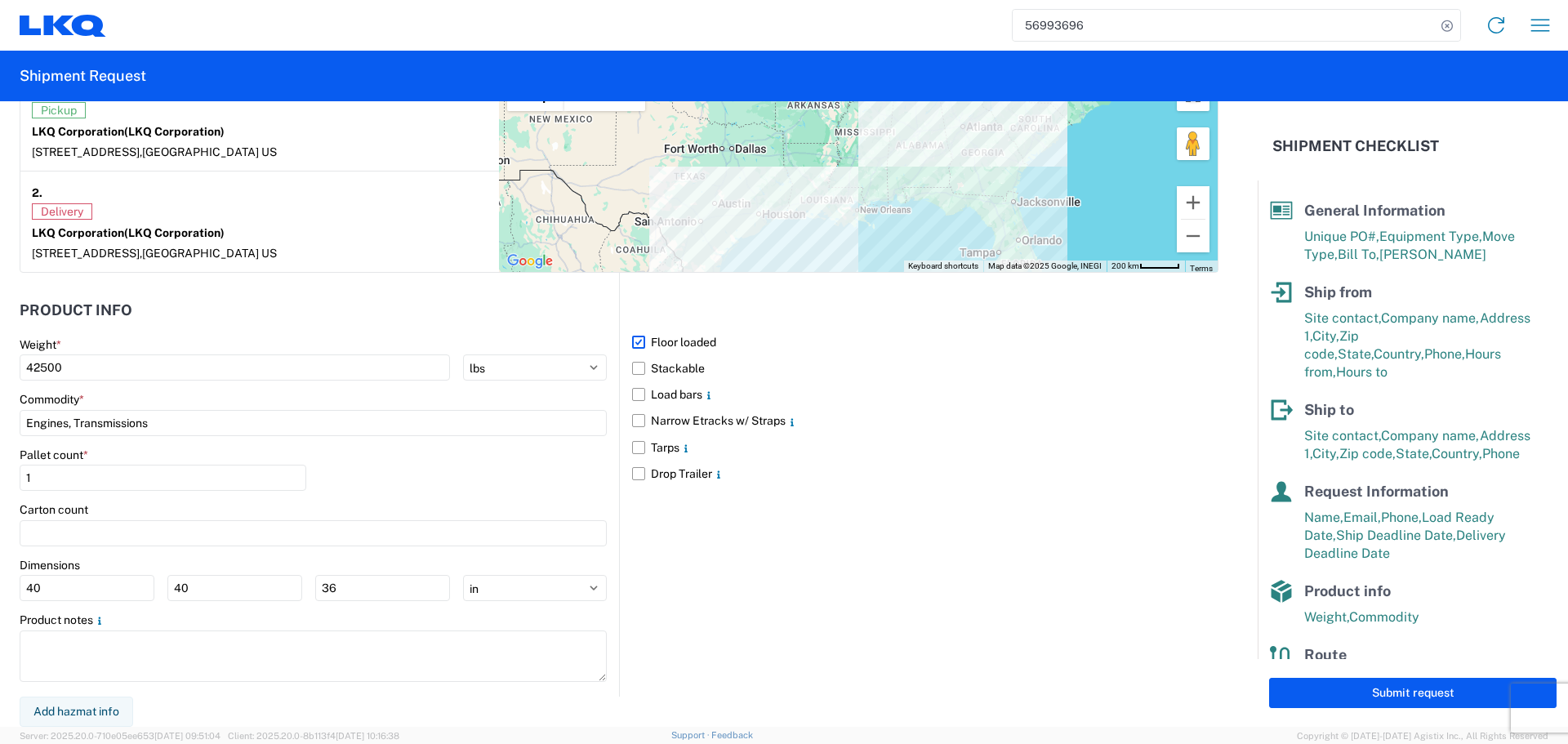
click at [484, 464] on div "Pallet count * 1" at bounding box center [313, 475] width 587 height 56
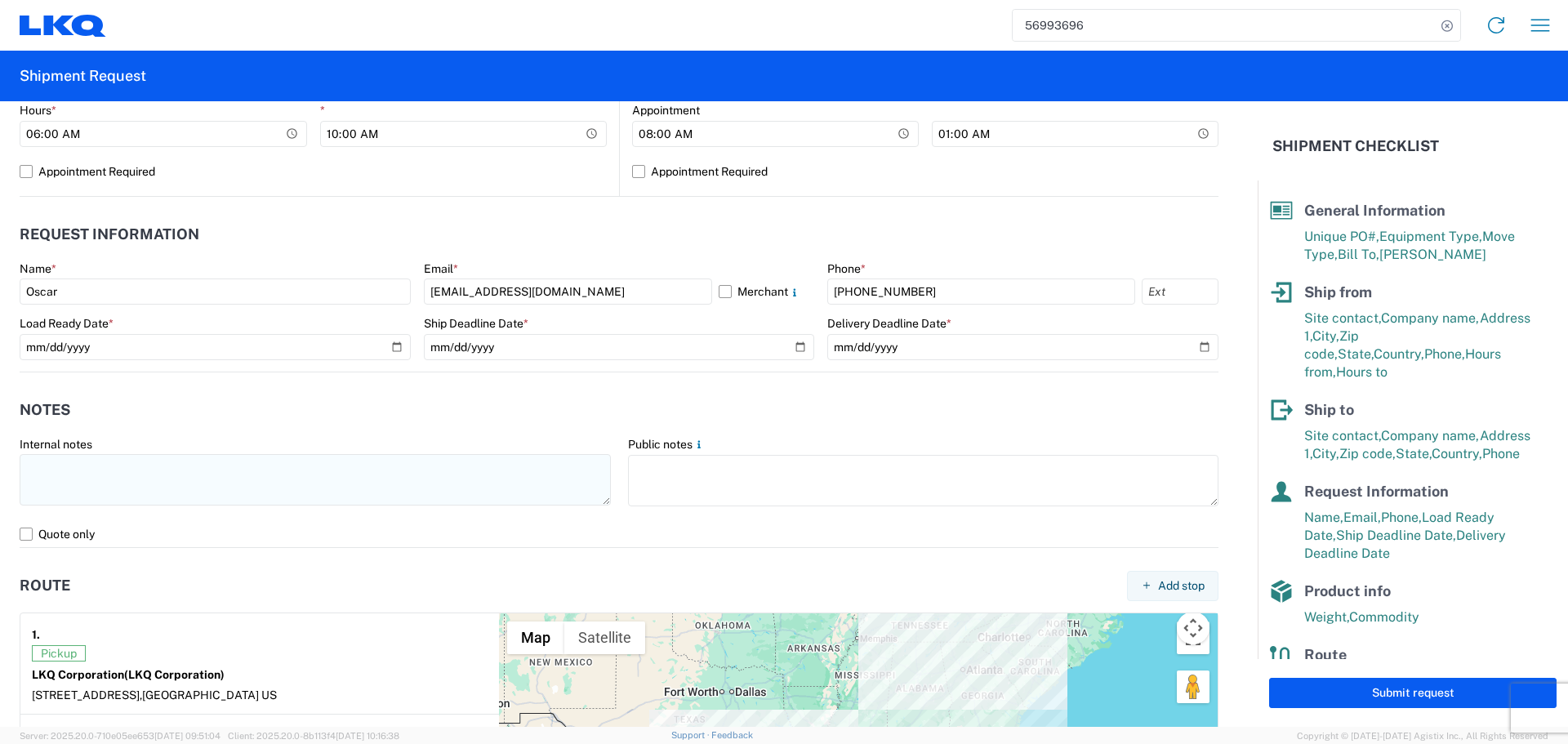
scroll to position [761, 0]
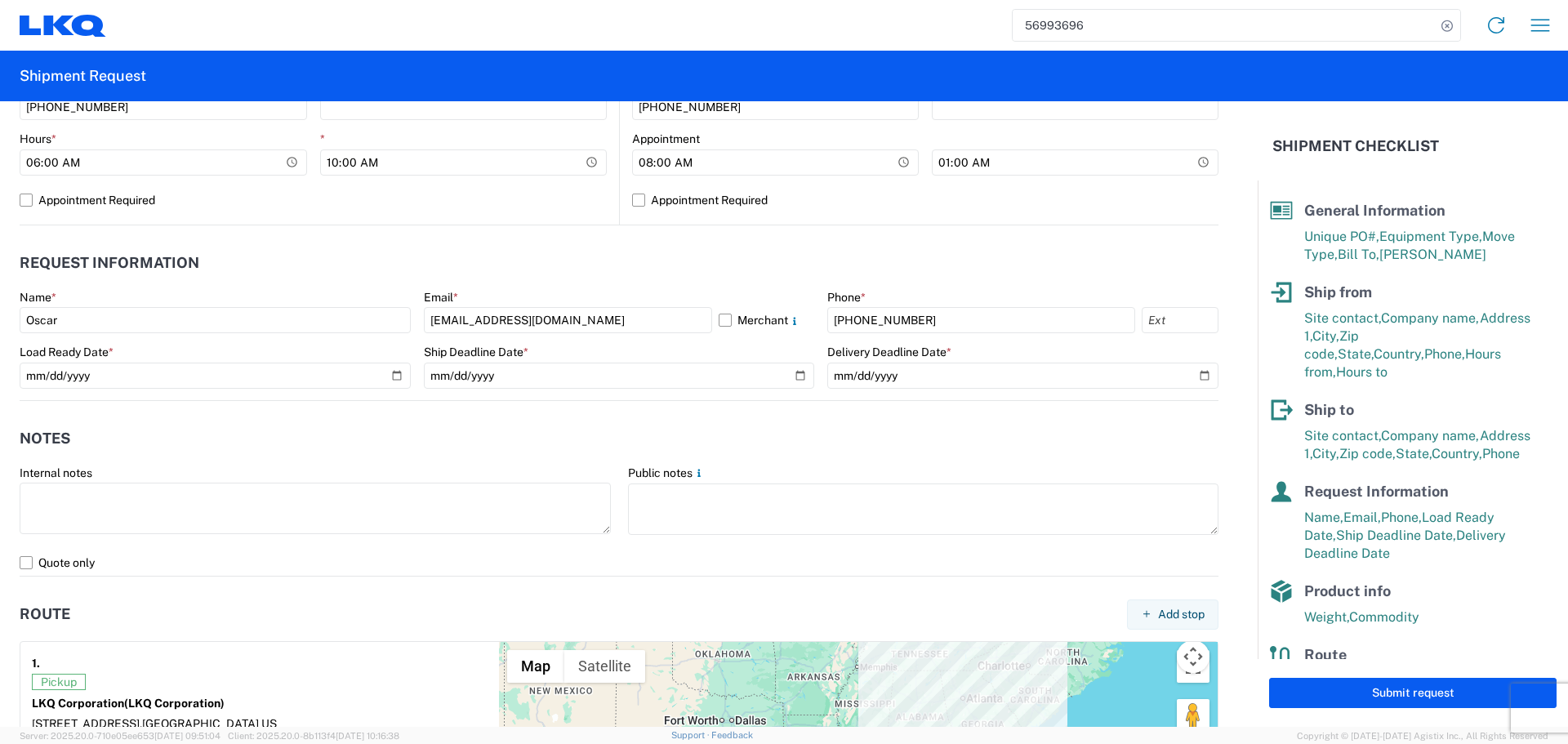
click at [372, 442] on header "Notes" at bounding box center [619, 438] width 1198 height 37
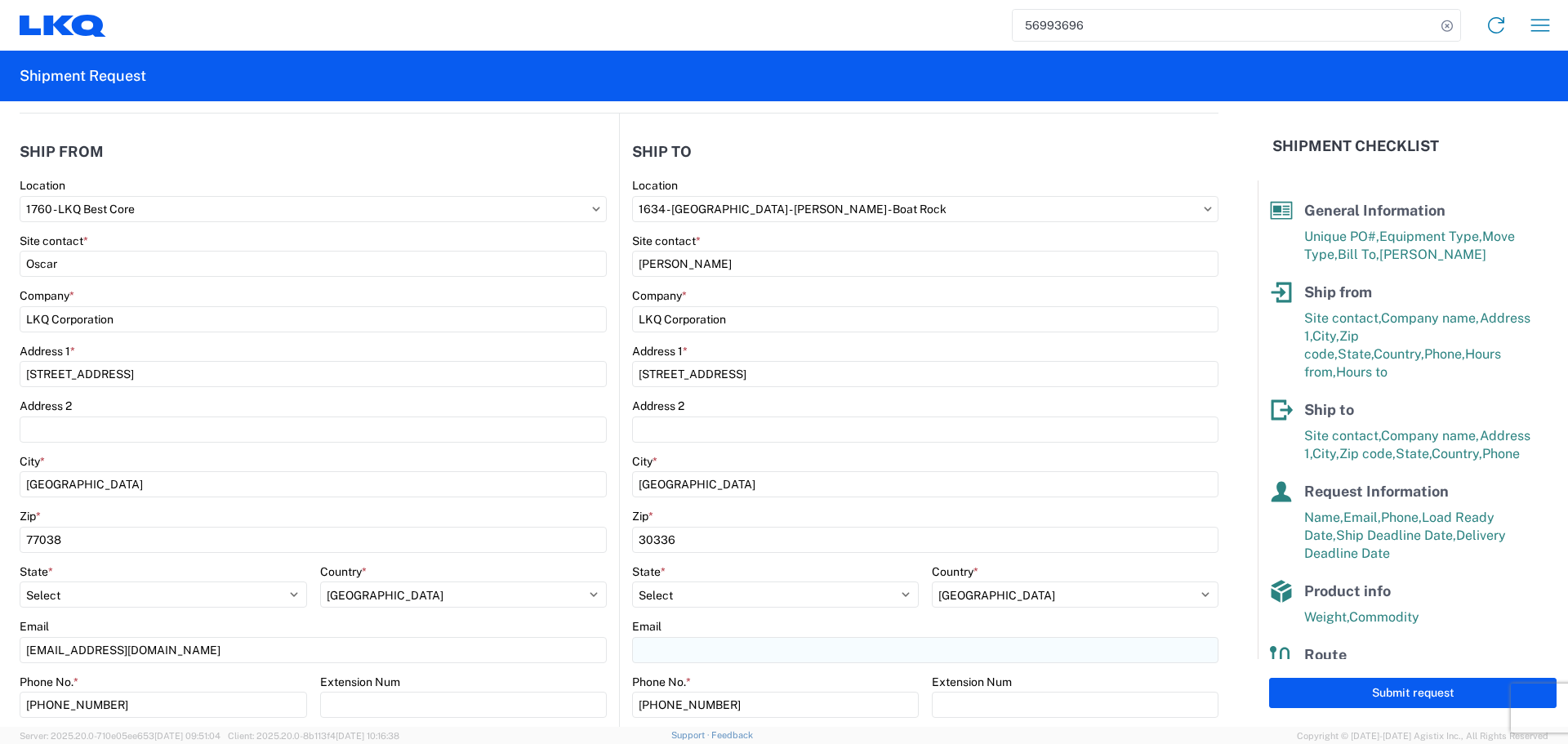
scroll to position [571, 0]
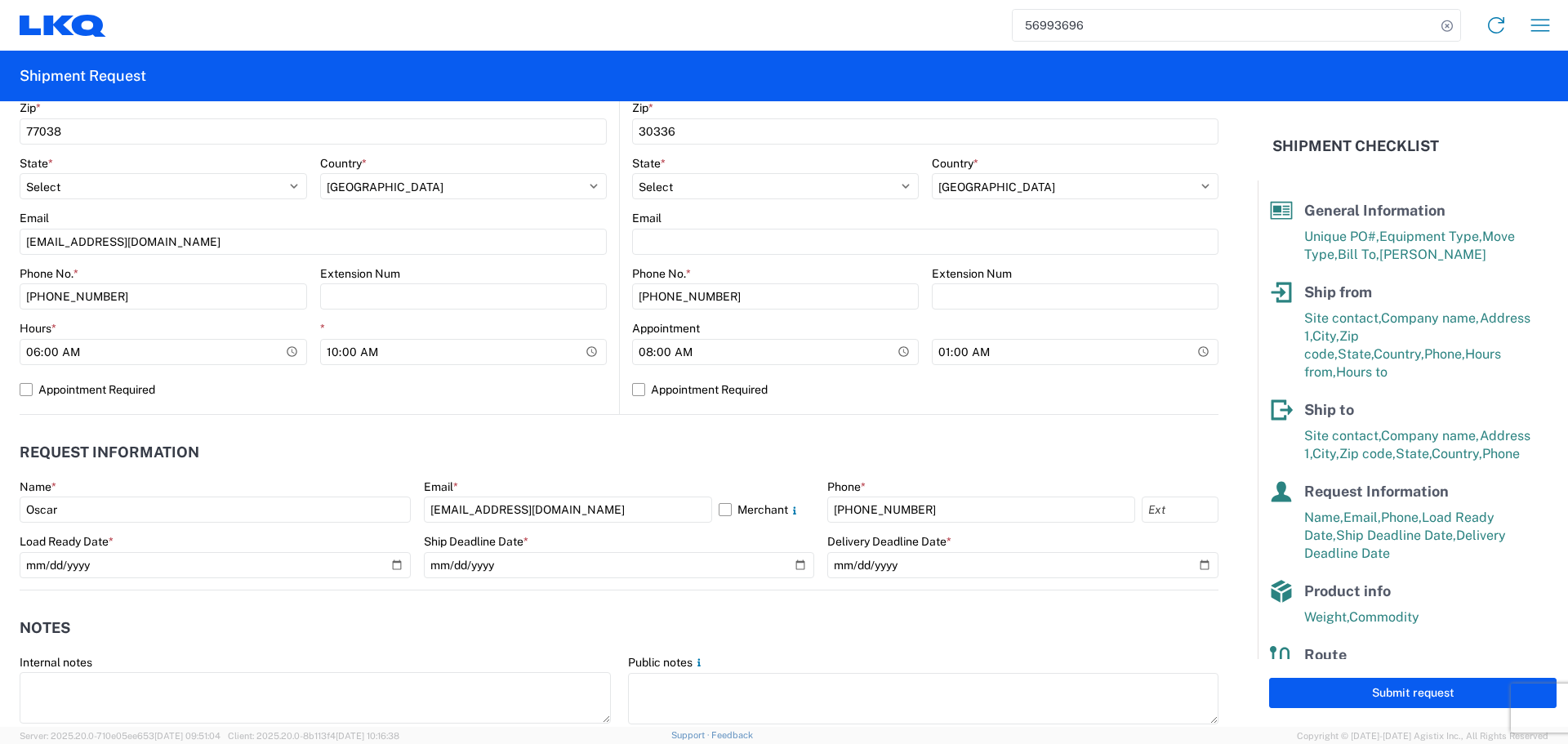
click at [349, 453] on header "Request Information" at bounding box center [619, 452] width 1198 height 37
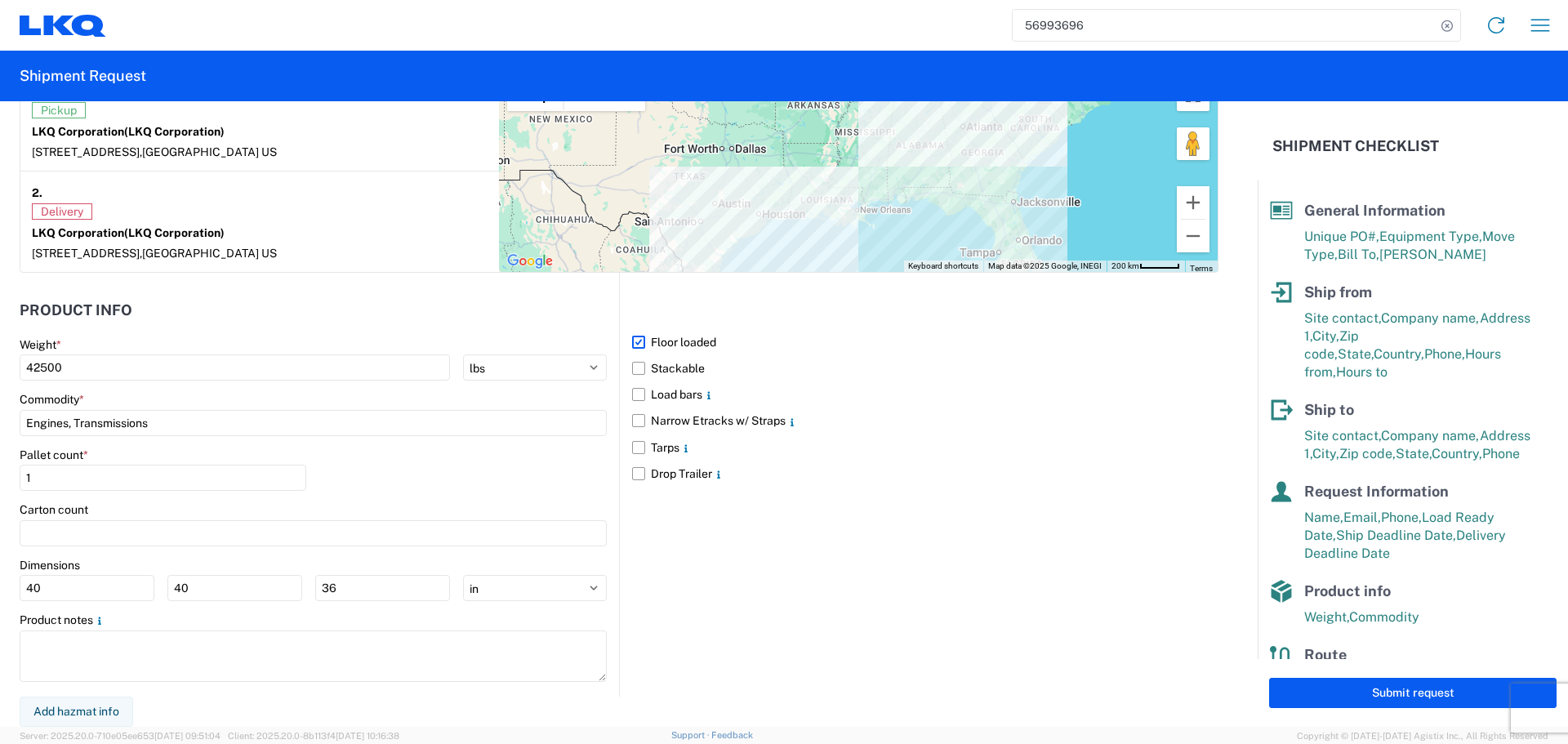
scroll to position [925, 0]
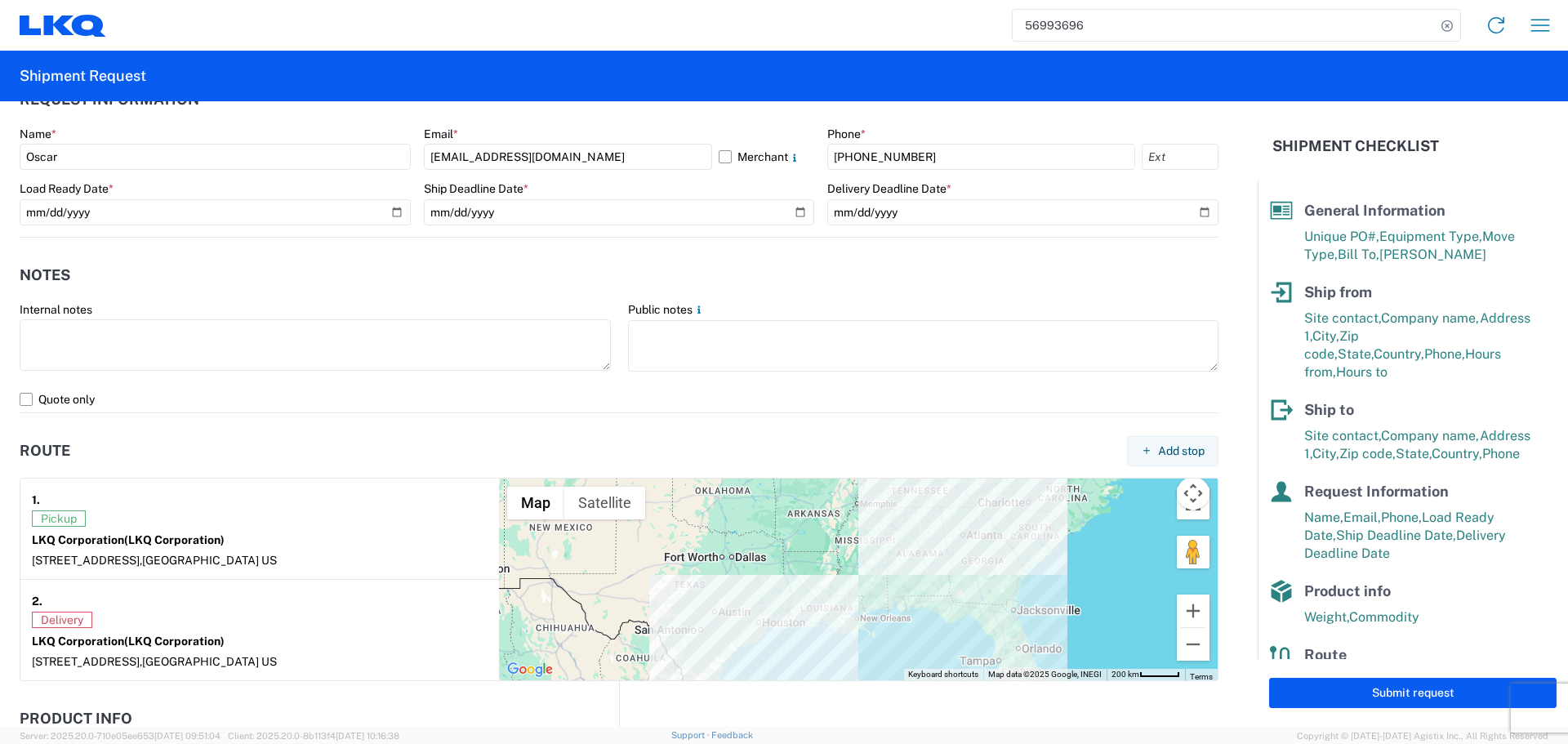
click at [470, 286] on header "Notes" at bounding box center [619, 275] width 1198 height 37
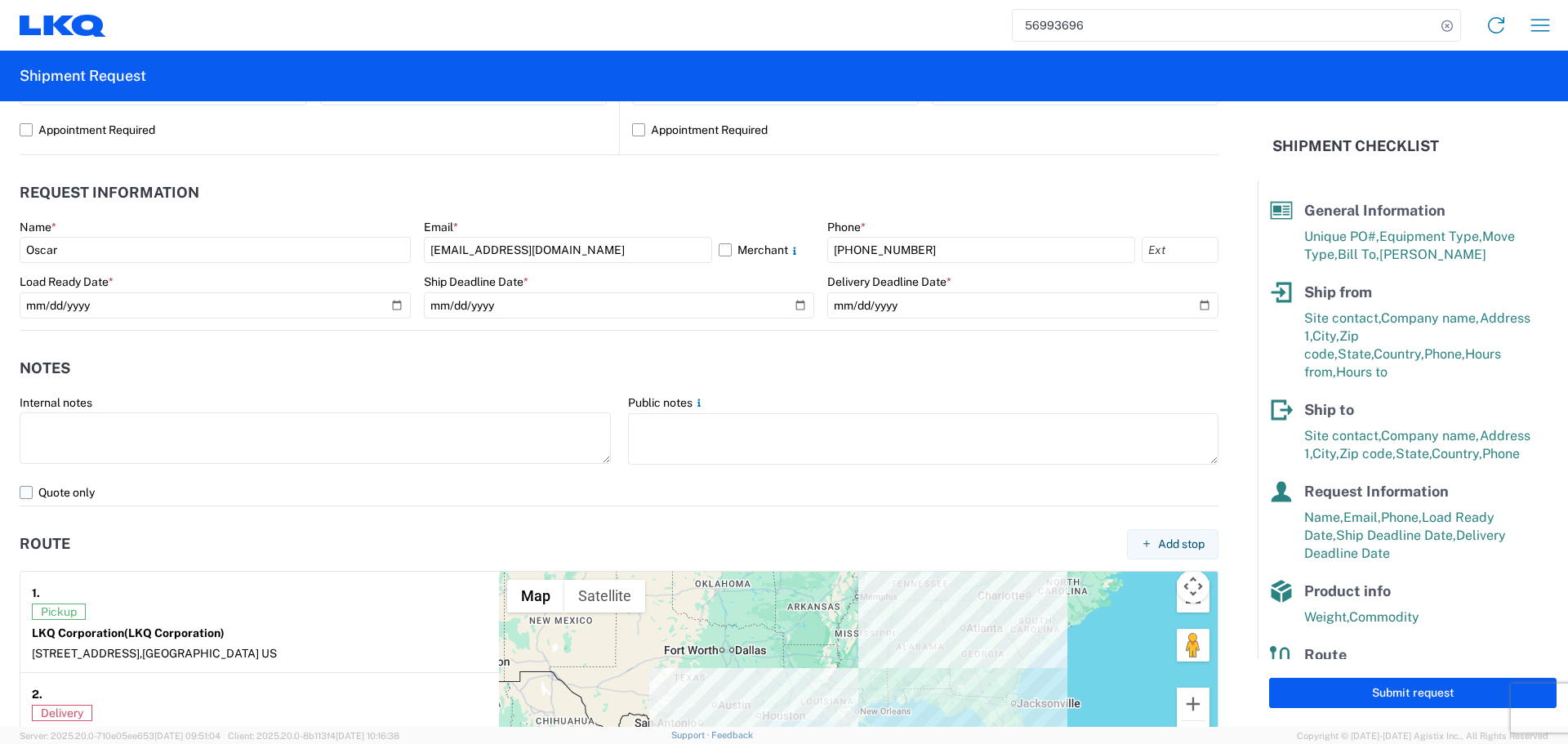
scroll to position [516, 0]
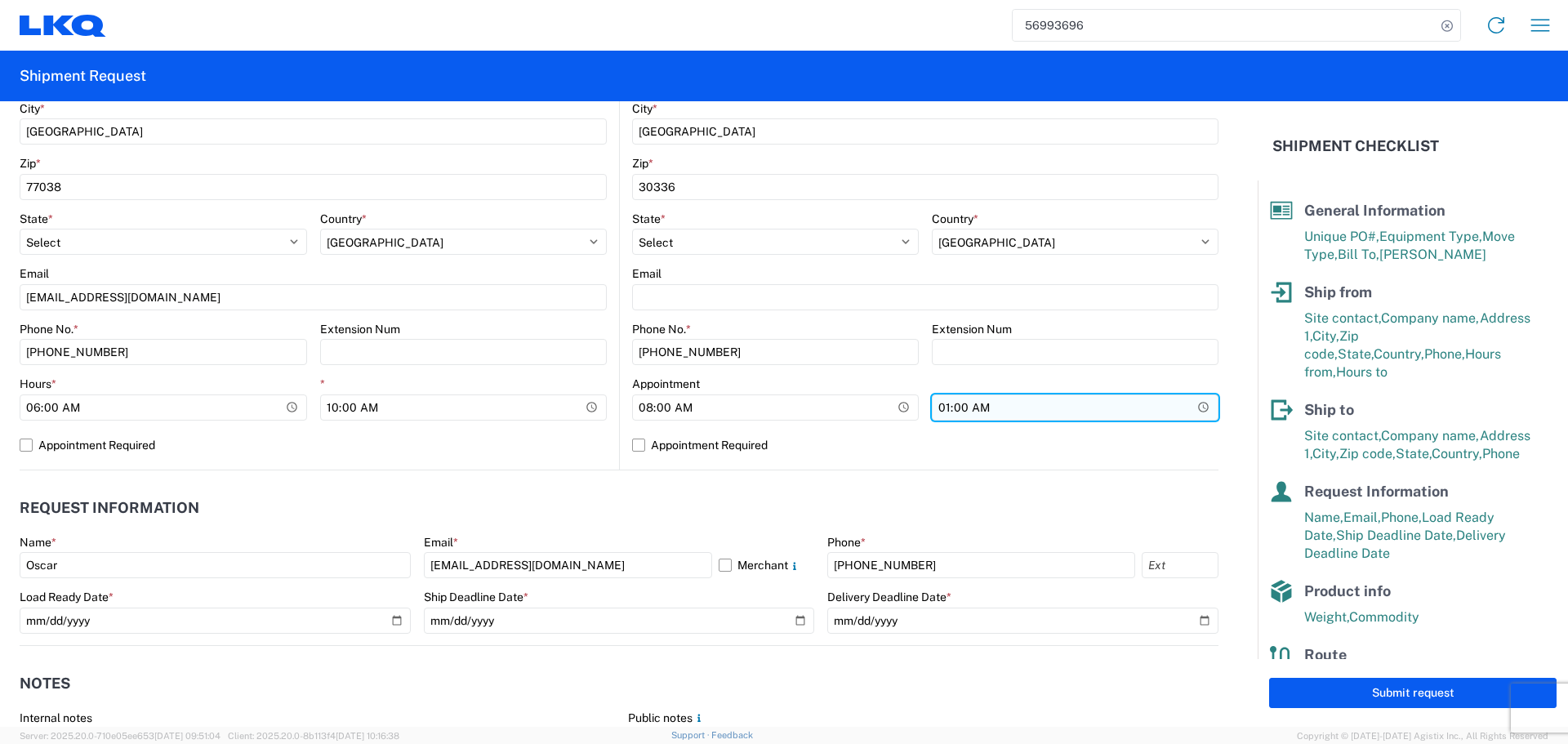
click at [1193, 404] on input "01:00" at bounding box center [1074, 408] width 287 height 26
type input "13:00"
click at [909, 448] on label "Appointment Required" at bounding box center [924, 444] width 586 height 26
click at [0, 0] on input "Appointment Required" at bounding box center [0, 0] width 0 height 0
select select "US"
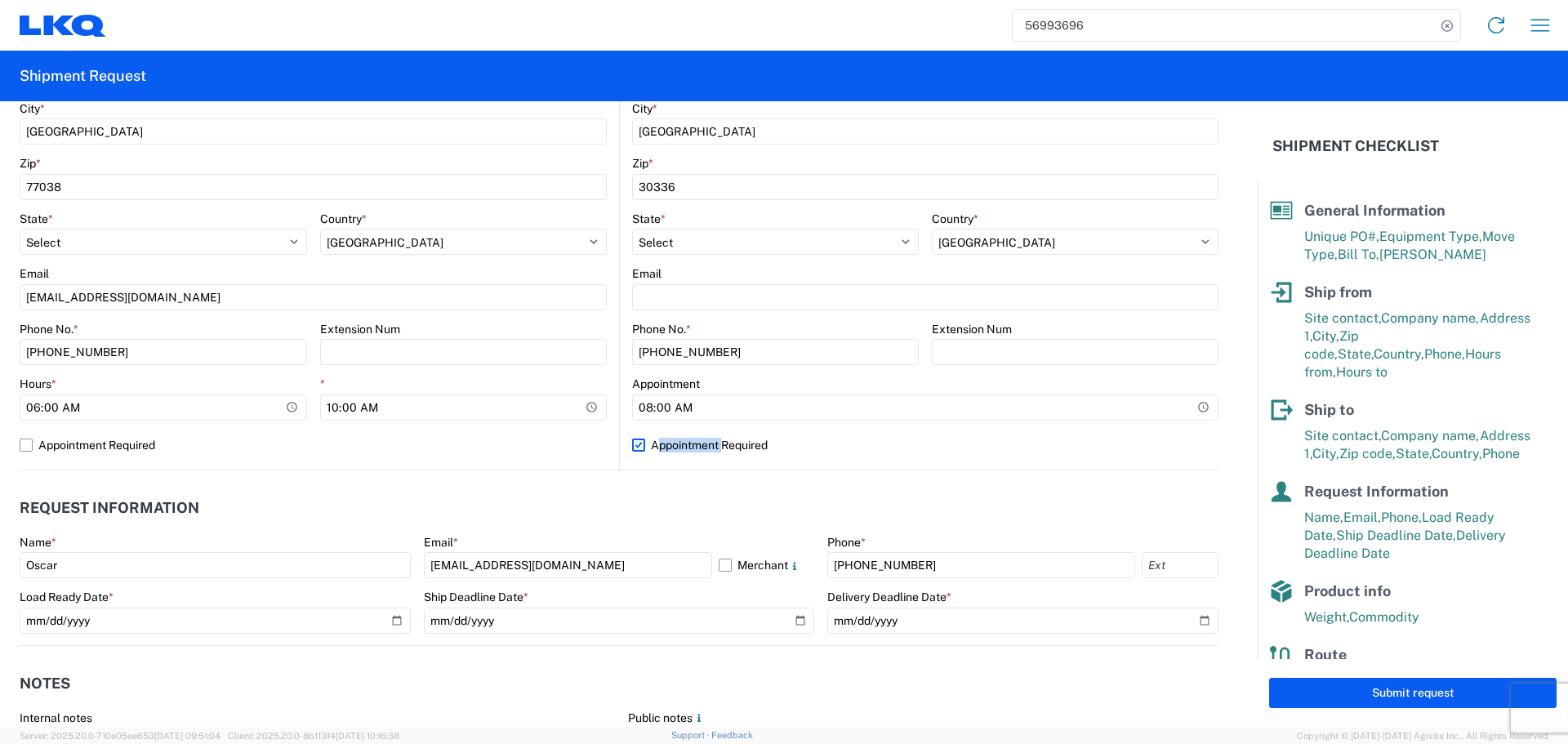
click at [909, 448] on label "Appointment Required" at bounding box center [924, 444] width 586 height 26
click at [0, 0] on input "Appointment Required" at bounding box center [0, 0] width 0 height 0
select select "US"
click at [635, 485] on agx-request-info "Request Information Name * [PERSON_NAME] * [EMAIL_ADDRESS][DOMAIN_NAME] Merchan…" at bounding box center [619, 558] width 1198 height 176
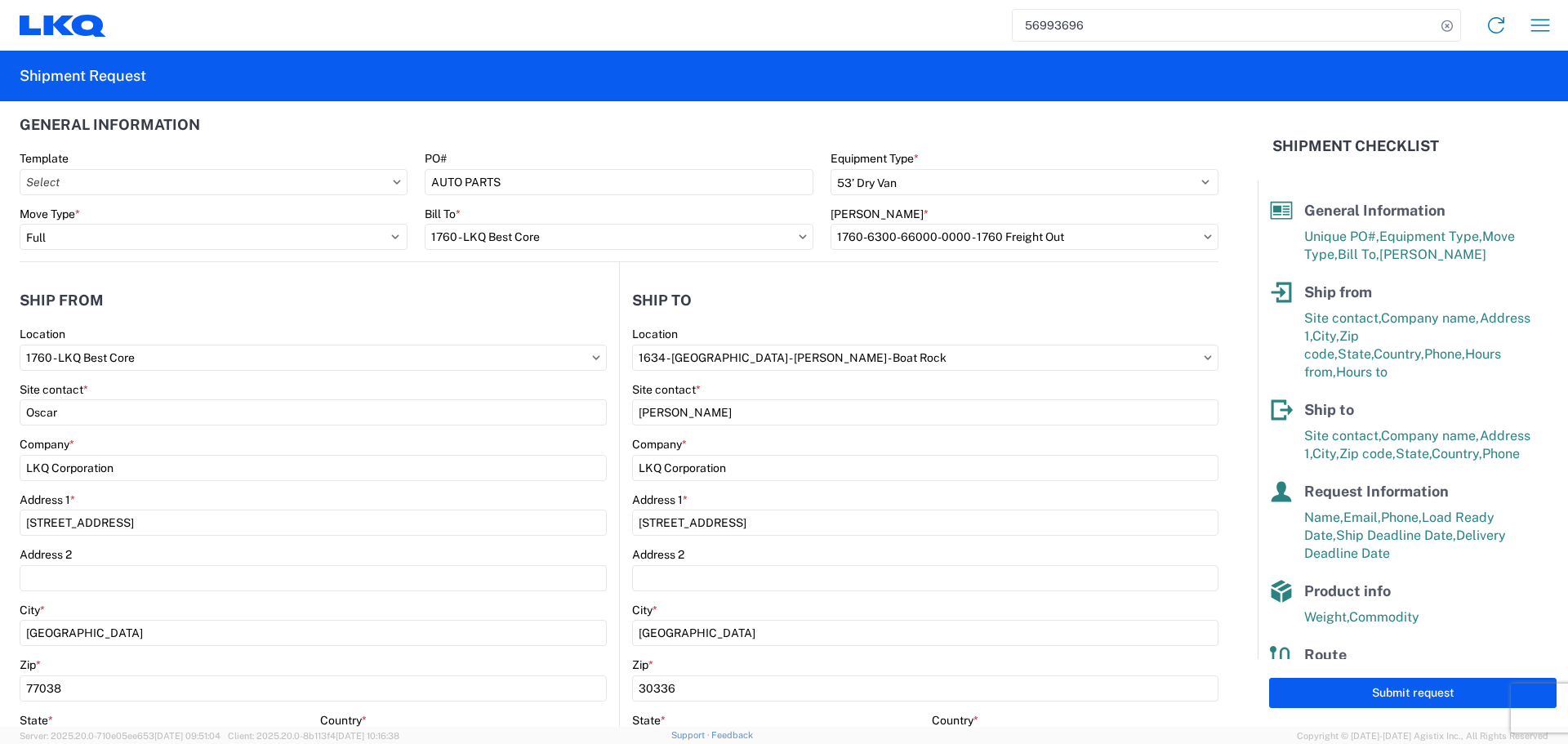
scroll to position [0, 0]
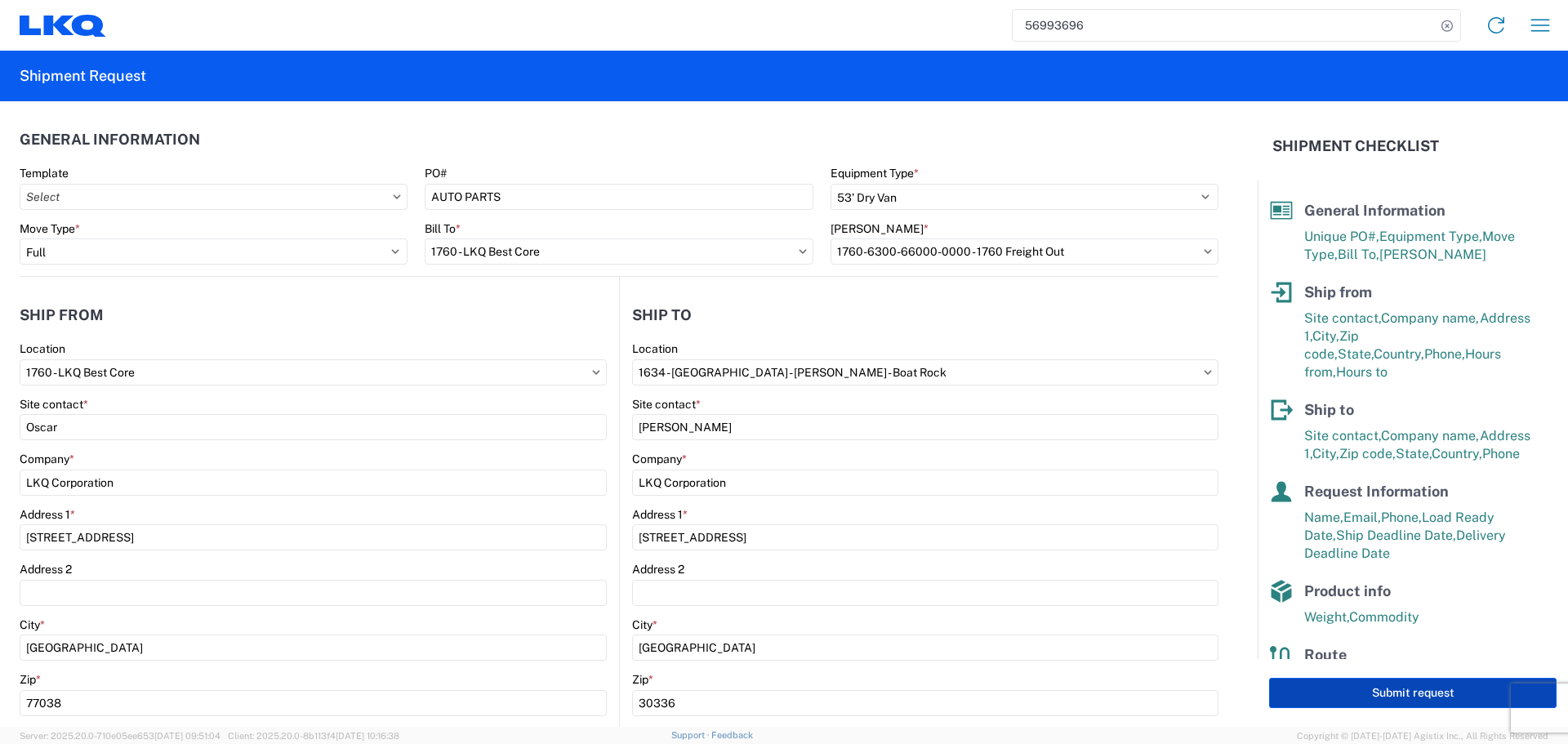
click at [1414, 699] on button "Submit request" at bounding box center [1412, 692] width 288 height 30
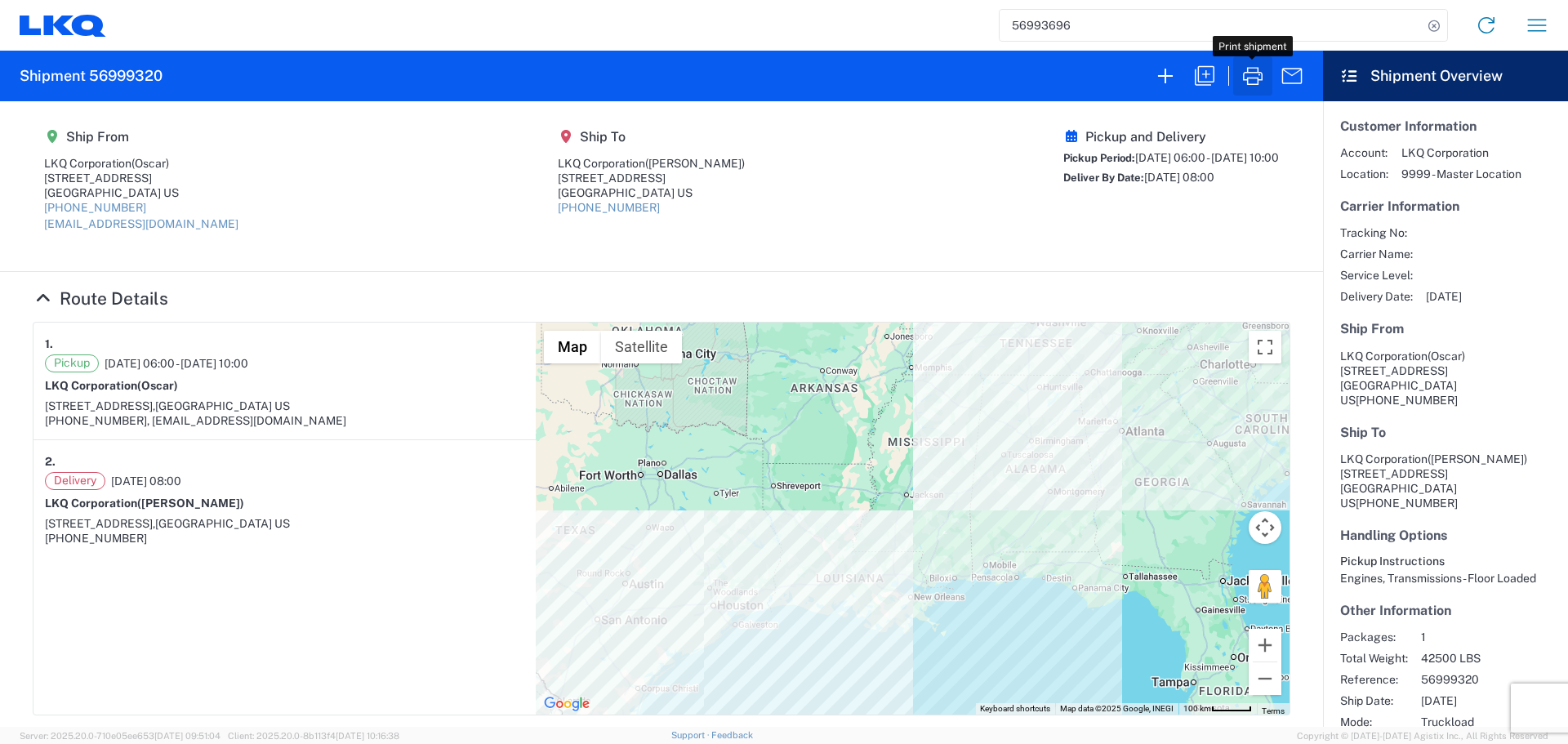
click at [1247, 82] on icon "button" at bounding box center [1253, 76] width 20 height 18
